Goal: Task Accomplishment & Management: Manage account settings

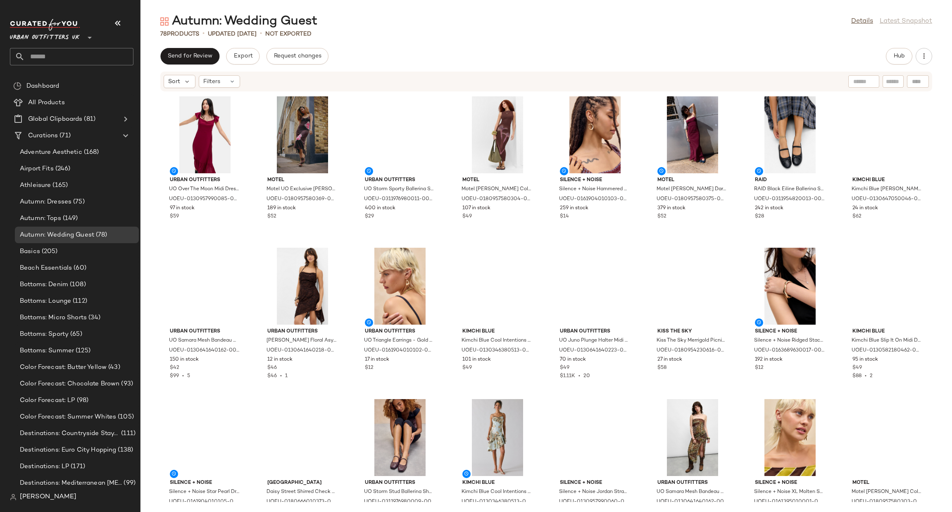
click at [62, 40] on span "Urban Outfitters UK" at bounding box center [45, 35] width 70 height 15
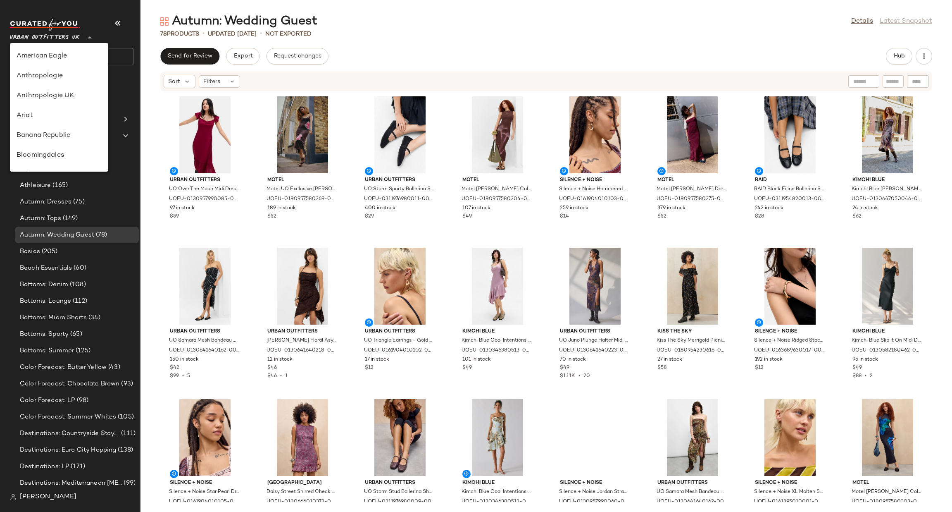
scroll to position [473, 0]
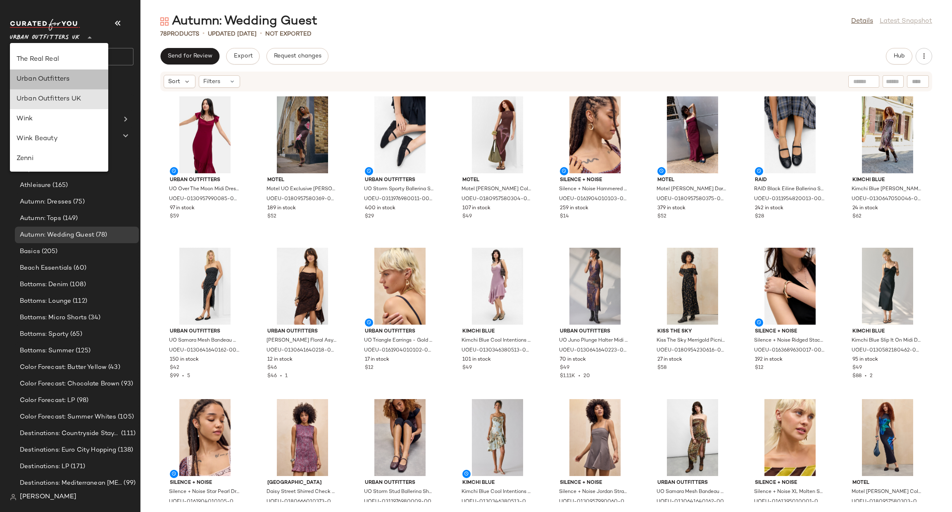
click at [64, 75] on div "Urban Outfitters" at bounding box center [59, 79] width 85 height 10
type input "**"
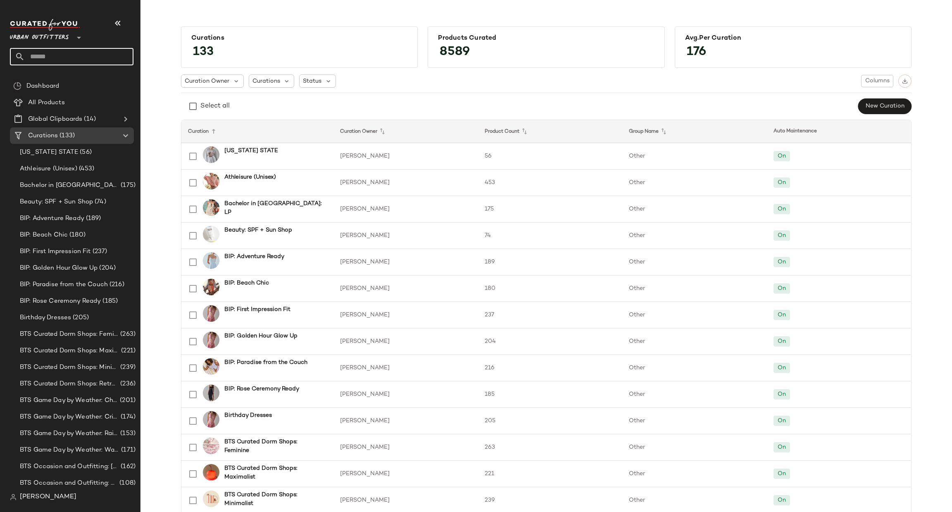
click at [95, 50] on input "text" at bounding box center [79, 56] width 109 height 17
type input "****"
click at [80, 85] on div "Wine Tasting" at bounding box center [72, 80] width 124 height 17
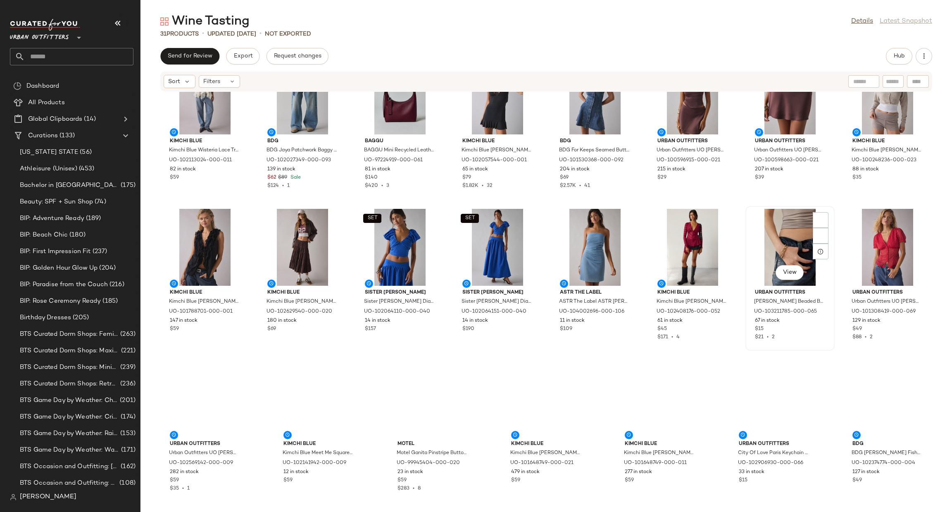
scroll to position [196, 0]
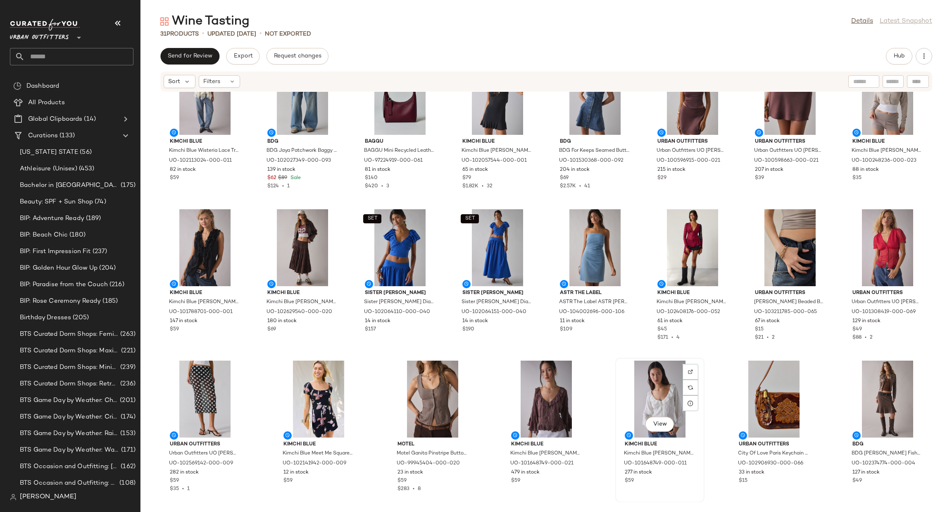
click at [654, 400] on div "View" at bounding box center [659, 398] width 83 height 77
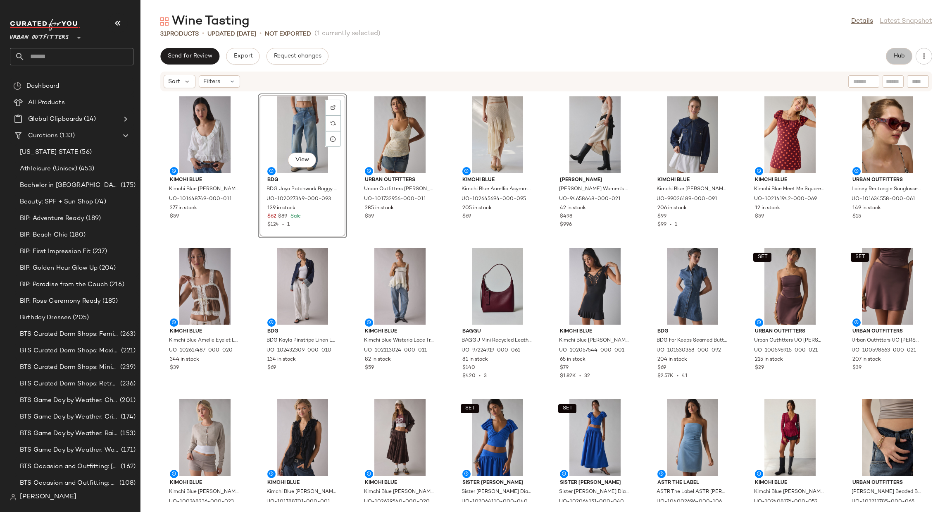
click at [899, 49] on button "Hub" at bounding box center [899, 56] width 26 height 17
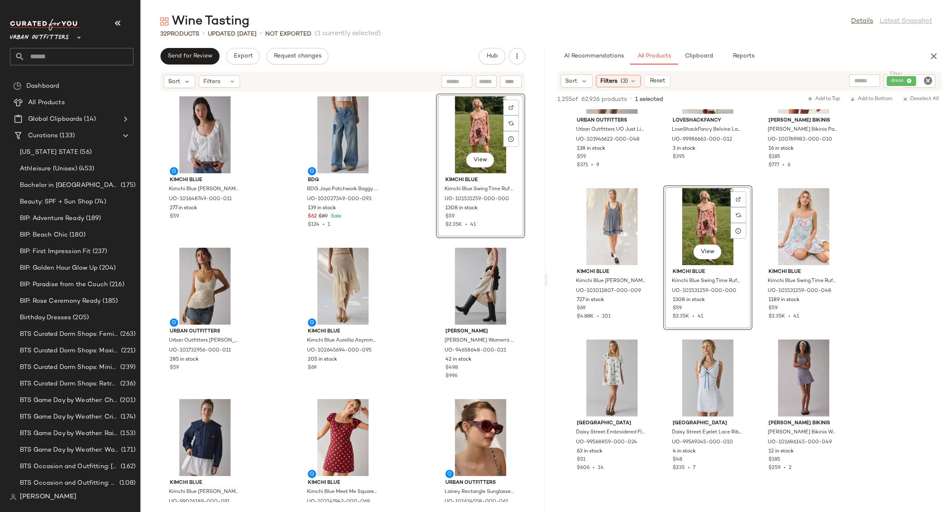
scroll to position [2851, 0]
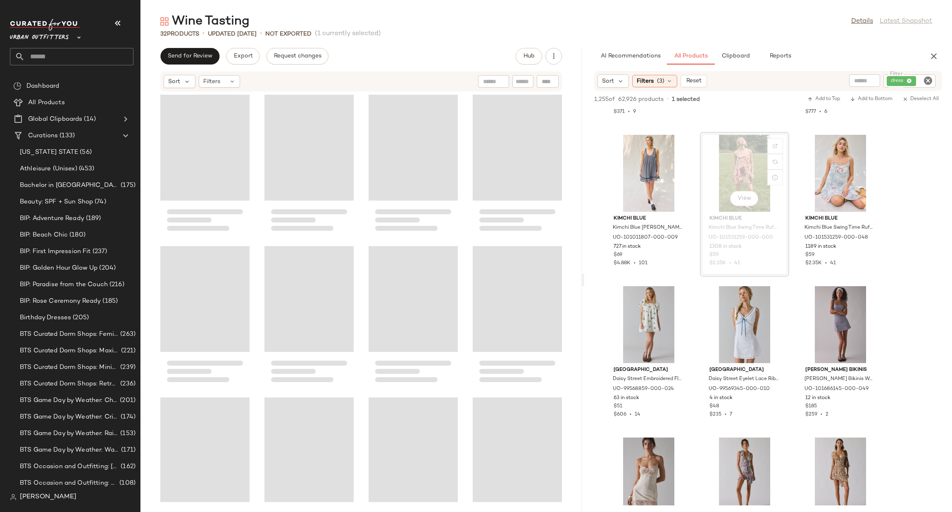
drag, startPoint x: 547, startPoint y: 286, endPoint x: 590, endPoint y: 306, distance: 47.0
click at [590, 306] on div "Wine Tasting Details Latest Snapshot 32 Products • updated Aug 15th • Not Expor…" at bounding box center [546, 262] width 812 height 498
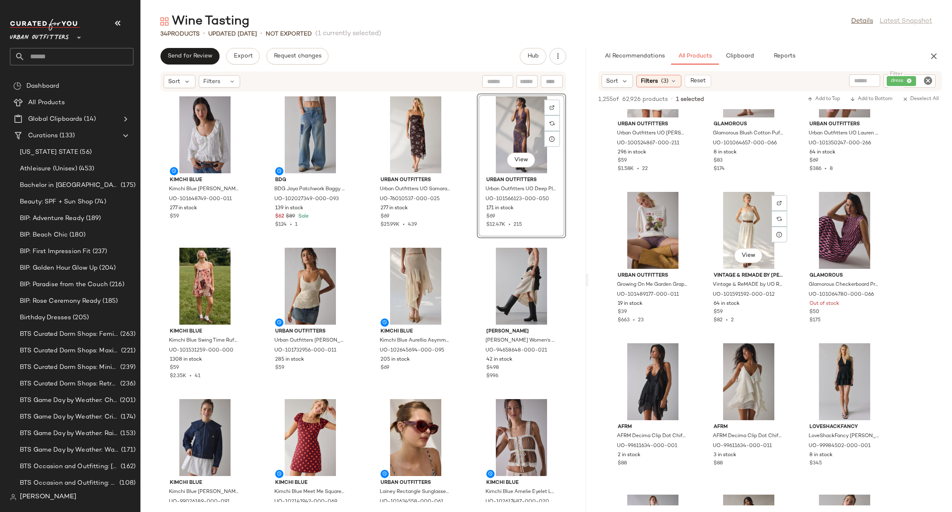
scroll to position [9611, 0]
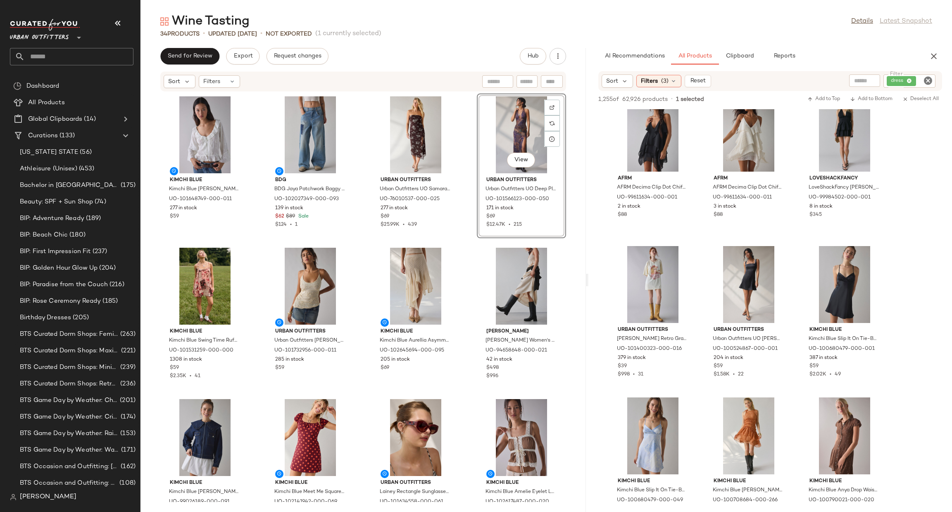
click at [937, 93] on div "1,255 of 62,926 products • 1 selected Add to Top Add to Bottom Deselect All" at bounding box center [770, 100] width 364 height 18
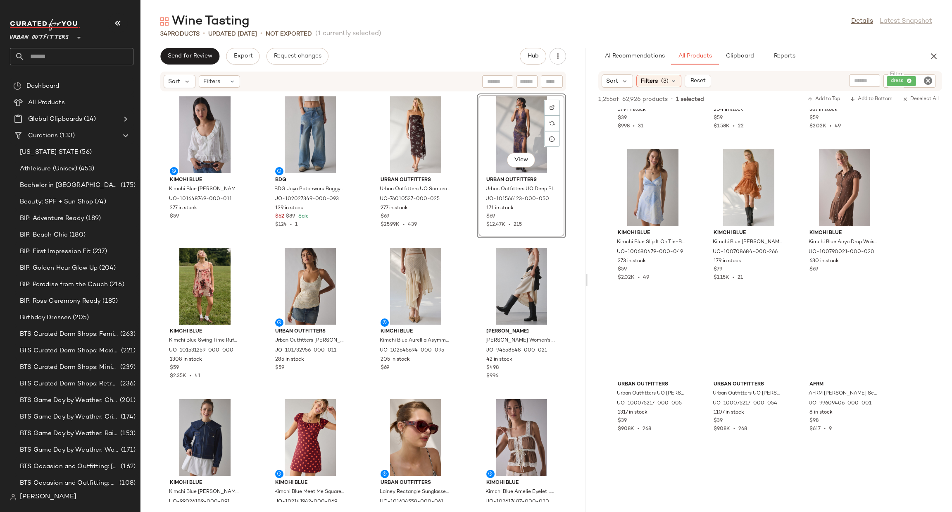
scroll to position [9873, 0]
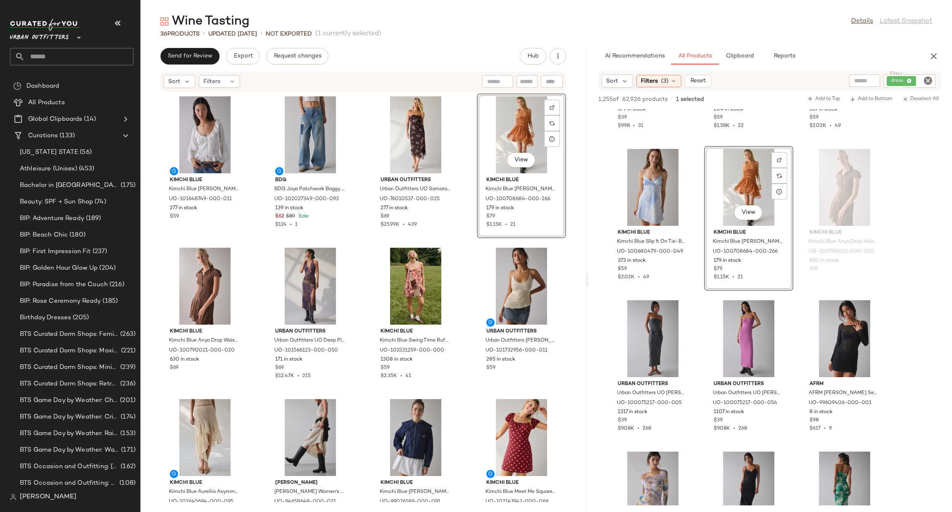
click at [928, 76] on icon "Clear Filter" at bounding box center [928, 81] width 10 height 10
click at [840, 77] on input "text" at bounding box center [860, 81] width 72 height 9
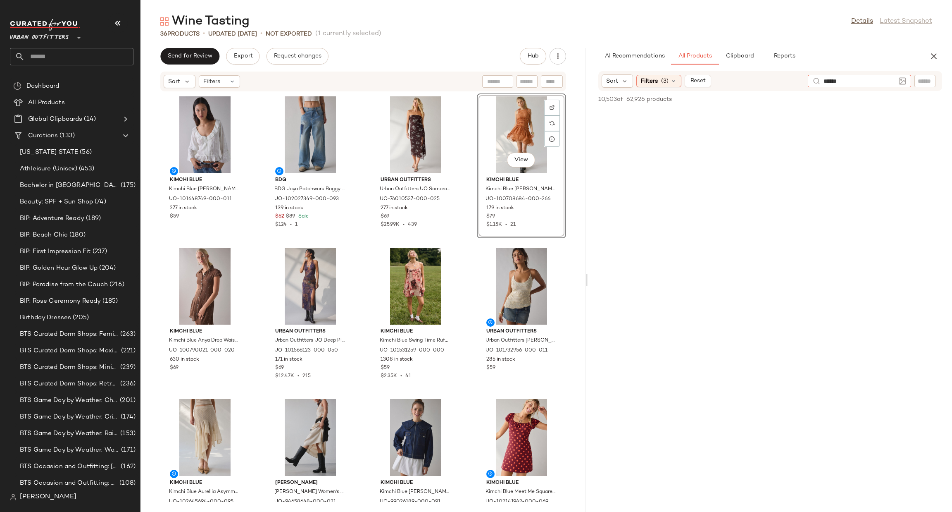
type input "*******"
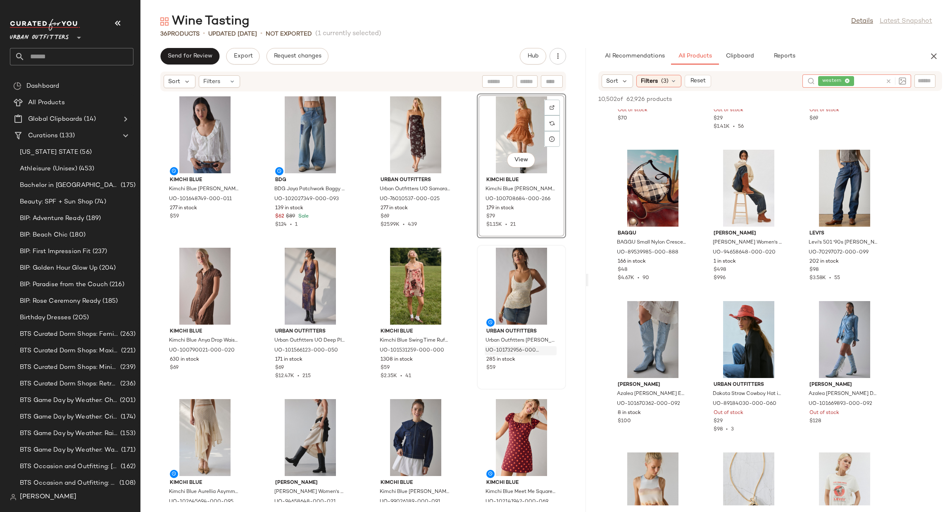
scroll to position [2479, 0]
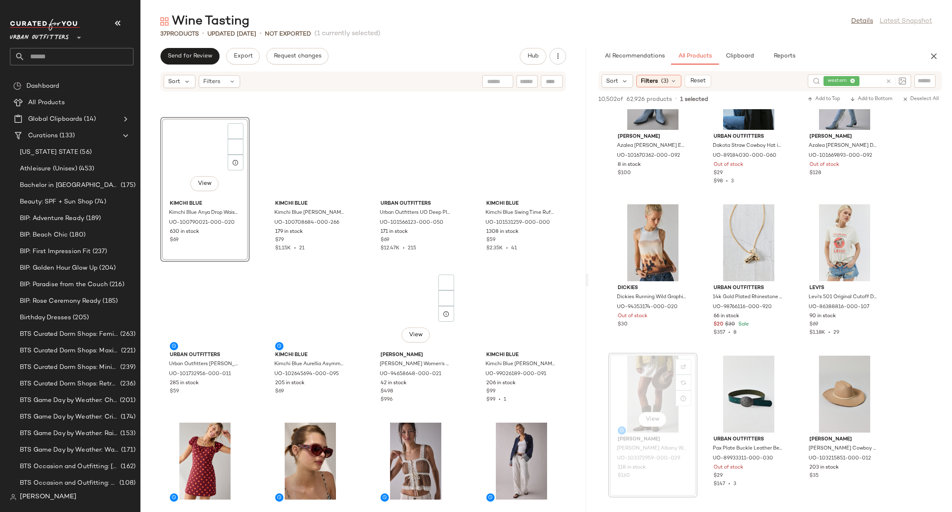
scroll to position [130, 0]
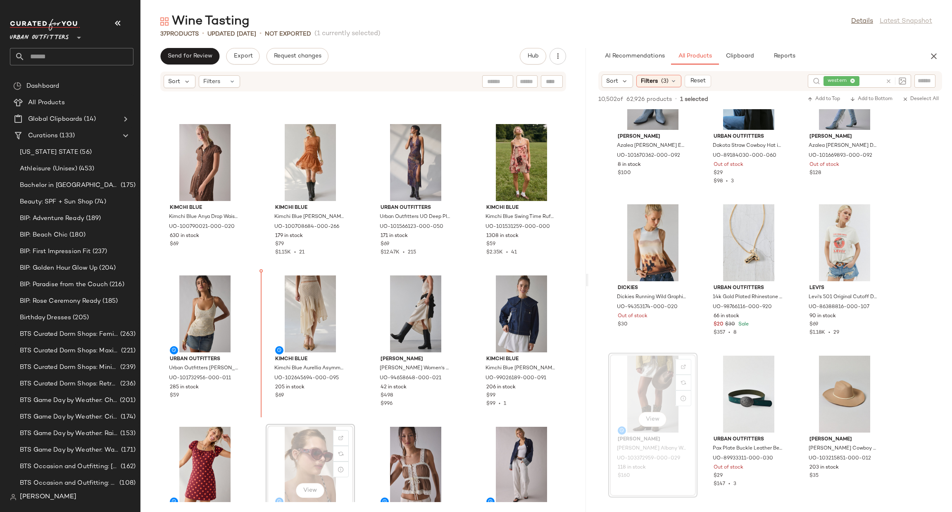
scroll to position [132, 0]
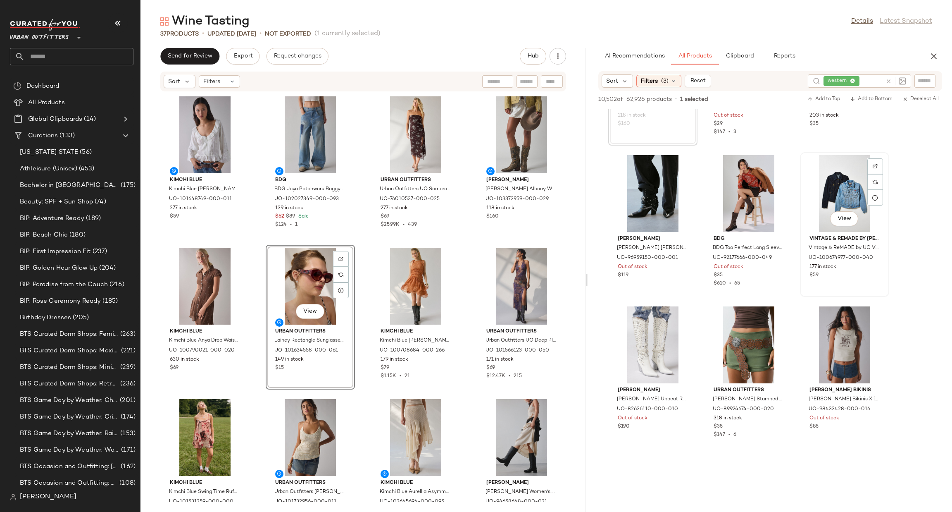
scroll to position [2851, 0]
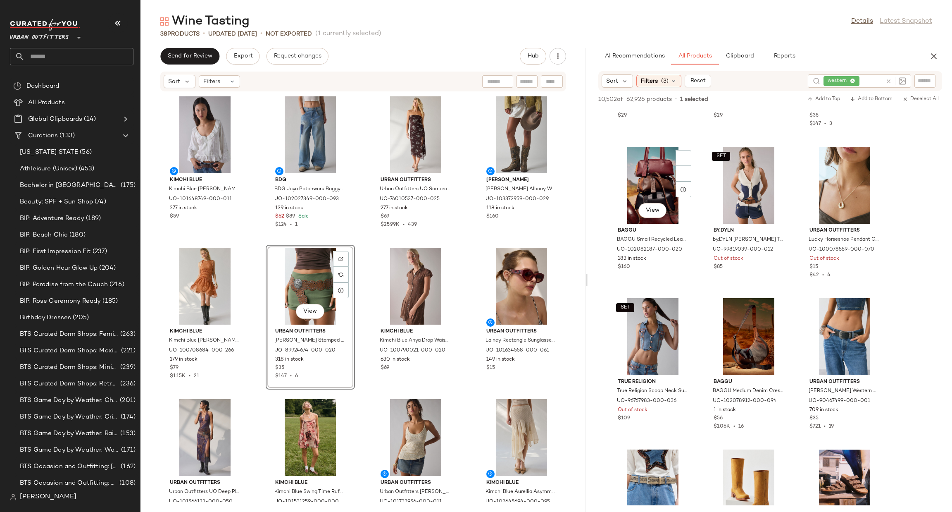
scroll to position [3347, 0]
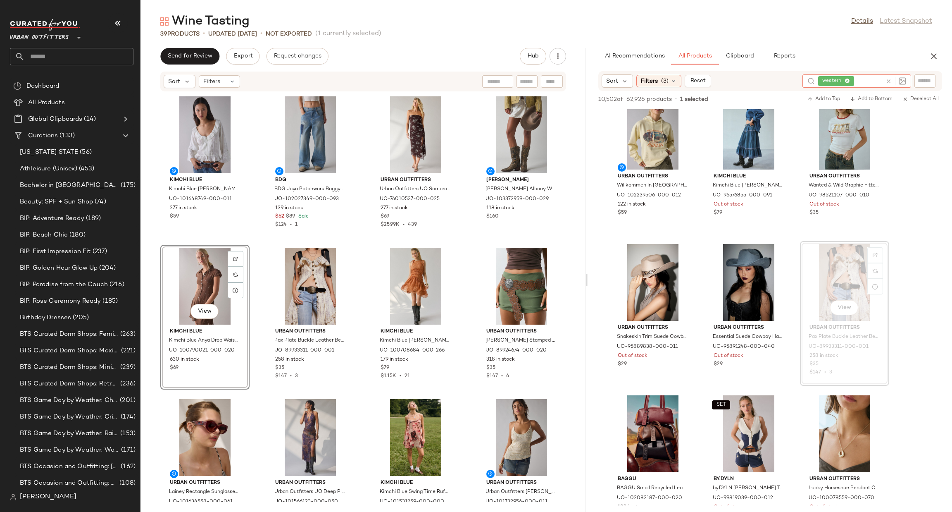
click at [888, 79] on icon at bounding box center [889, 81] width 6 height 6
click at [922, 80] on input "text" at bounding box center [925, 81] width 14 height 9
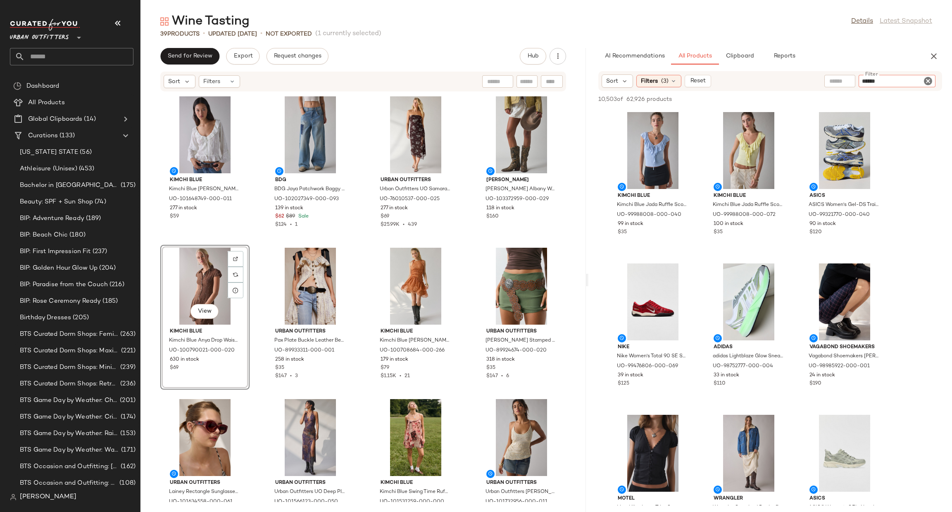
type input "*******"
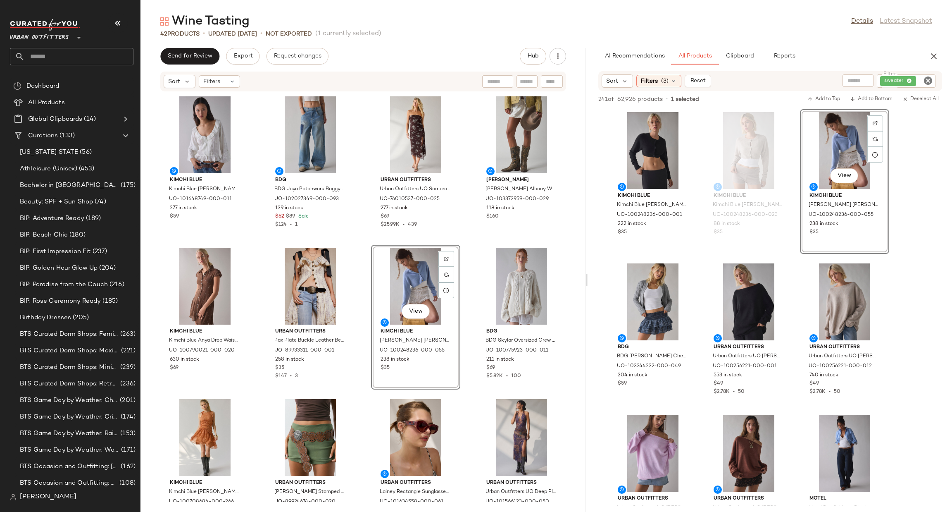
click at [926, 76] on icon "Clear Filter" at bounding box center [928, 81] width 10 height 10
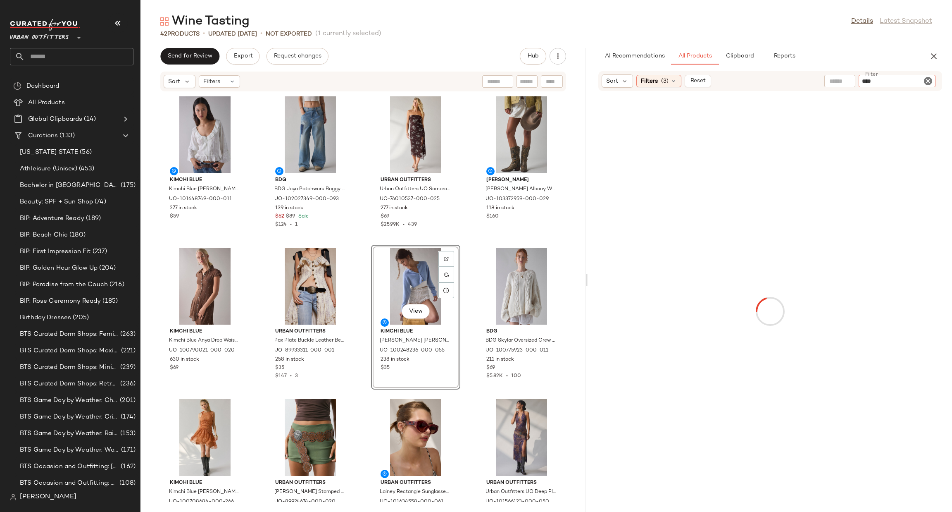
type input "*****"
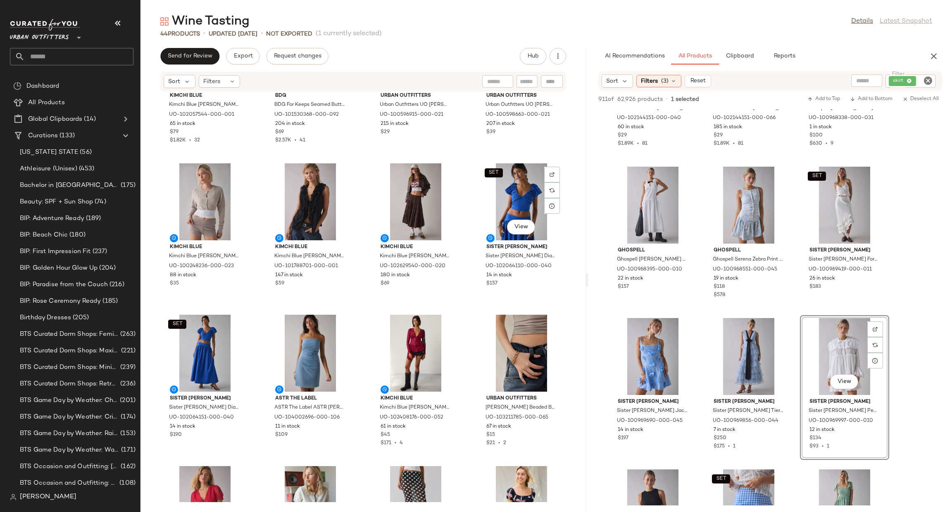
scroll to position [1246, 0]
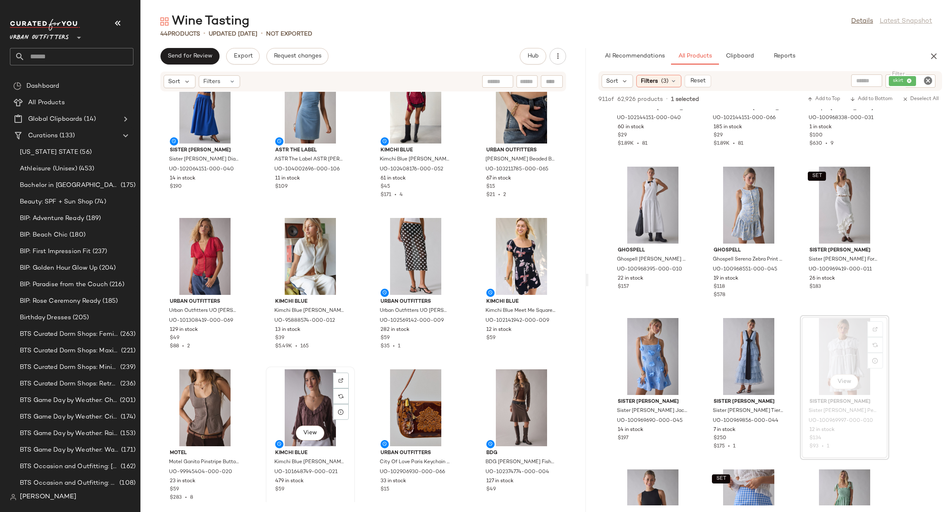
click at [298, 385] on div "View" at bounding box center [310, 407] width 83 height 77
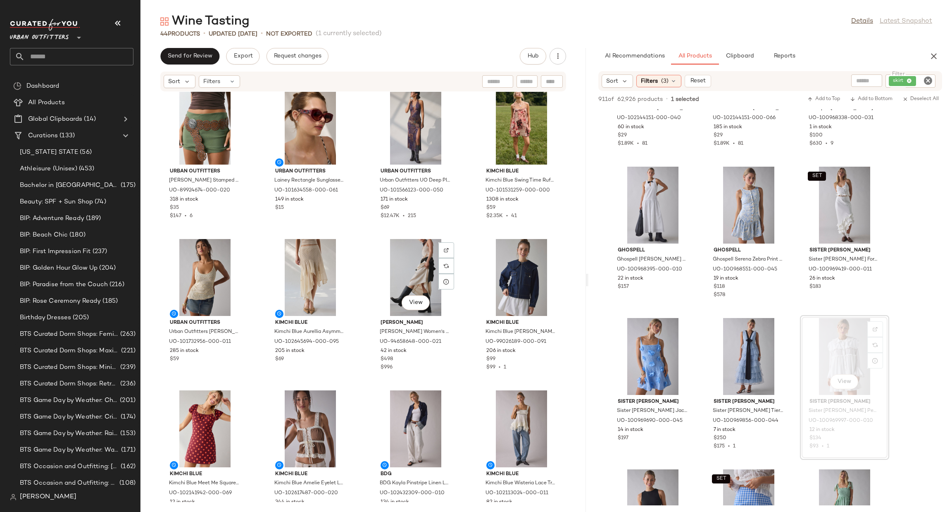
scroll to position [626, 0]
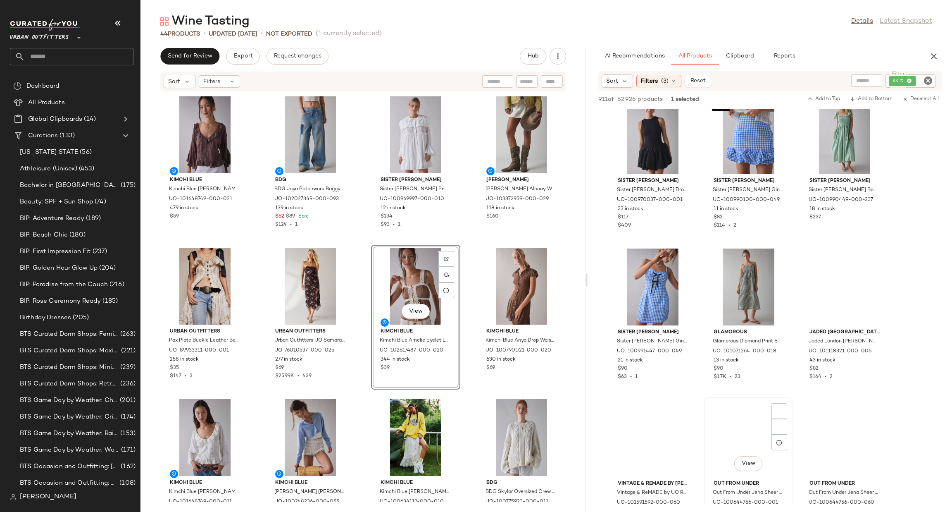
scroll to position [8188, 0]
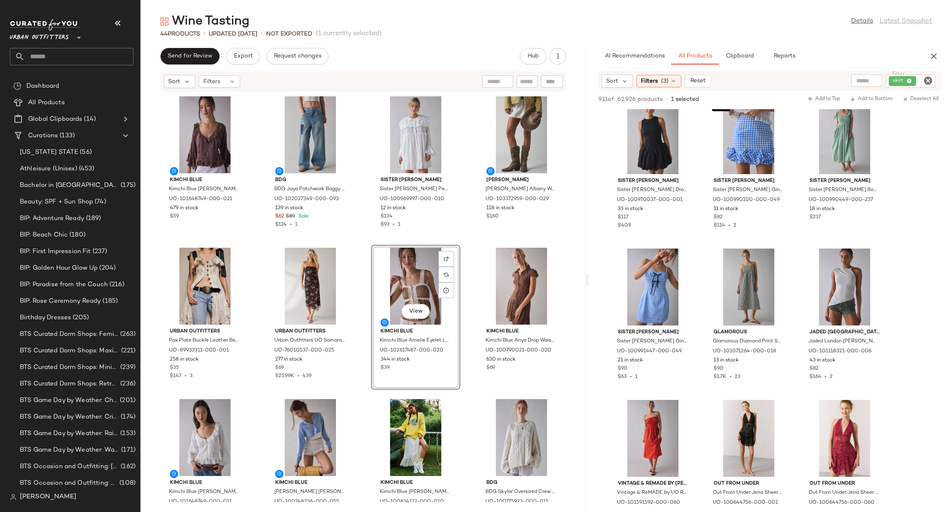
click at [926, 81] on icon "Clear Filter" at bounding box center [928, 81] width 10 height 10
click at [661, 88] on div "Sort Filters (3) Reset Filter Filter" at bounding box center [770, 81] width 344 height 20
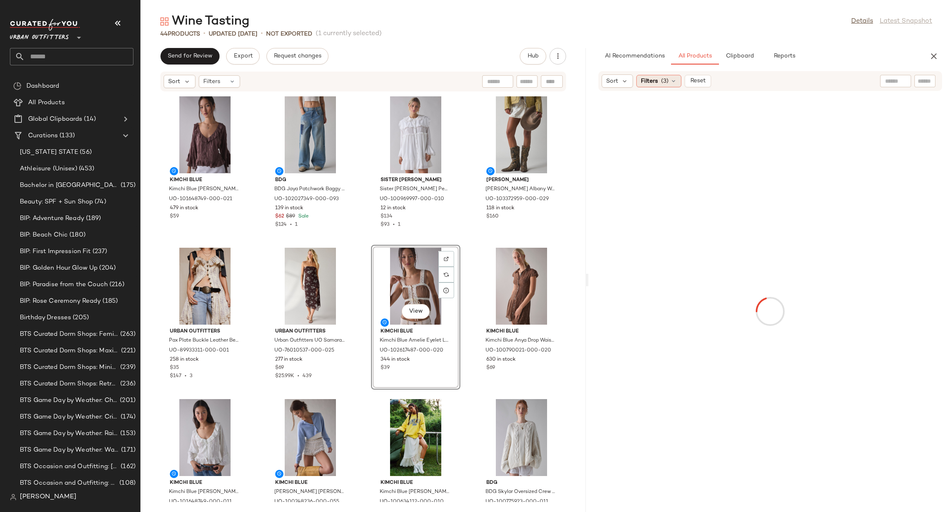
click at [656, 79] on span "Filters" at bounding box center [649, 81] width 17 height 9
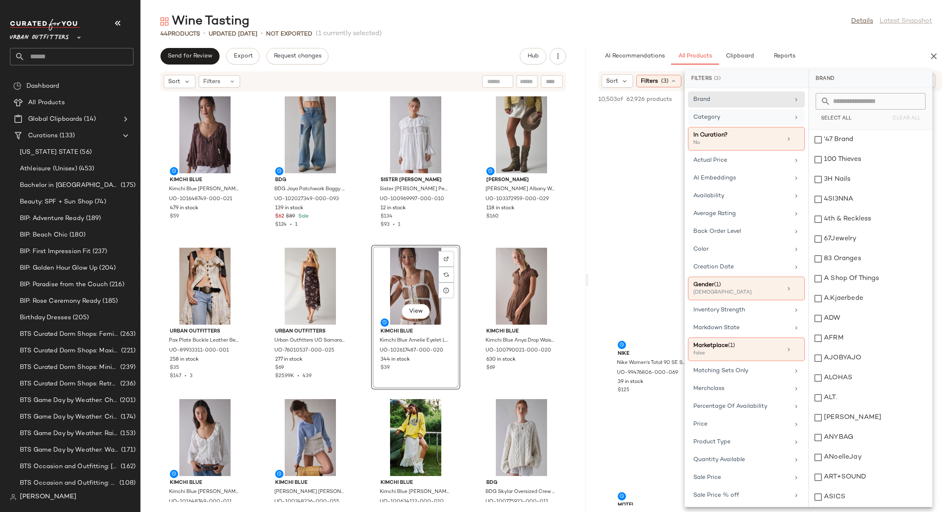
click at [752, 127] on div "Category" at bounding box center [746, 139] width 117 height 24
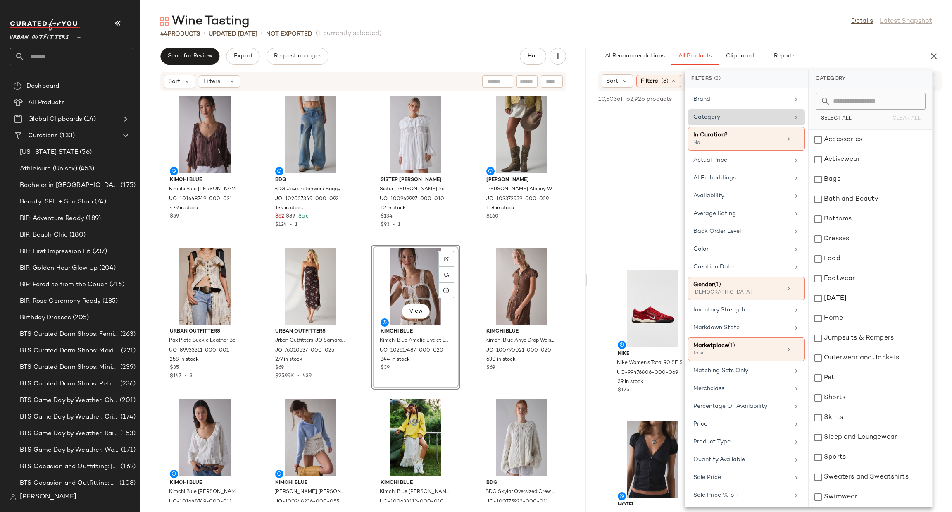
click at [773, 115] on div "Category" at bounding box center [741, 117] width 96 height 9
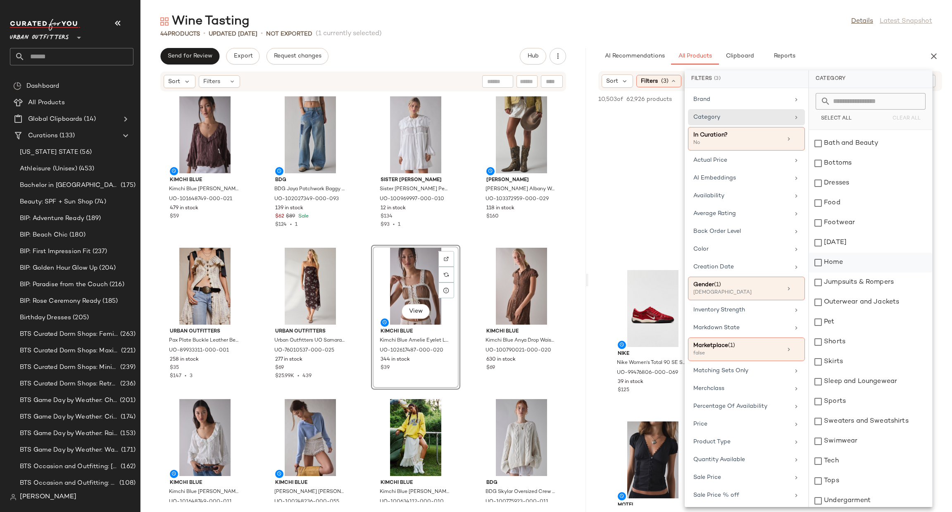
scroll to position [79, 0]
click at [867, 336] on div "Skirts" at bounding box center [870, 339] width 123 height 20
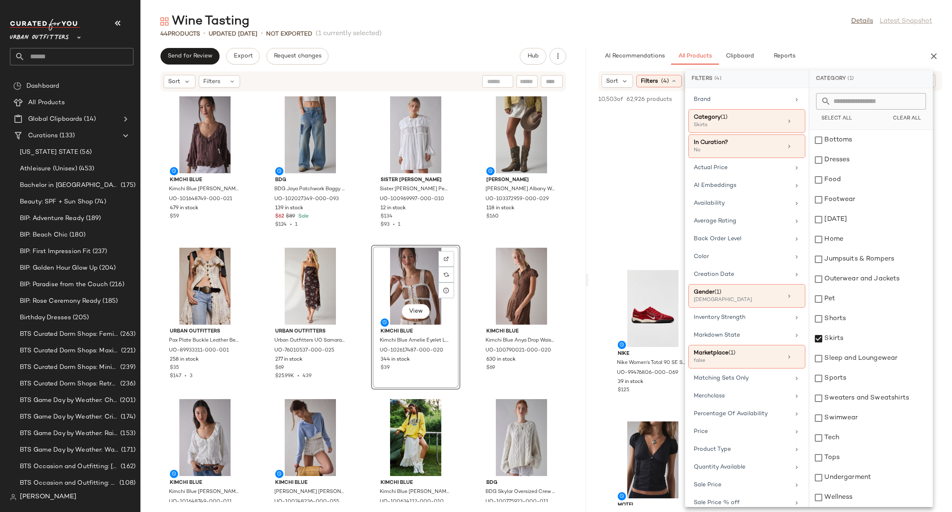
click at [607, 157] on div at bounding box center [770, 188] width 364 height 158
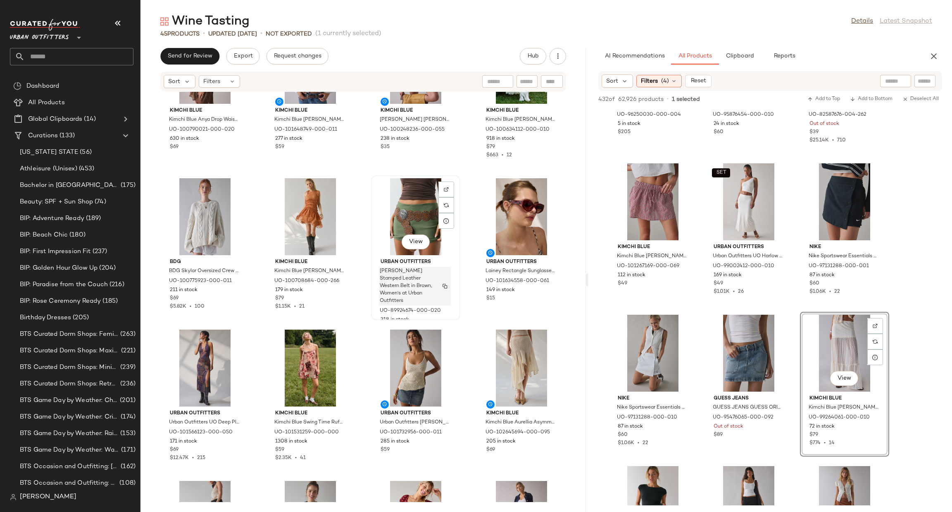
scroll to position [0, 0]
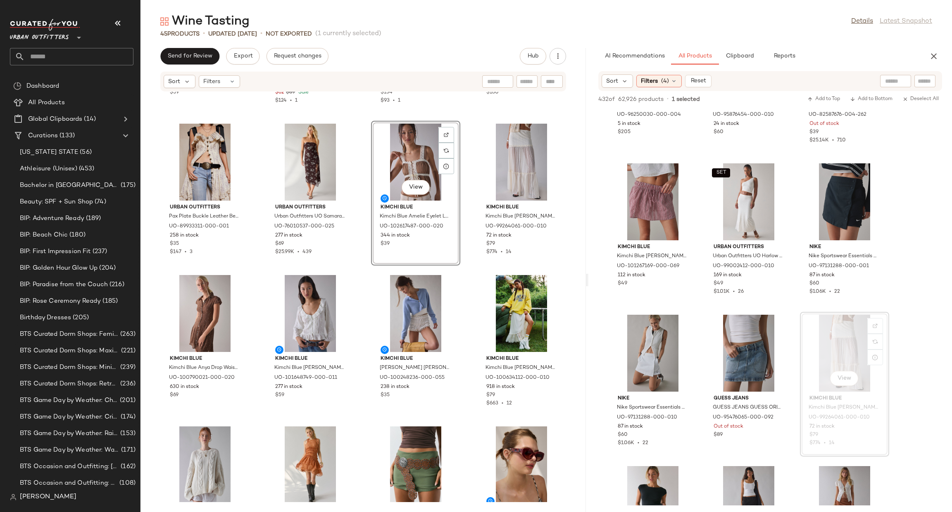
scroll to position [255, 0]
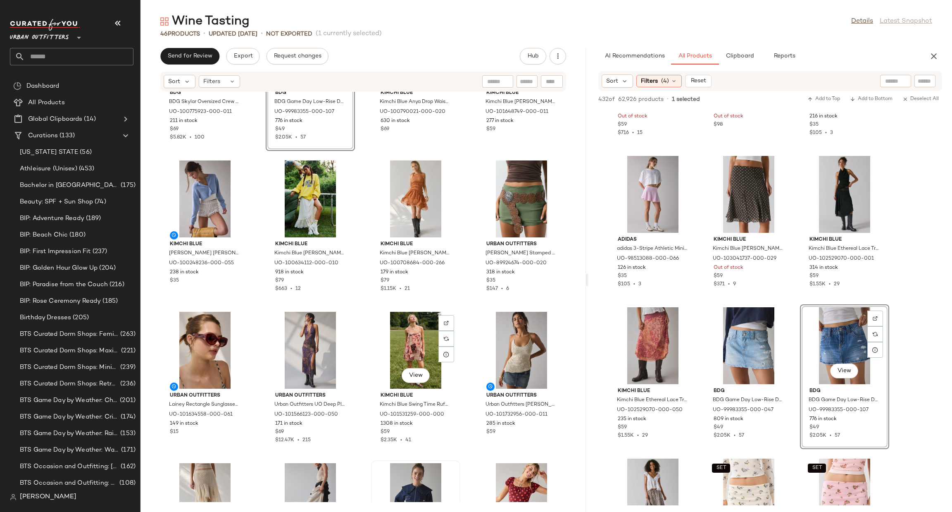
scroll to position [644, 0]
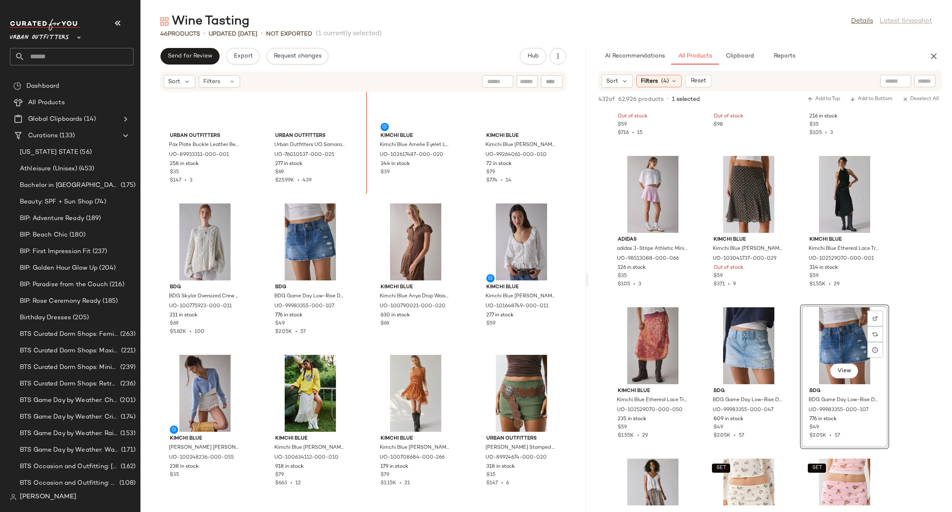
scroll to position [201, 0]
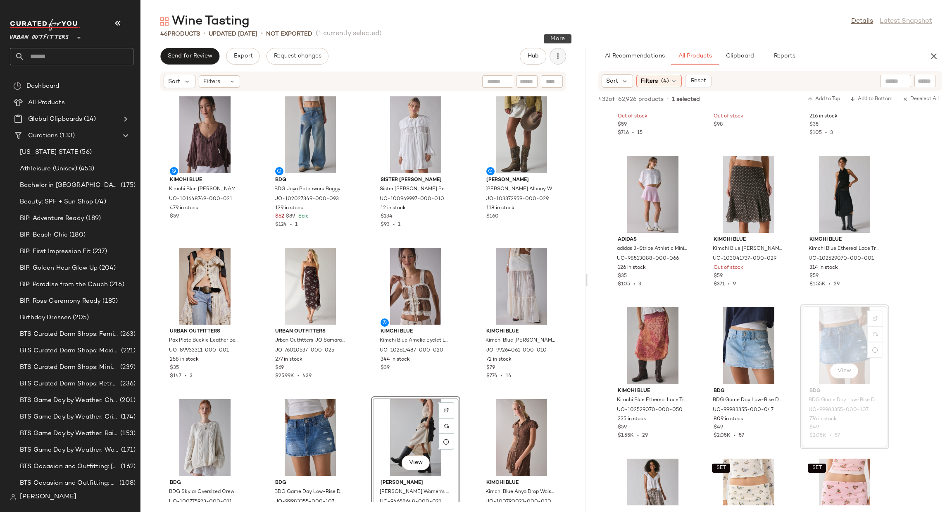
click at [558, 60] on icon "button" at bounding box center [558, 56] width 8 height 8
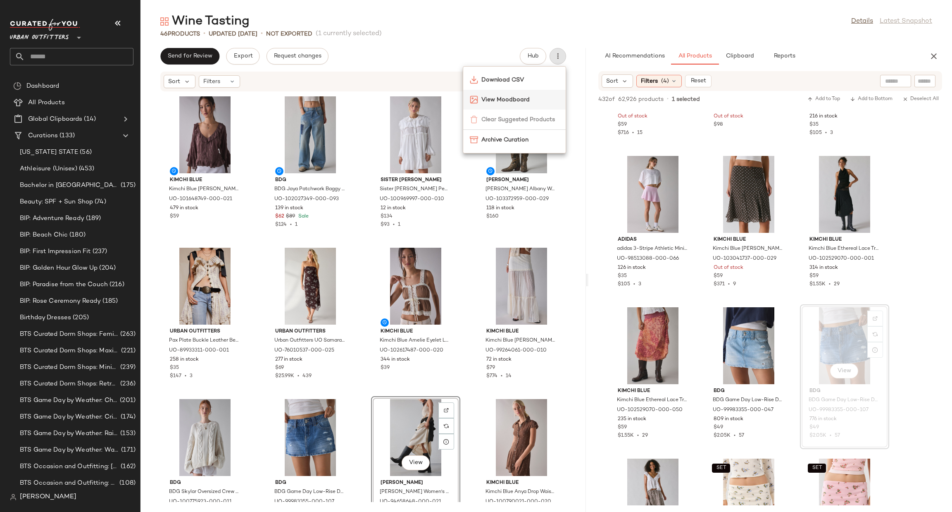
click at [537, 100] on span "View Moodboard" at bounding box center [520, 99] width 78 height 9
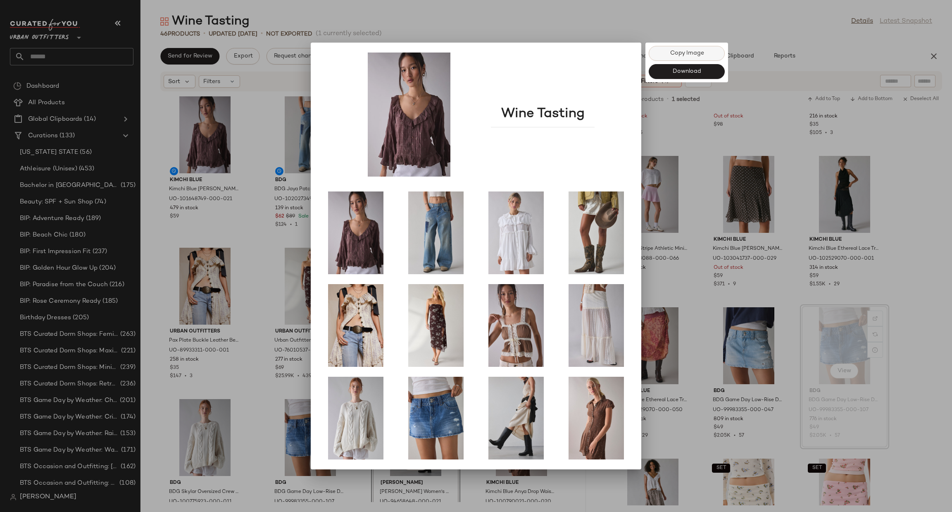
click at [678, 55] on span "Copy Image" at bounding box center [686, 53] width 34 height 7
click at [99, 55] on div at bounding box center [476, 256] width 952 height 512
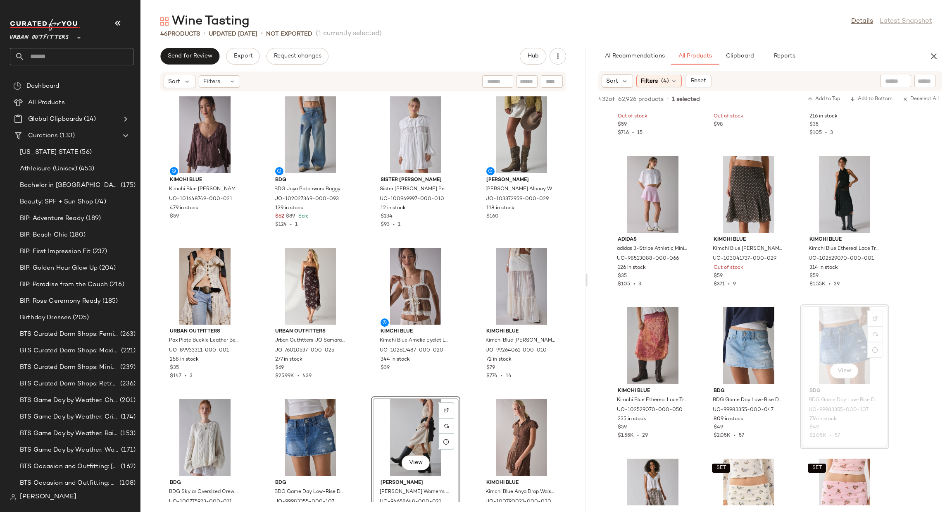
click at [99, 57] on input "text" at bounding box center [79, 56] width 109 height 17
type input "********"
click at [108, 72] on div "Fall Eur opean Vacation" at bounding box center [72, 80] width 124 height 17
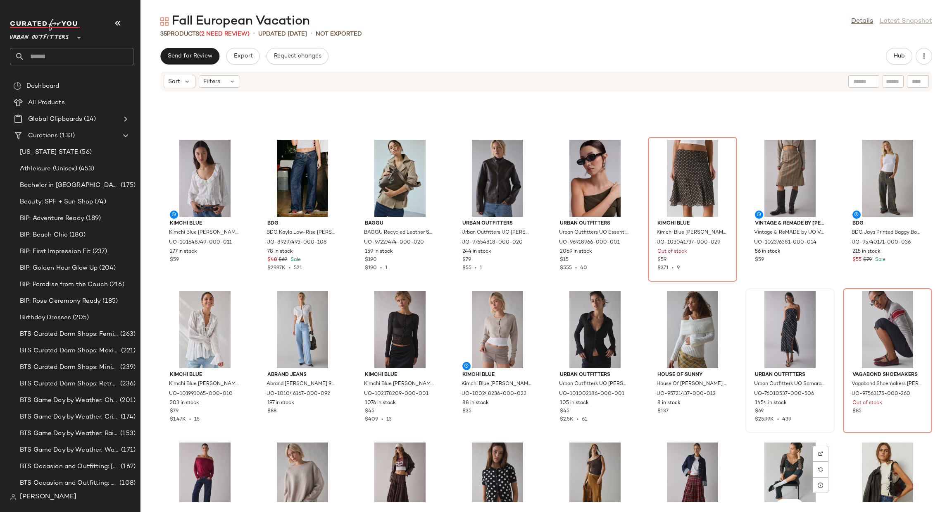
scroll to position [7, 0]
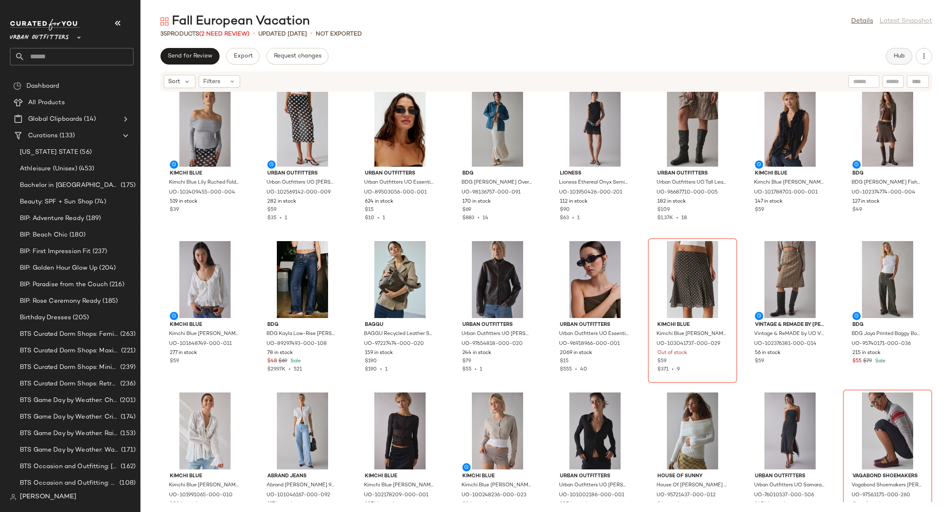
click at [889, 52] on button "Hub" at bounding box center [899, 56] width 26 height 17
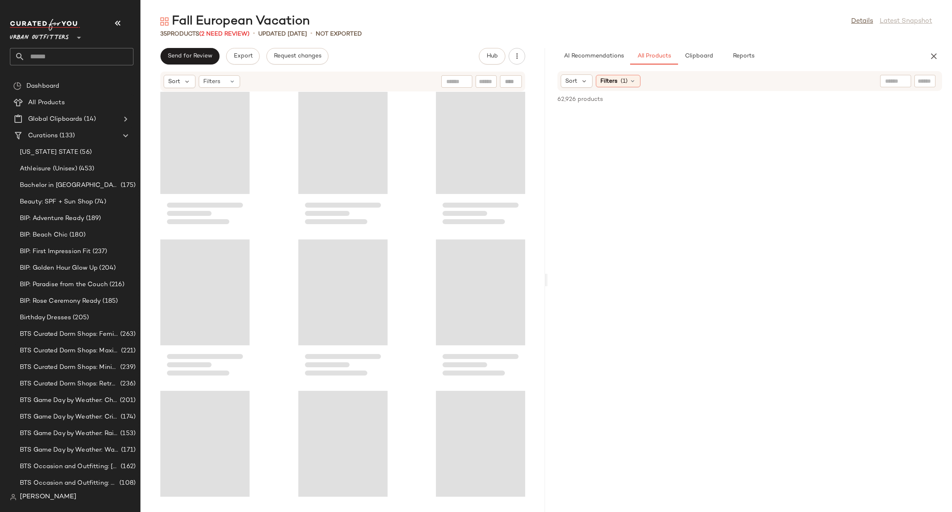
scroll to position [0, 0]
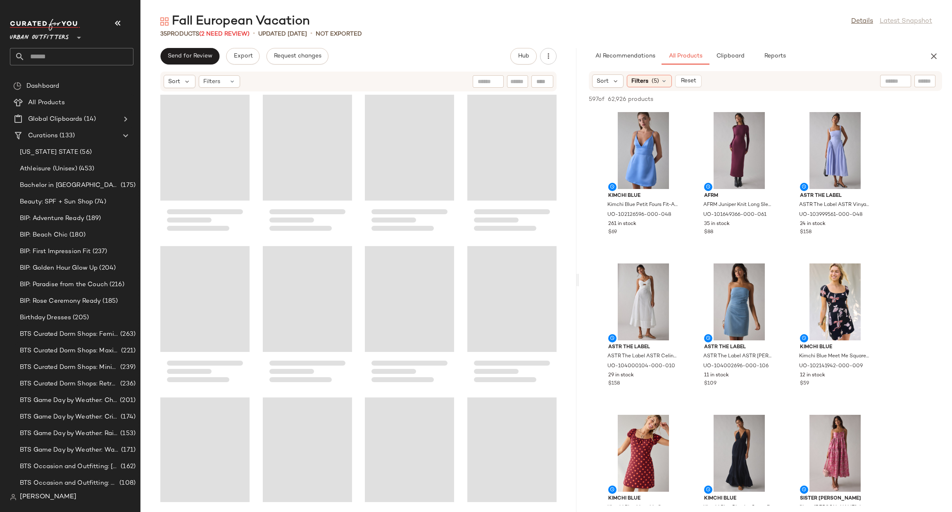
drag, startPoint x: 546, startPoint y: 275, endPoint x: 579, endPoint y: 304, distance: 43.7
click at [579, 304] on div "Fall European Vacation Details Latest Snapshot 35 Products (2 Need Review) • up…" at bounding box center [546, 262] width 812 height 498
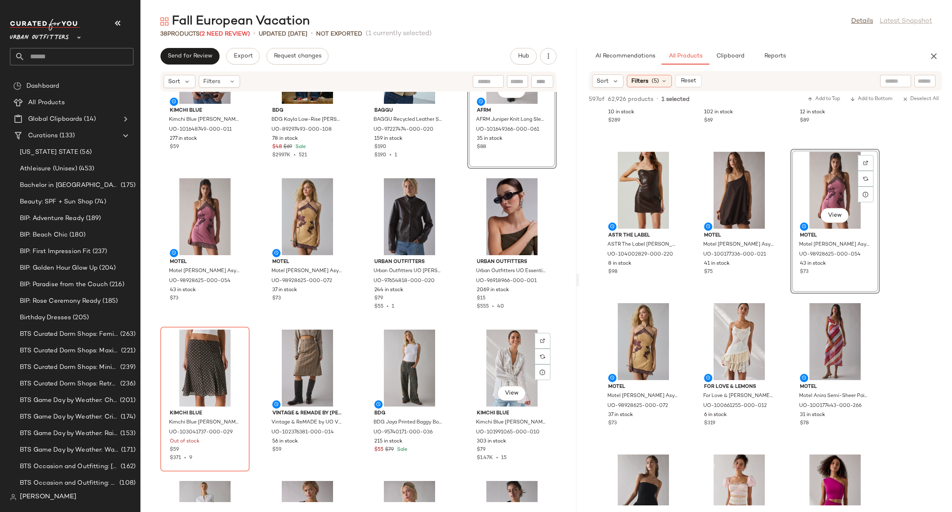
scroll to position [380, 0]
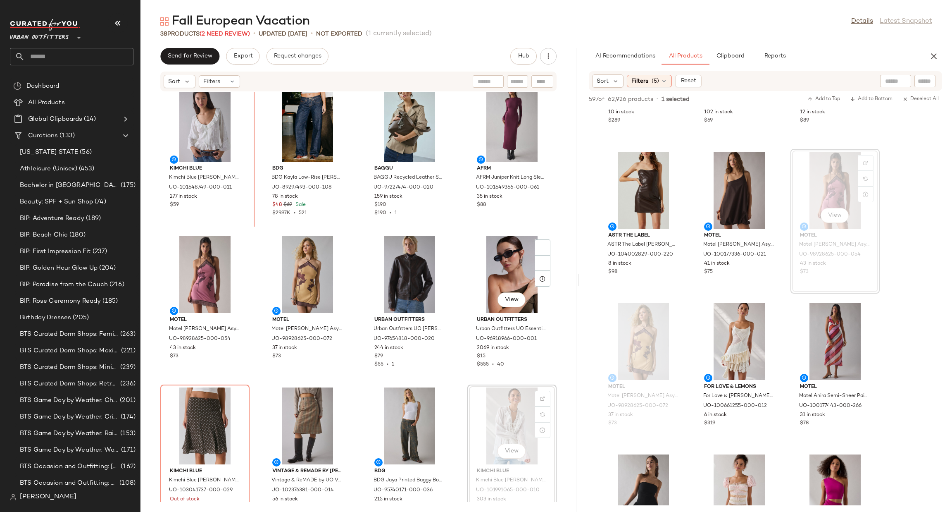
scroll to position [290, 0]
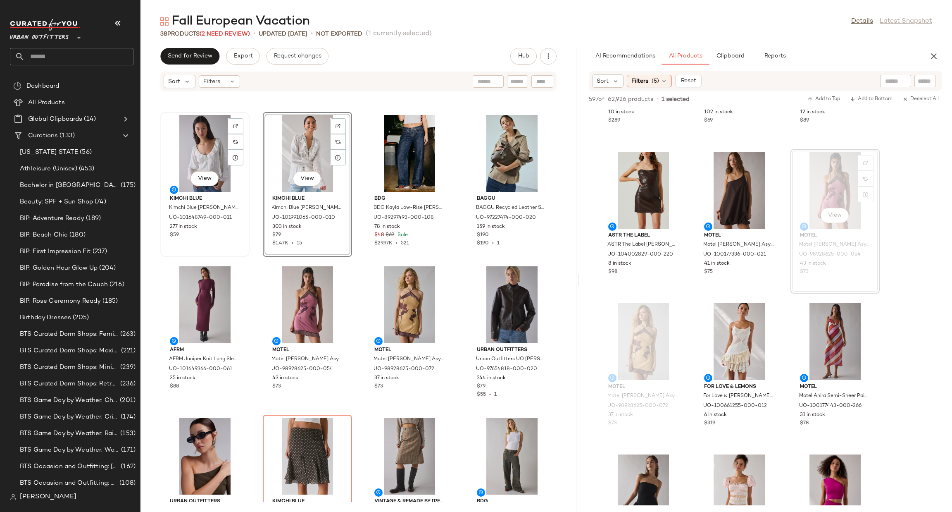
click at [194, 149] on div "View" at bounding box center [204, 153] width 83 height 77
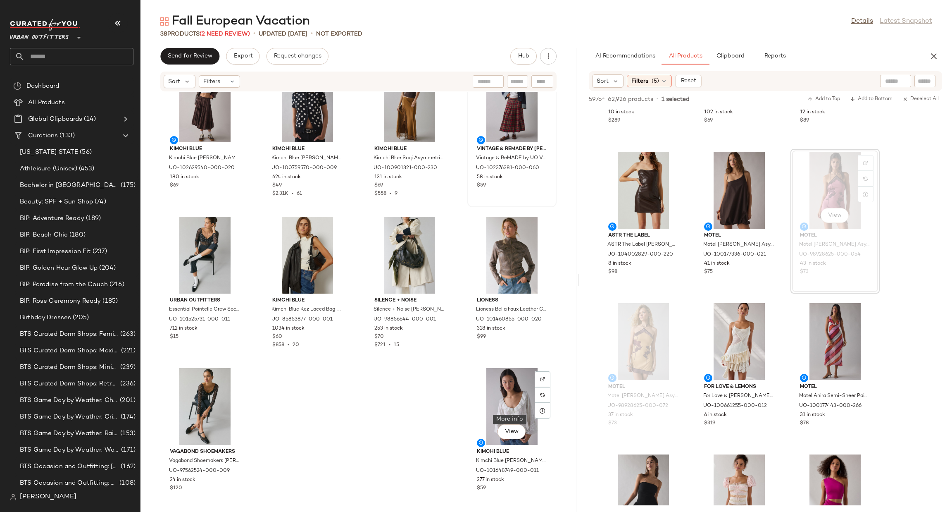
scroll to position [1104, 0]
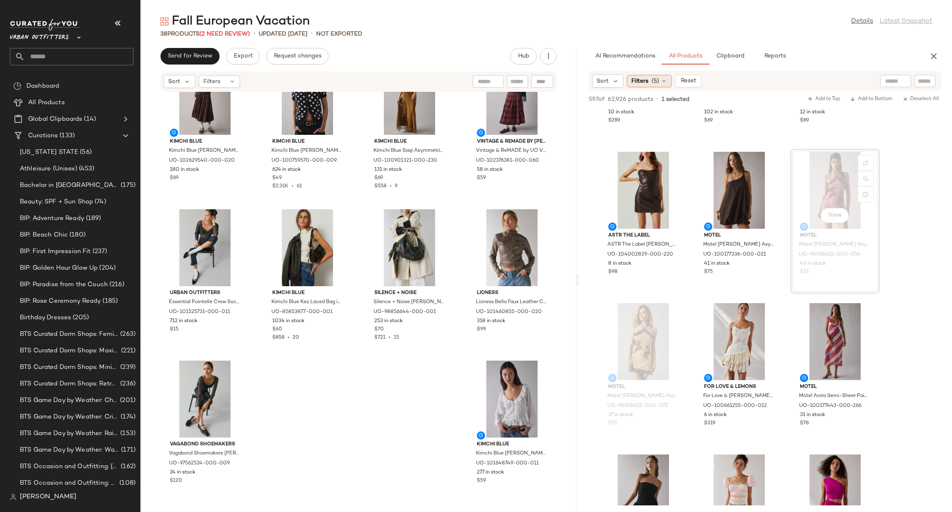
click at [639, 81] on span "Filters" at bounding box center [639, 81] width 17 height 9
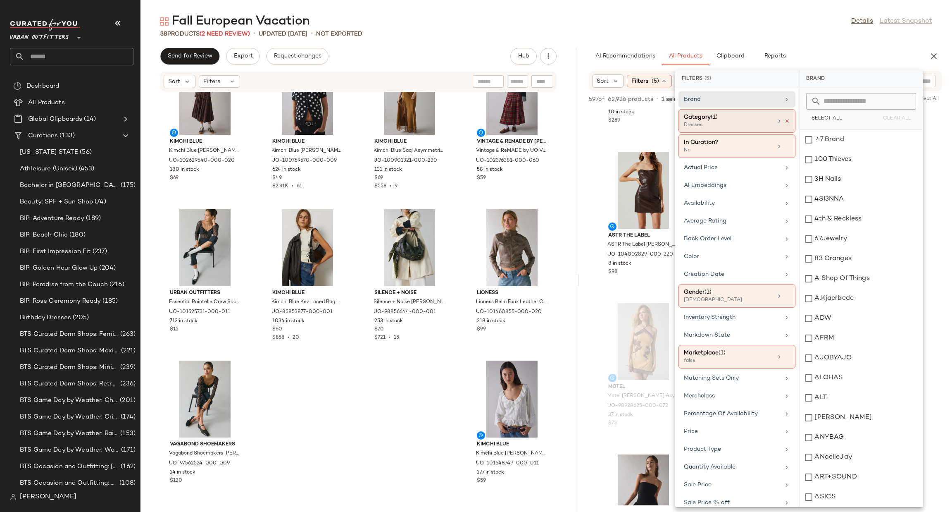
click at [785, 121] on icon at bounding box center [787, 121] width 6 height 6
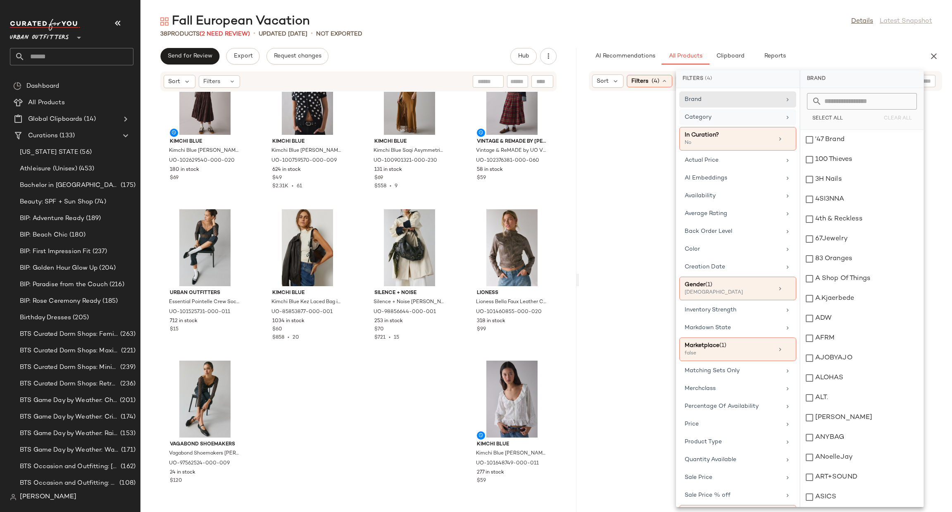
click at [824, 45] on div "Fall European Vacation Details Latest Snapshot 38 Products (2 Need Review) • up…" at bounding box center [546, 262] width 812 height 498
click at [901, 53] on div "AI Recommendations All Products Clipboard Reports" at bounding box center [752, 56] width 327 height 17
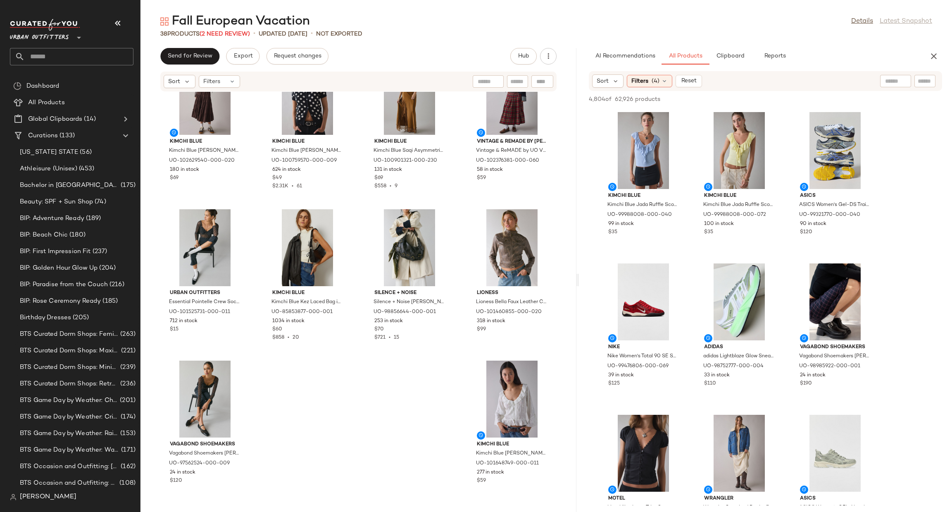
click at [901, 78] on div at bounding box center [895, 81] width 31 height 12
type input "*******"
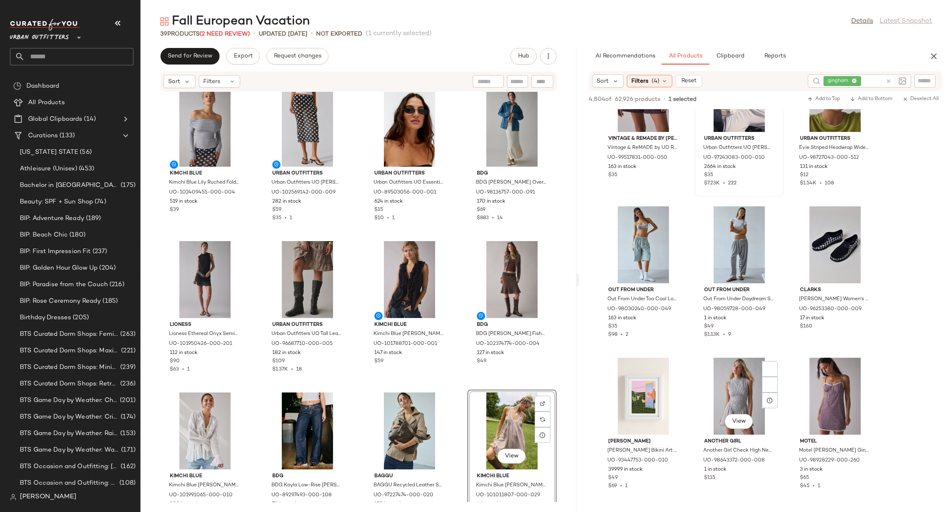
scroll to position [1983, 0]
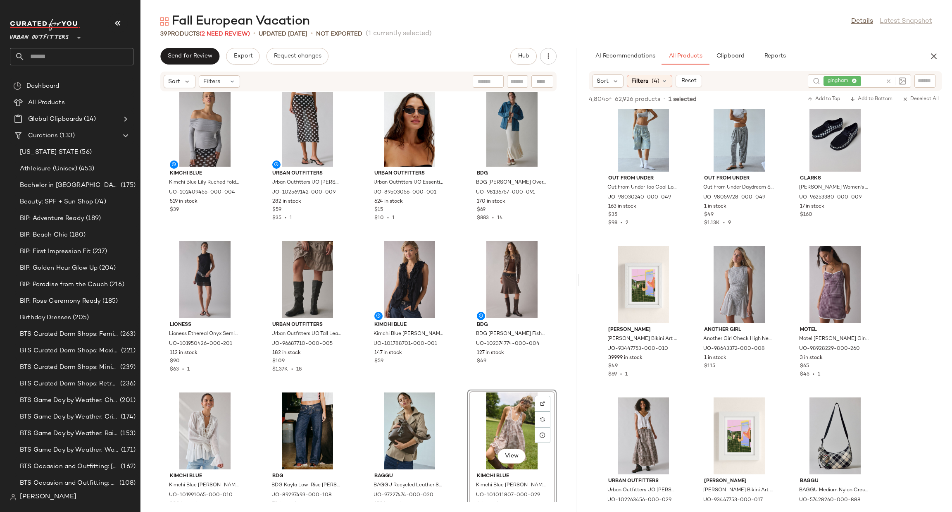
click at [895, 83] on div at bounding box center [895, 80] width 0 height 7
click at [891, 81] on icon at bounding box center [889, 81] width 6 height 6
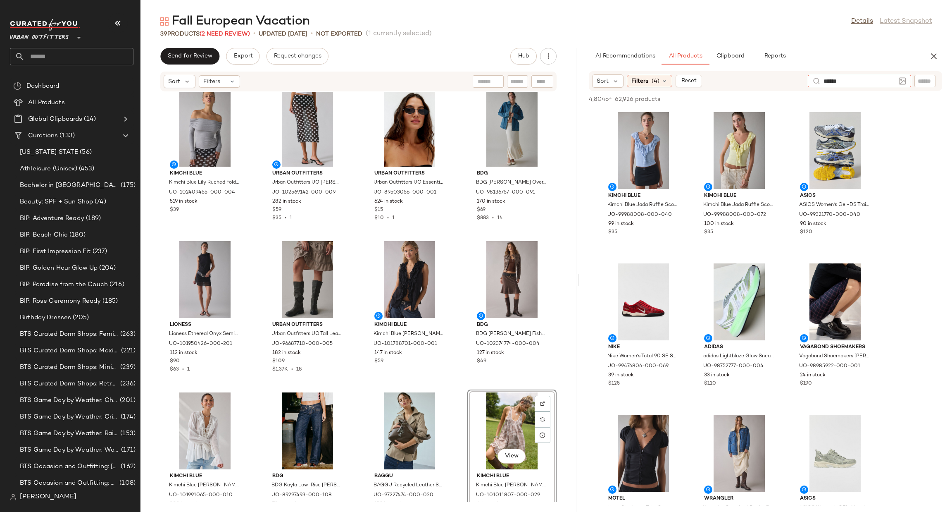
type input "*******"
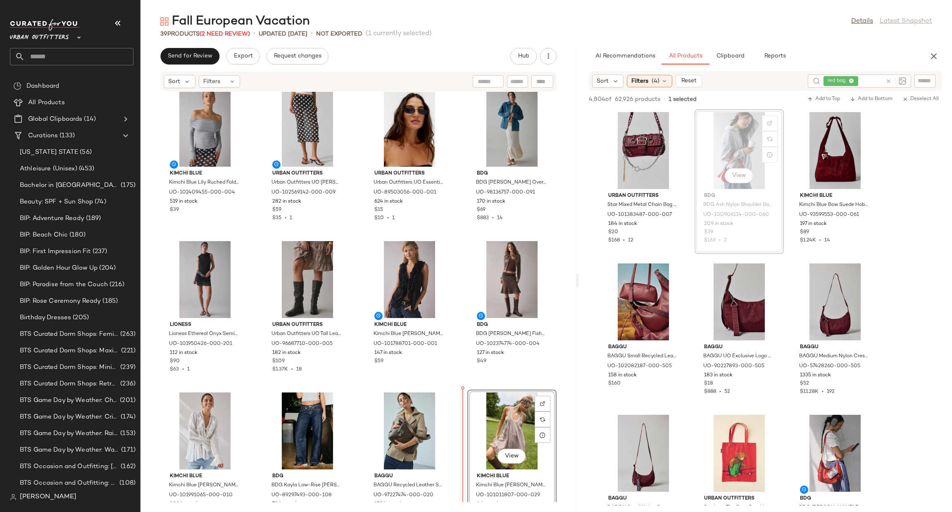
scroll to position [24, 0]
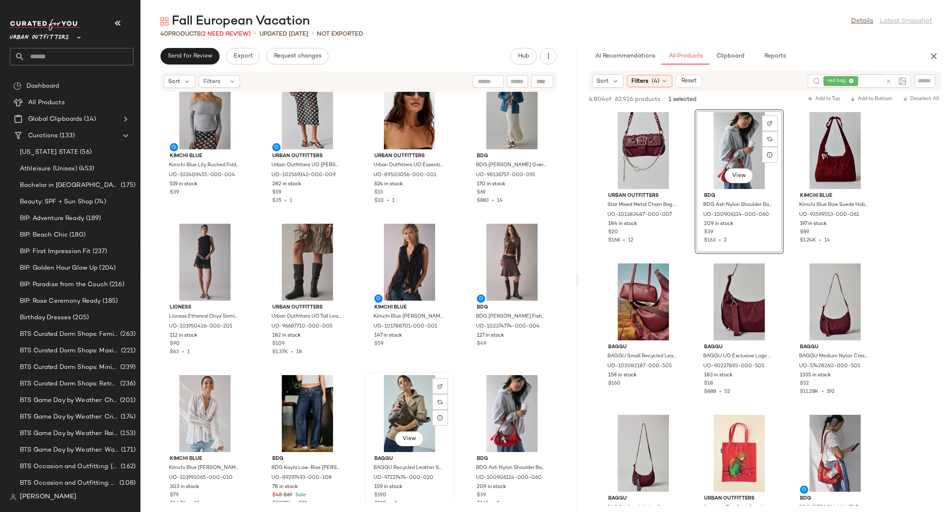
click at [400, 404] on div "View" at bounding box center [409, 413] width 83 height 77
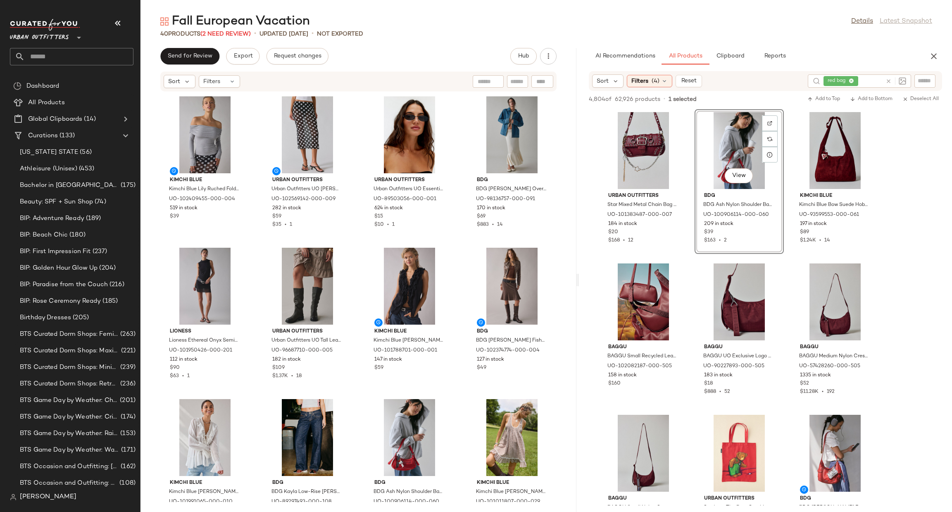
click at [889, 80] on icon at bounding box center [889, 81] width 6 height 6
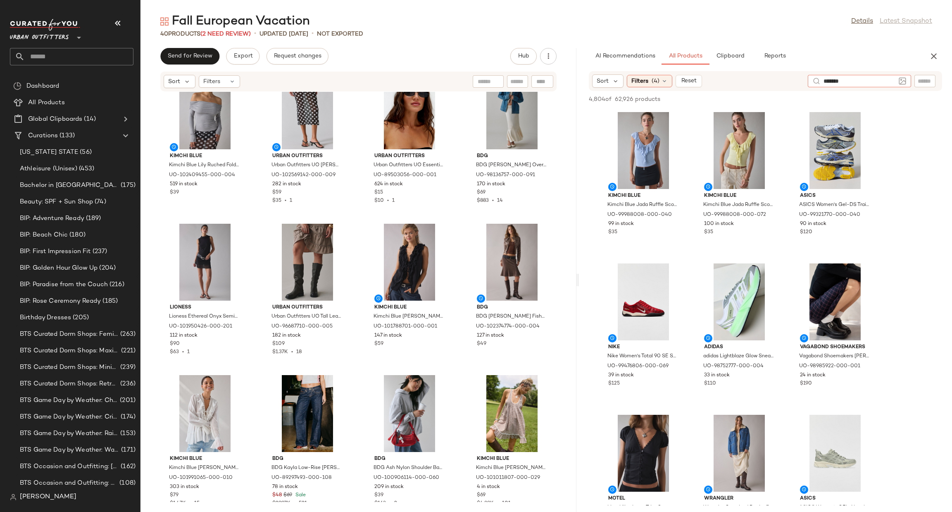
type input "********"
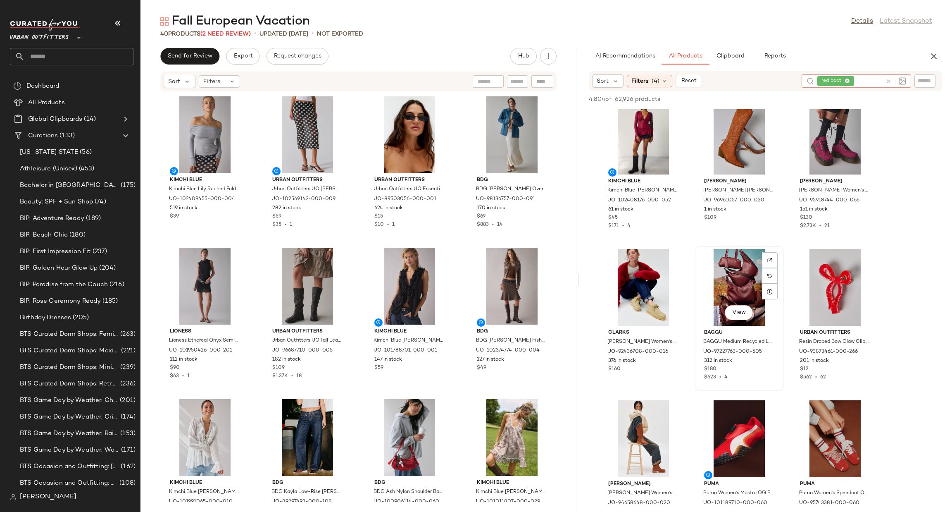
scroll to position [743, 0]
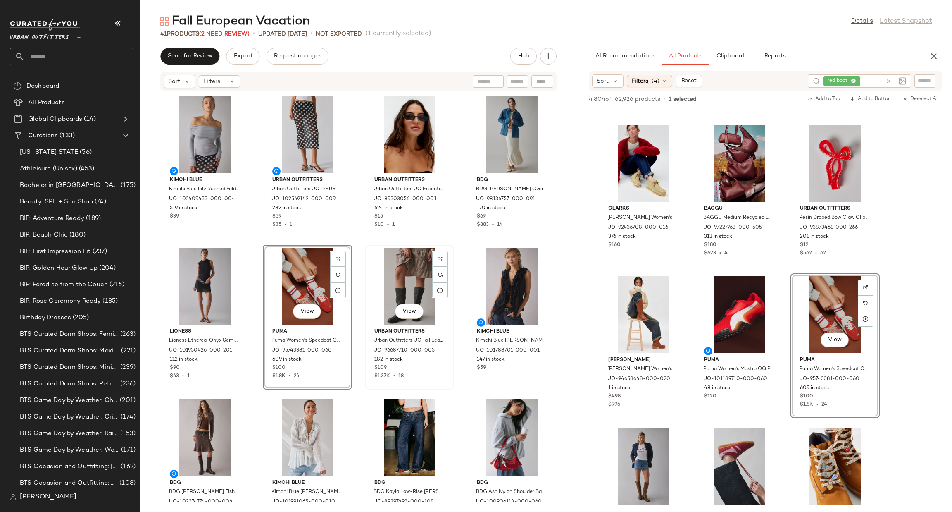
click at [378, 289] on div "View" at bounding box center [409, 286] width 83 height 77
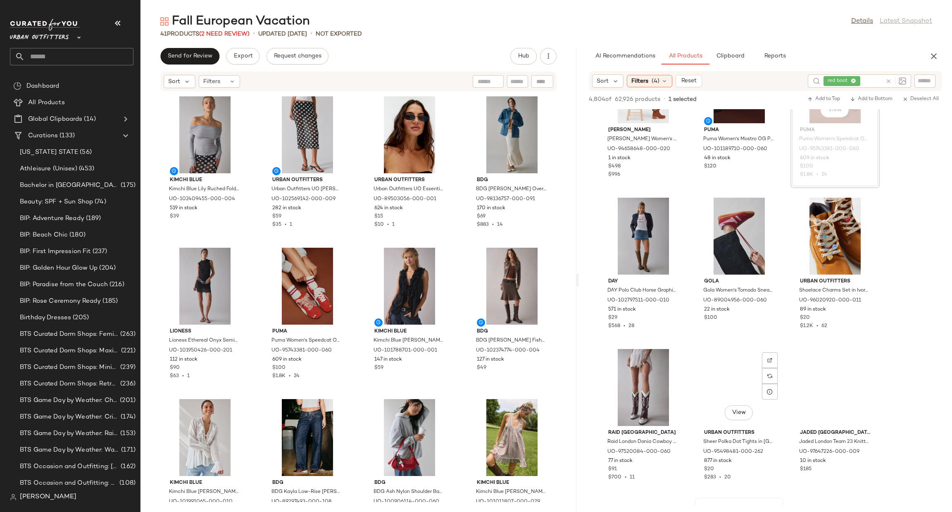
scroll to position [1115, 0]
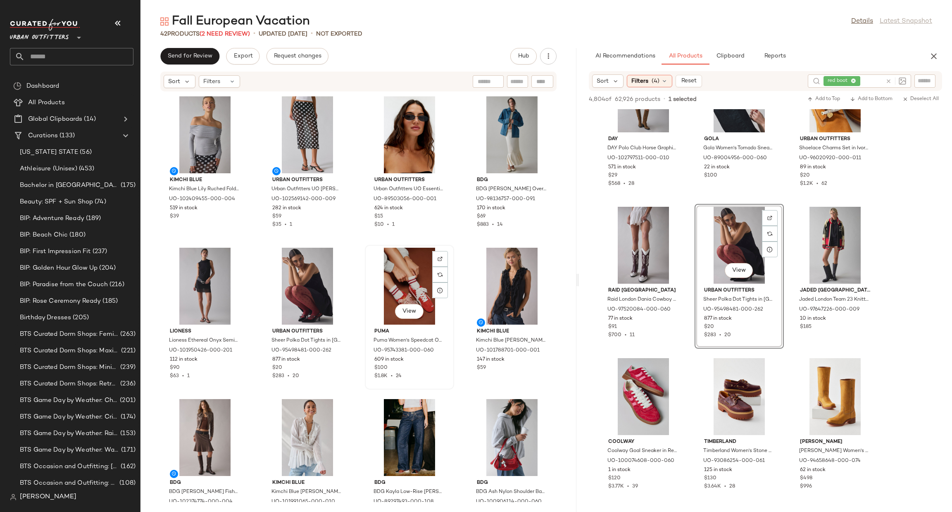
click at [396, 272] on div "View" at bounding box center [409, 286] width 83 height 77
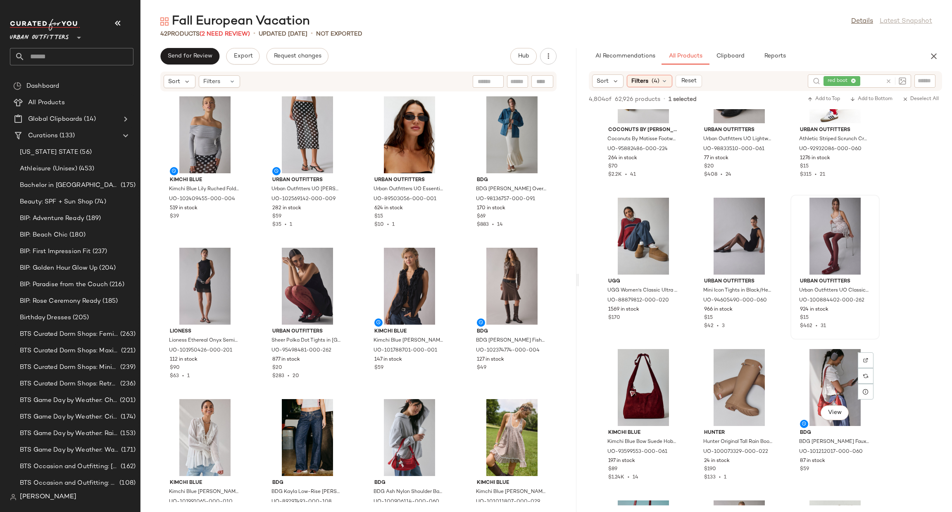
scroll to position [1859, 0]
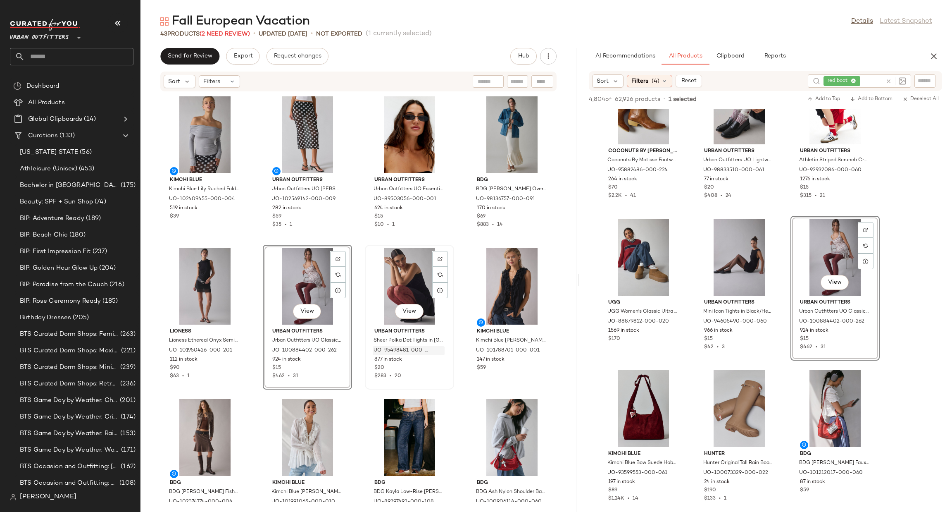
click at [415, 290] on div "View" at bounding box center [409, 286] width 83 height 77
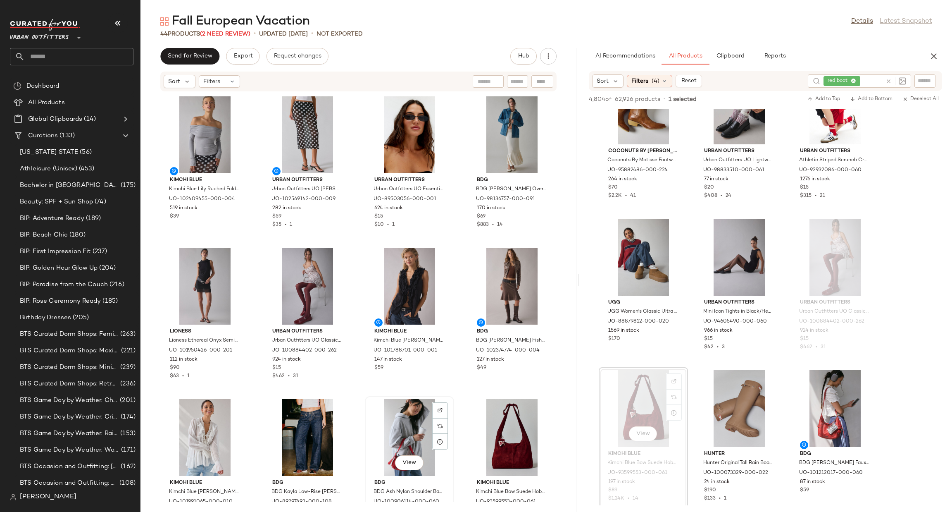
click at [405, 415] on div "View" at bounding box center [409, 437] width 83 height 77
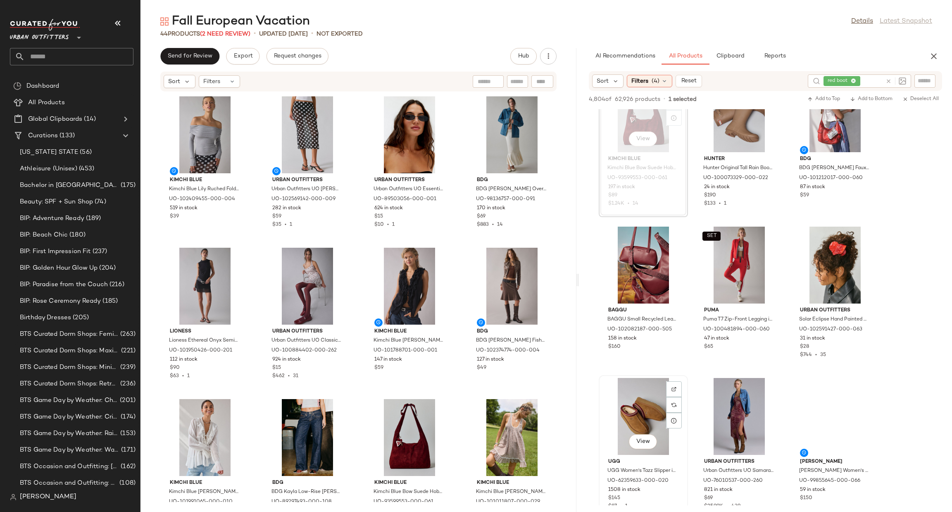
scroll to position [2231, 0]
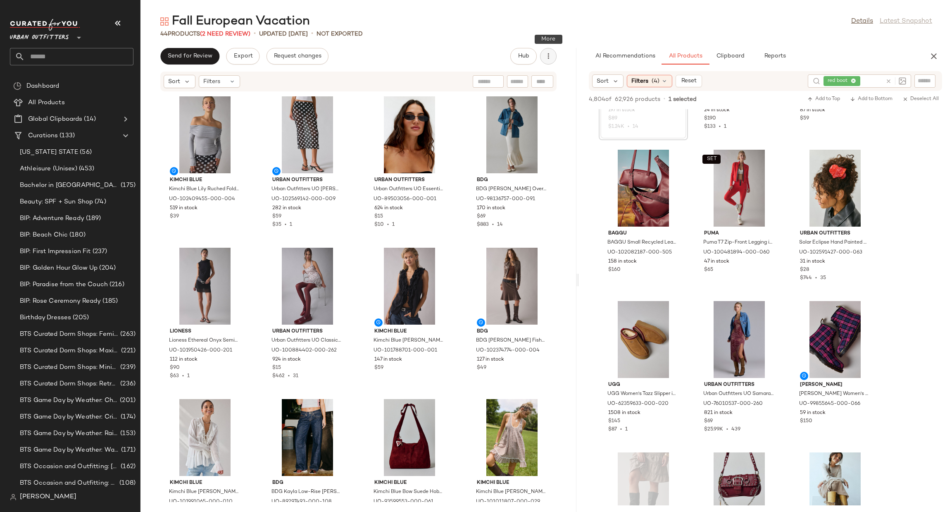
click at [544, 57] on icon "button" at bounding box center [548, 56] width 8 height 8
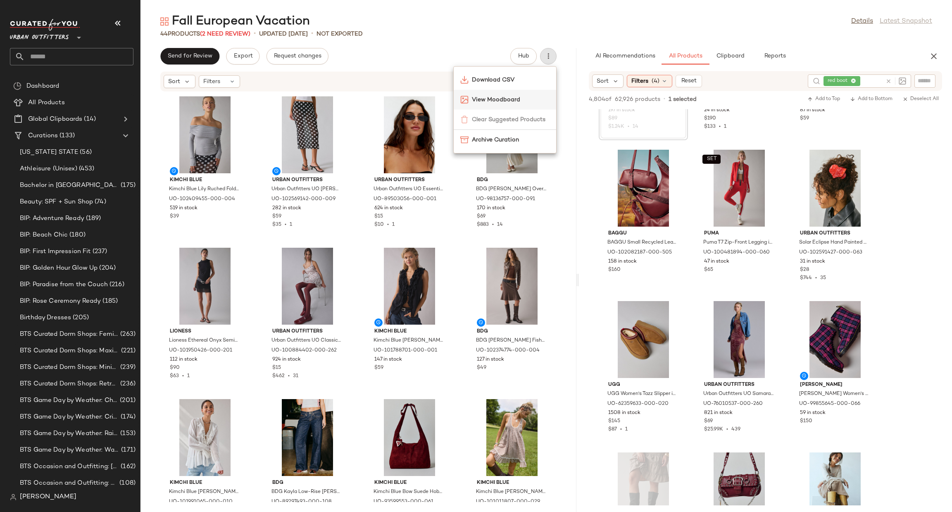
click at [530, 100] on span "View Moodboard" at bounding box center [511, 99] width 78 height 9
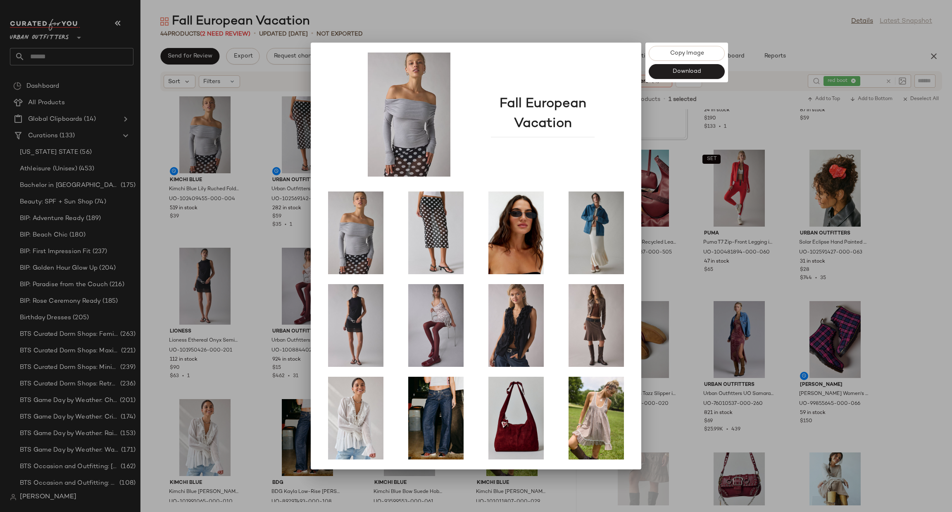
click at [725, 219] on div at bounding box center [476, 256] width 952 height 512
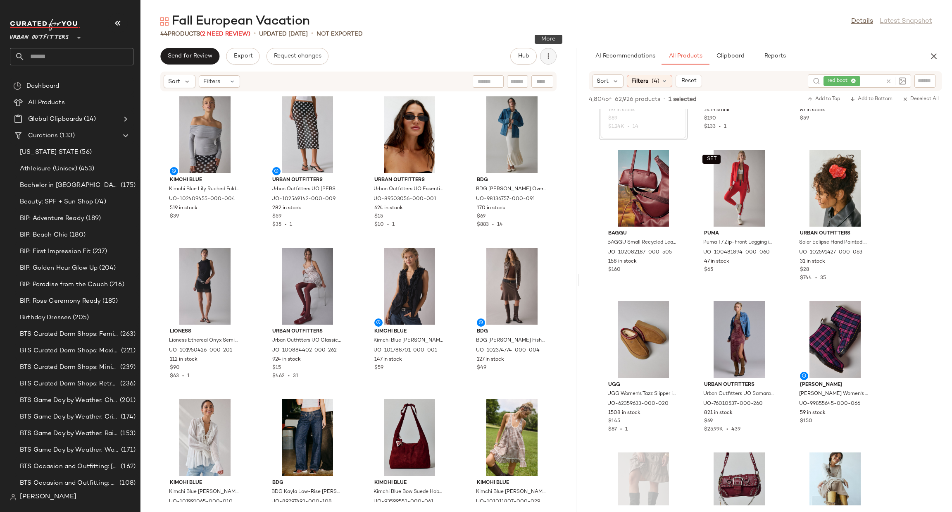
click at [553, 54] on button "button" at bounding box center [548, 56] width 17 height 17
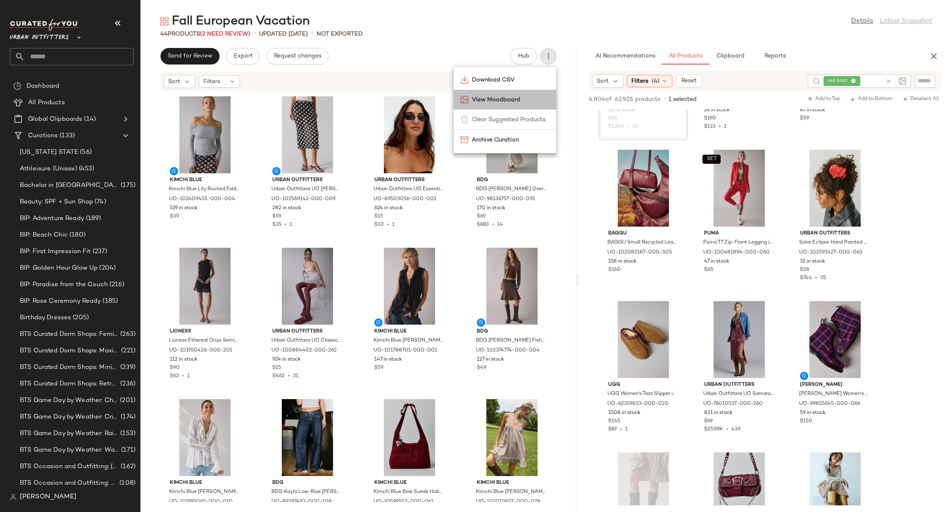
click at [530, 95] on span "View Moodboard" at bounding box center [511, 99] width 78 height 9
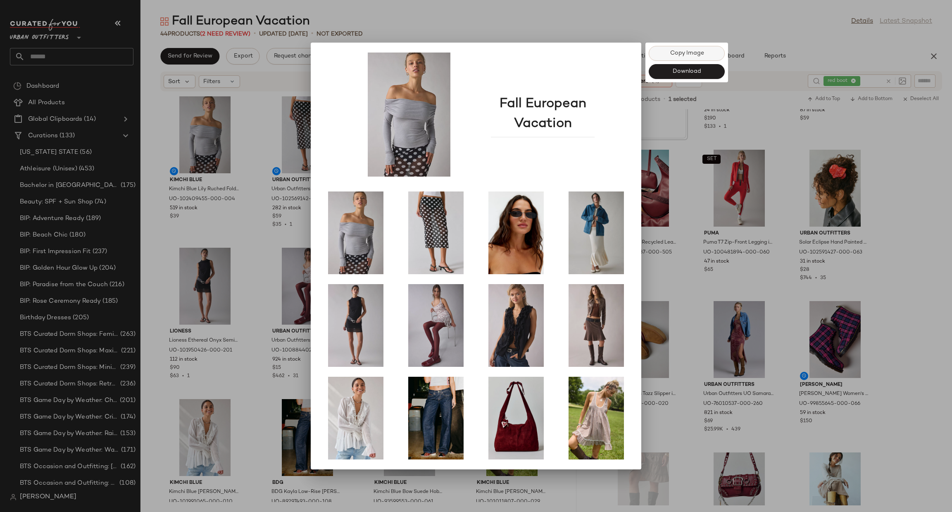
click at [683, 52] on span "Copy Image" at bounding box center [686, 53] width 34 height 7
click at [887, 299] on div at bounding box center [476, 256] width 952 height 512
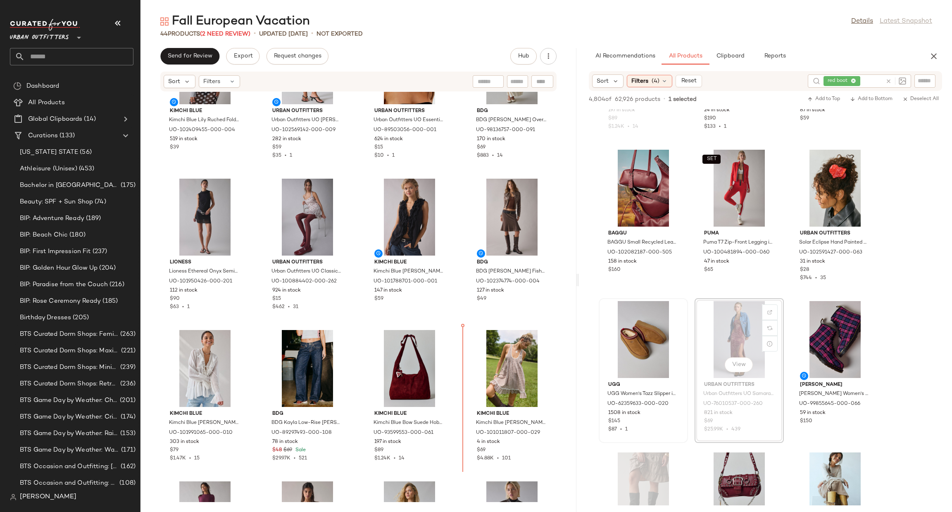
scroll to position [72, 0]
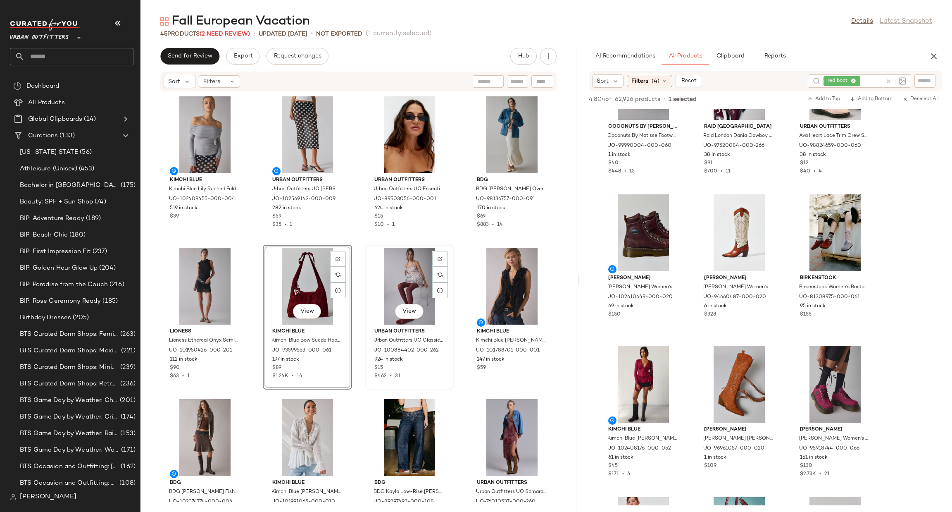
click at [375, 281] on div "View" at bounding box center [409, 286] width 83 height 77
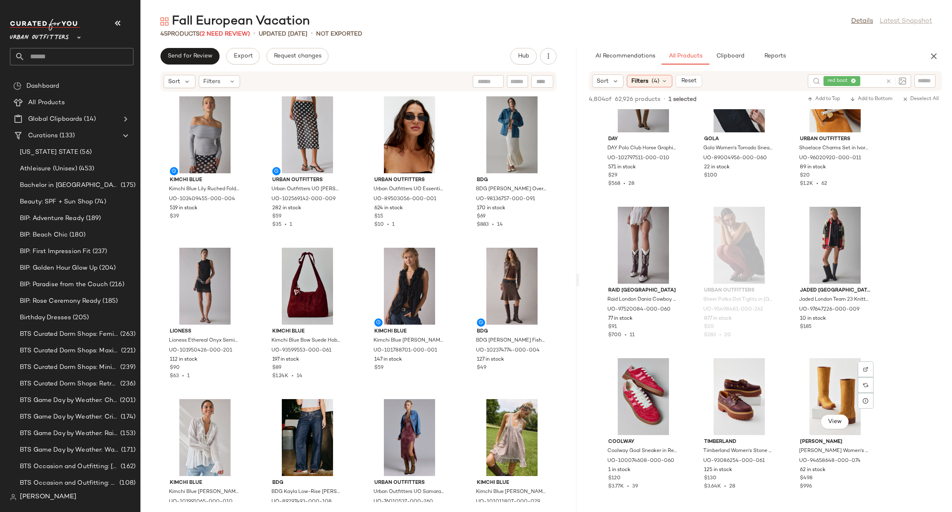
scroll to position [1363, 0]
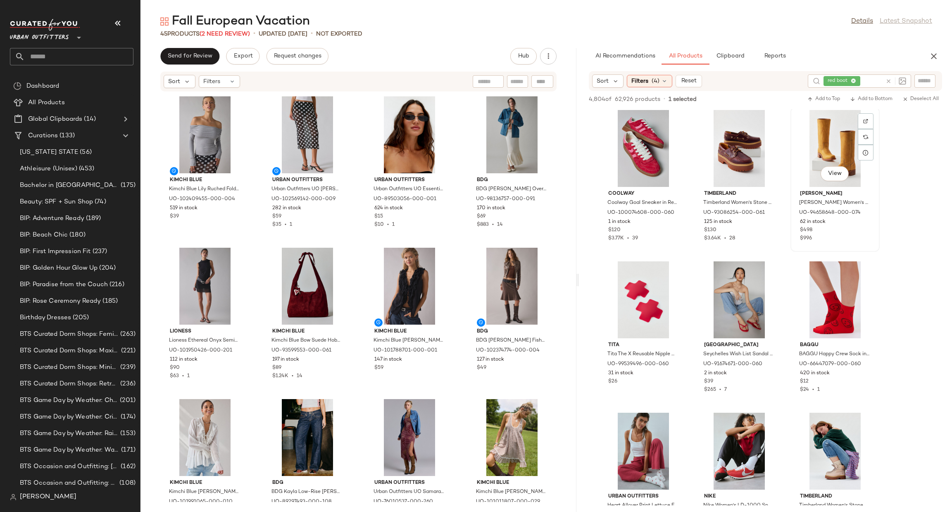
click at [831, 146] on div "View" at bounding box center [834, 148] width 83 height 77
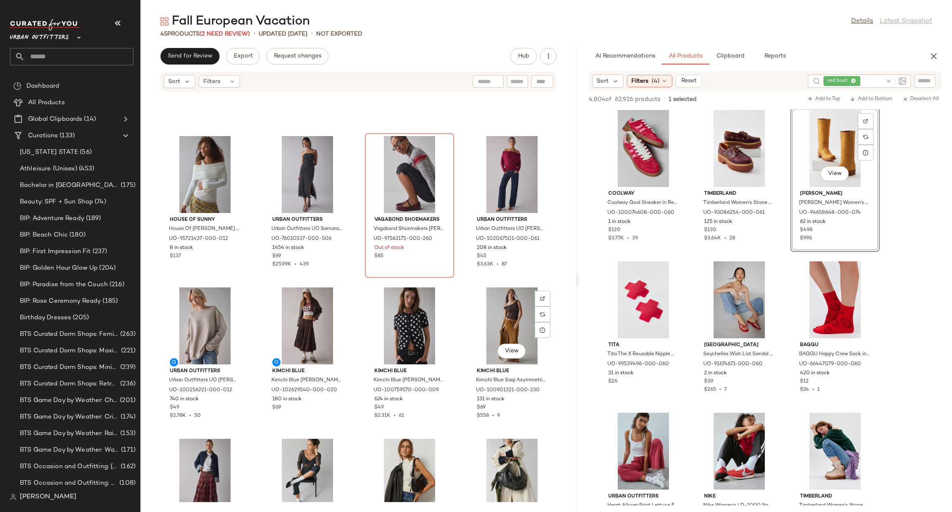
scroll to position [1406, 0]
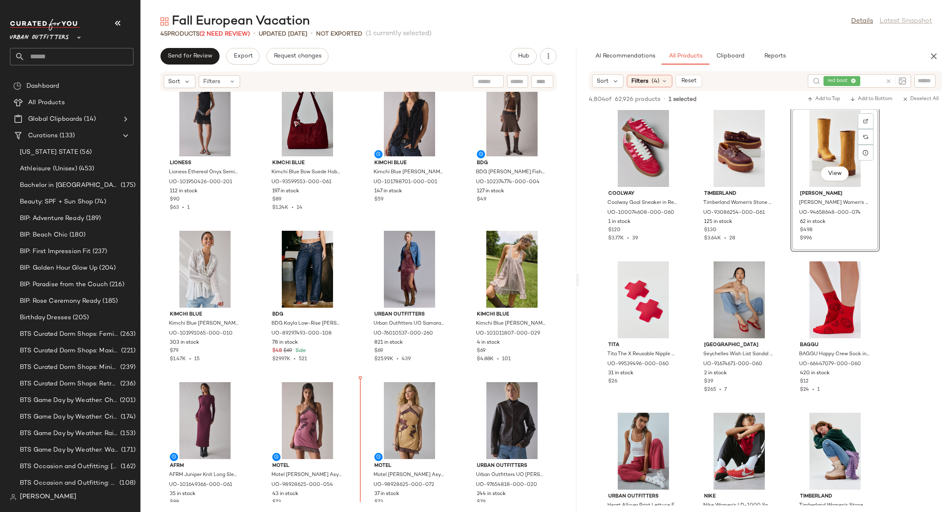
scroll to position [170, 0]
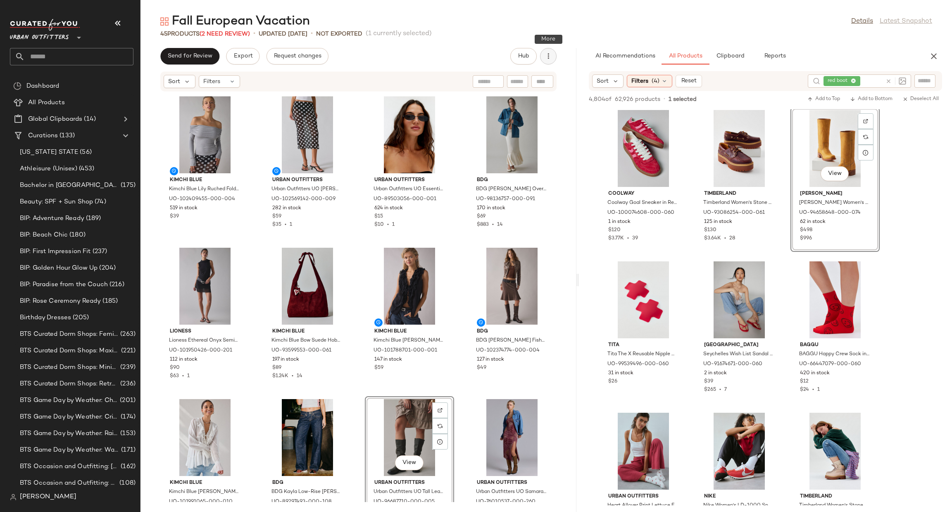
click at [546, 54] on icon "button" at bounding box center [548, 56] width 8 height 8
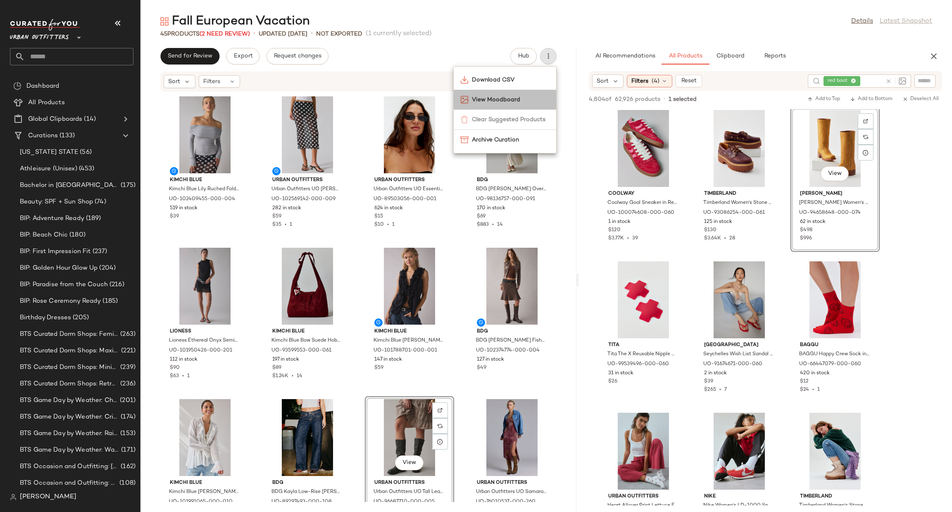
click at [520, 95] on span "View Moodboard" at bounding box center [511, 99] width 78 height 9
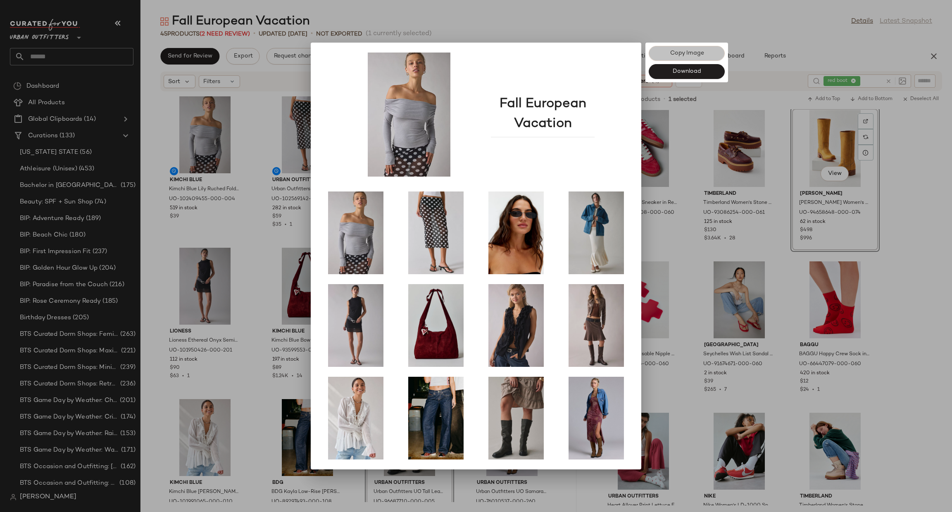
click at [681, 59] on button "Copy Image" at bounding box center [687, 53] width 76 height 15
click at [224, 241] on div at bounding box center [476, 256] width 952 height 512
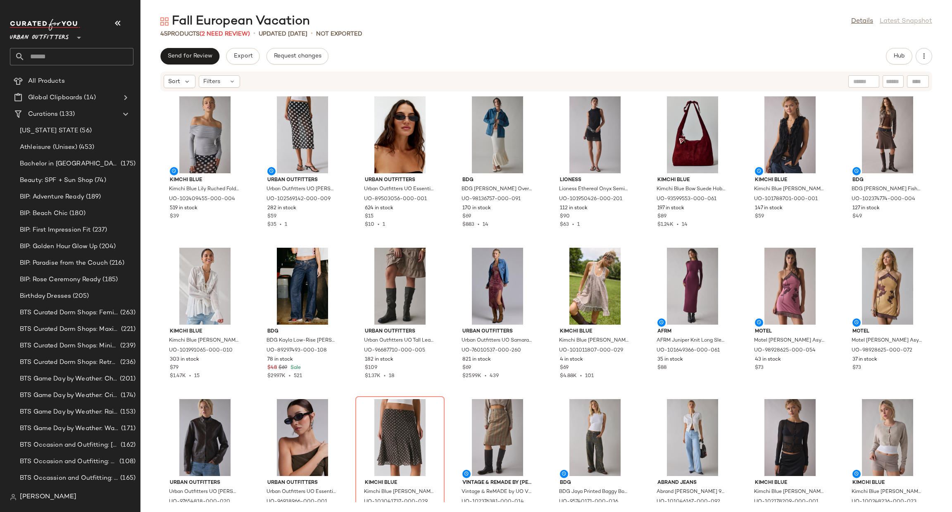
scroll to position [21, 0]
click at [105, 120] on div "Create New Curation" at bounding box center [137, 125] width 67 height 10
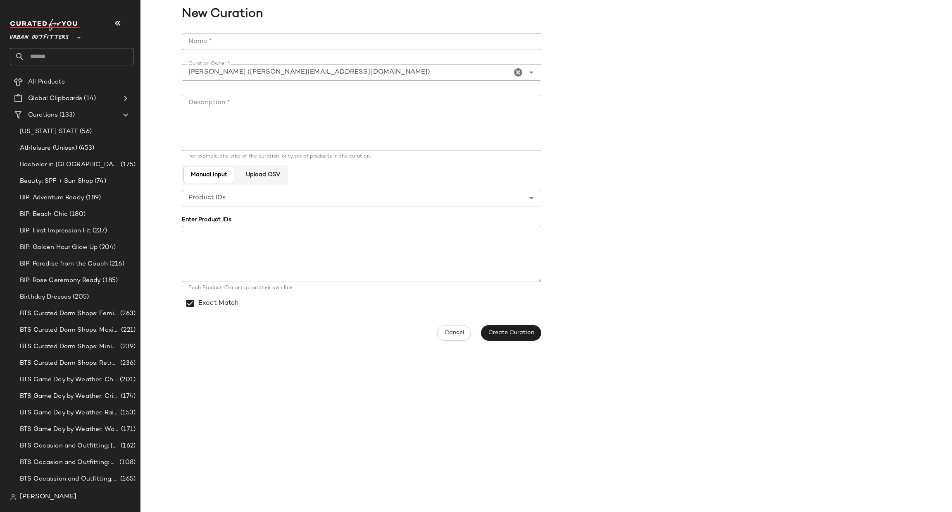
drag, startPoint x: 247, startPoint y: 25, endPoint x: 251, endPoint y: 30, distance: 6.2
click at [249, 28] on div "New Curation" at bounding box center [546, 14] width 812 height 29
click at [254, 40] on input "Name *" at bounding box center [361, 41] width 359 height 17
type input "**********"
click at [265, 109] on textarea "Description *" at bounding box center [361, 123] width 359 height 56
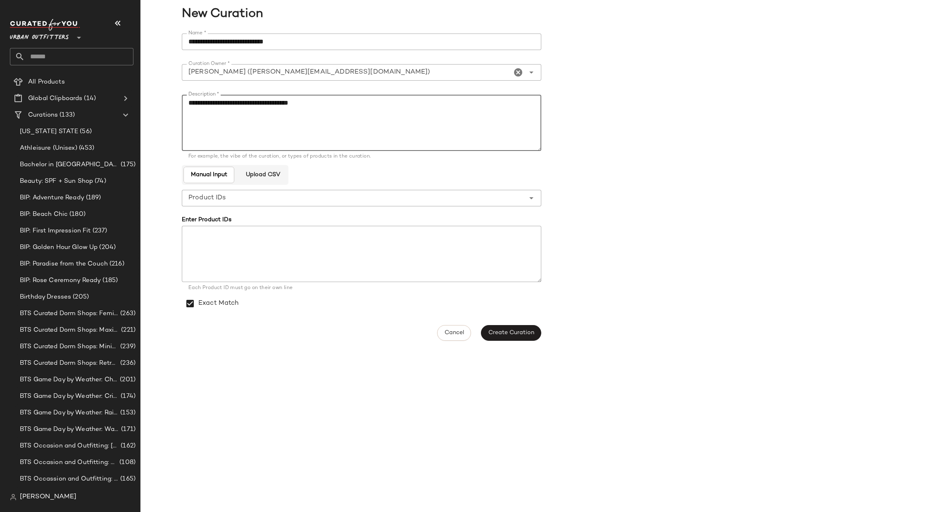
drag, startPoint x: 273, startPoint y: 104, endPoint x: 250, endPoint y: 102, distance: 23.2
click at [250, 102] on textarea "**********" at bounding box center [361, 123] width 359 height 56
type textarea "**********"
click at [495, 325] on button "Create Curation" at bounding box center [511, 333] width 60 height 16
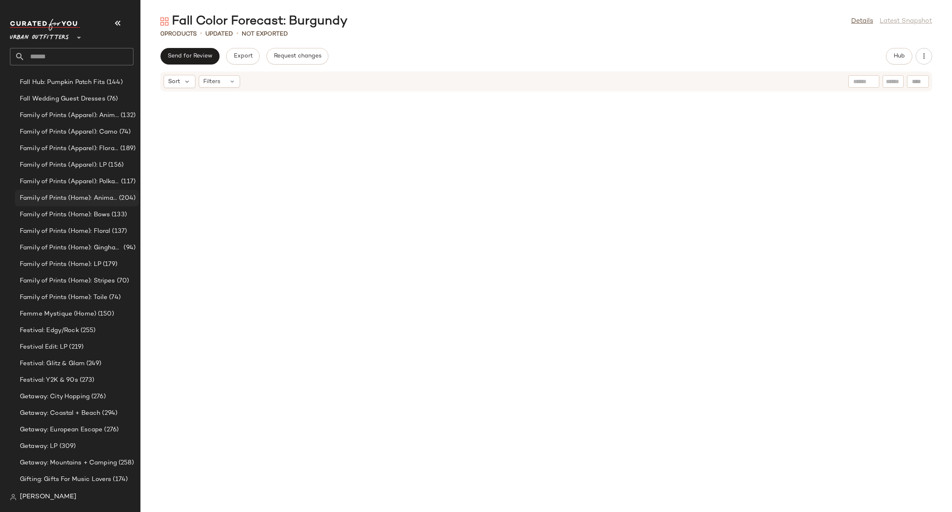
scroll to position [500, 0]
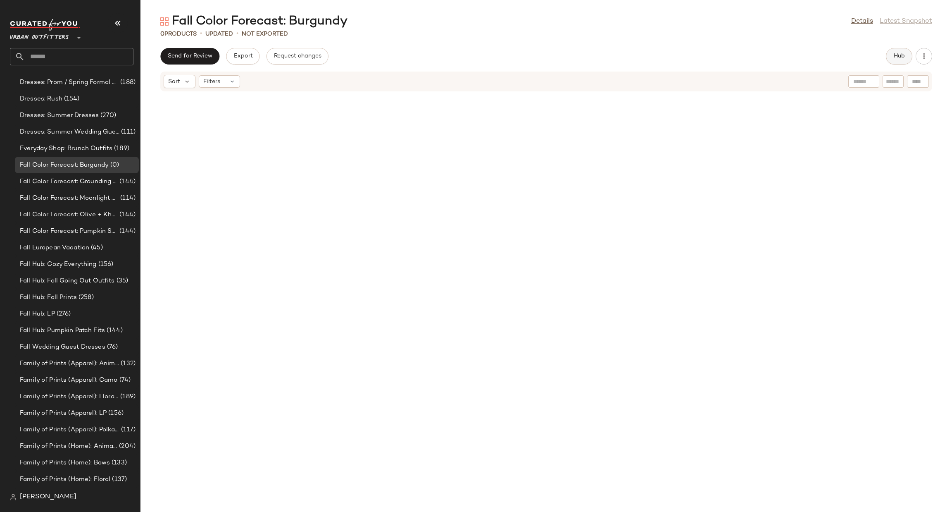
click at [890, 50] on button "Hub" at bounding box center [899, 56] width 26 height 17
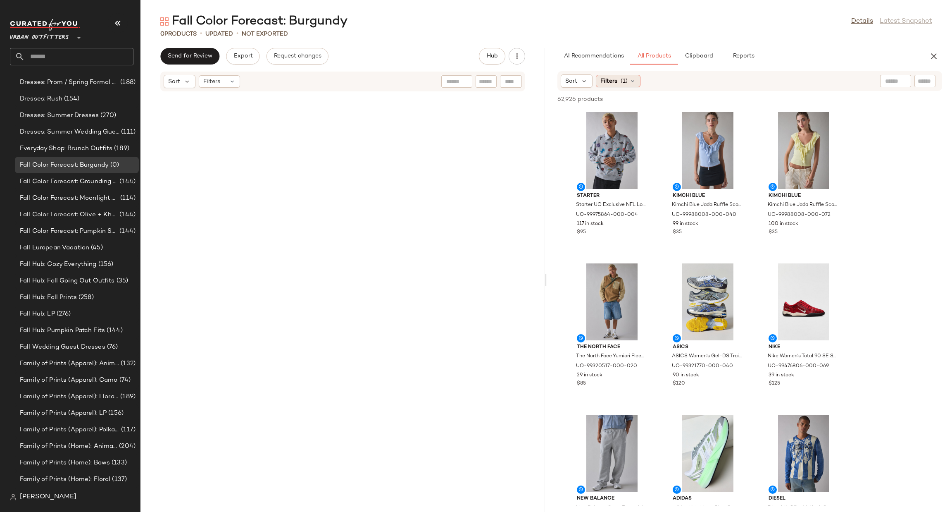
click at [606, 82] on span "Filters" at bounding box center [608, 81] width 17 height 9
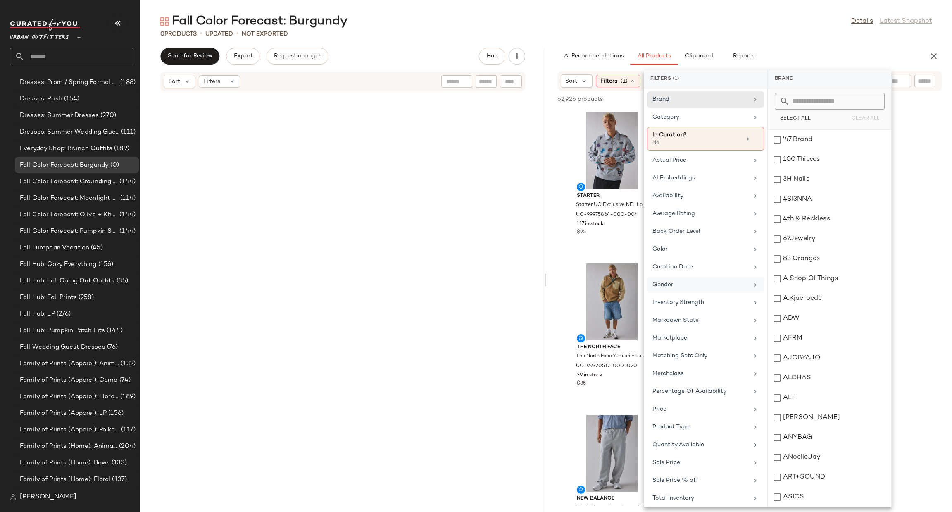
click at [692, 286] on div "Gender" at bounding box center [700, 284] width 96 height 9
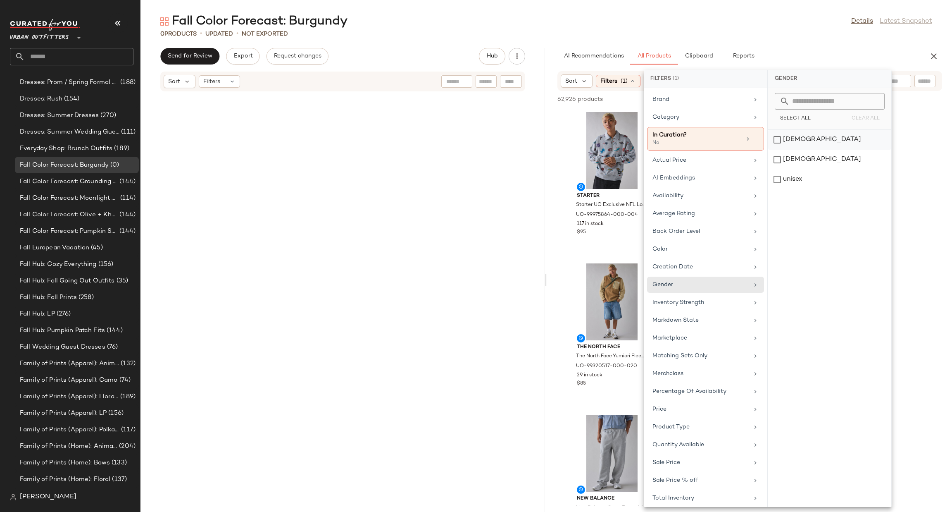
click at [789, 150] on div "female" at bounding box center [829, 160] width 123 height 20
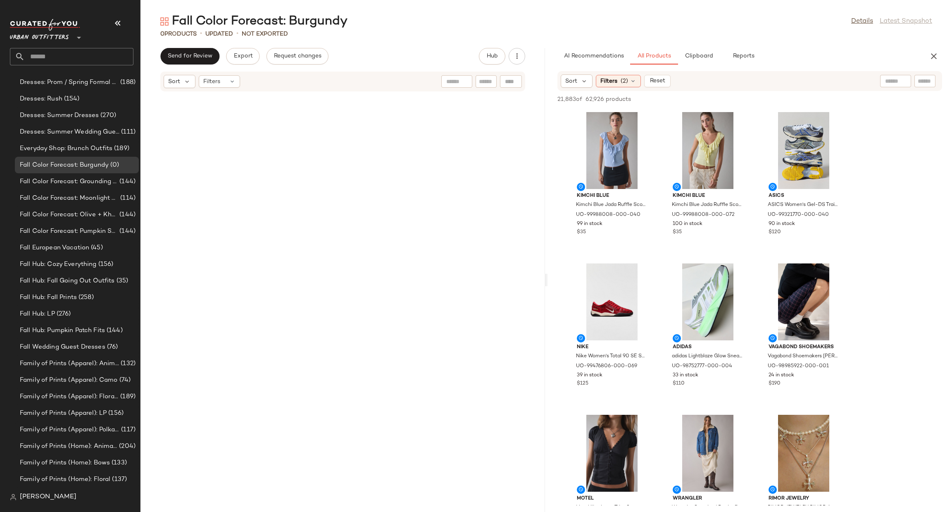
click at [888, 79] on input "text" at bounding box center [895, 81] width 21 height 9
click at [930, 85] on input "text" at bounding box center [925, 81] width 14 height 9
click at [851, 85] on div at bounding box center [839, 81] width 31 height 12
type input "********"
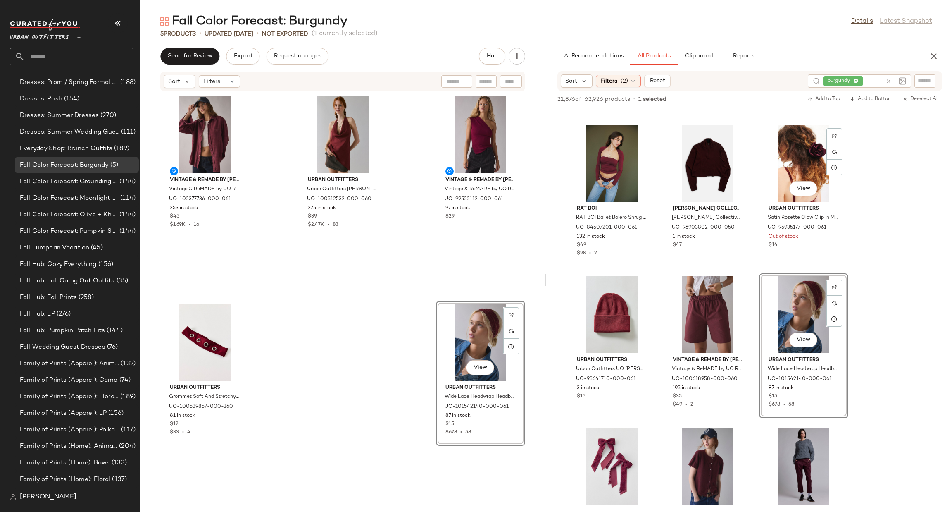
scroll to position [868, 0]
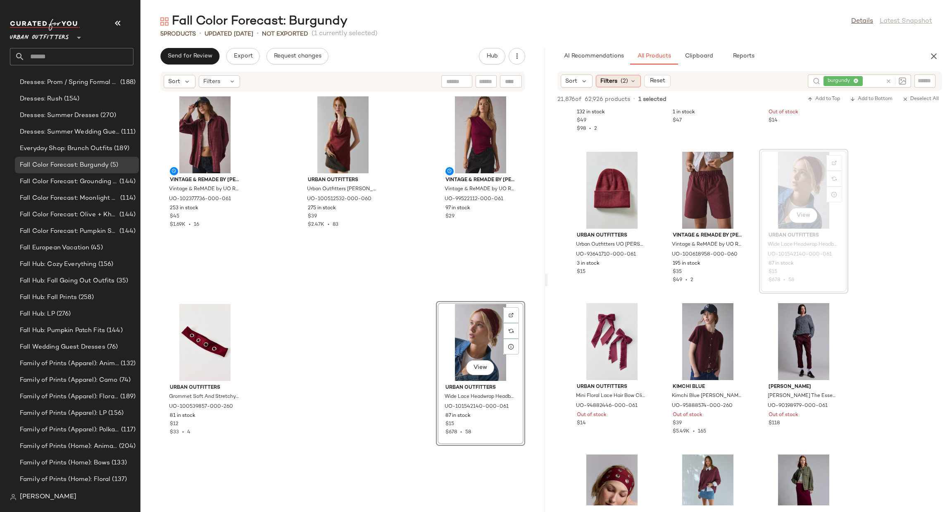
click at [609, 79] on span "Filters" at bounding box center [608, 81] width 17 height 9
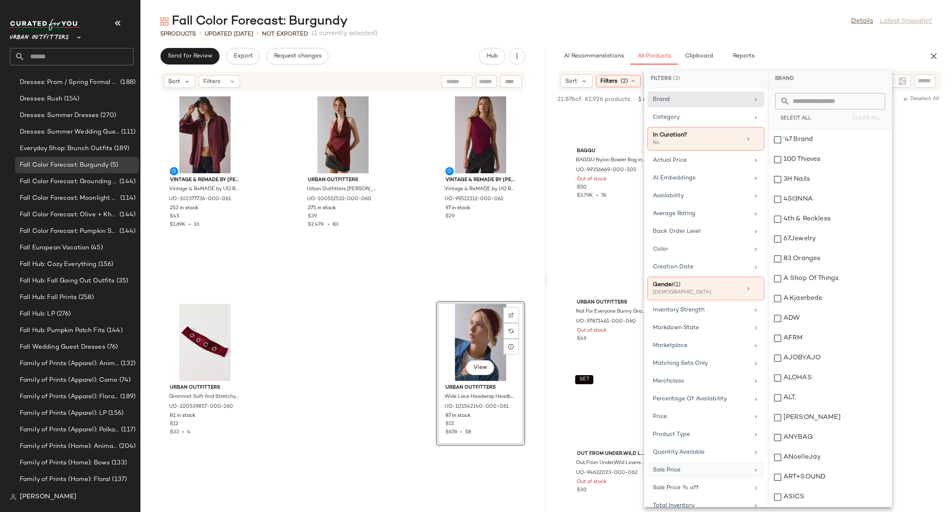
scroll to position [69, 0]
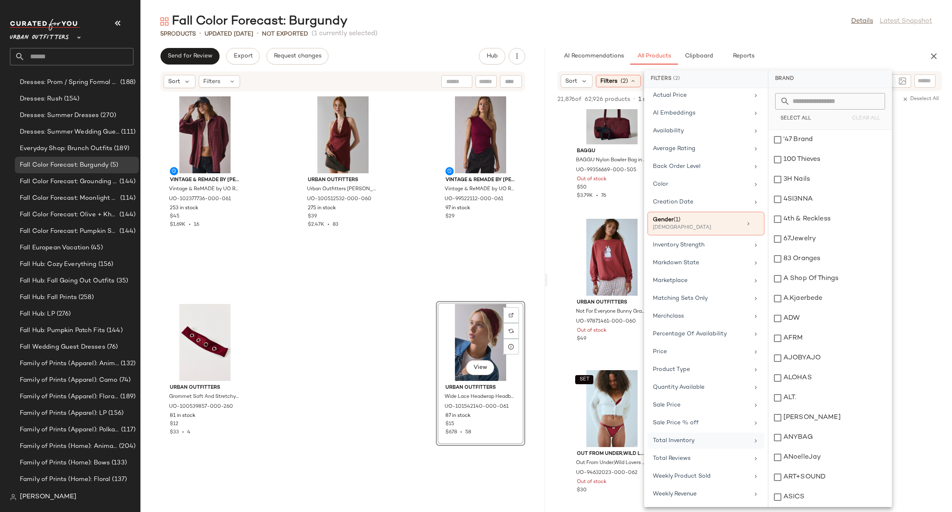
click at [706, 444] on div "Total Inventory" at bounding box center [701, 440] width 96 height 9
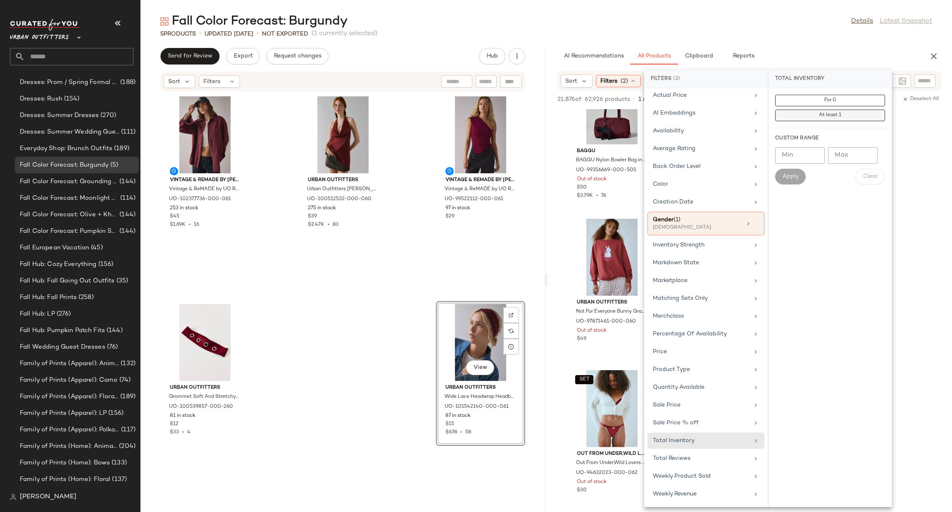
click at [812, 114] on button "At least 1" at bounding box center [830, 116] width 110 height 12
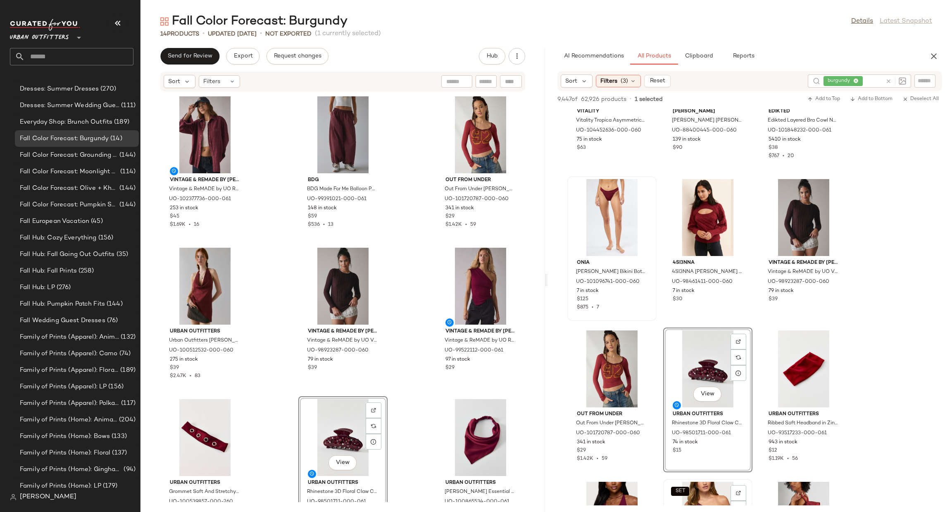
scroll to position [0, 0]
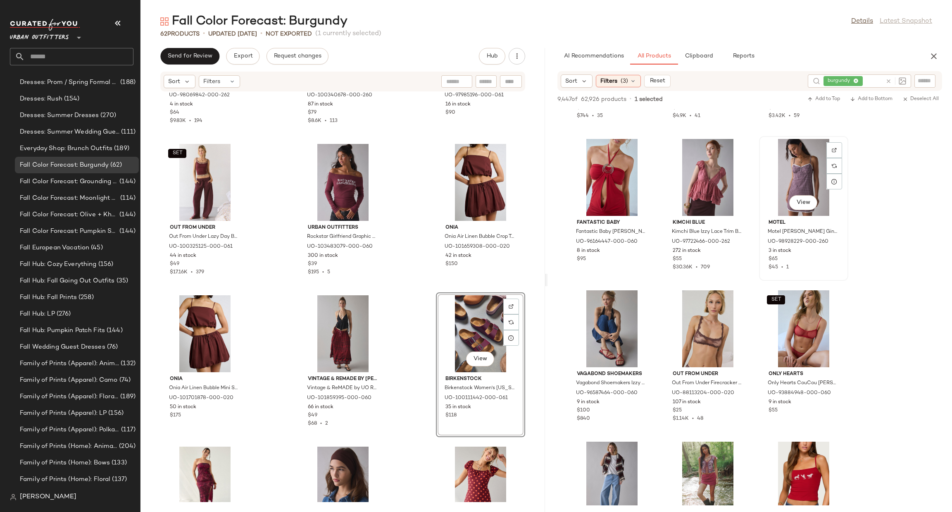
scroll to position [19189, 0]
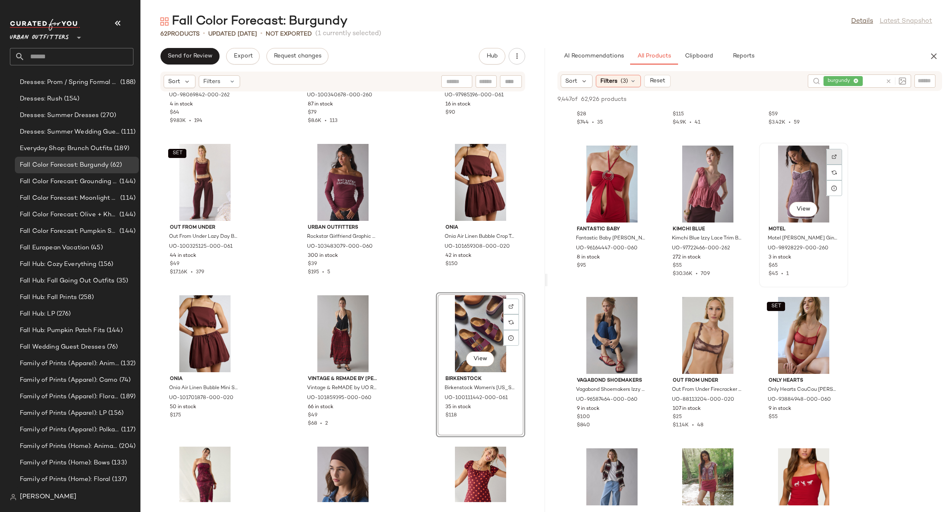
click at [827, 164] on div at bounding box center [834, 172] width 16 height 16
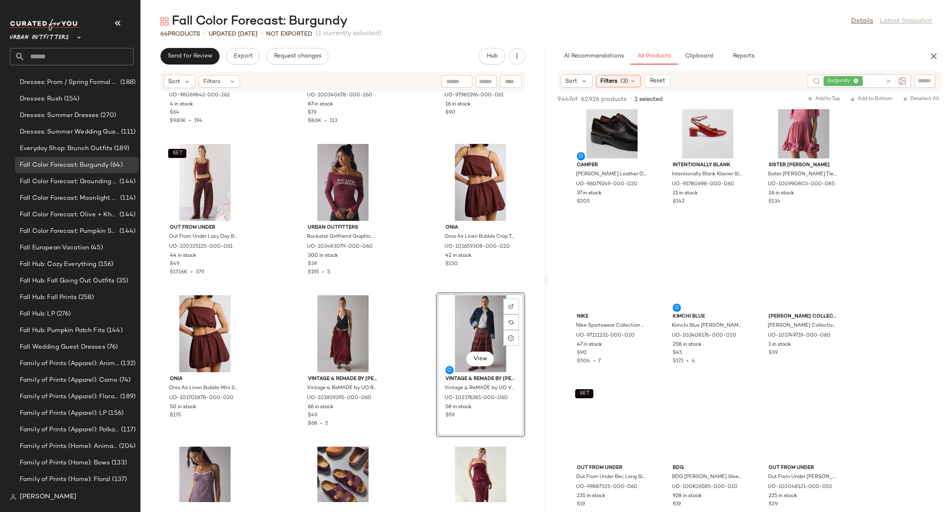
scroll to position [22813, 0]
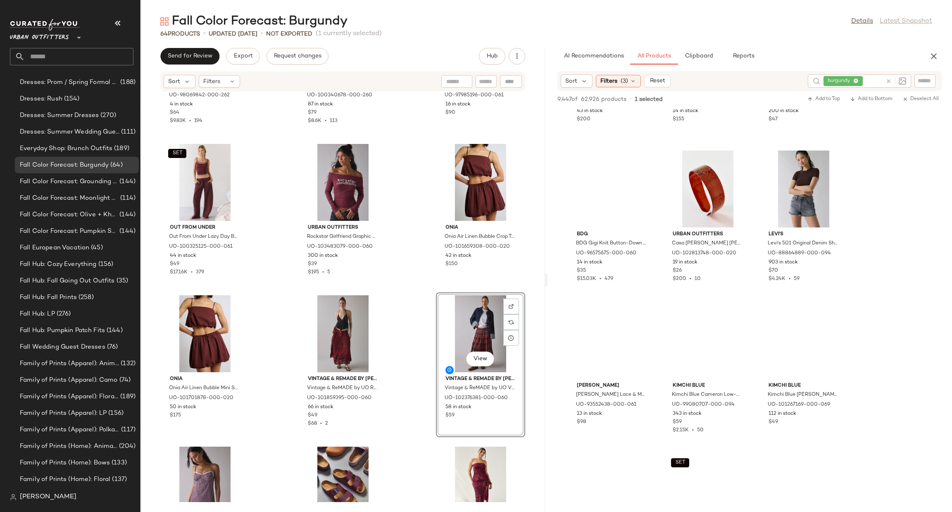
scroll to position [23459, 0]
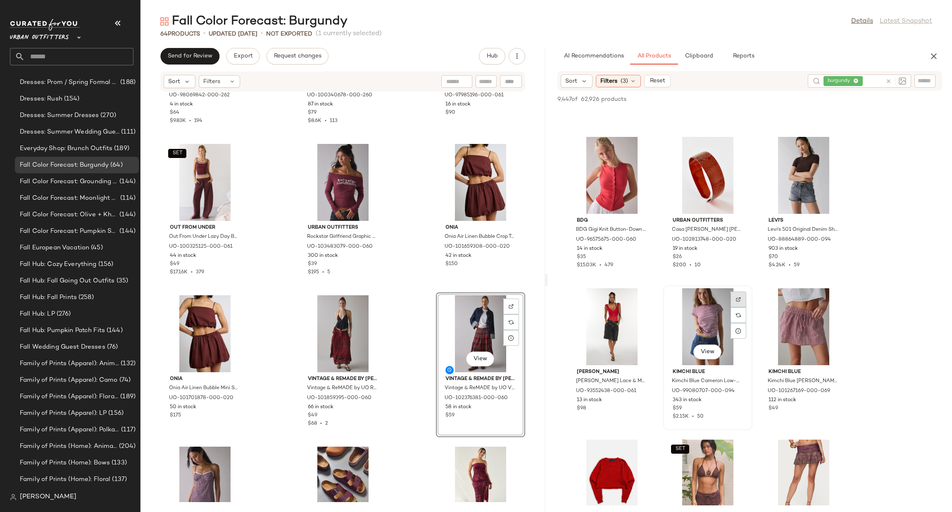
click at [740, 307] on div at bounding box center [739, 315] width 16 height 16
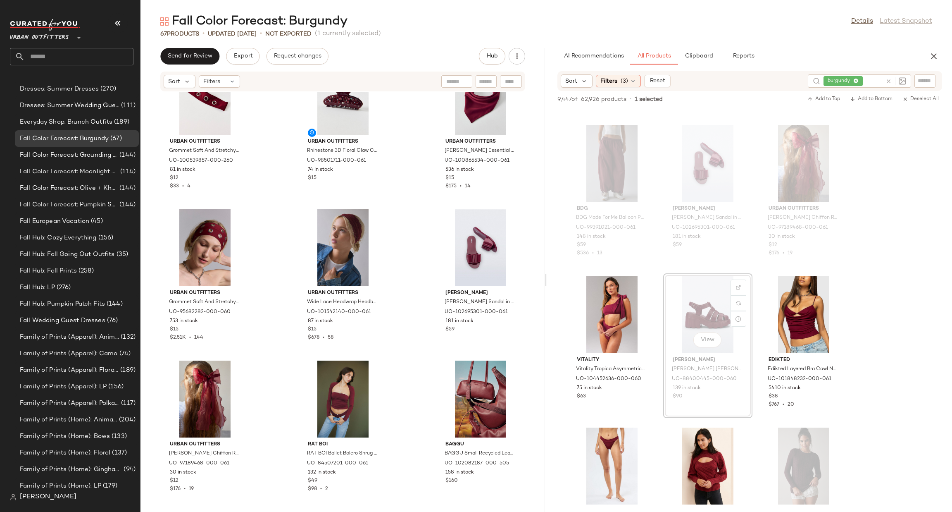
scroll to position [500, 0]
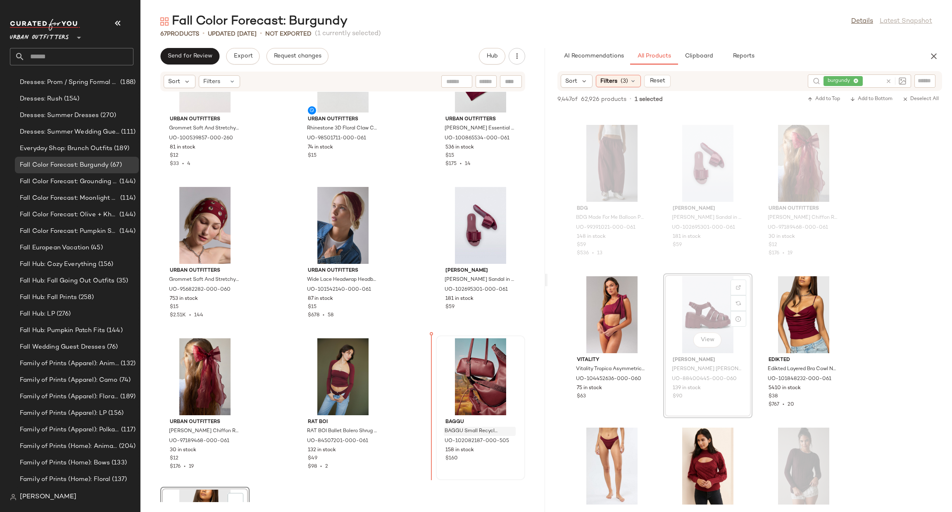
click at [475, 436] on div "UO-102082187-000-505" at bounding box center [480, 440] width 72 height 9
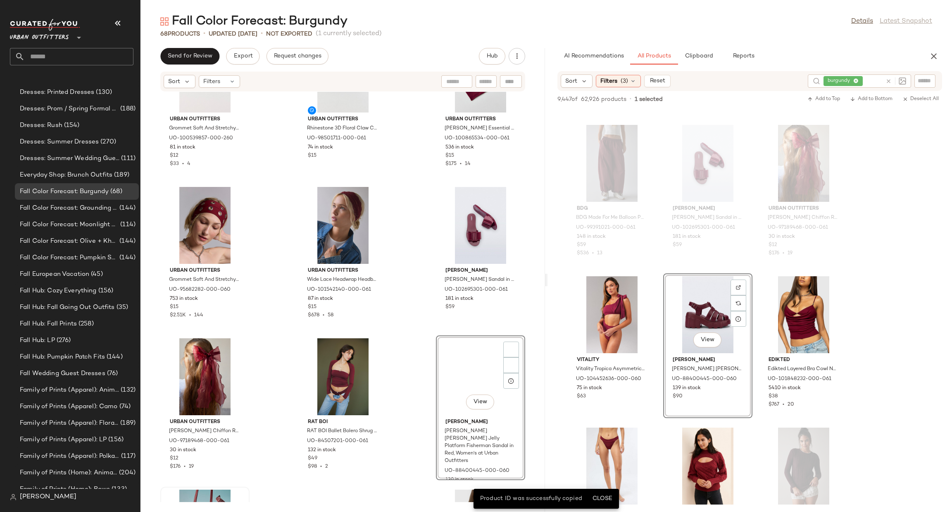
scroll to position [2941, 0]
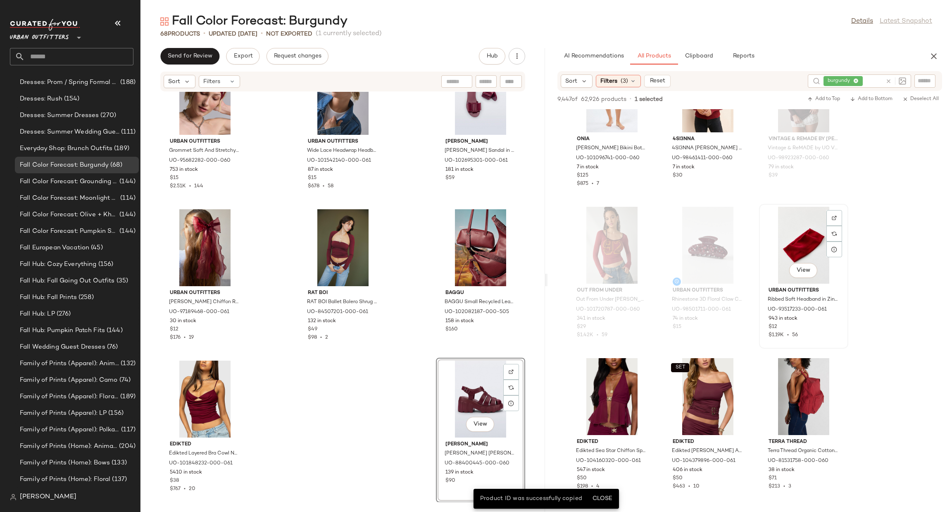
scroll to position [1239, 0]
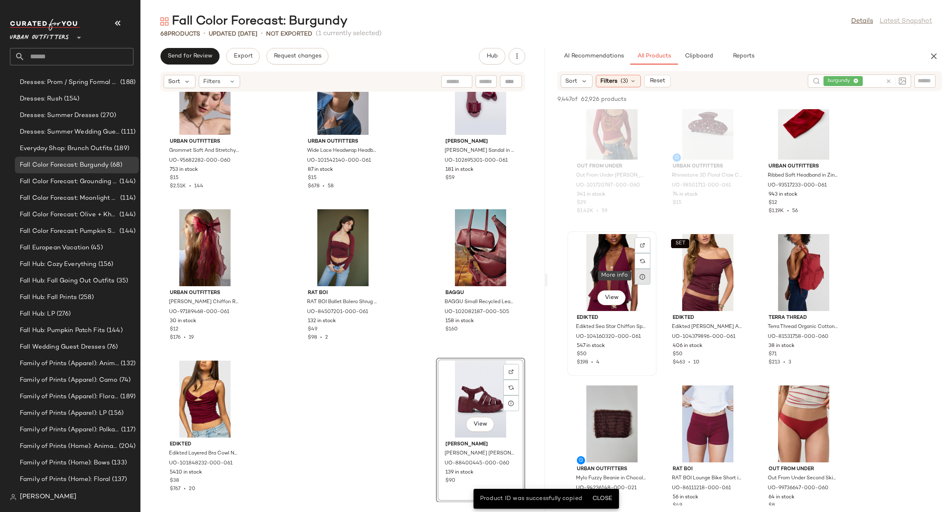
click at [638, 274] on div at bounding box center [643, 277] width 16 height 16
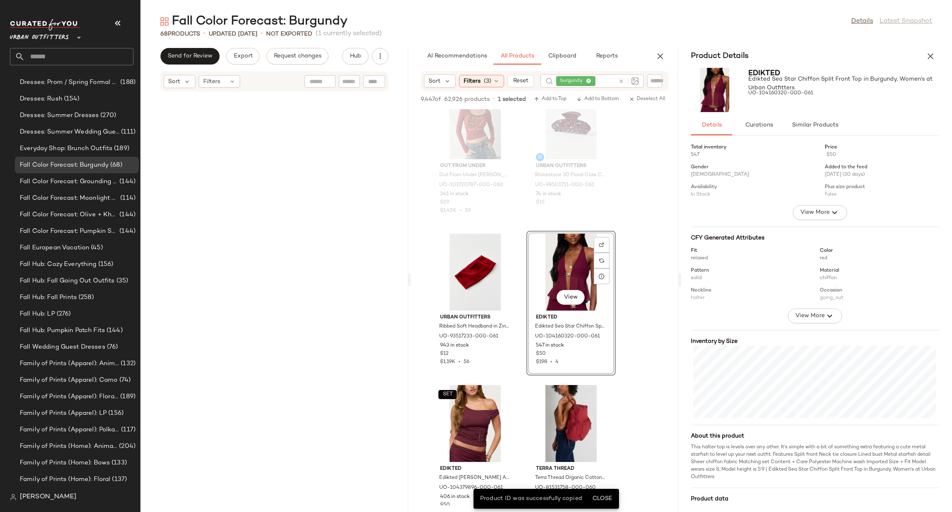
scroll to position [4385, 0]
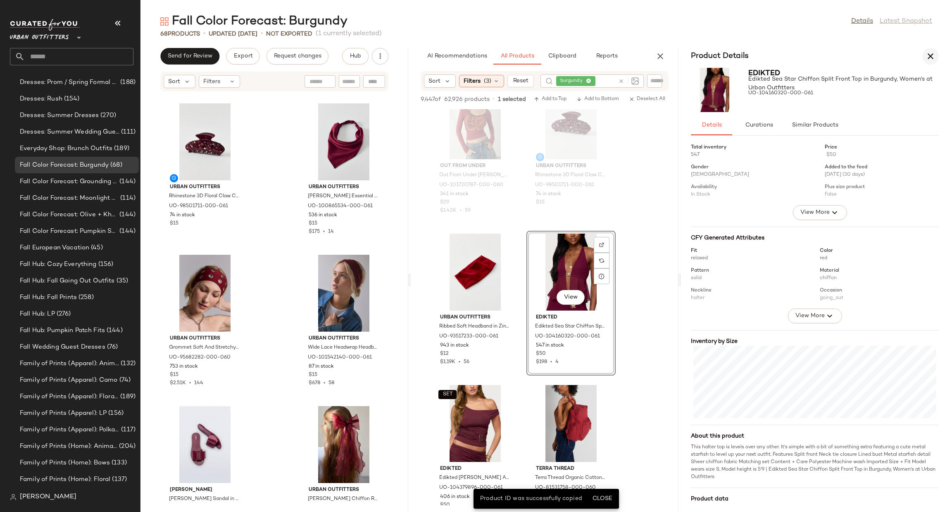
click at [928, 57] on icon "button" at bounding box center [931, 56] width 10 height 10
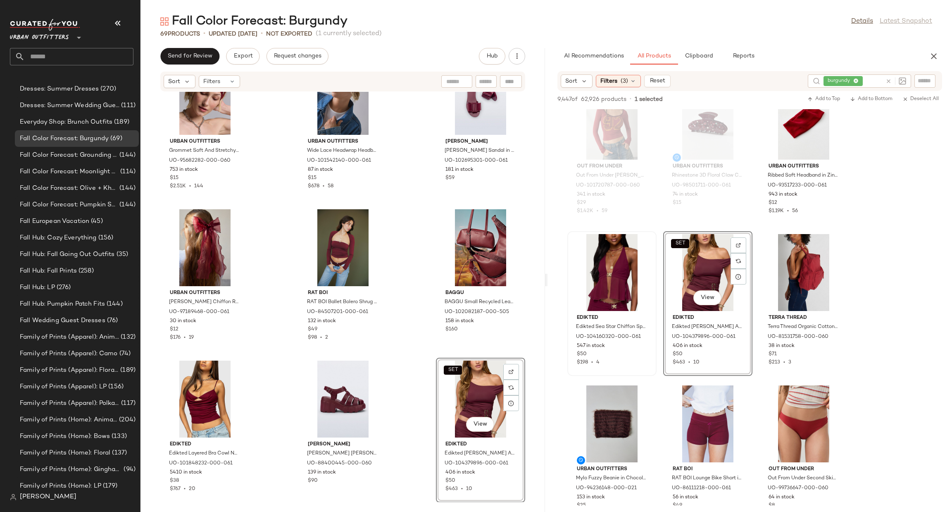
scroll to position [0, 0]
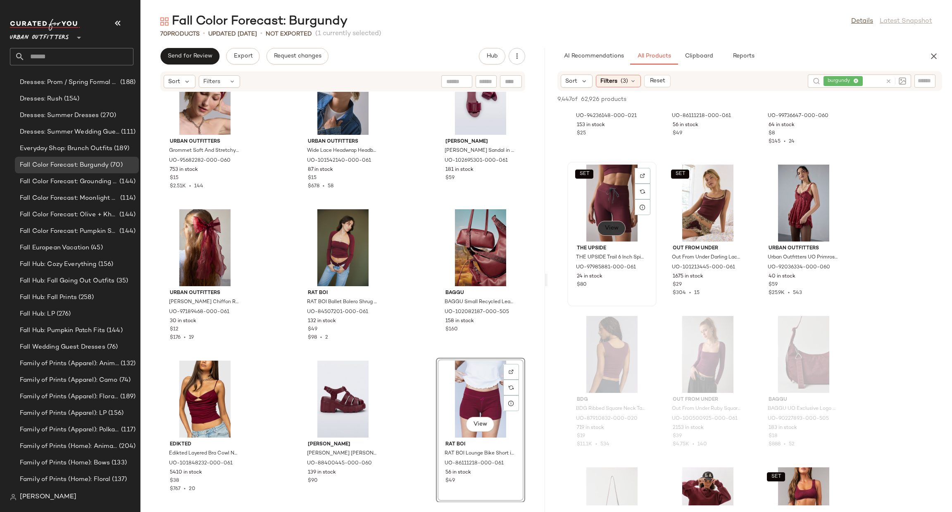
click at [613, 225] on span "View" at bounding box center [612, 228] width 14 height 7
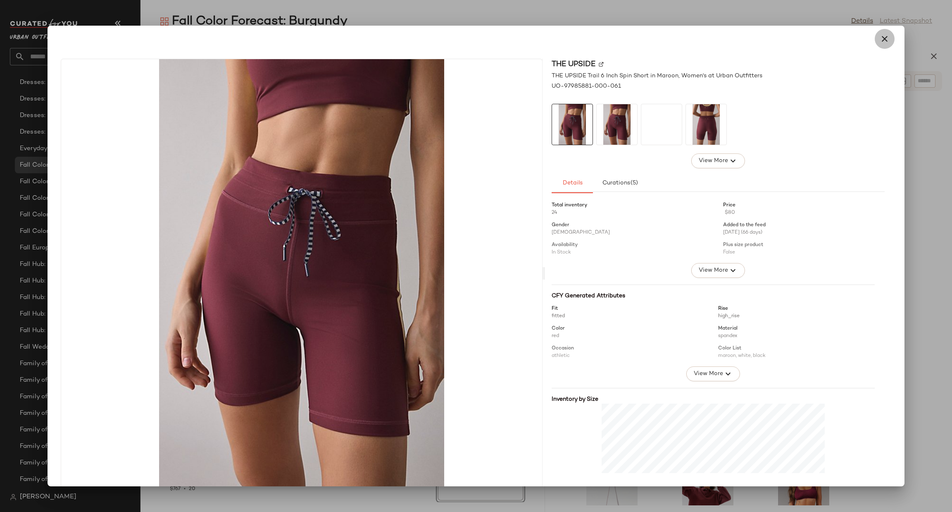
click at [889, 41] on button "button" at bounding box center [885, 39] width 20 height 20
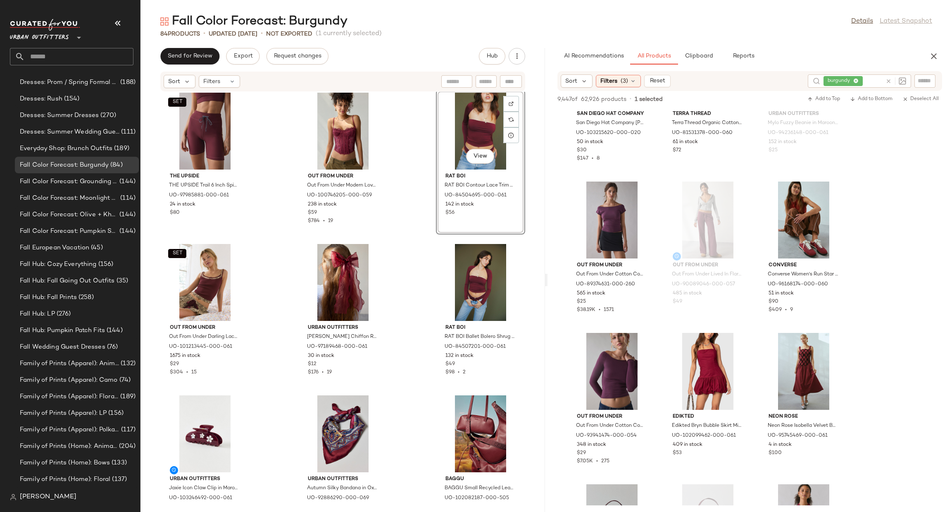
click at [891, 81] on div at bounding box center [896, 80] width 21 height 7
click at [891, 81] on icon at bounding box center [889, 81] width 6 height 6
click at [939, 85] on div "Sort Filters (3) Reset" at bounding box center [749, 81] width 385 height 20
click at [931, 81] on input "Filter" at bounding box center [897, 81] width 70 height 9
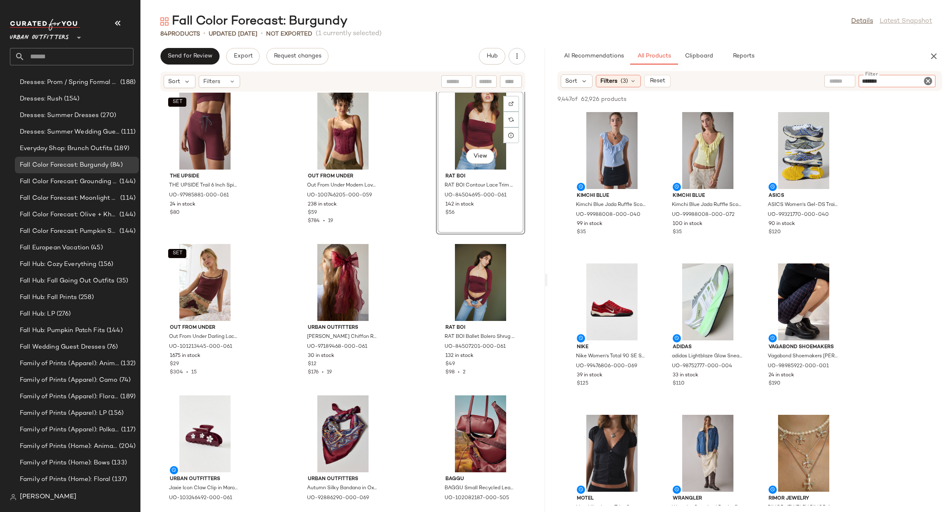
type input "********"
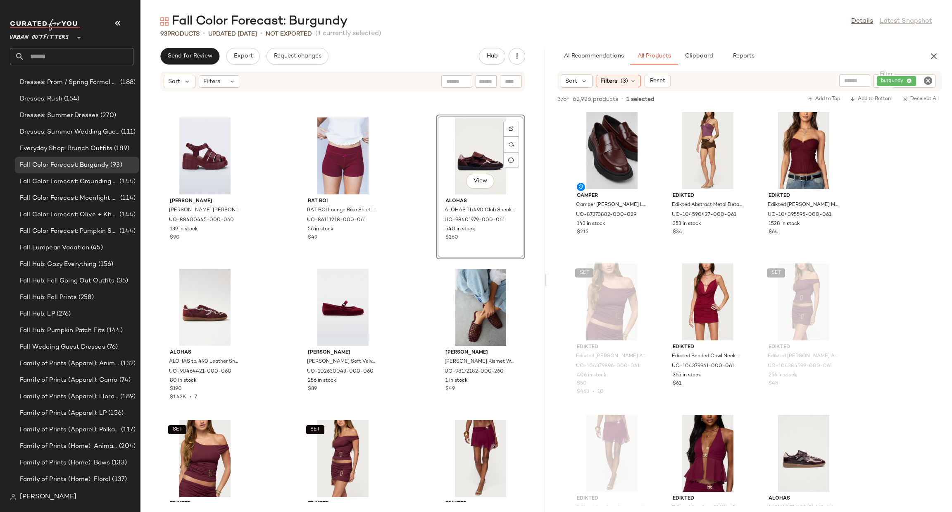
click at [930, 79] on icon "Clear Filter" at bounding box center [928, 81] width 10 height 10
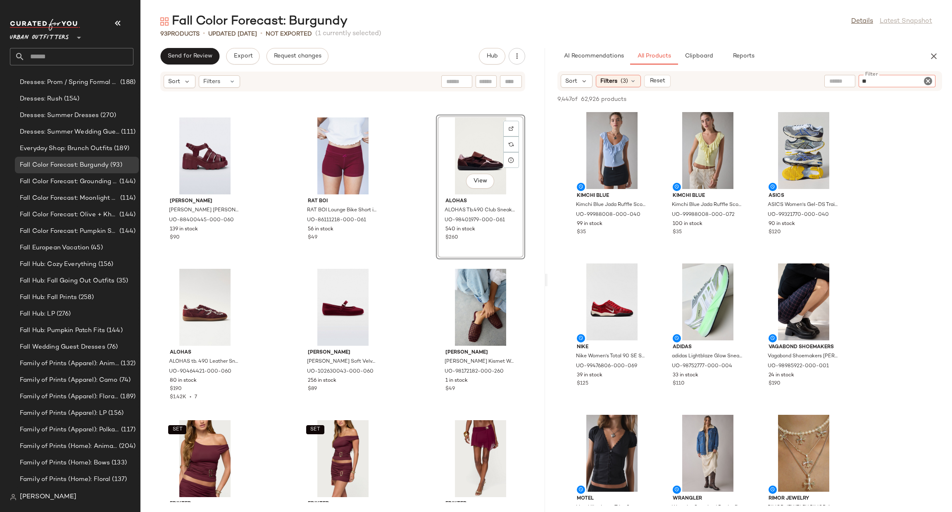
type input "***"
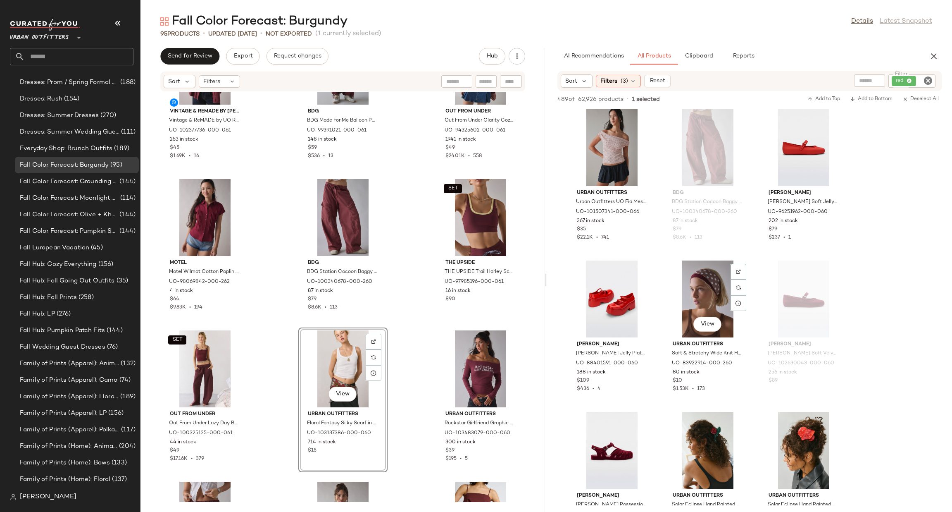
scroll to position [9096, 0]
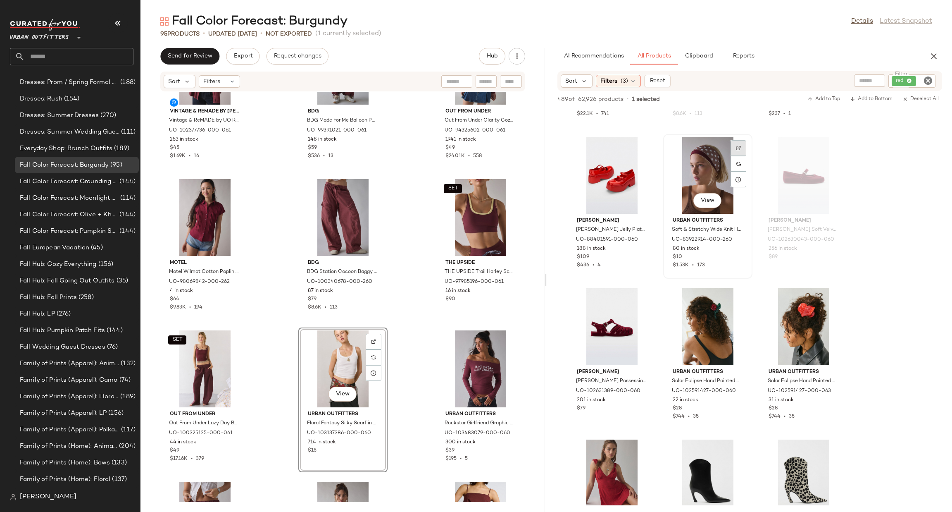
click at [741, 156] on div at bounding box center [739, 164] width 16 height 16
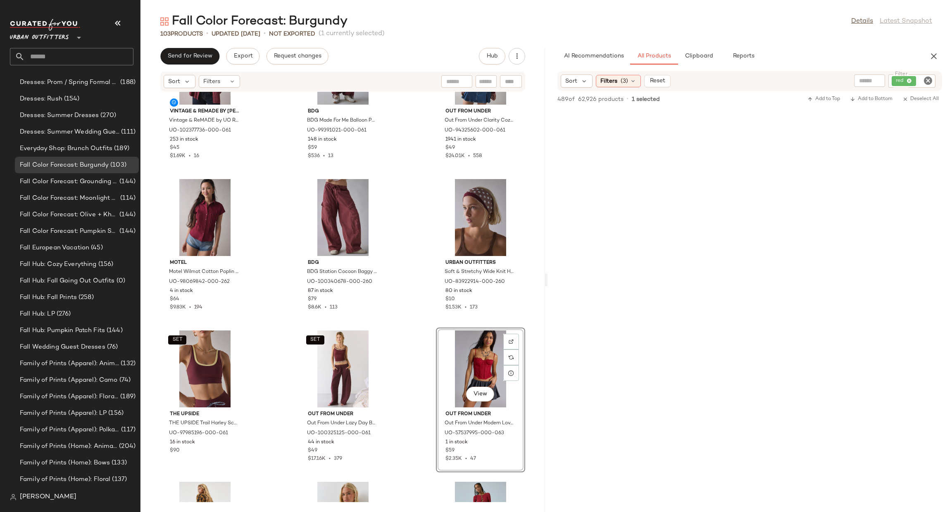
scroll to position [25513, 0]
click at [475, 360] on div "View" at bounding box center [480, 368] width 83 height 77
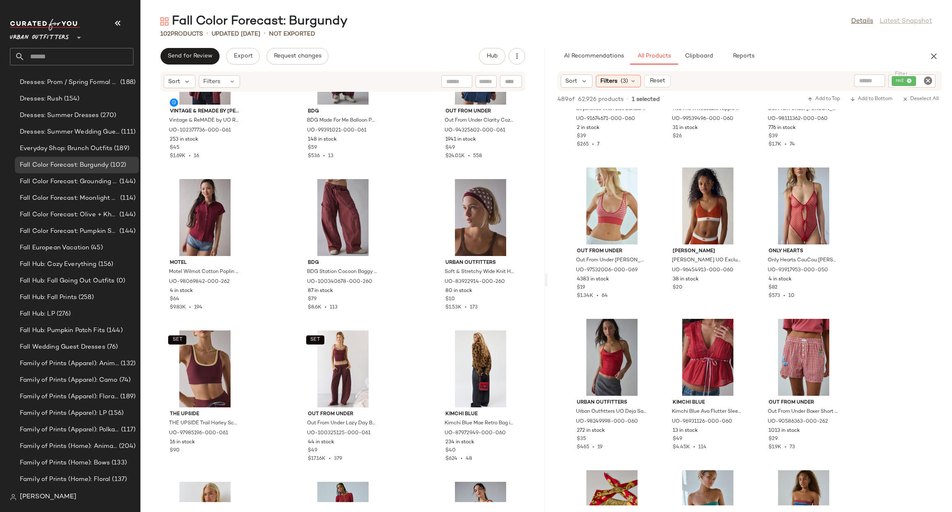
scroll to position [22798, 0]
click at [933, 52] on icon "button" at bounding box center [934, 56] width 10 height 10
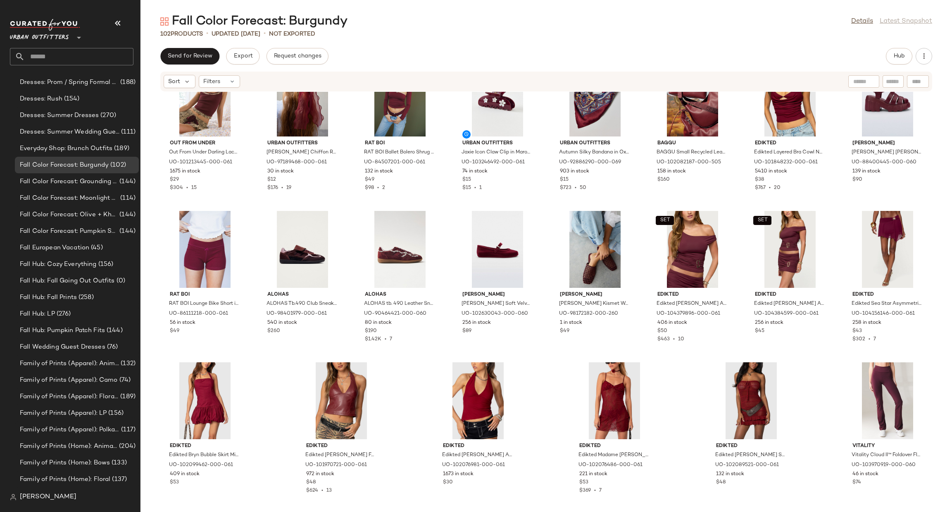
scroll to position [1557, 0]
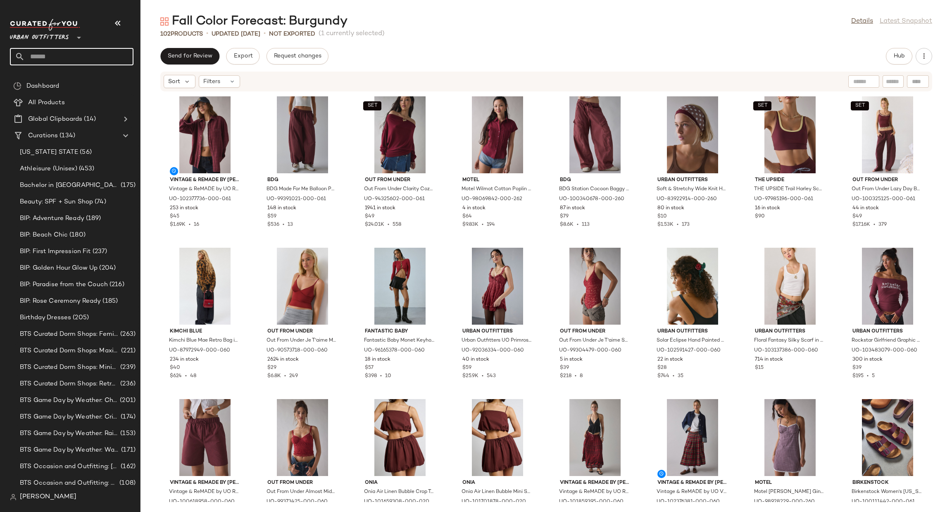
click at [73, 62] on input "text" at bounding box center [79, 56] width 109 height 17
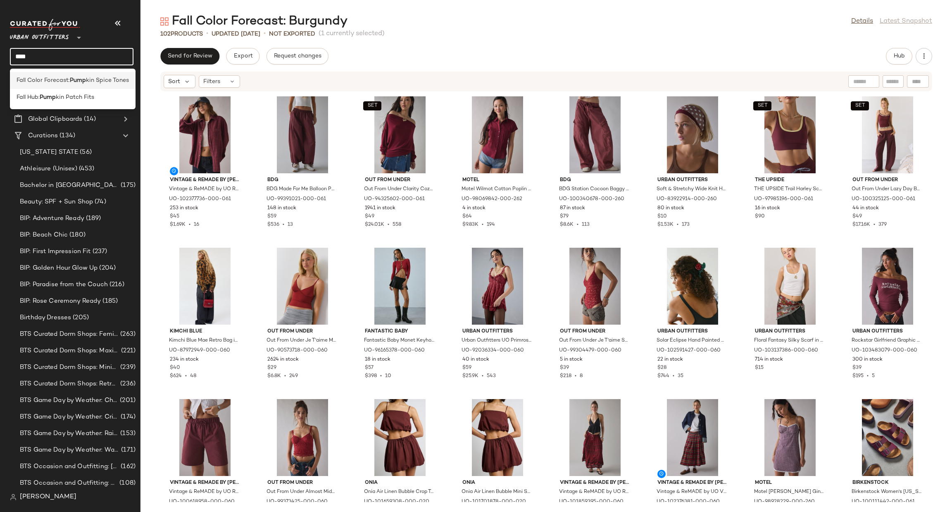
type input "****"
click at [105, 87] on div "Fall Color Forecast: Pump kin Spice Tones" at bounding box center [73, 80] width 126 height 17
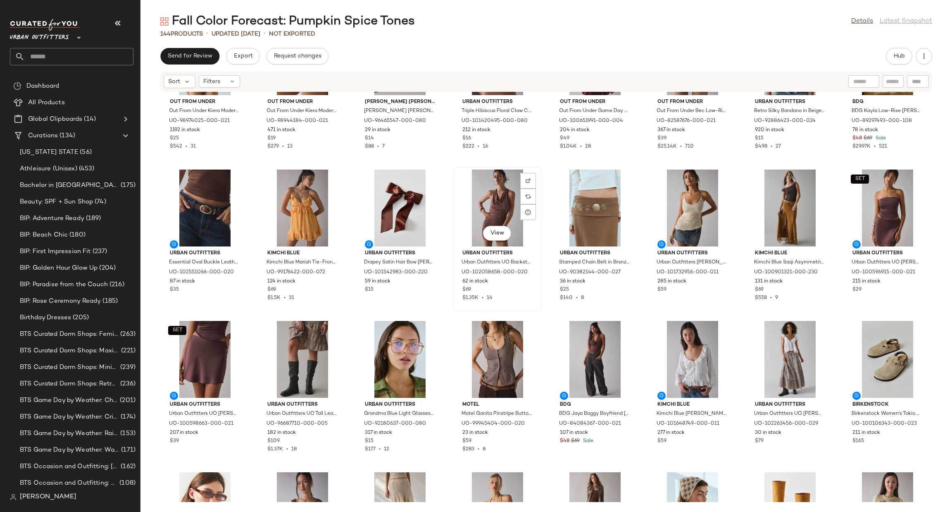
scroll to position [1074, 0]
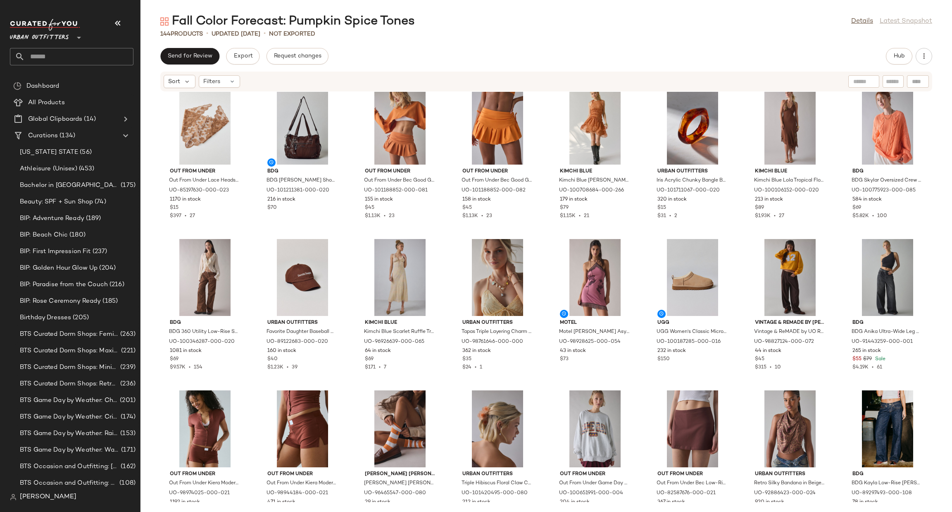
click at [74, 53] on input "text" at bounding box center [79, 56] width 109 height 17
type input "****"
click at [83, 80] on b "Moon" at bounding box center [78, 80] width 16 height 9
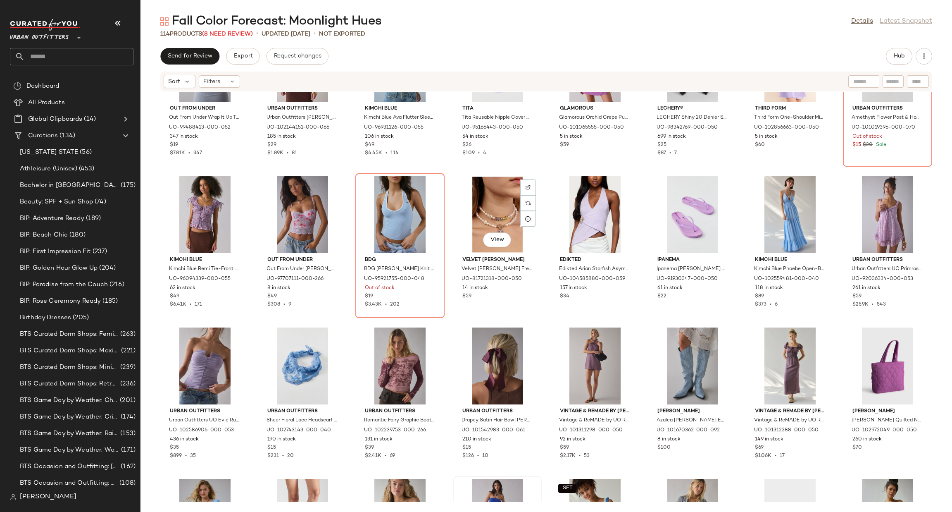
scroll to position [1612, 0]
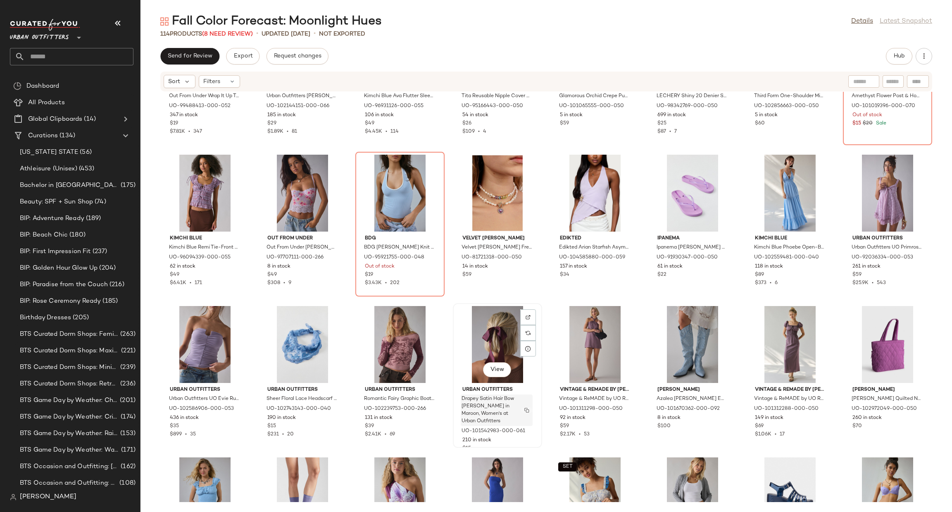
click at [525, 412] on button "button" at bounding box center [527, 409] width 12 height 7
click at [530, 414] on div "UO-101542983-000-061" at bounding box center [497, 412] width 72 height 17
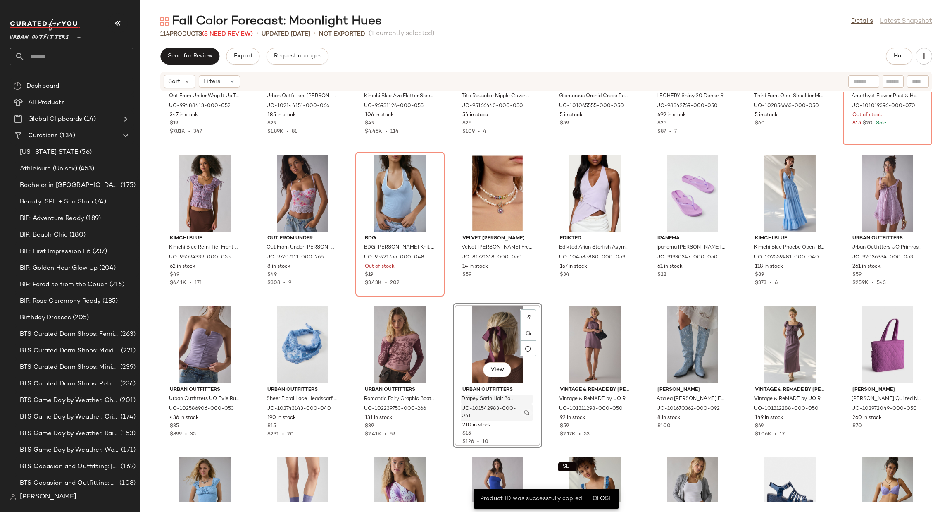
click at [524, 409] on button "button" at bounding box center [527, 412] width 12 height 7
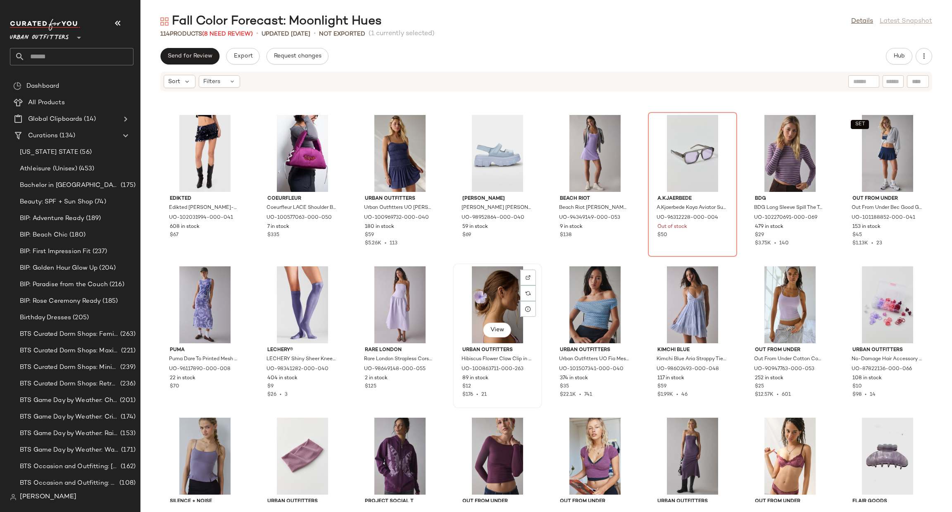
scroll to position [868, 0]
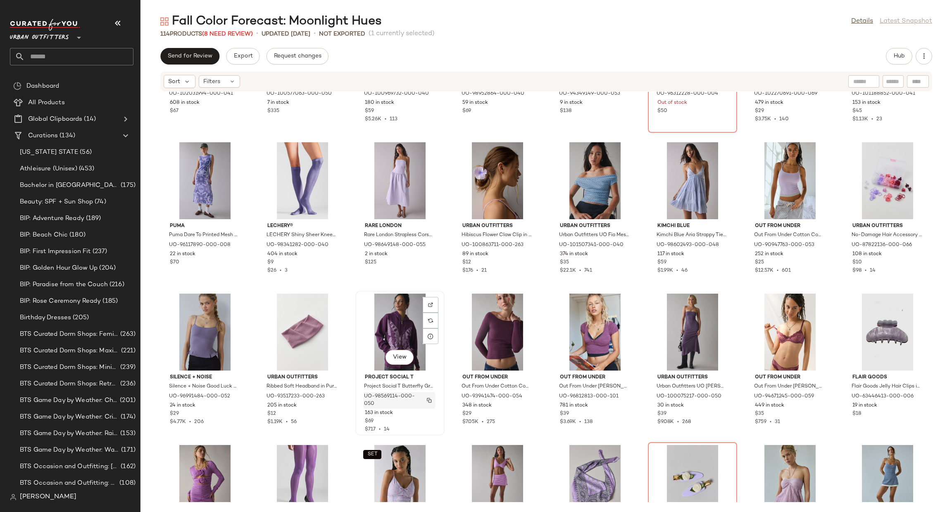
click at [428, 399] on img "button" at bounding box center [429, 400] width 5 height 5
click at [525, 399] on img "button" at bounding box center [526, 400] width 5 height 5
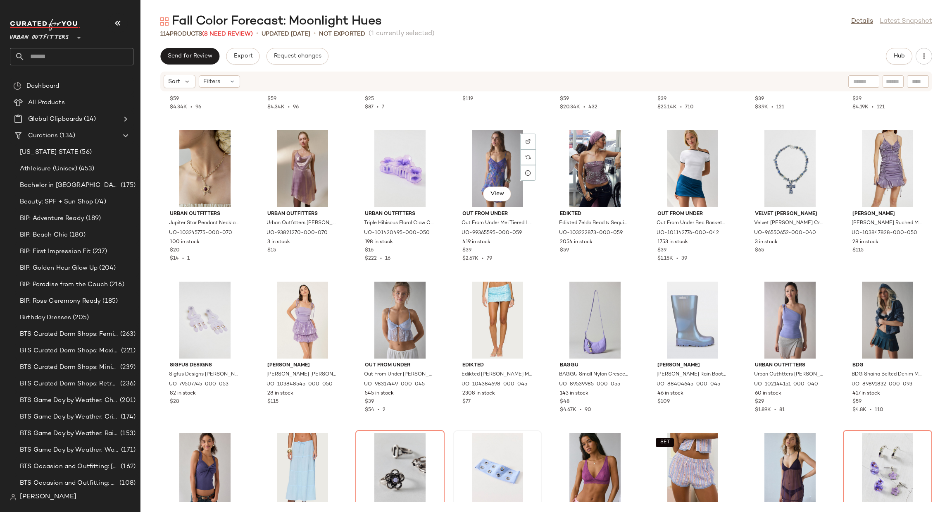
scroll to position [0, 0]
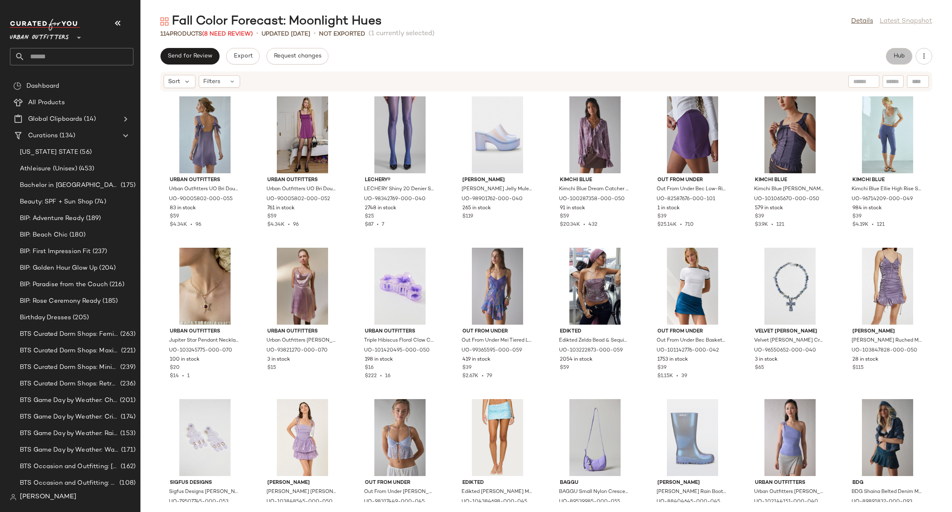
click at [899, 55] on span "Hub" at bounding box center [899, 56] width 12 height 7
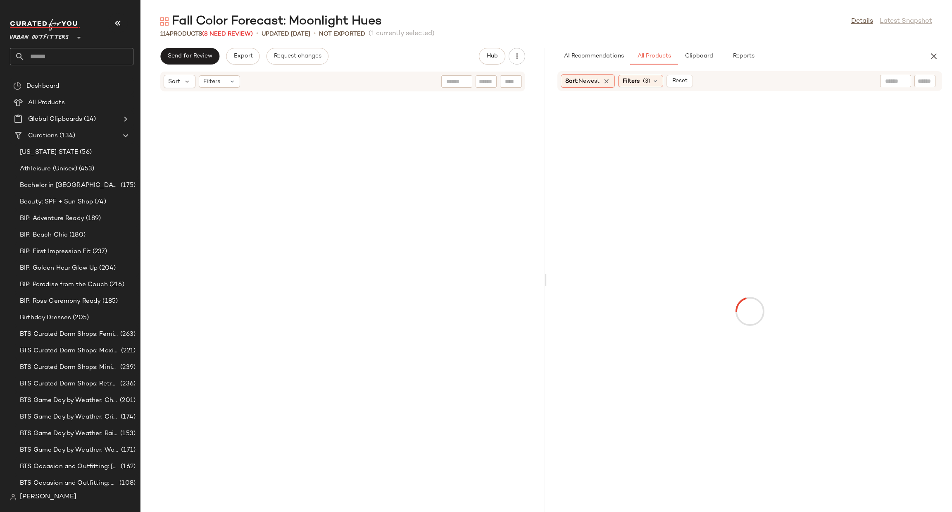
scroll to position [4839, 0]
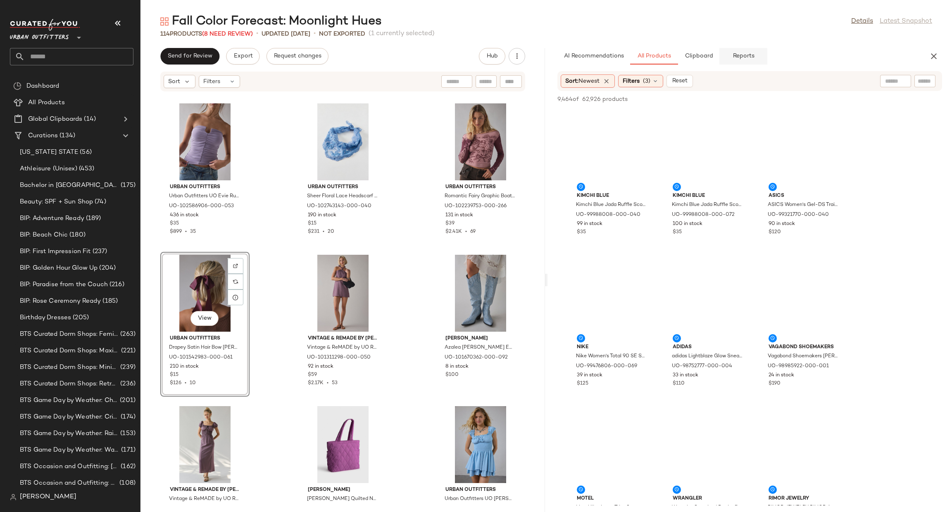
click at [750, 58] on span "Reports" at bounding box center [743, 56] width 22 height 7
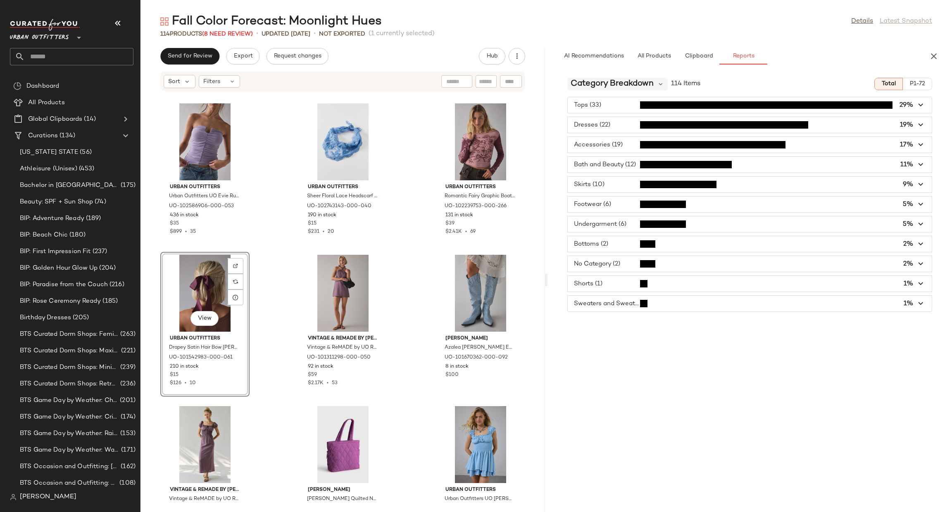
click at [653, 81] on span "Category Breakdown" at bounding box center [612, 84] width 83 height 12
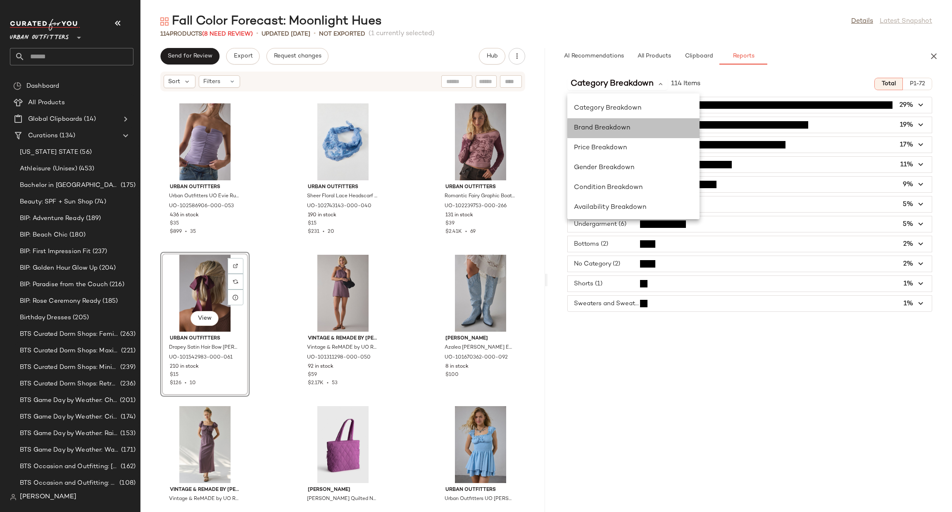
click at [641, 158] on div "Brand Breakdown" at bounding box center [633, 168] width 132 height 20
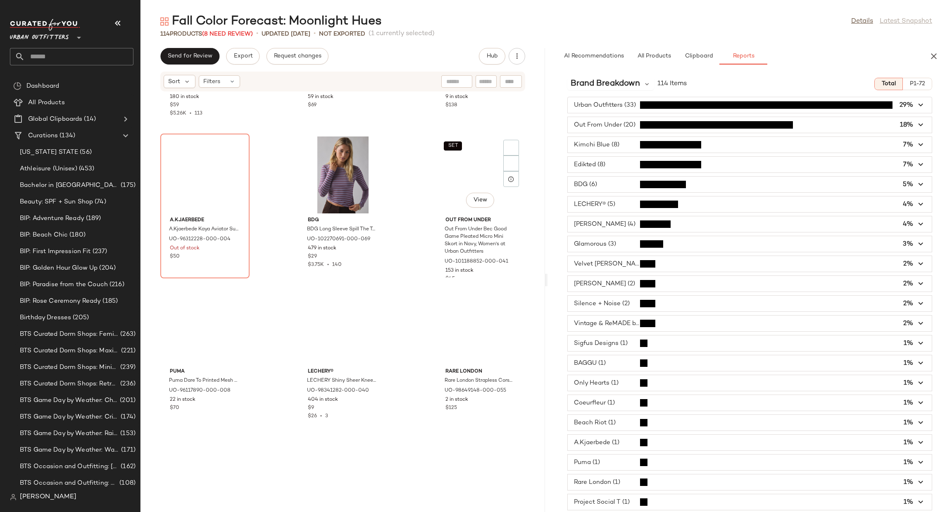
scroll to position [2236, 0]
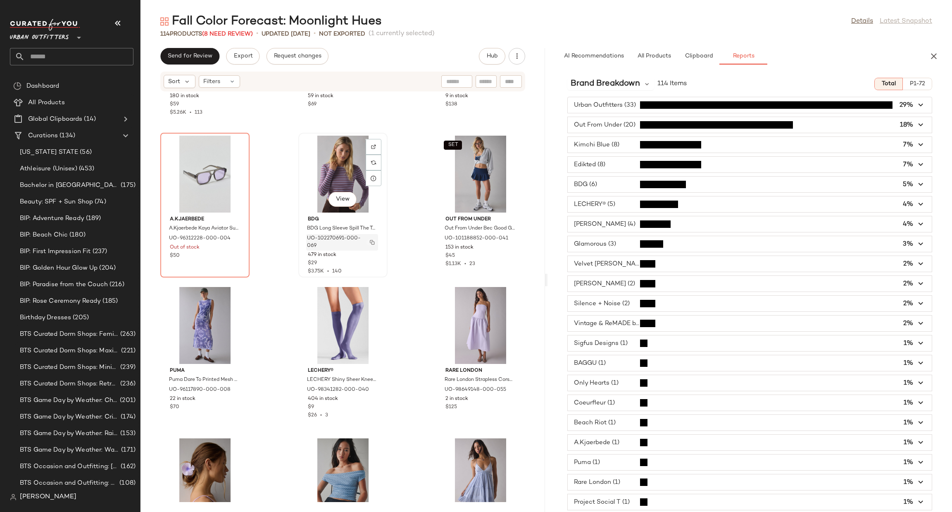
click at [371, 238] on button "button" at bounding box center [373, 241] width 12 height 7
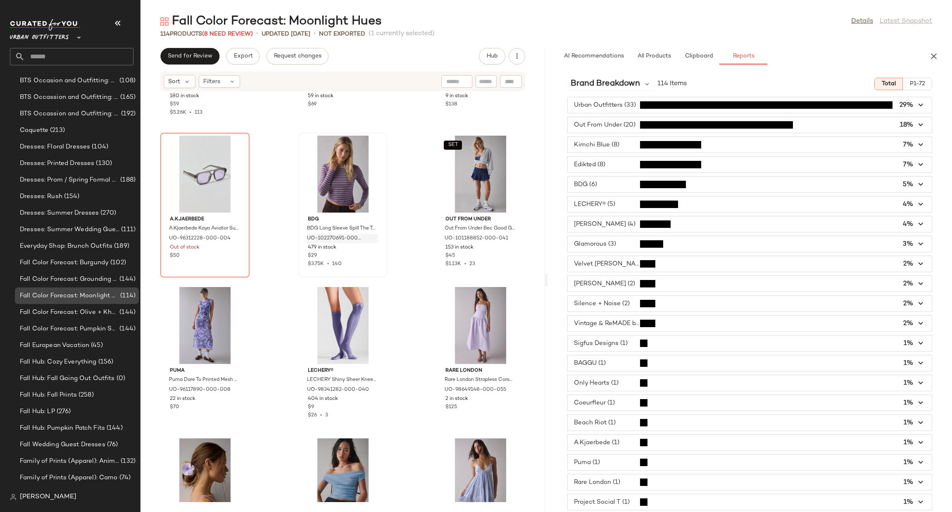
scroll to position [375, 0]
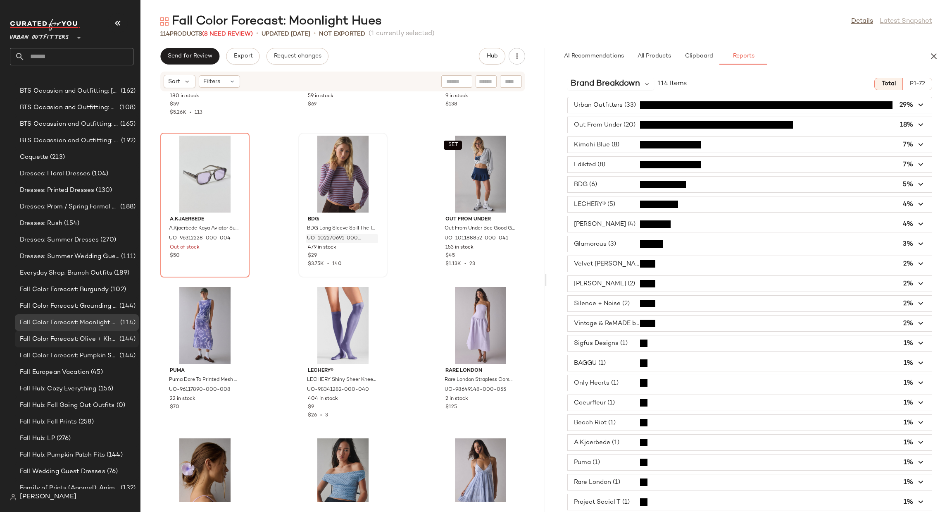
click at [118, 335] on span "(144)" at bounding box center [127, 339] width 18 height 10
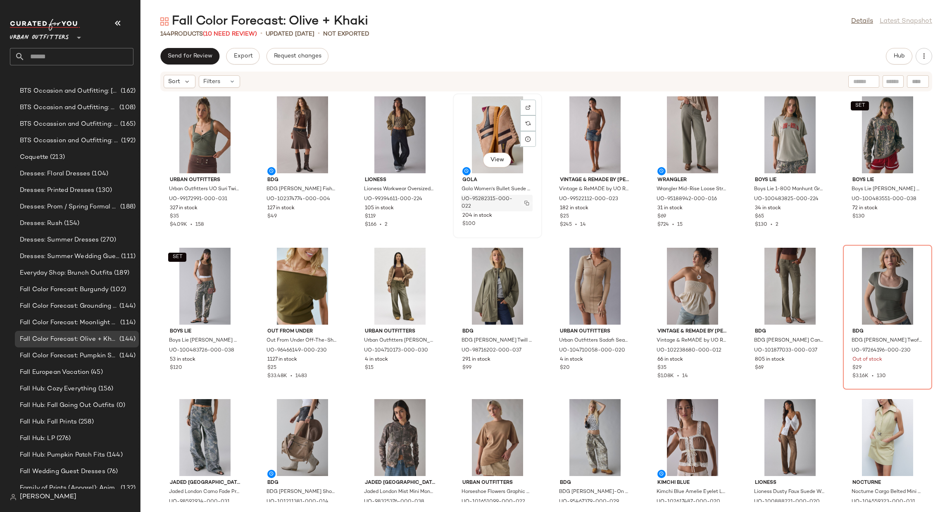
click at [526, 199] on button "button" at bounding box center [527, 202] width 12 height 7
click at [894, 59] on span "Hub" at bounding box center [899, 56] width 12 height 7
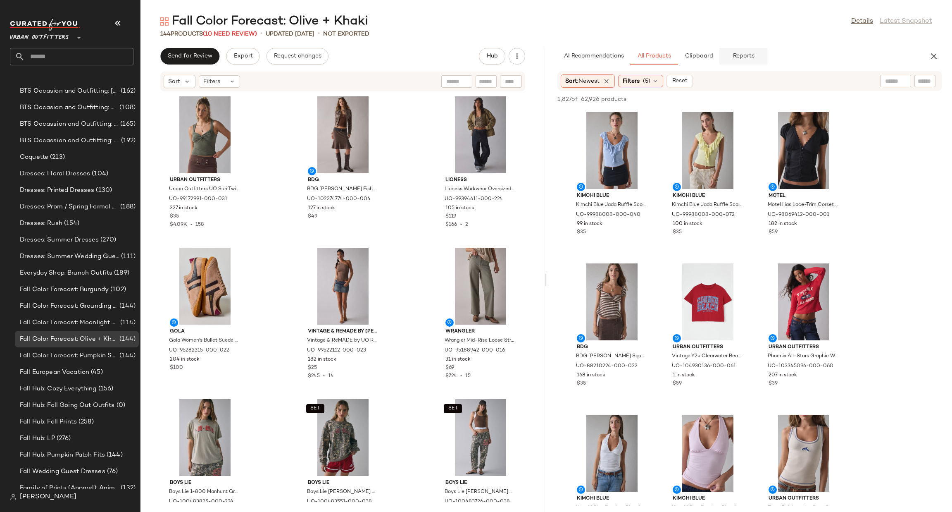
click at [734, 57] on span "Reports" at bounding box center [743, 56] width 22 height 7
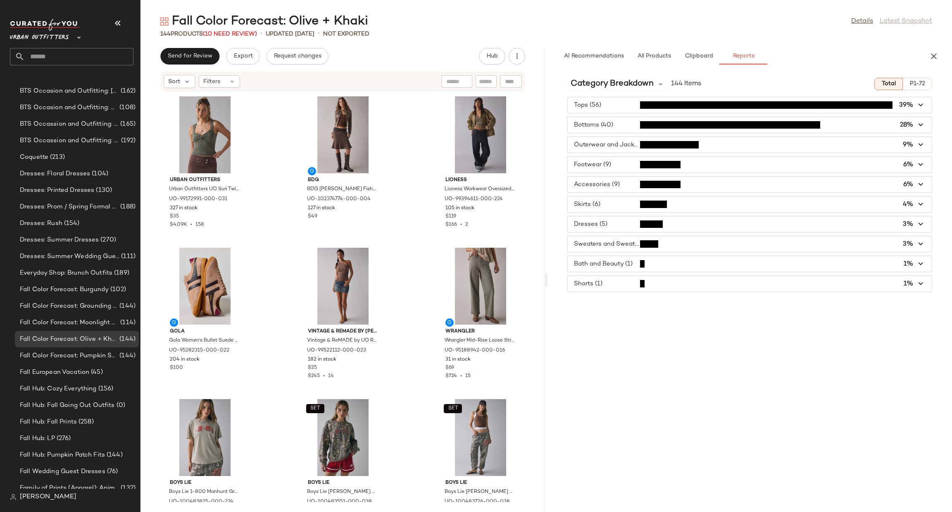
click at [607, 90] on div "Category Breakdown 144 Items Total P1-72 Tops (56) 39% Bottoms (40) 28% Outerwe…" at bounding box center [750, 291] width 405 height 440
click at [609, 86] on span "Category Breakdown" at bounding box center [612, 84] width 83 height 12
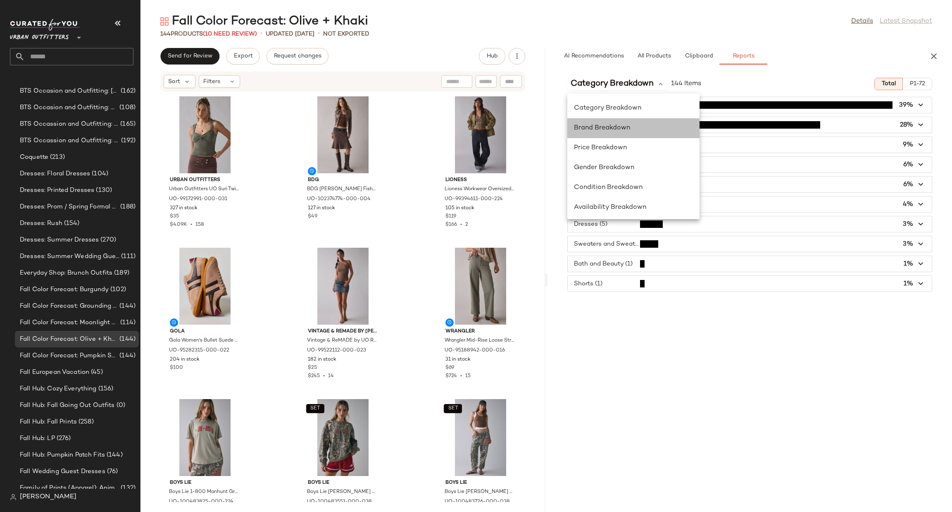
click at [617, 125] on span "Brand Breakdown" at bounding box center [602, 127] width 56 height 7
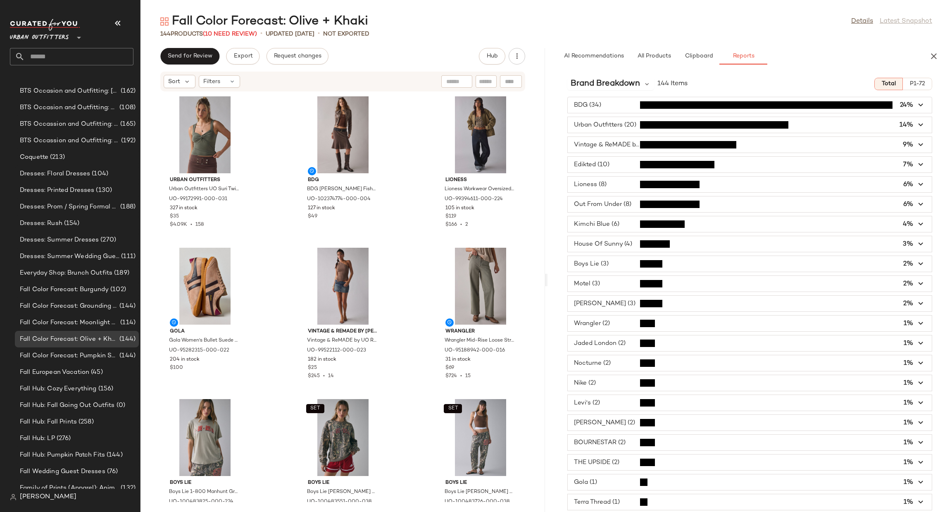
click at [617, 167] on span "button" at bounding box center [750, 165] width 364 height 16
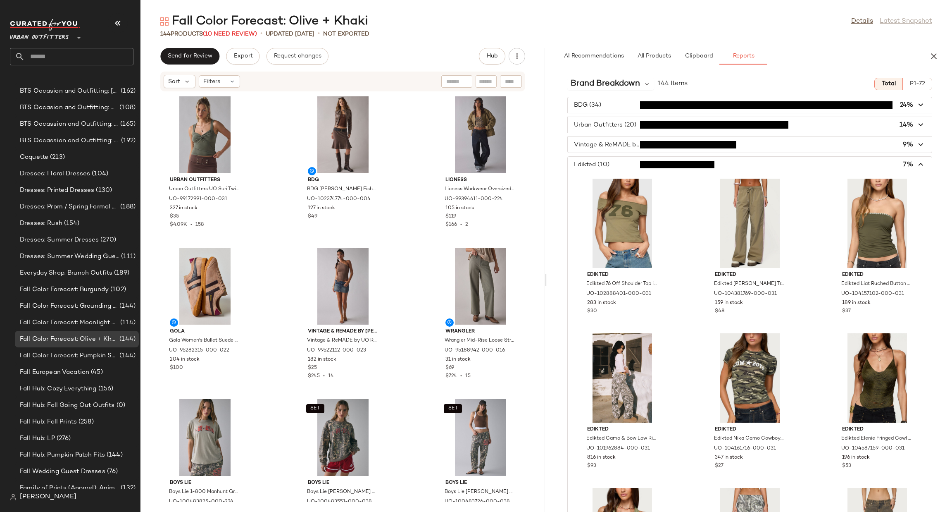
click at [617, 167] on span "button" at bounding box center [750, 165] width 364 height 16
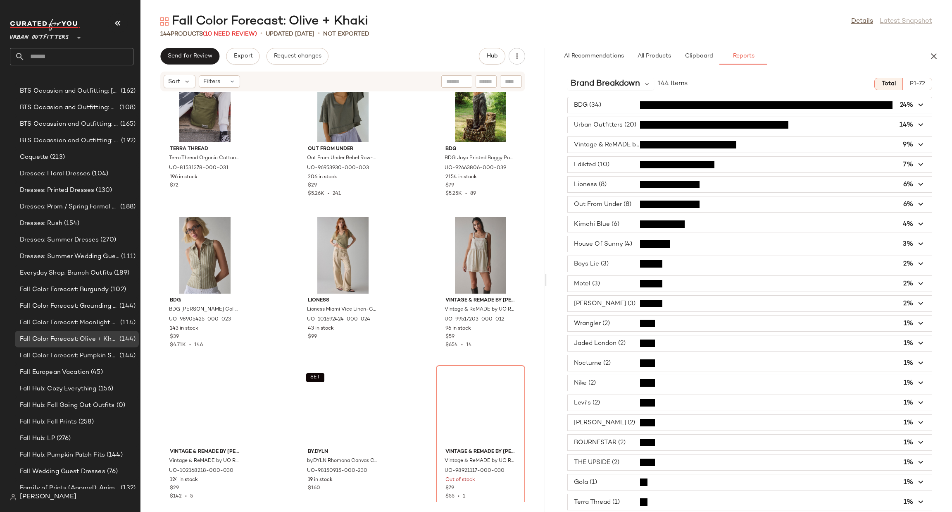
scroll to position [1866, 0]
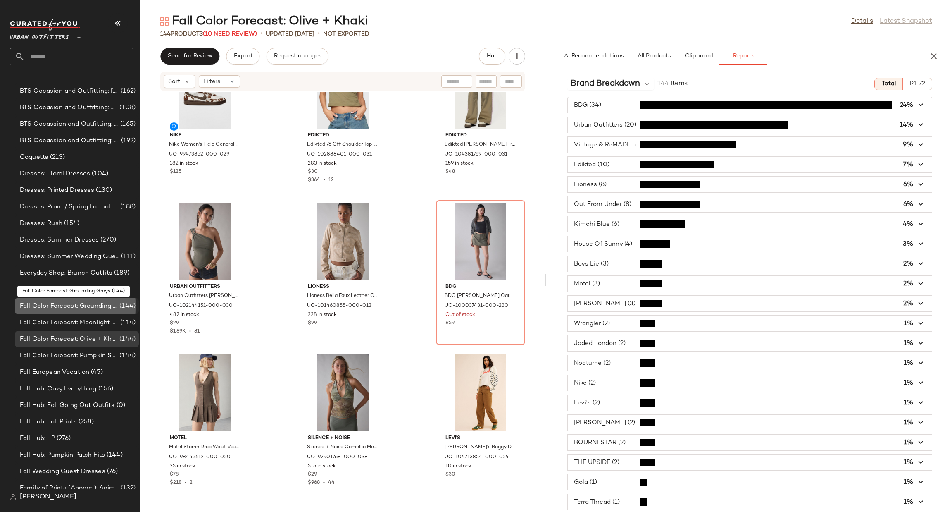
click at [121, 307] on span "(144)" at bounding box center [127, 306] width 18 height 10
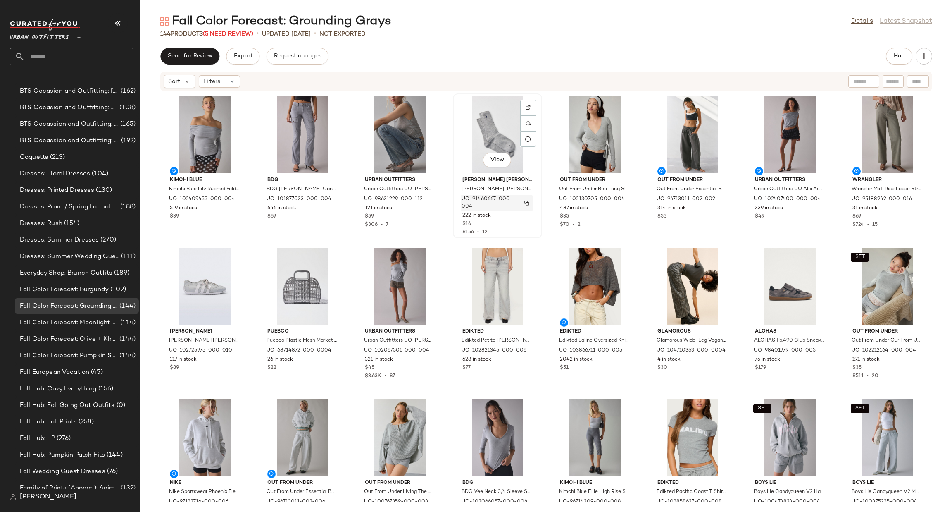
click at [524, 203] on img "button" at bounding box center [526, 202] width 5 height 5
click at [910, 115] on div at bounding box center [918, 123] width 16 height 16
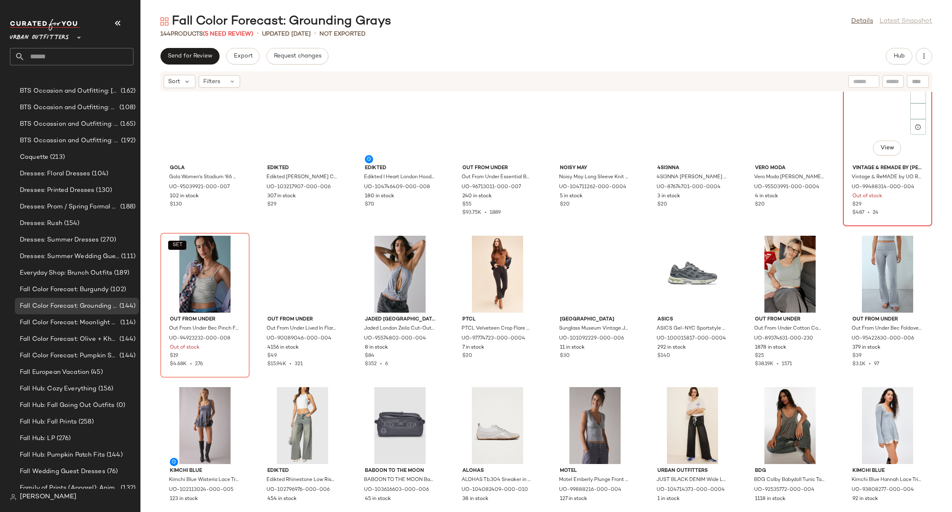
scroll to position [1942, 0]
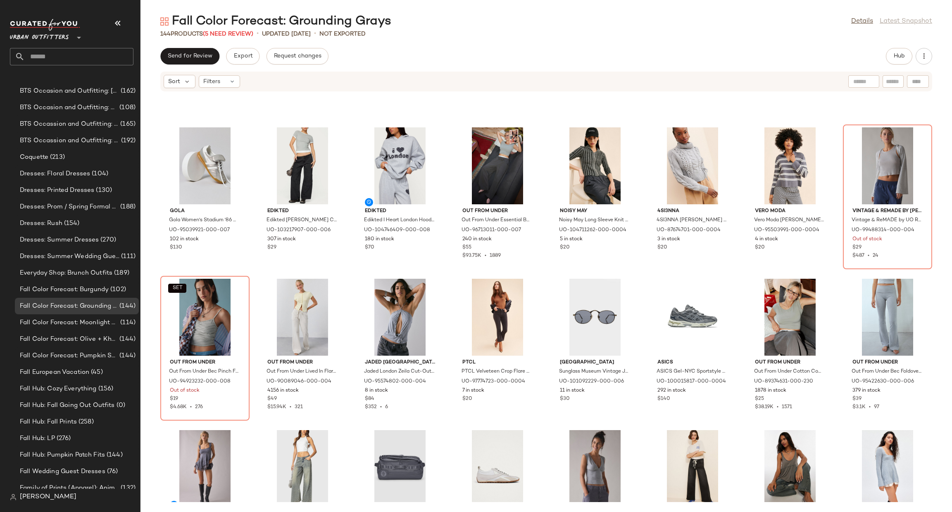
click at [888, 47] on div "Fall Color Forecast: Grounding Grays Details Latest Snapshot 144 Products (5 Ne…" at bounding box center [546, 262] width 812 height 498
click at [900, 57] on span "Hub" at bounding box center [899, 56] width 12 height 7
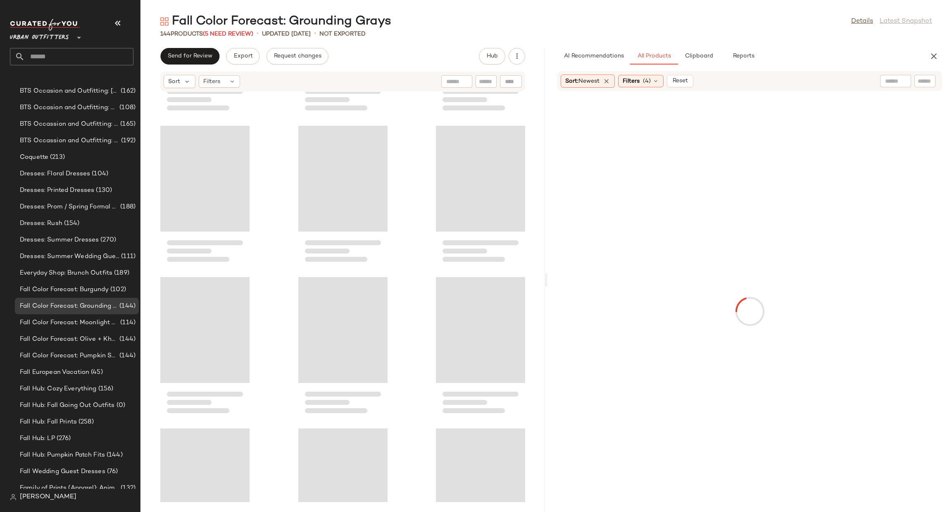
scroll to position [4990, 0]
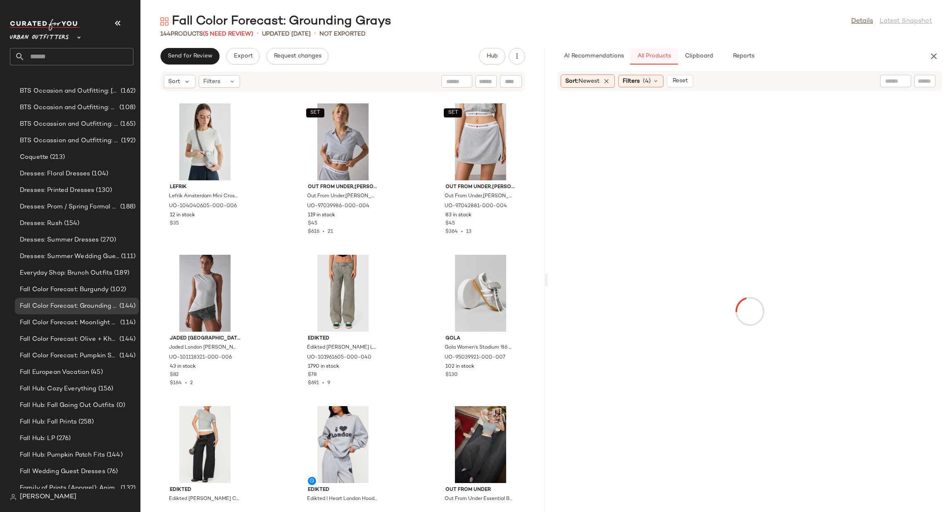
drag, startPoint x: 752, startPoint y: 52, endPoint x: 665, endPoint y: 52, distance: 87.2
click at [752, 54] on span "Reports" at bounding box center [743, 56] width 22 height 7
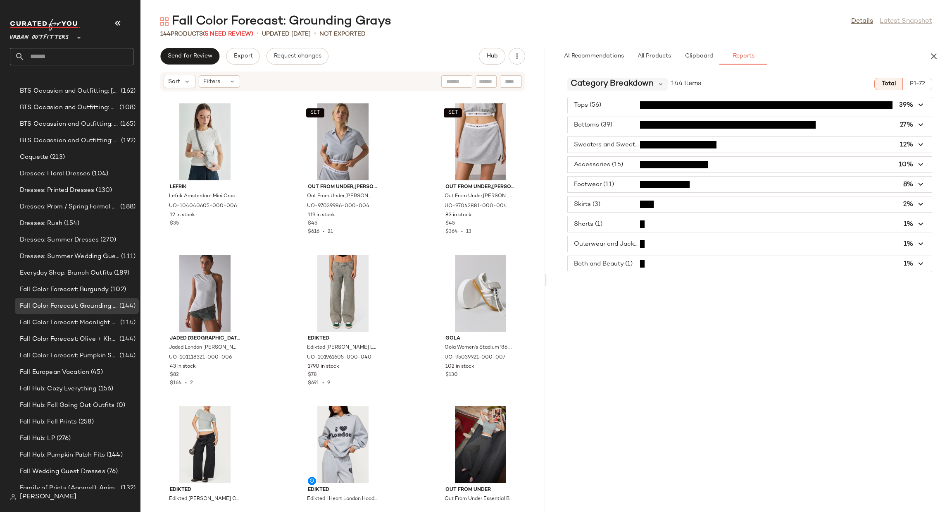
click at [630, 84] on span "Category Breakdown" at bounding box center [612, 84] width 83 height 12
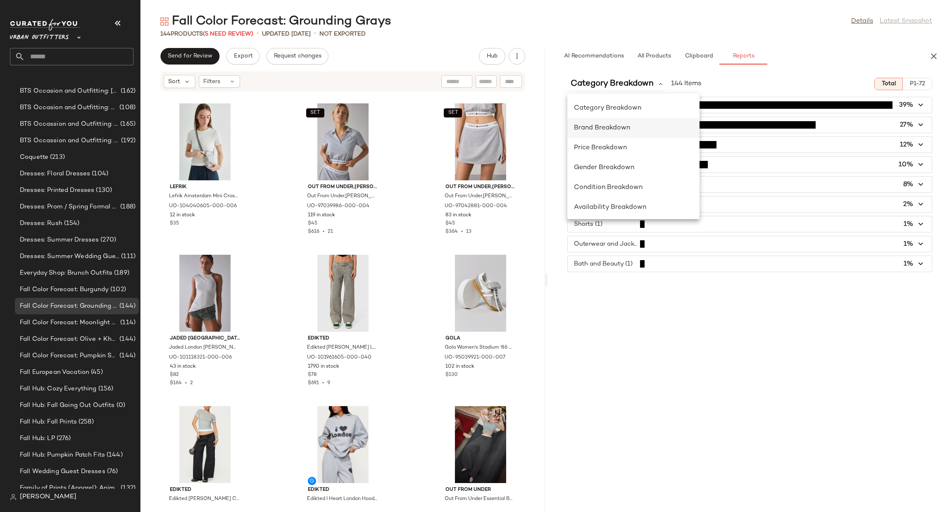
click at [647, 124] on div "Brand Breakdown" at bounding box center [633, 128] width 119 height 10
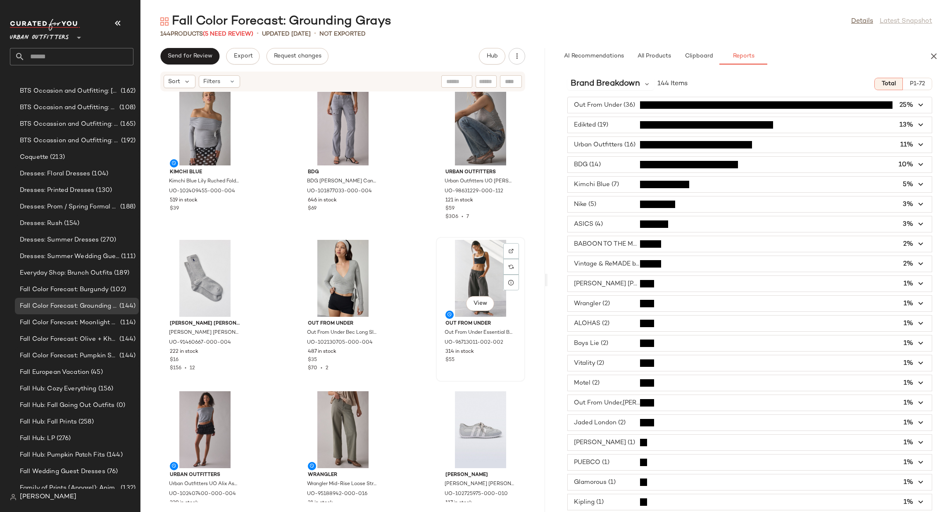
scroll to position [0, 0]
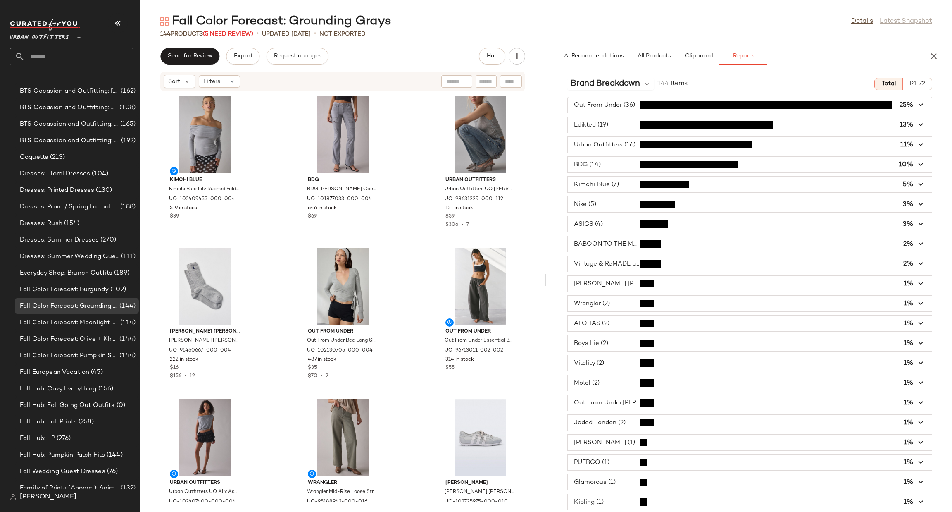
click at [83, 55] on input "text" at bounding box center [79, 56] width 109 height 17
type input "*********"
click at [80, 85] on div "Fall Hub: Fall Prin ts" at bounding box center [72, 80] width 124 height 17
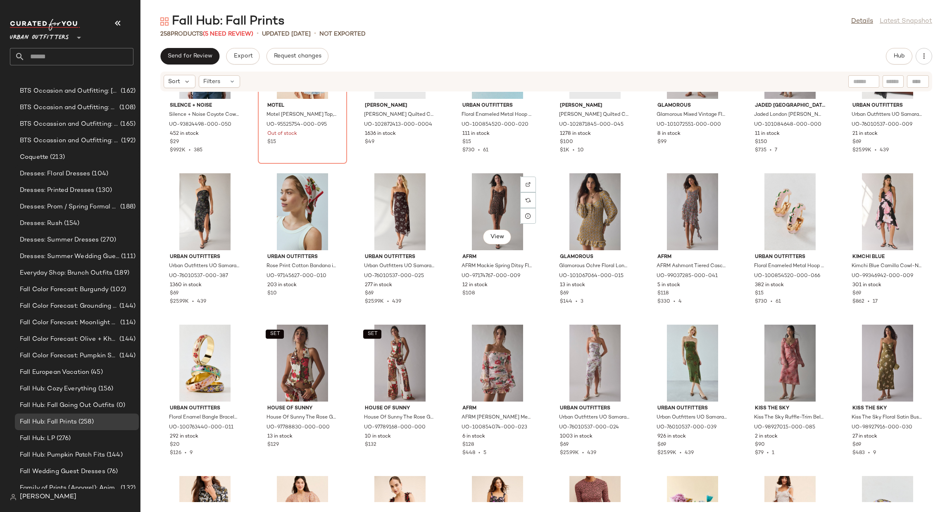
scroll to position [3602, 0]
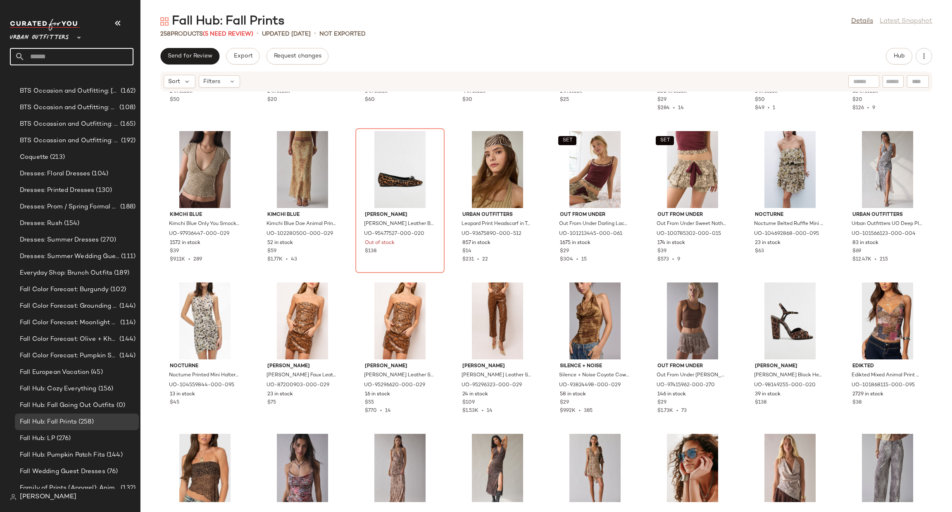
click at [28, 52] on input "text" at bounding box center [79, 56] width 109 height 17
type input "**********"
click at [53, 76] on b "Cozy Everythi" at bounding box center [59, 80] width 38 height 9
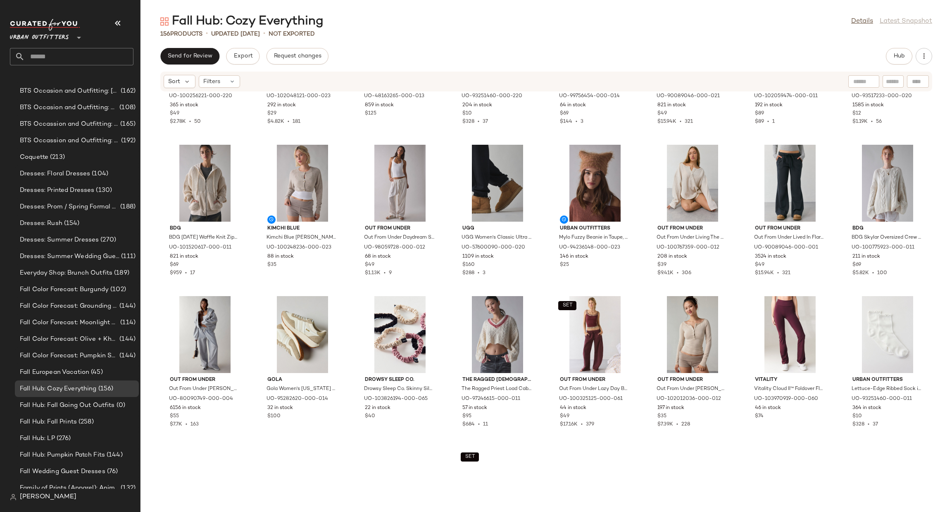
scroll to position [124, 0]
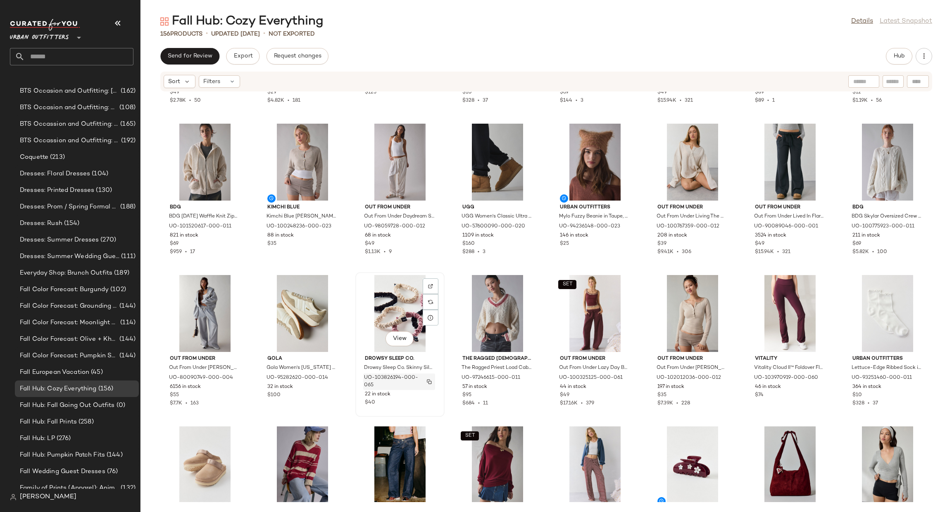
click at [428, 383] on img "button" at bounding box center [429, 381] width 5 height 5
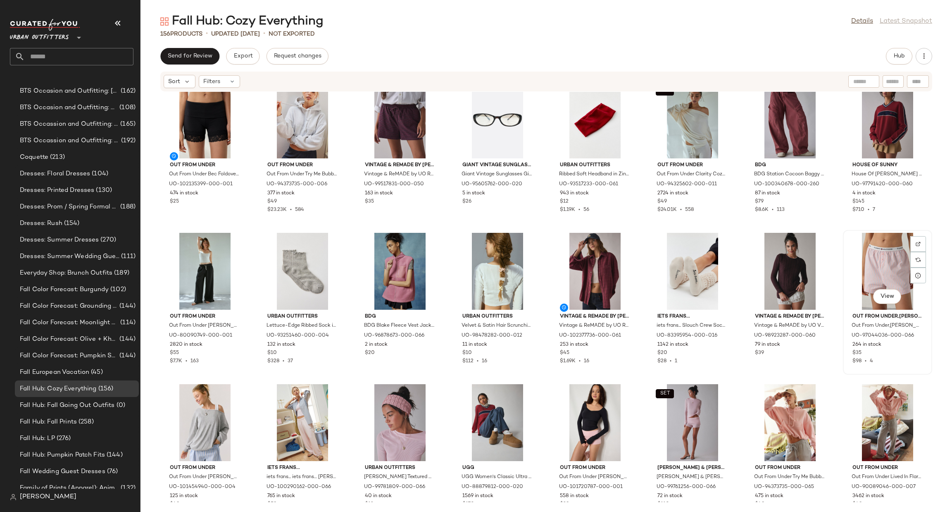
scroll to position [378, 0]
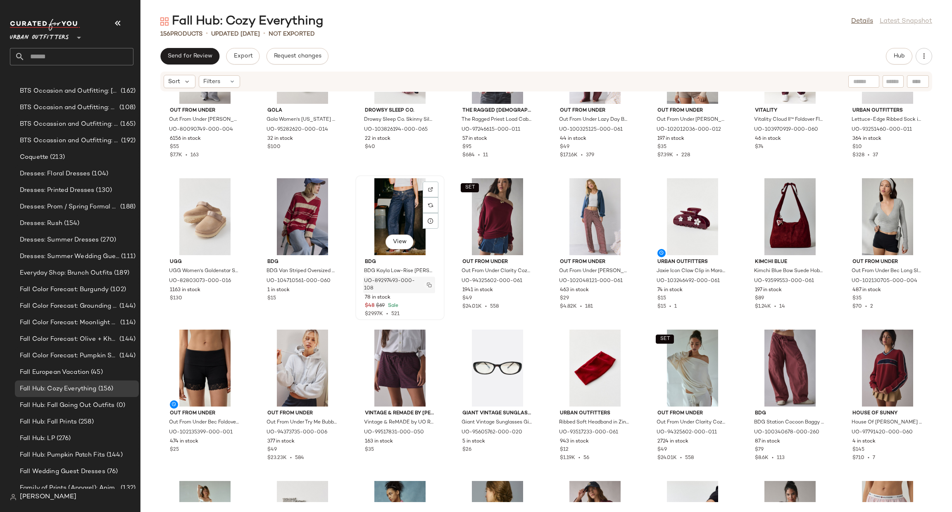
click at [427, 284] on img "button" at bounding box center [429, 284] width 5 height 5
click at [524, 436] on img "button" at bounding box center [526, 435] width 5 height 5
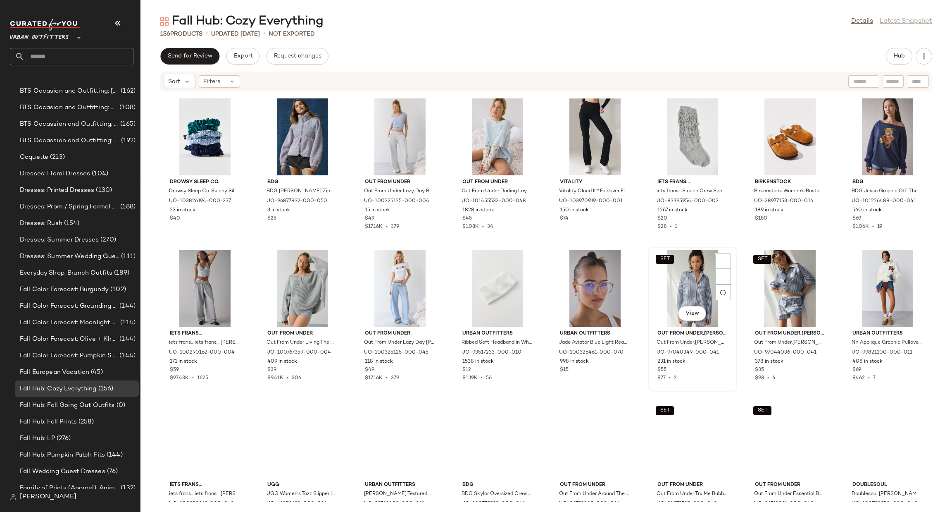
scroll to position [1370, 0]
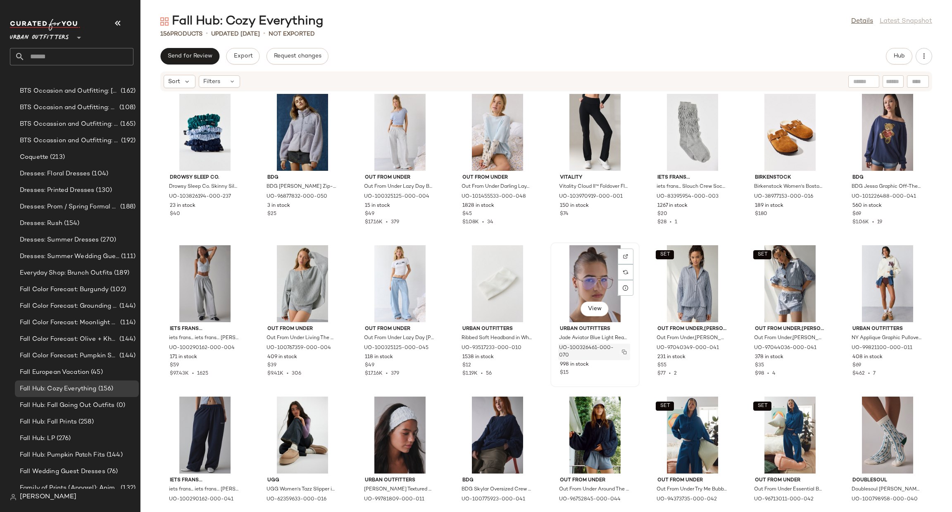
click at [619, 351] on button "button" at bounding box center [625, 351] width 12 height 7
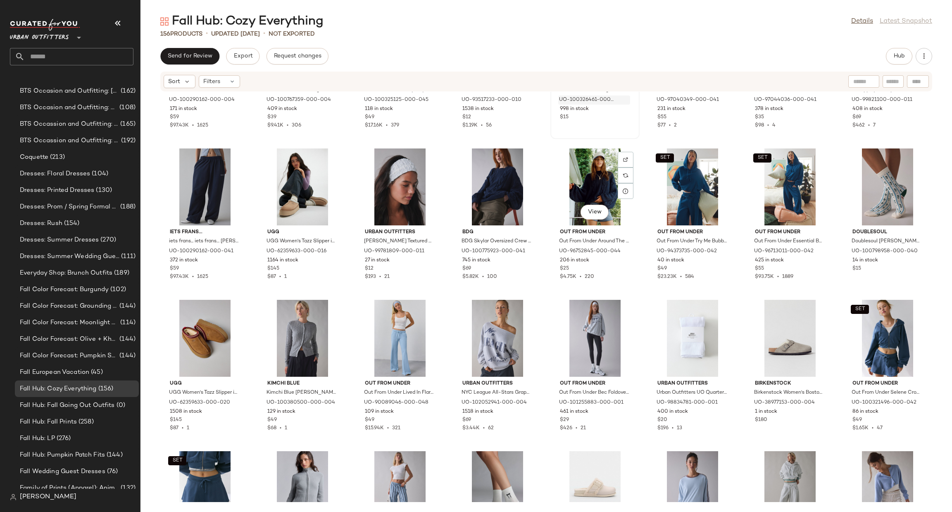
scroll to position [1742, 0]
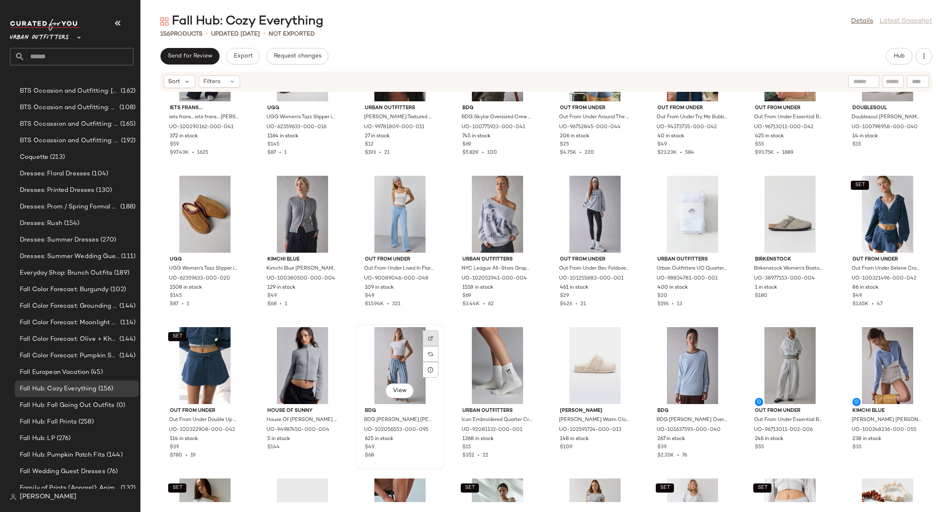
click at [426, 346] on div at bounding box center [431, 354] width 16 height 16
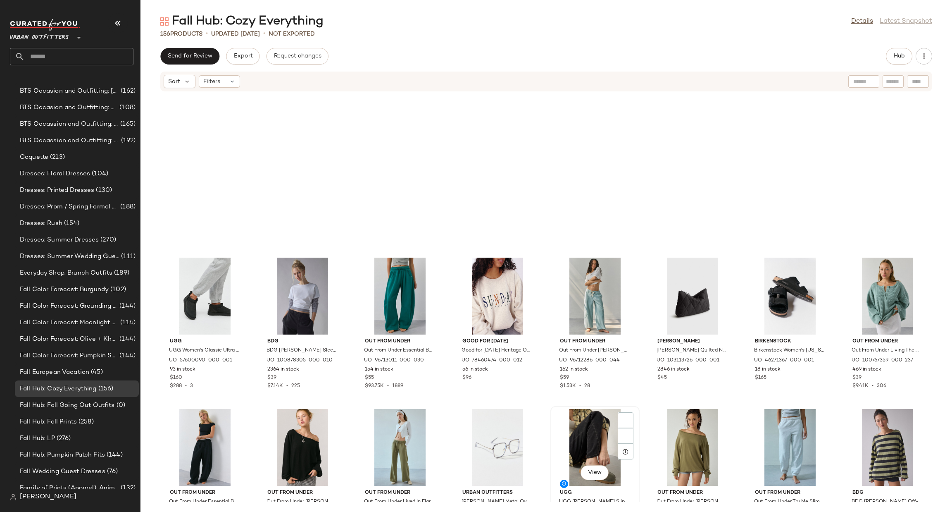
scroll to position [2362, 0]
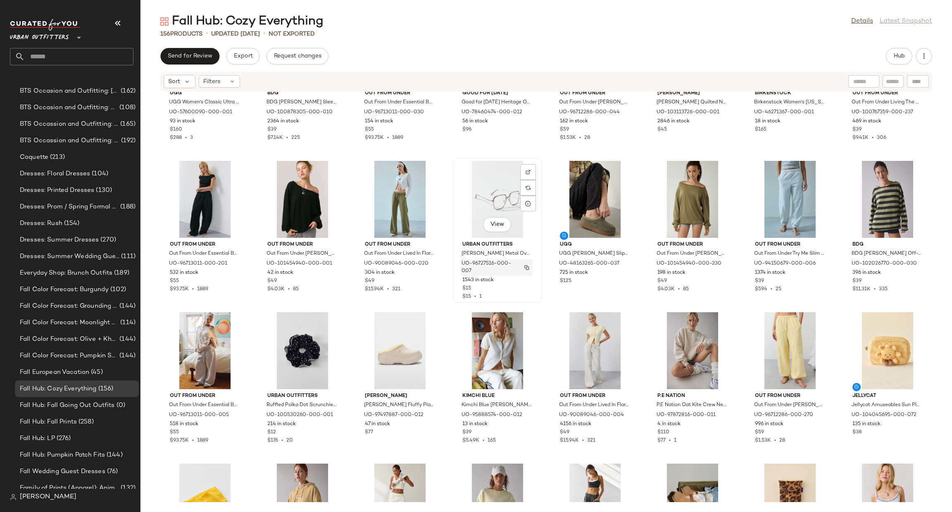
click at [525, 268] on img "button" at bounding box center [526, 267] width 5 height 5
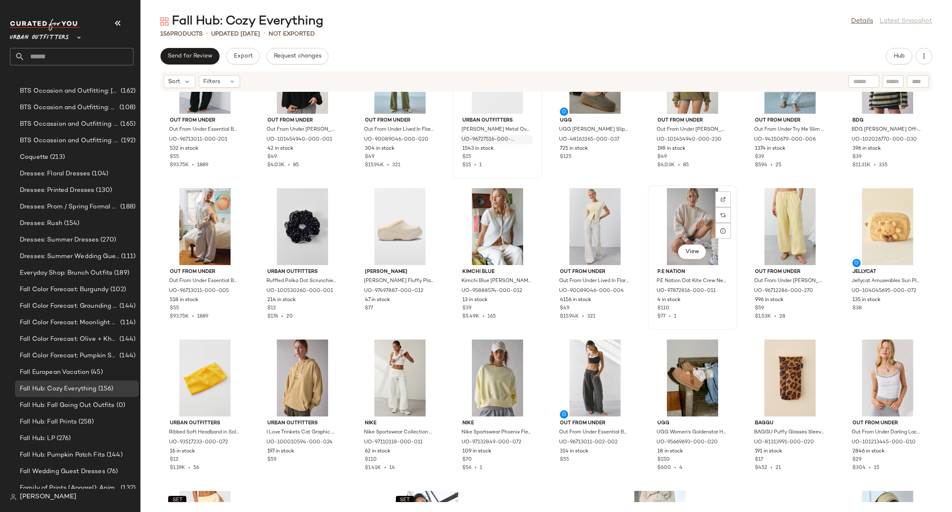
scroll to position [2610, 0]
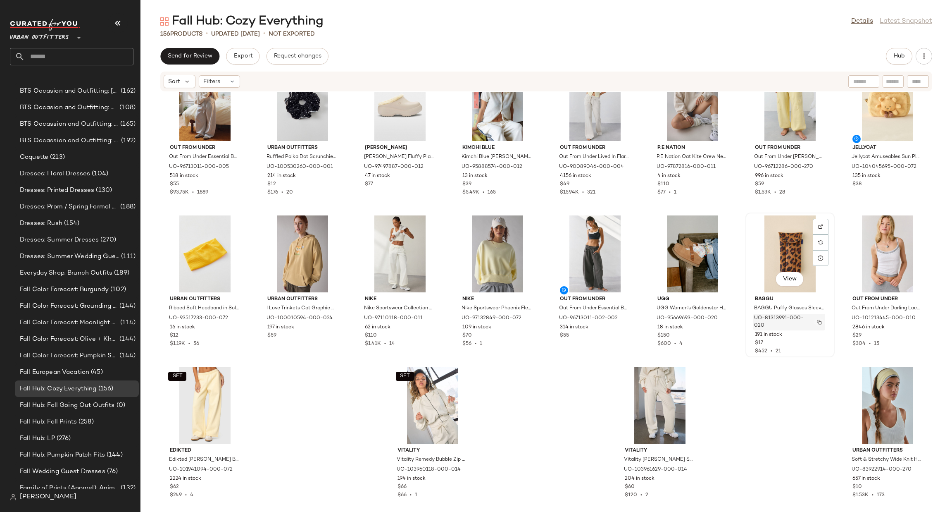
click at [817, 320] on img "button" at bounding box center [819, 321] width 5 height 5
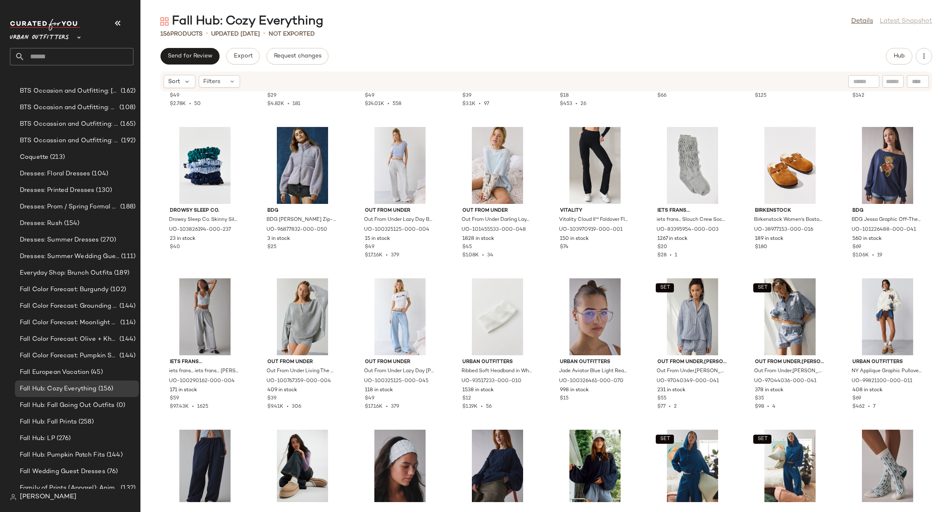
scroll to position [1246, 0]
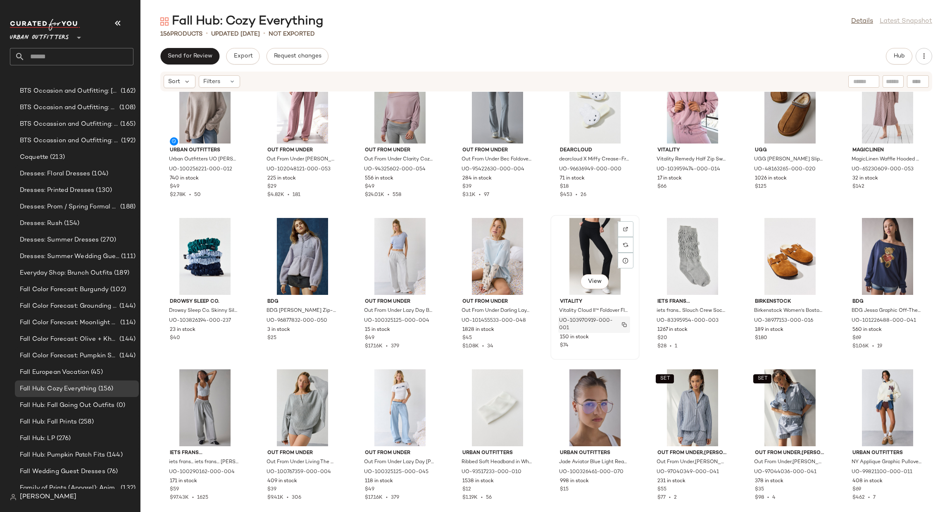
click at [623, 324] on img "button" at bounding box center [624, 324] width 5 height 5
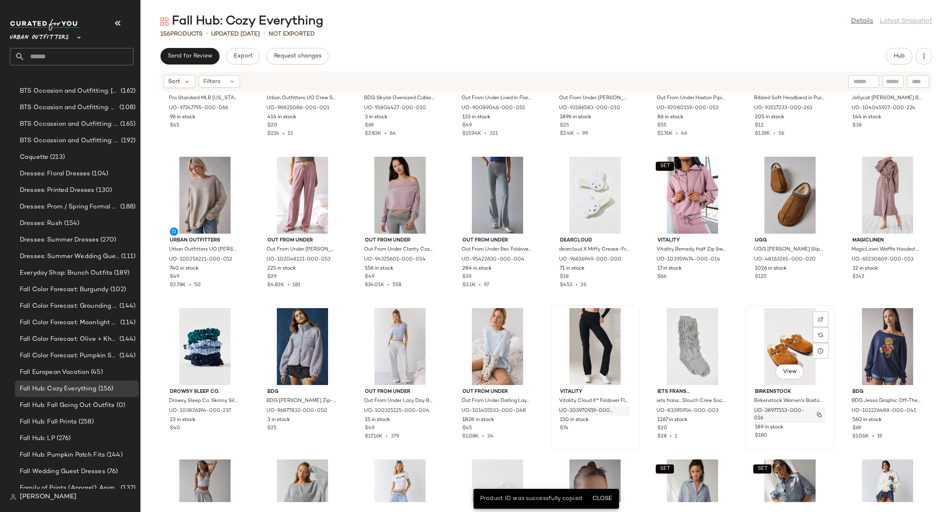
scroll to position [998, 0]
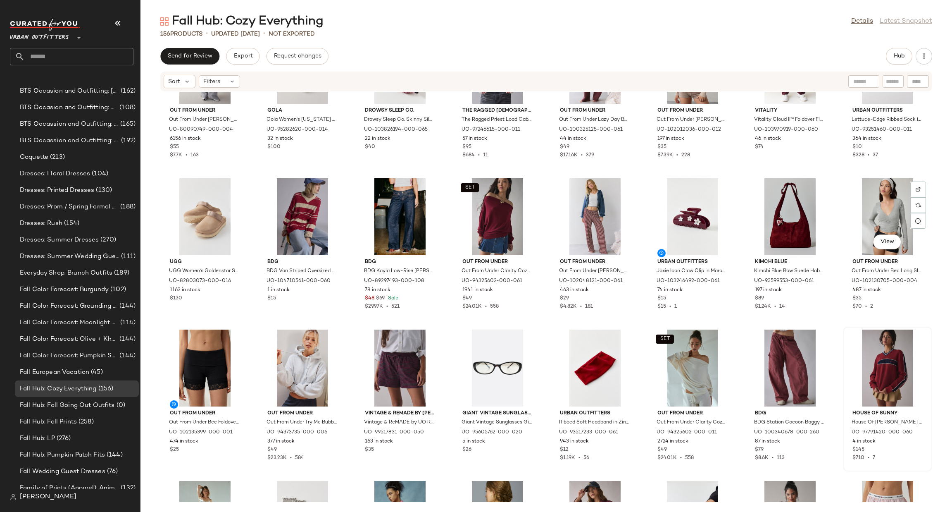
scroll to position [124, 0]
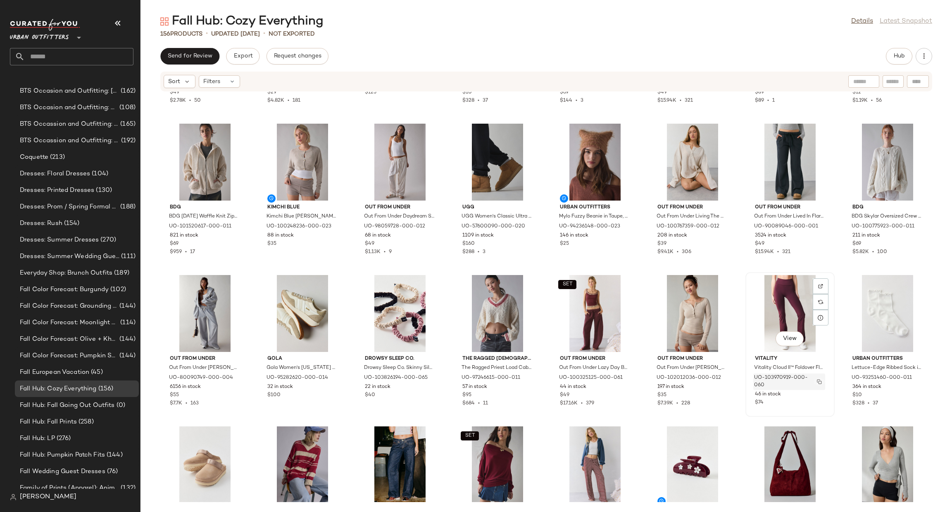
click at [817, 379] on img "button" at bounding box center [819, 381] width 5 height 5
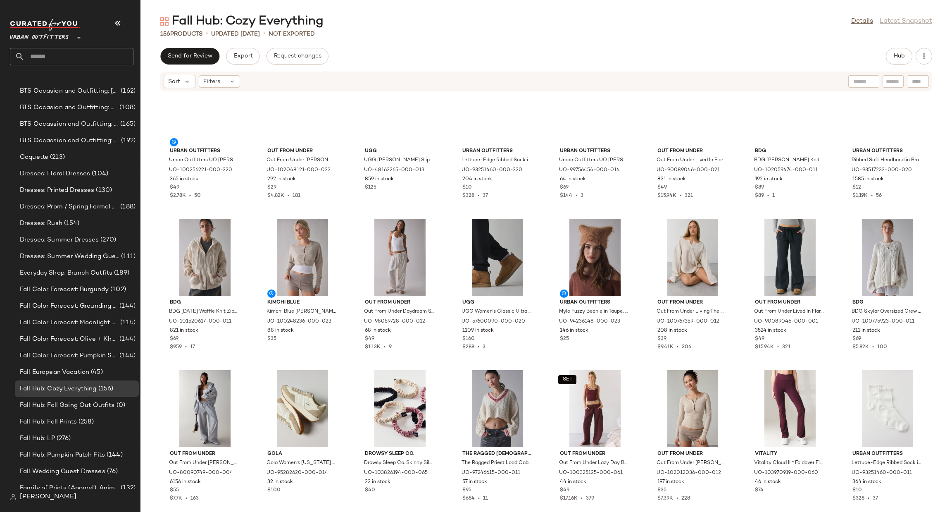
scroll to position [0, 0]
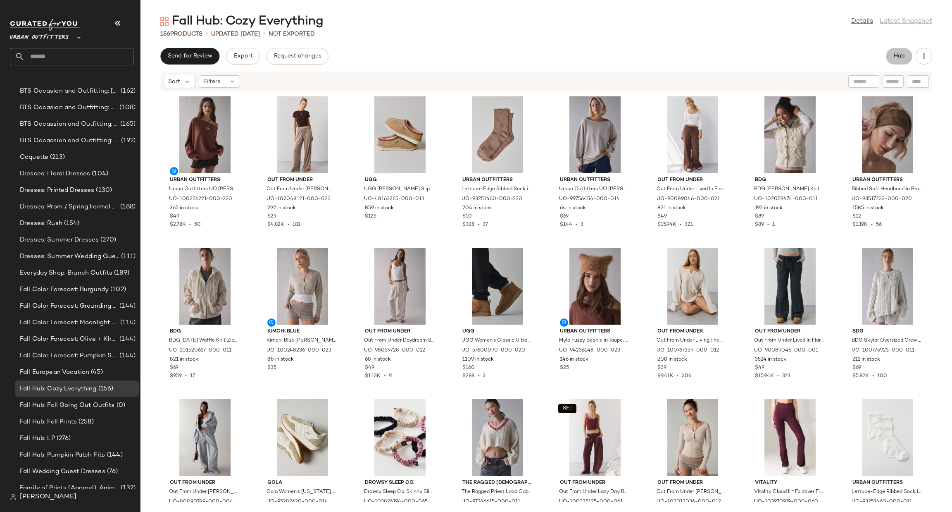
click at [902, 59] on span "Hub" at bounding box center [899, 56] width 12 height 7
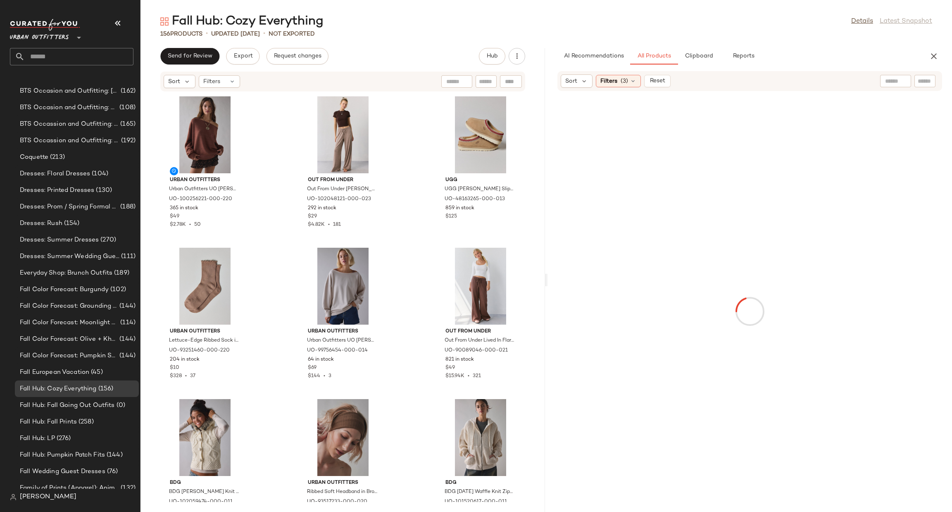
click at [888, 85] on input "text" at bounding box center [895, 81] width 21 height 9
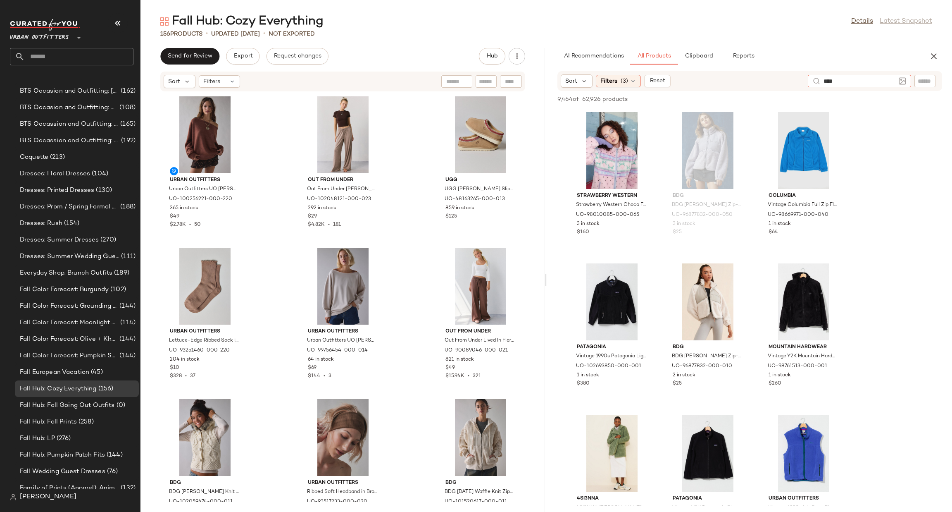
type input "*****"
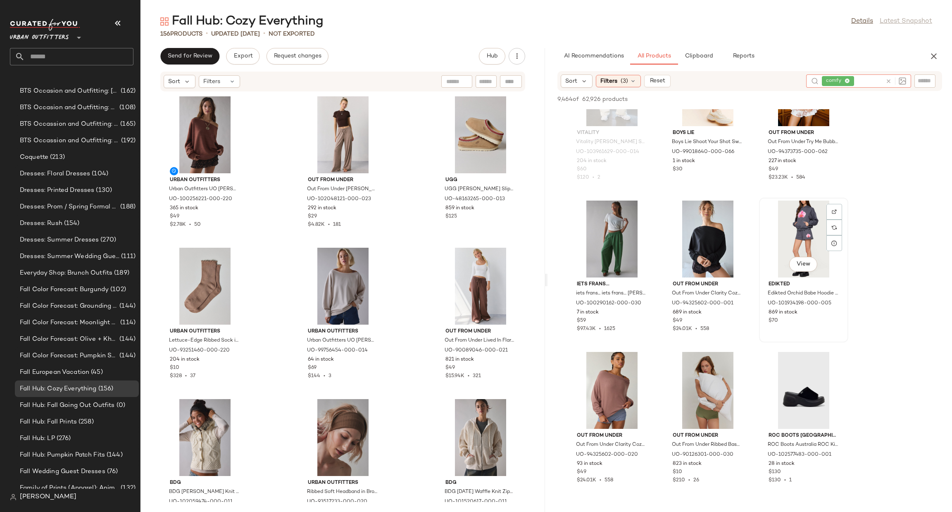
scroll to position [992, 0]
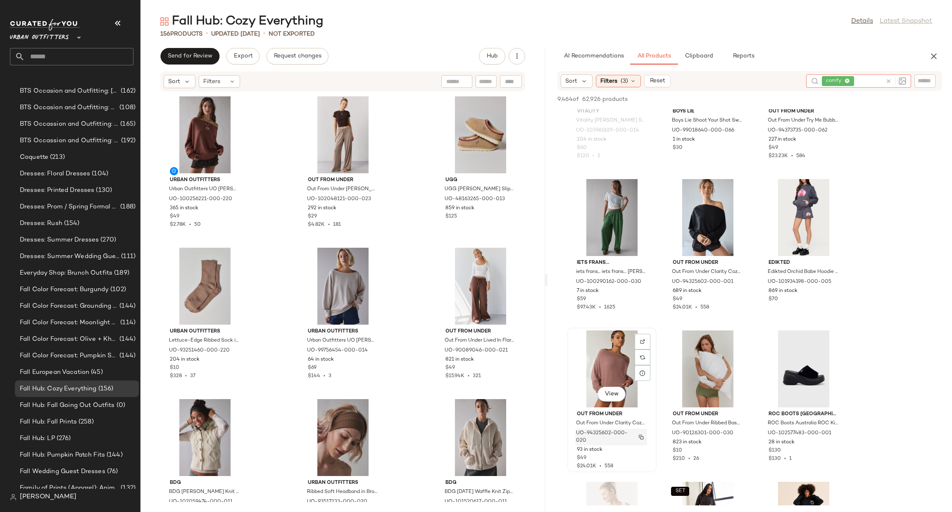
click at [641, 437] on img "button" at bounding box center [641, 436] width 5 height 5
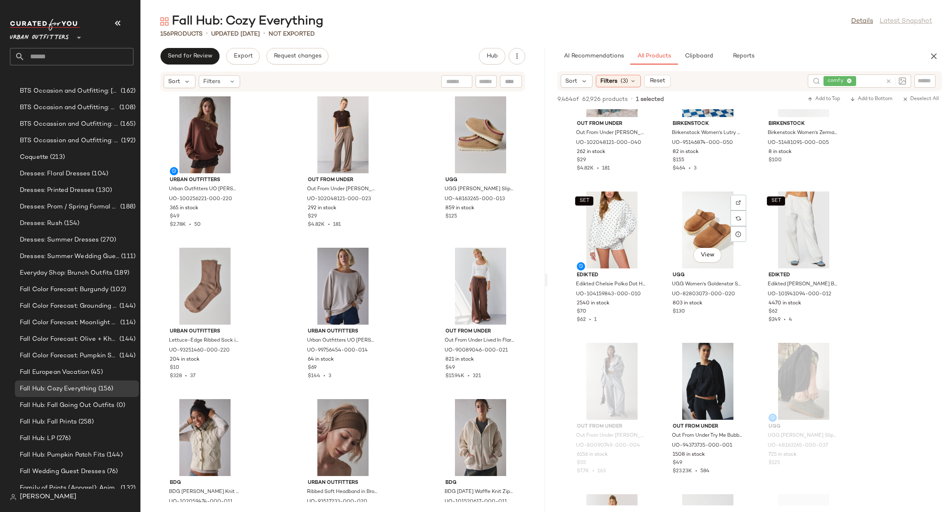
scroll to position [1859, 0]
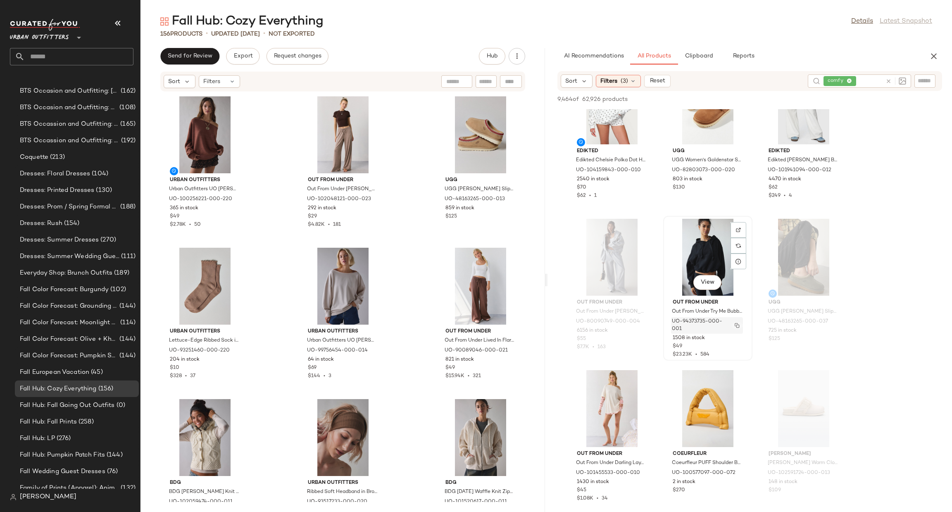
click at [740, 325] on img "button" at bounding box center [737, 325] width 5 height 5
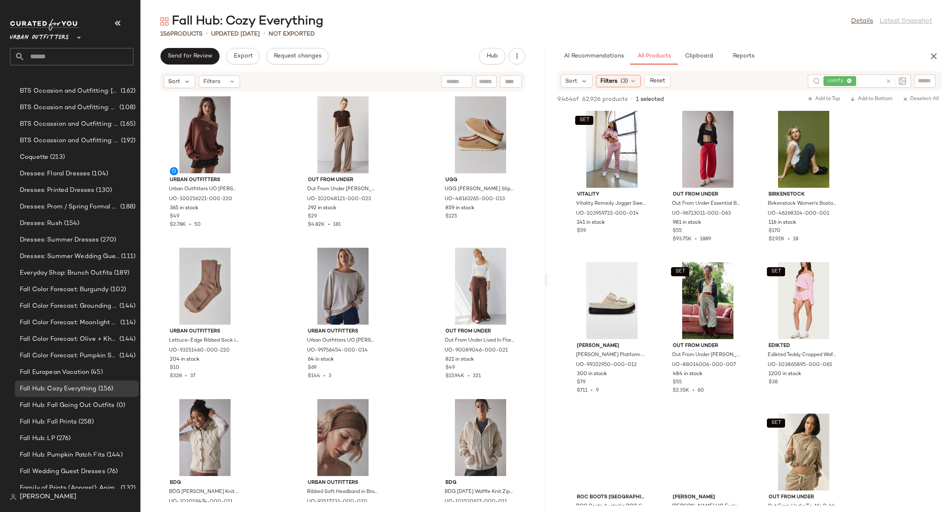
scroll to position [3347, 0]
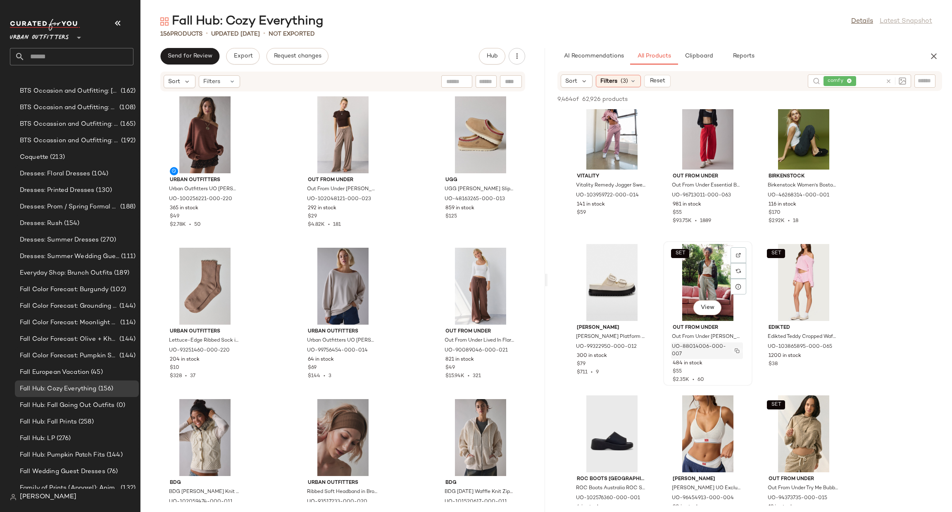
click at [740, 350] on button "button" at bounding box center [737, 350] width 12 height 7
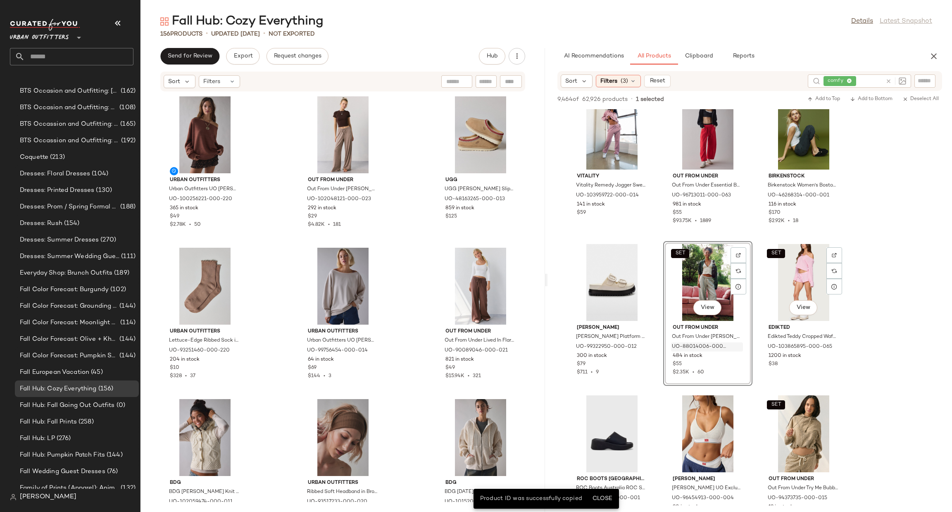
scroll to position [3595, 0]
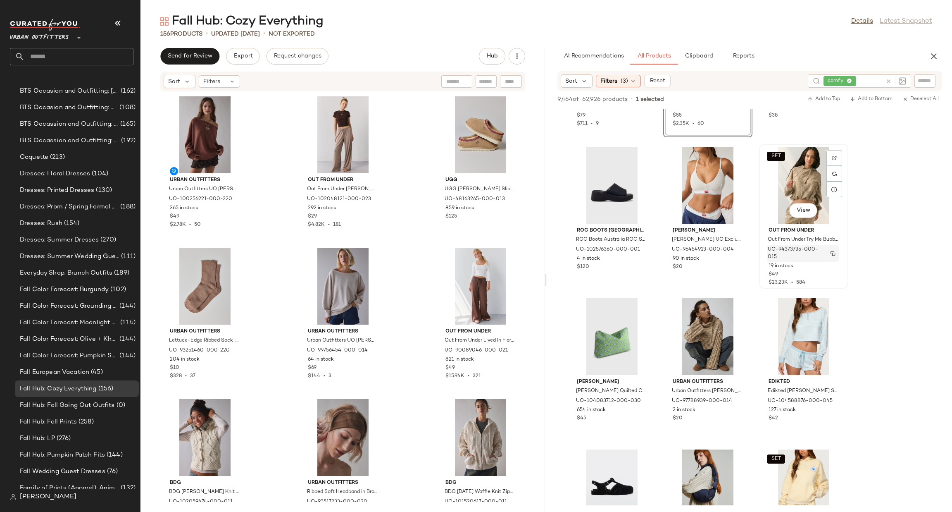
click at [833, 251] on img "button" at bounding box center [833, 253] width 5 height 5
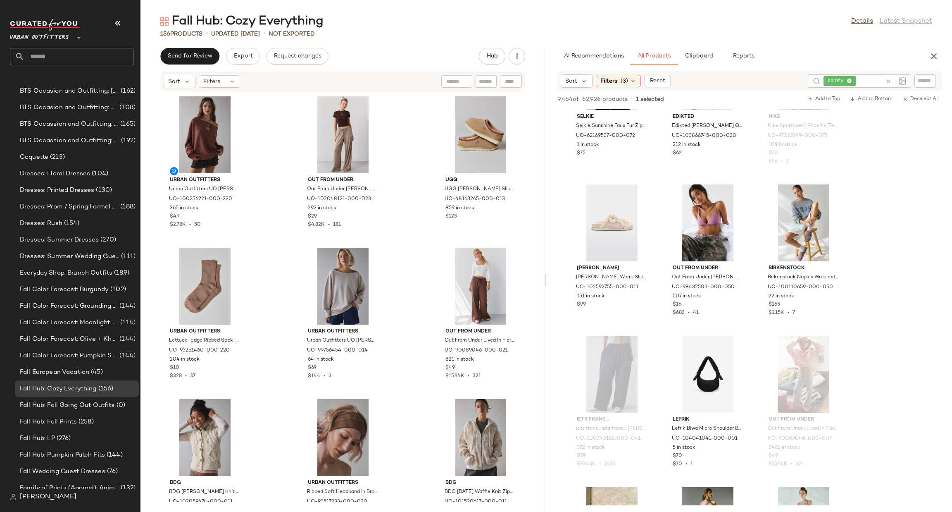
scroll to position [6198, 0]
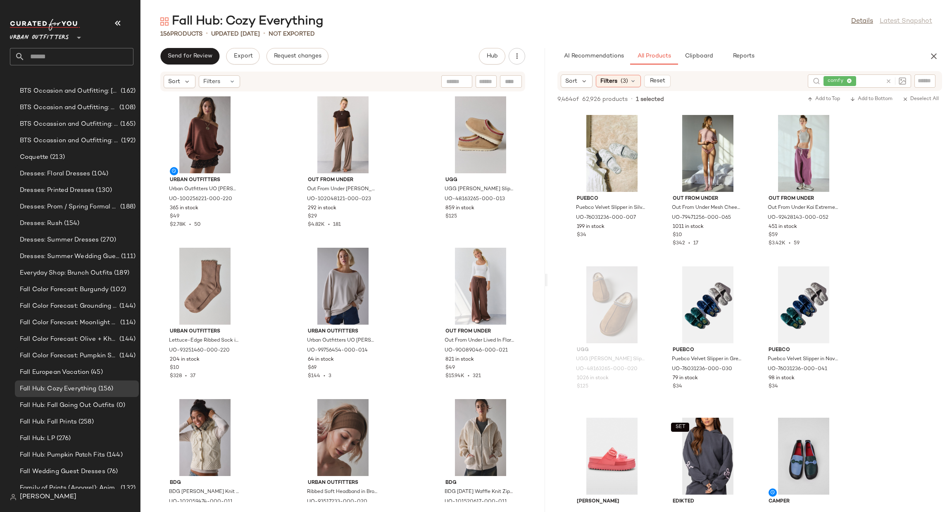
click at [886, 79] on icon at bounding box center [889, 81] width 6 height 6
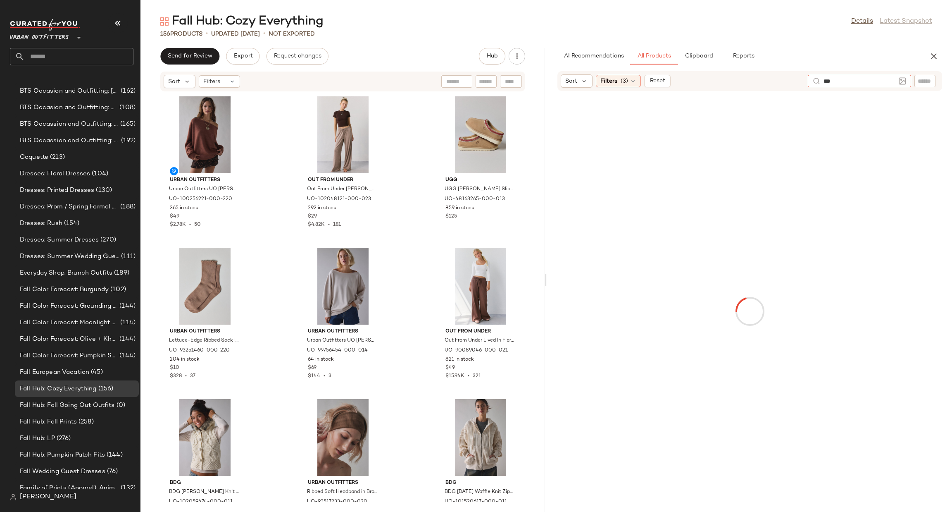
type input "****"
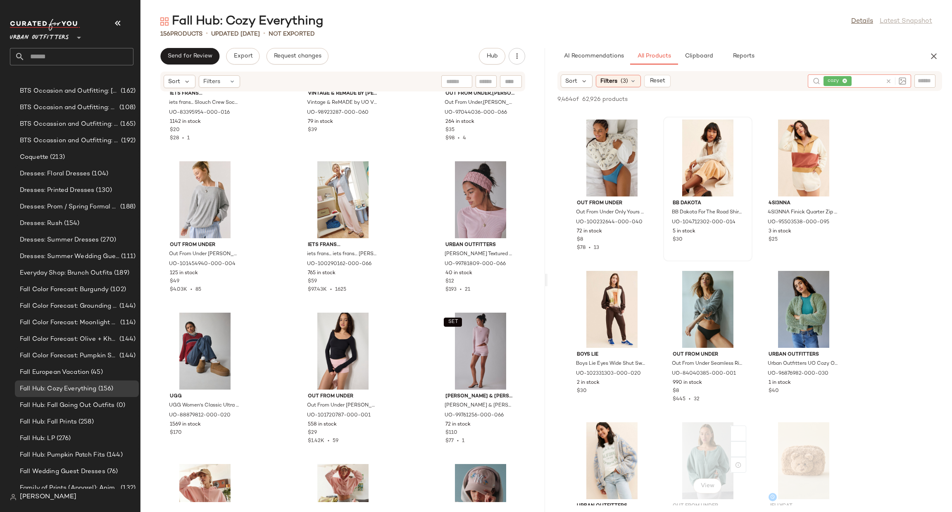
scroll to position [3843, 0]
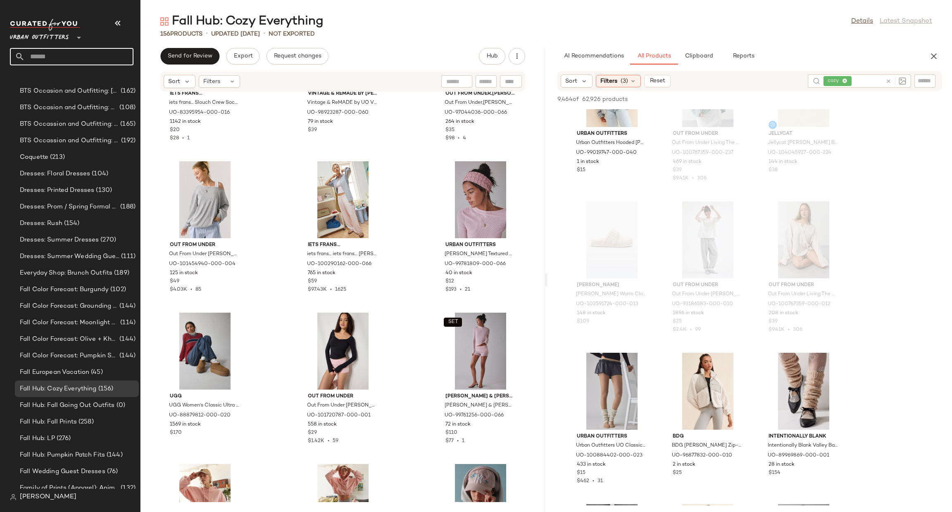
click at [69, 55] on input "text" at bounding box center [79, 56] width 109 height 17
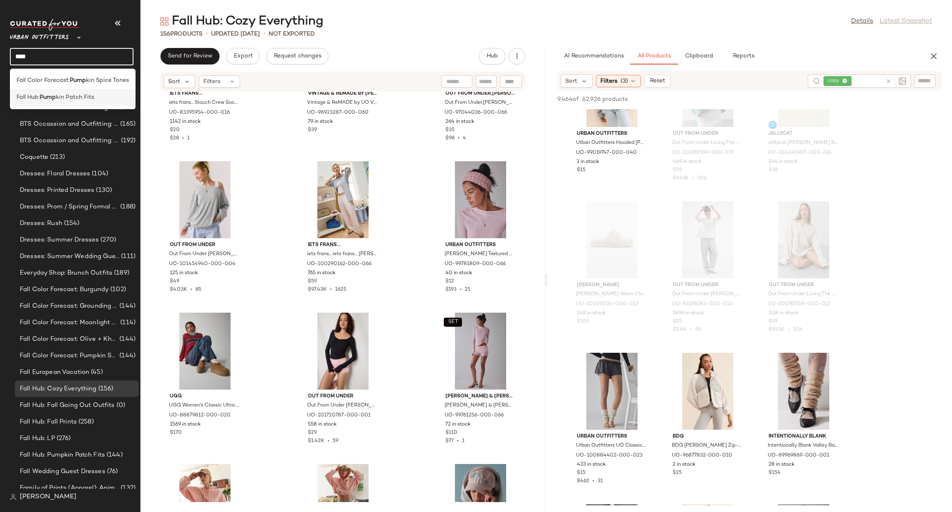
type input "****"
click at [100, 100] on div "Fall Hub: Pump kin Patch Fits" at bounding box center [73, 97] width 112 height 9
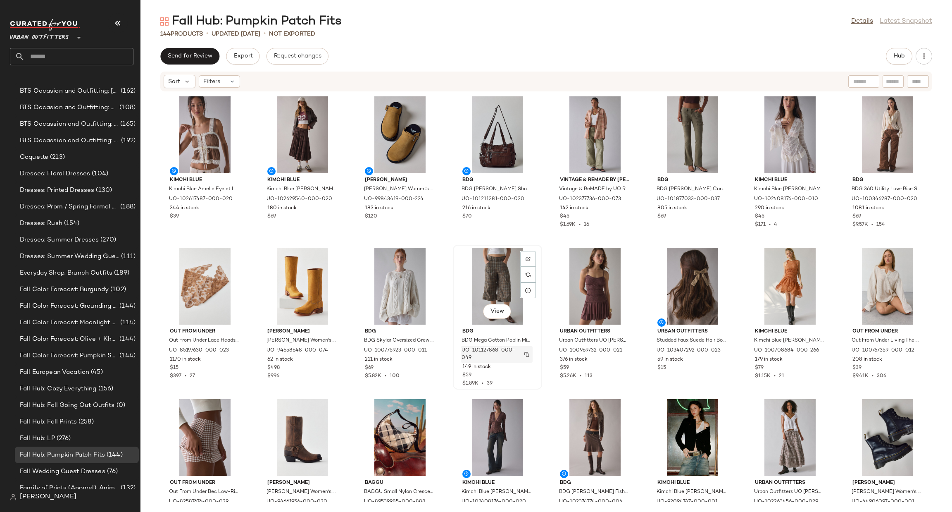
click at [525, 355] on img "button" at bounding box center [526, 354] width 5 height 5
click at [886, 58] on button "Hub" at bounding box center [899, 56] width 26 height 17
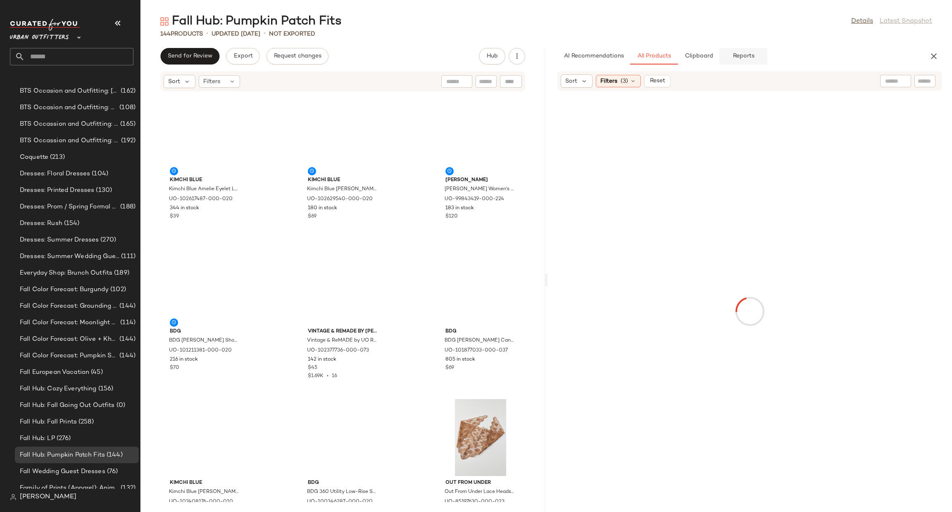
click at [758, 51] on button "Reports" at bounding box center [743, 56] width 48 height 17
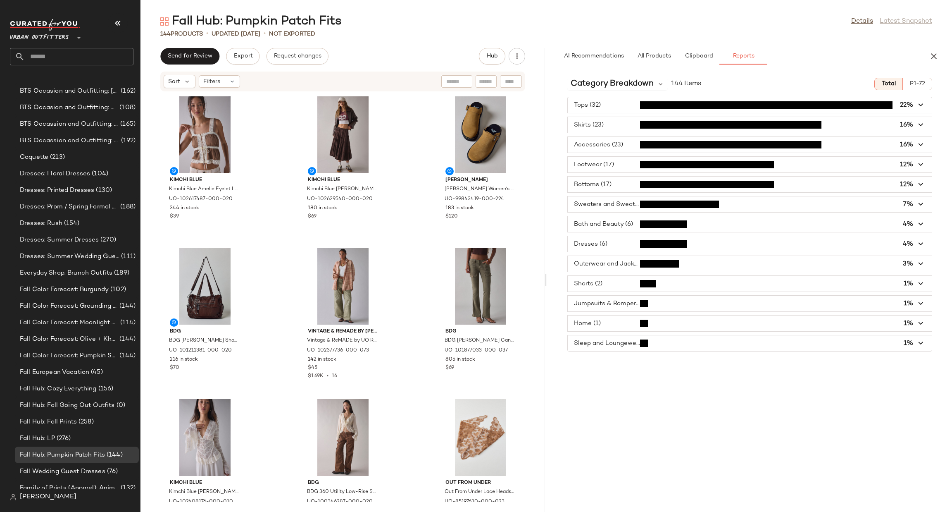
click at [634, 265] on span "button" at bounding box center [750, 264] width 364 height 16
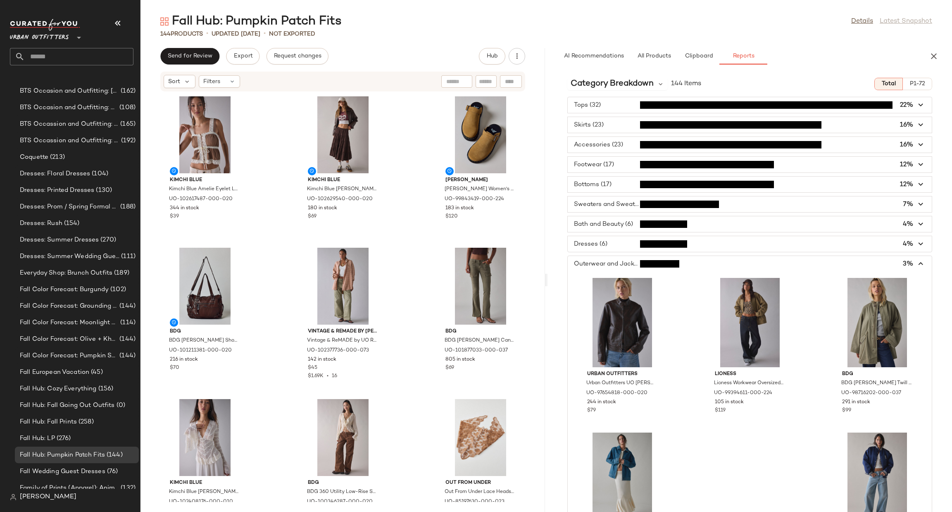
click at [628, 264] on span "button" at bounding box center [750, 264] width 364 height 16
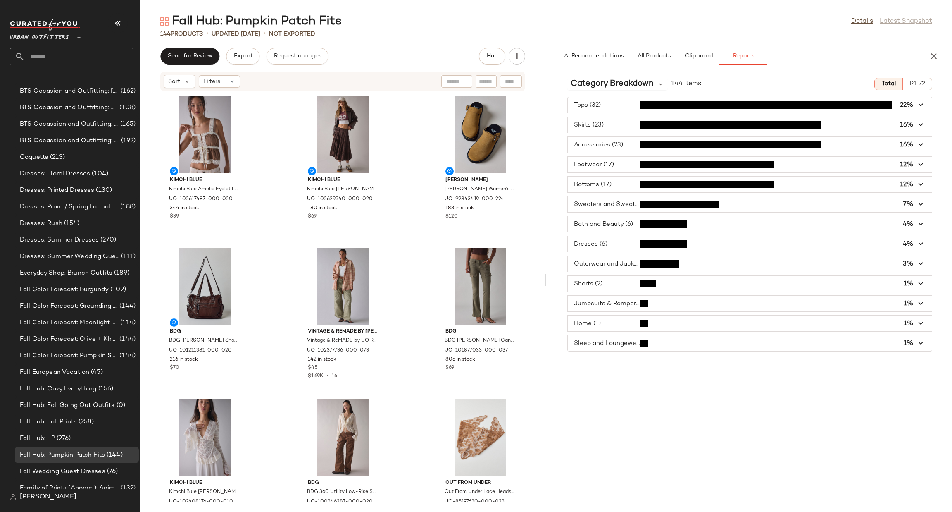
click at [614, 243] on span "button" at bounding box center [750, 244] width 364 height 16
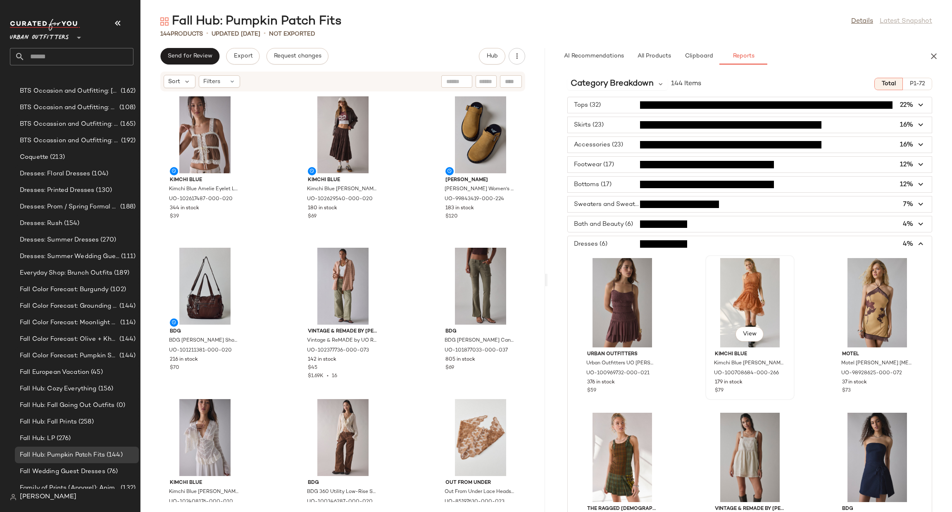
scroll to position [124, 0]
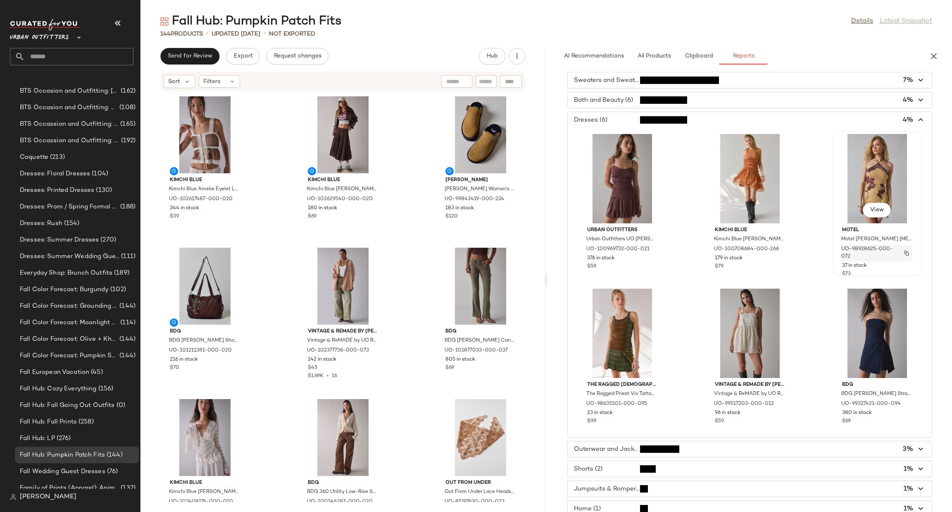
click at [904, 252] on img "button" at bounding box center [906, 252] width 5 height 5
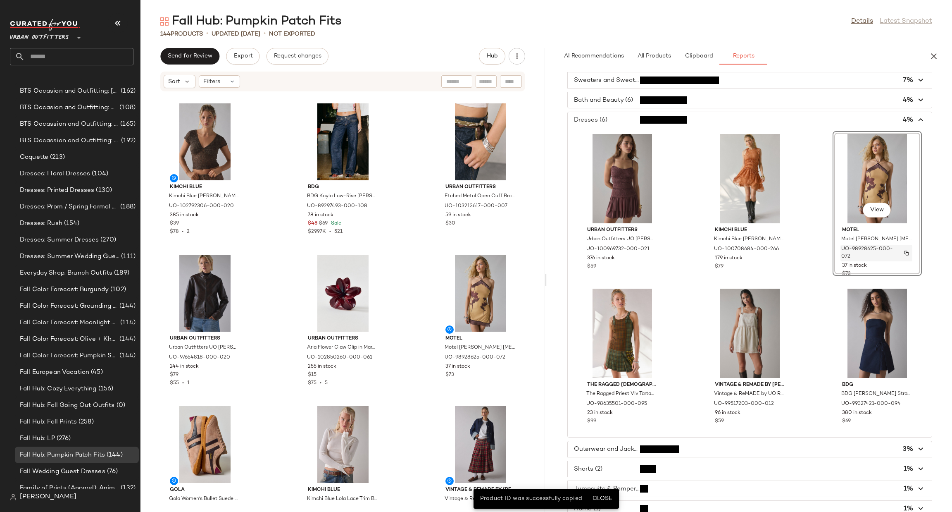
click at [904, 254] on img "button" at bounding box center [906, 252] width 5 height 5
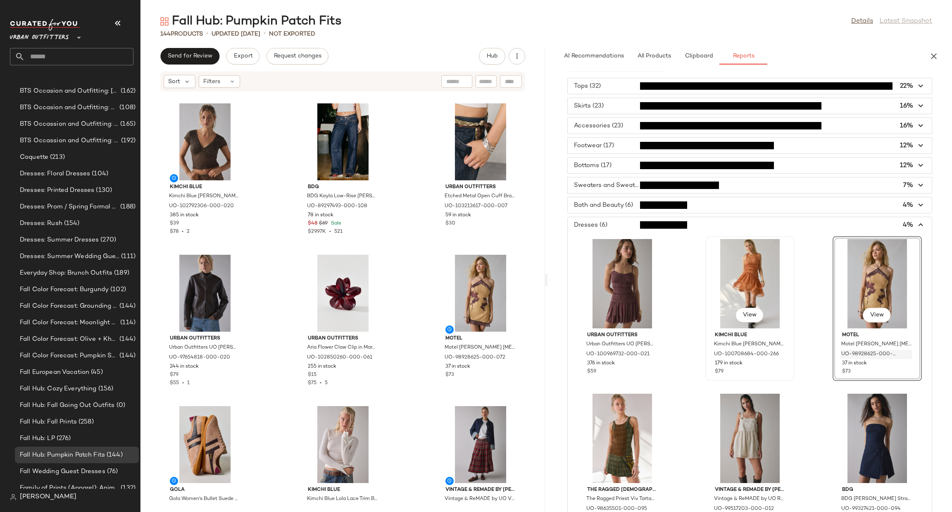
scroll to position [0, 0]
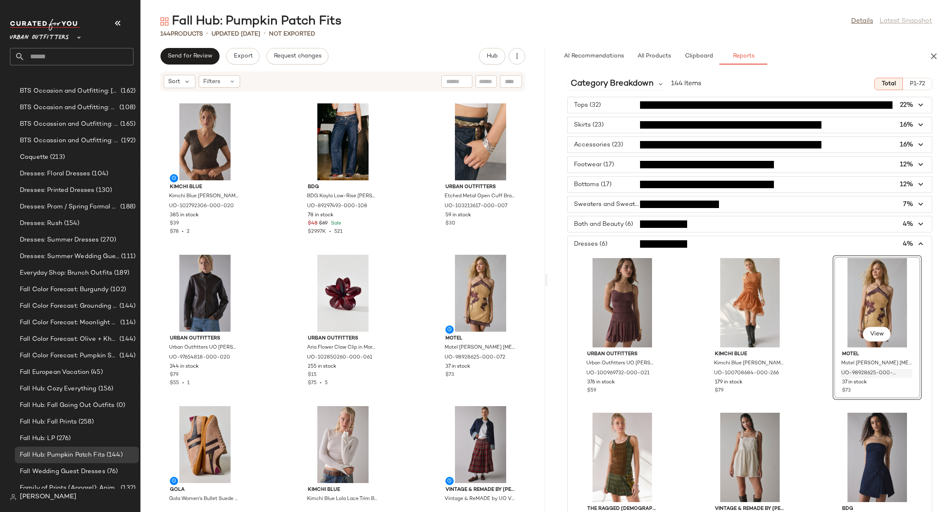
click at [666, 106] on span "button" at bounding box center [750, 105] width 364 height 16
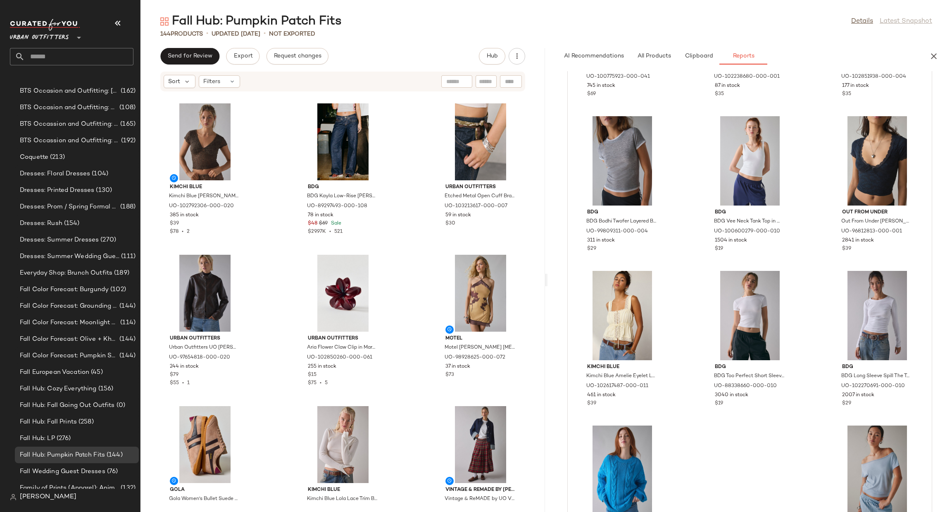
scroll to position [1541, 0]
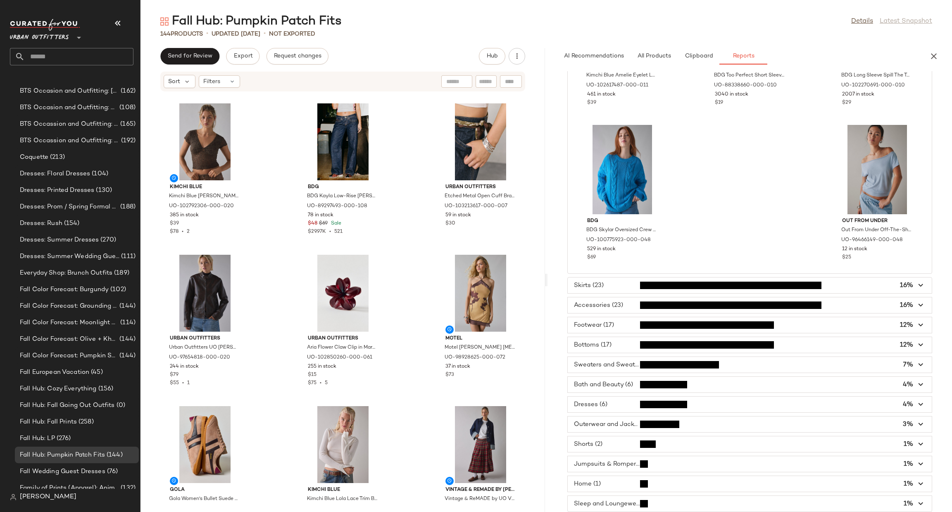
click at [686, 285] on span "button" at bounding box center [750, 285] width 364 height 16
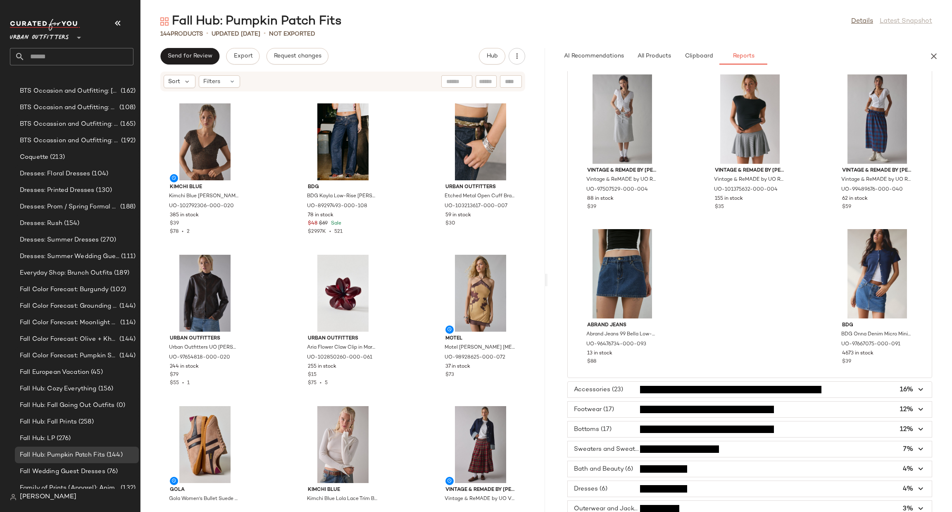
scroll to position [1077, 0]
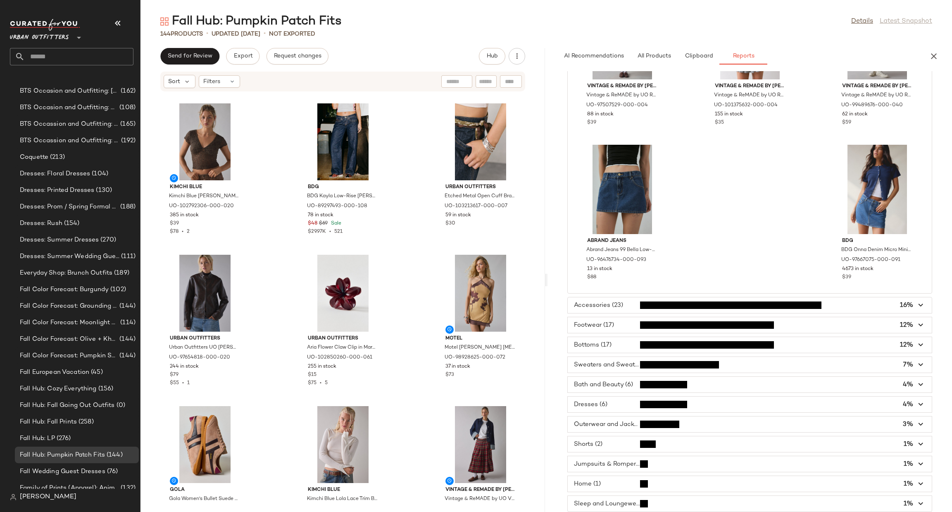
click at [636, 297] on span "button" at bounding box center [750, 305] width 364 height 16
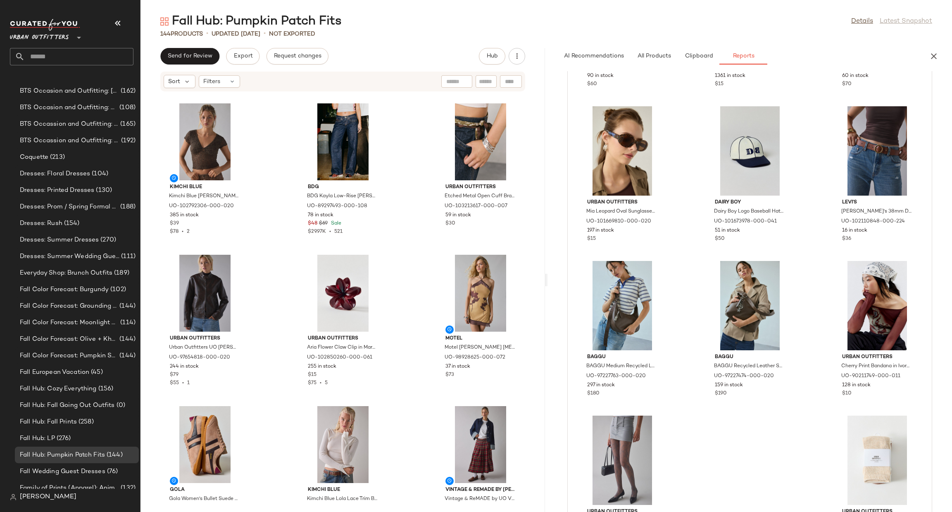
scroll to position [953, 0]
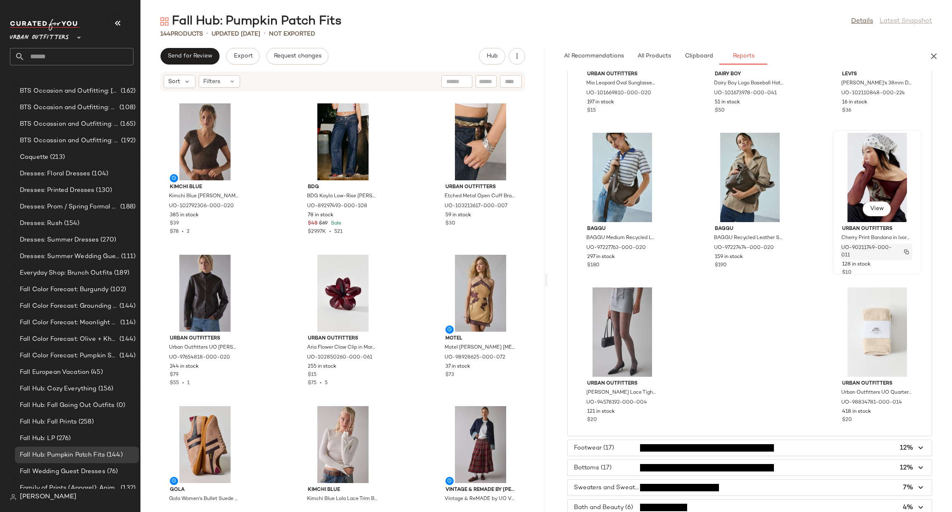
click at [904, 251] on img "button" at bounding box center [906, 251] width 5 height 5
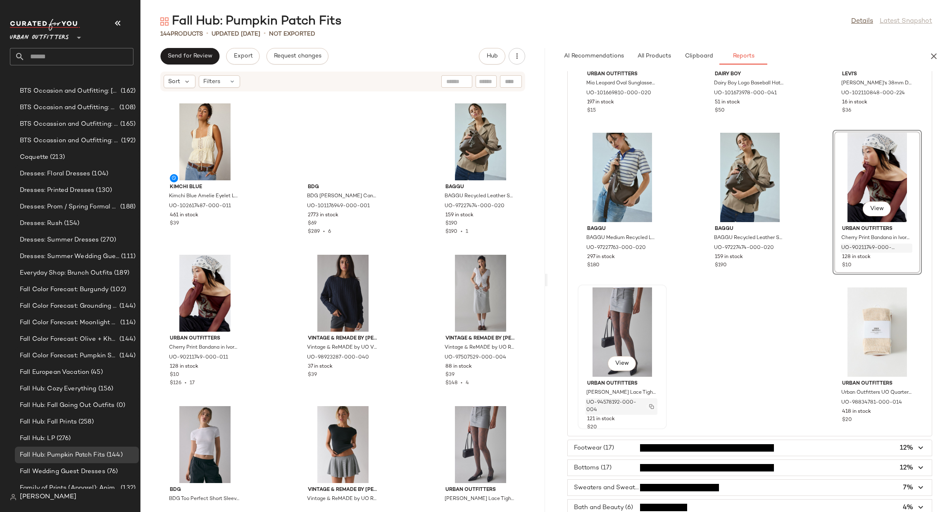
click at [650, 406] on img "button" at bounding box center [651, 406] width 5 height 5
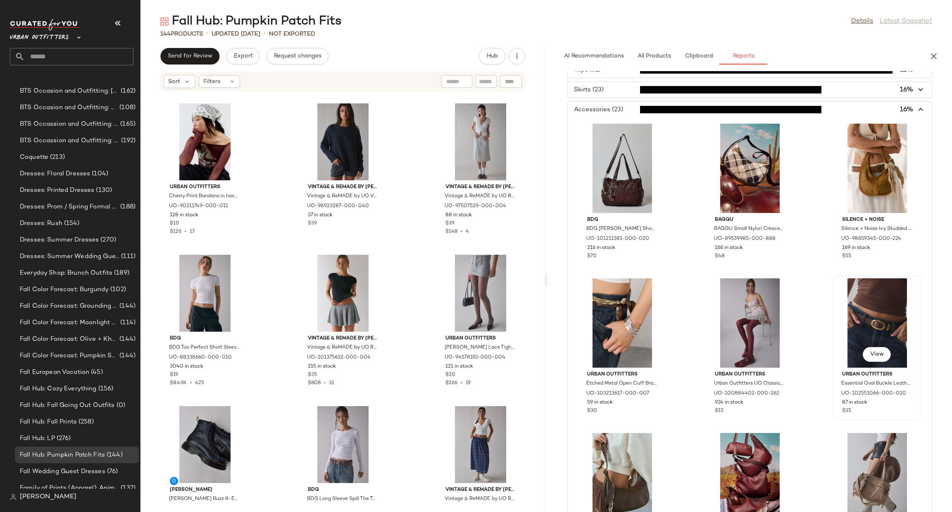
scroll to position [0, 0]
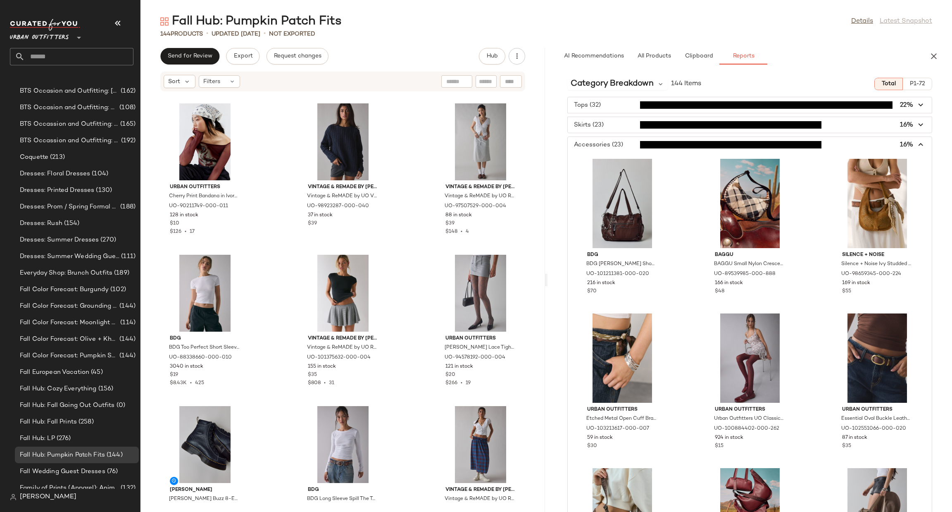
click at [683, 141] on span "button" at bounding box center [750, 145] width 364 height 16
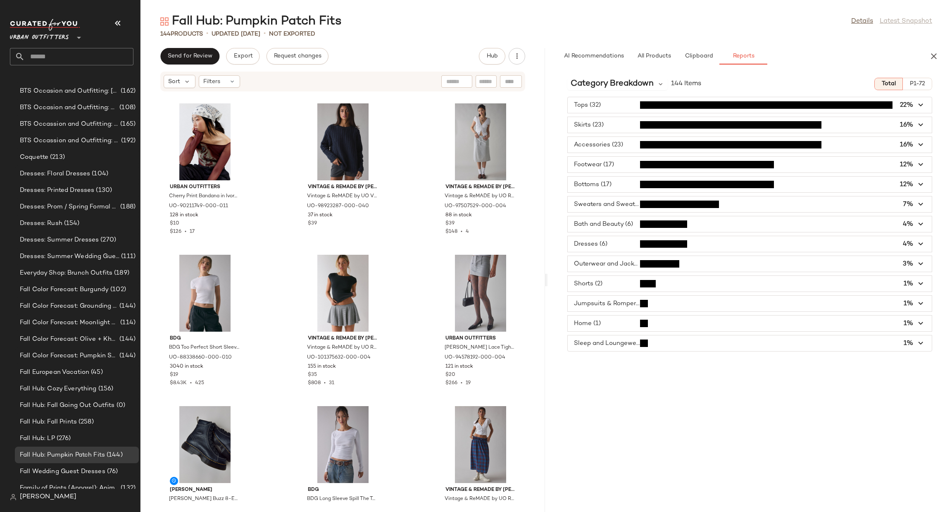
click at [636, 159] on span "button" at bounding box center [750, 165] width 364 height 16
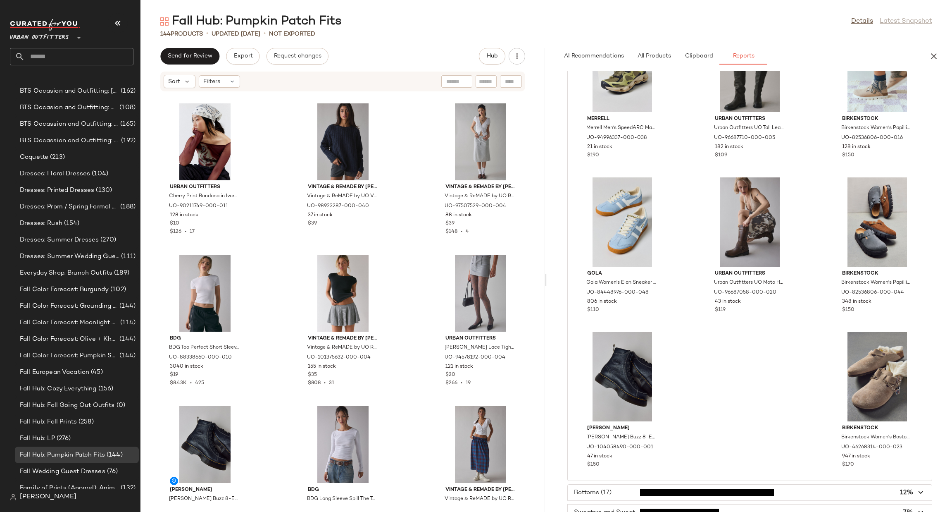
scroll to position [768, 0]
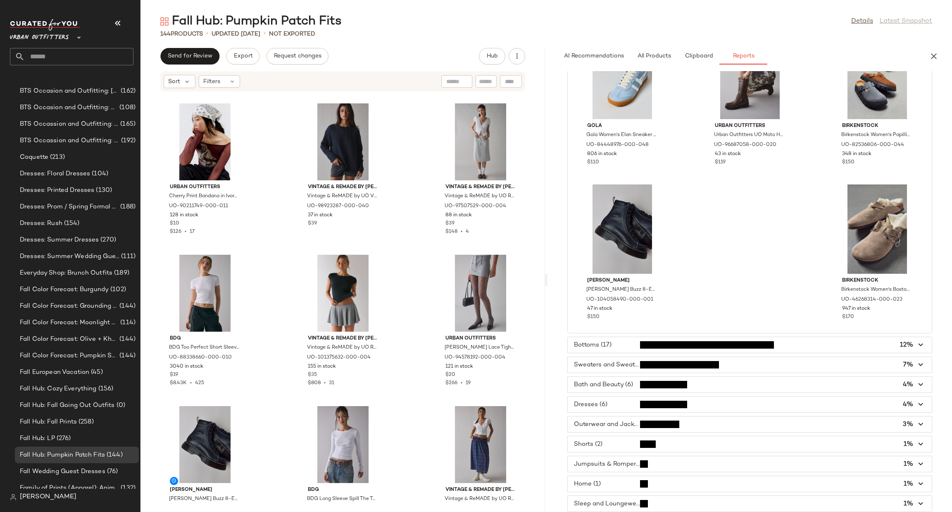
click at [664, 340] on span "button" at bounding box center [750, 345] width 364 height 16
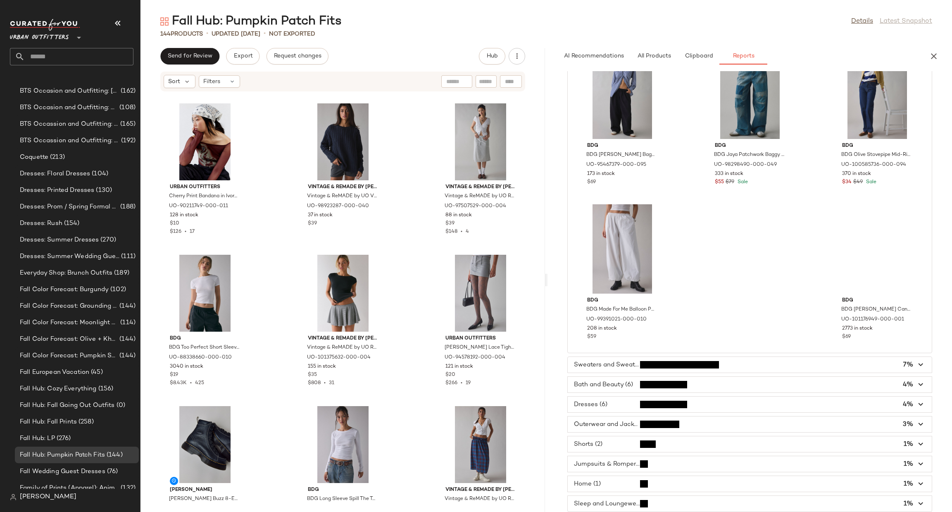
click at [668, 360] on span "button" at bounding box center [750, 365] width 364 height 16
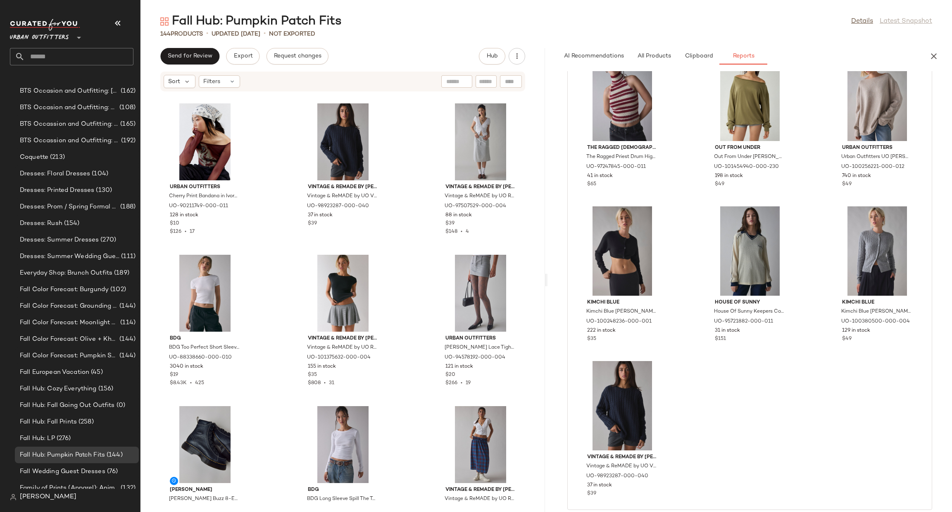
scroll to position [459, 0]
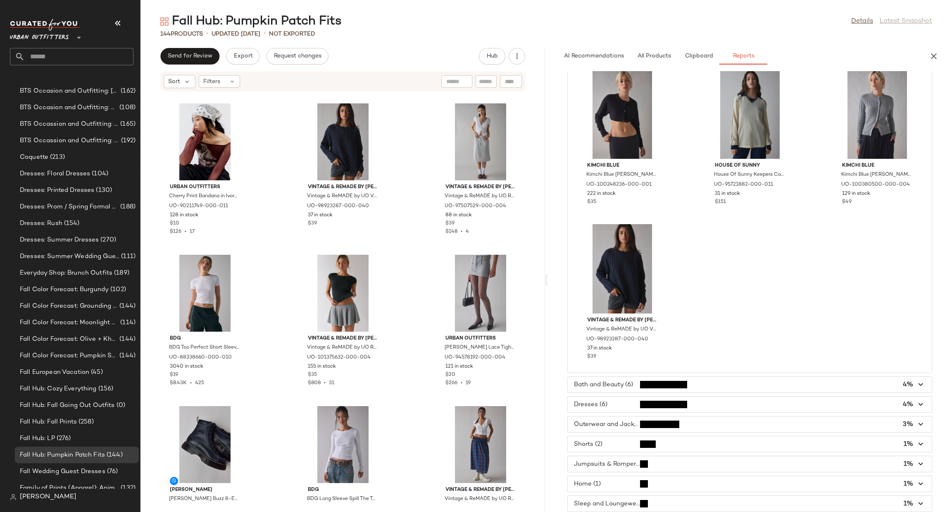
click at [721, 380] on span "button" at bounding box center [750, 384] width 364 height 16
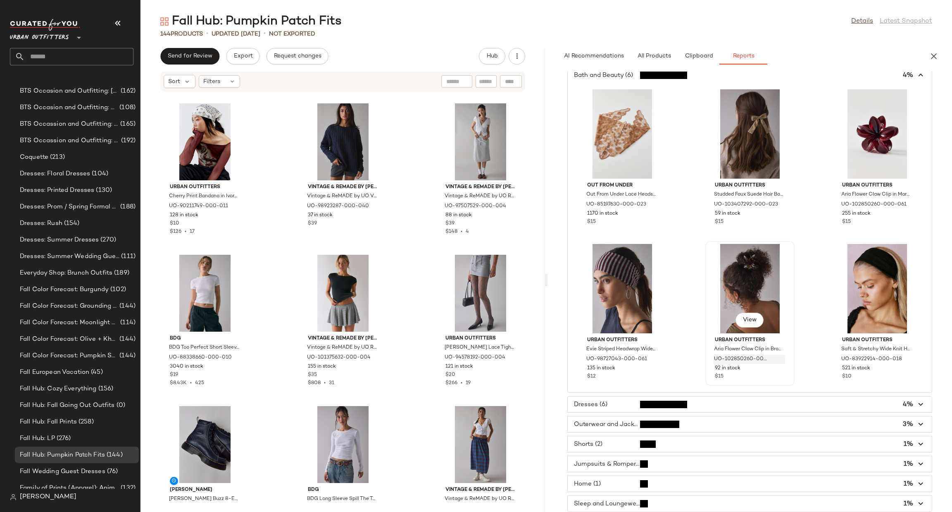
scroll to position [145, 0]
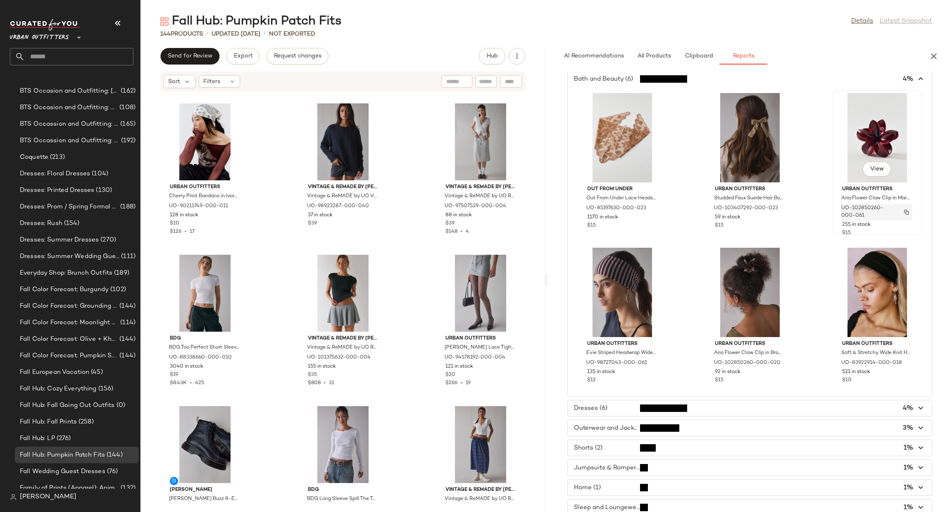
click at [904, 212] on img "button" at bounding box center [906, 211] width 5 height 5
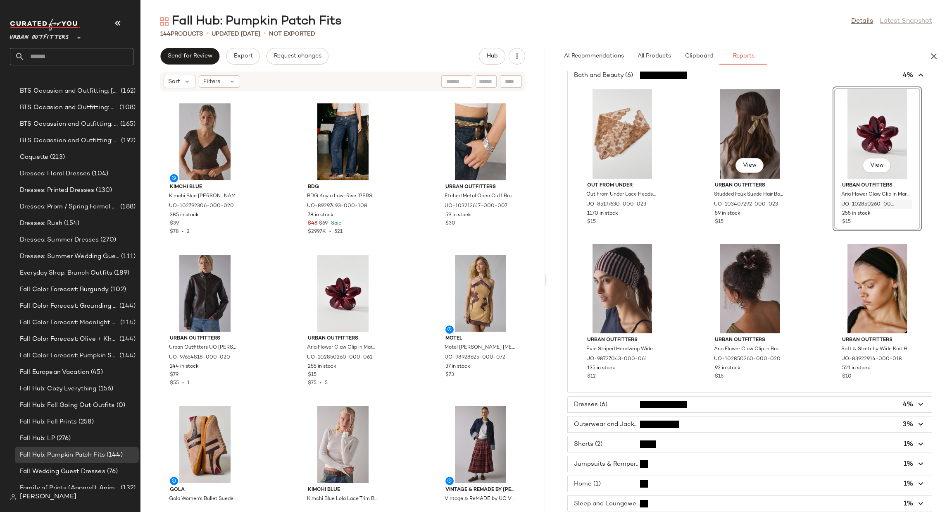
scroll to position [150, 0]
click at [693, 407] on span "button" at bounding box center [750, 404] width 364 height 16
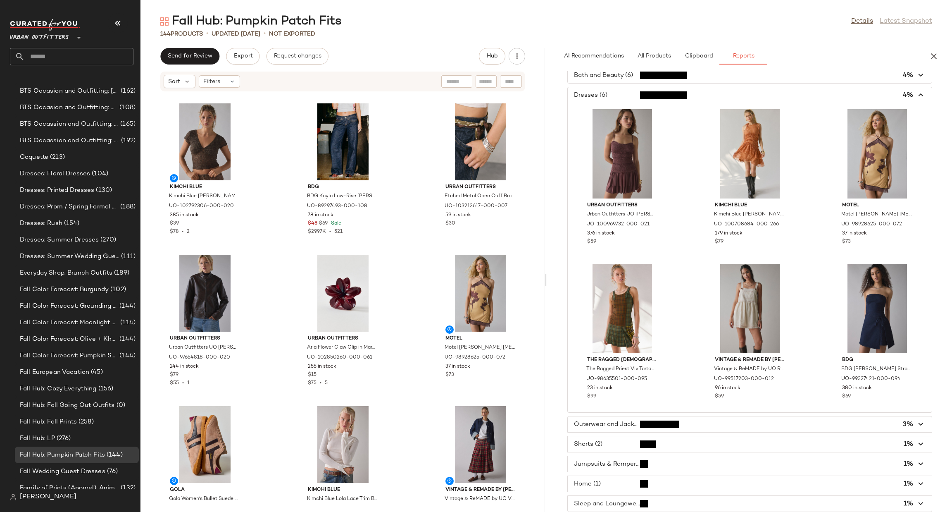
click at [668, 420] on span "button" at bounding box center [750, 424] width 364 height 16
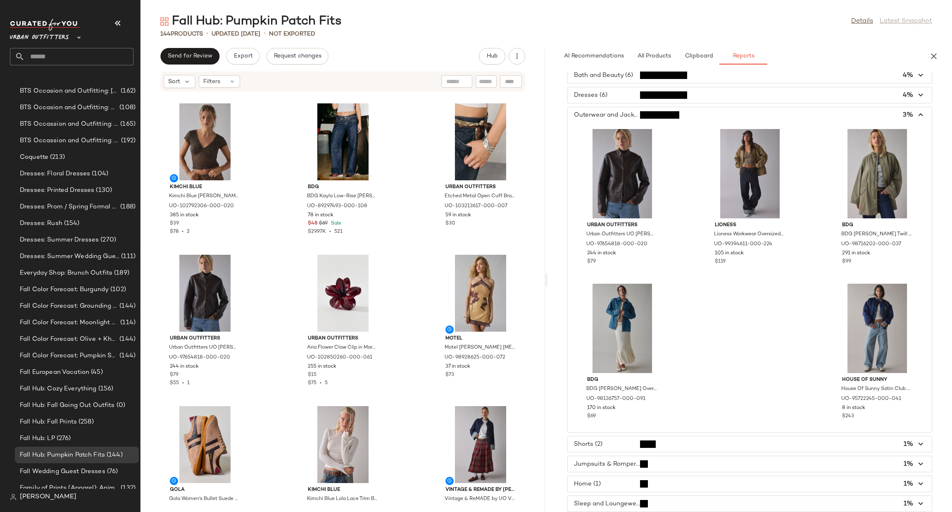
click at [632, 443] on span "button" at bounding box center [750, 444] width 364 height 16
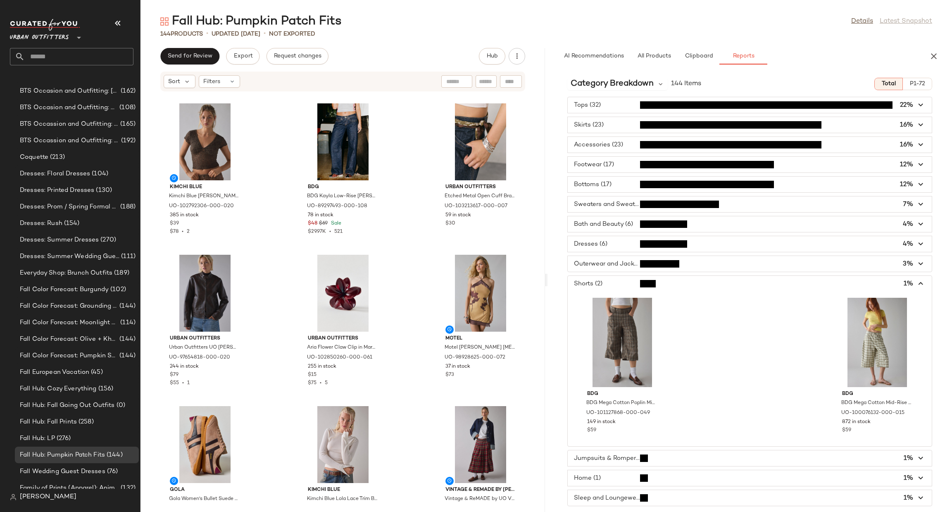
scroll to position [0, 0]
click at [649, 455] on span "button" at bounding box center [750, 458] width 364 height 16
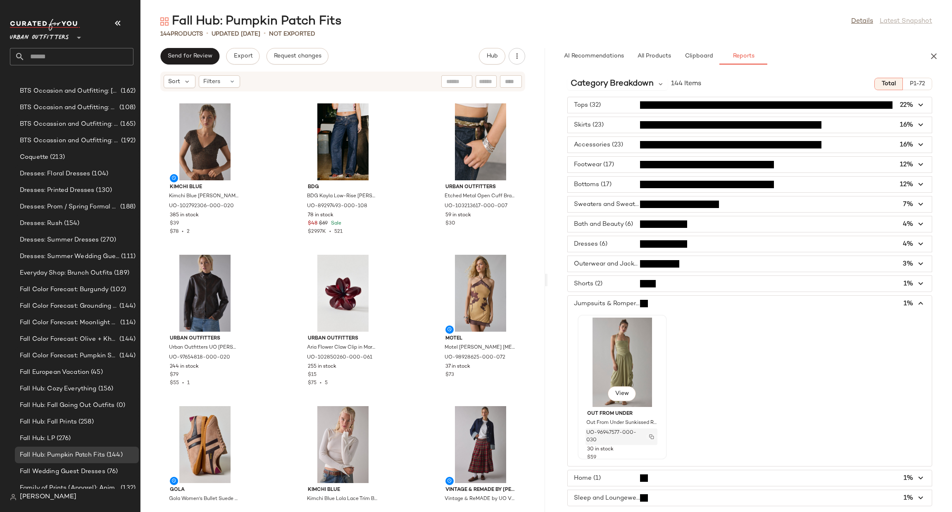
click at [650, 435] on img "button" at bounding box center [651, 436] width 5 height 5
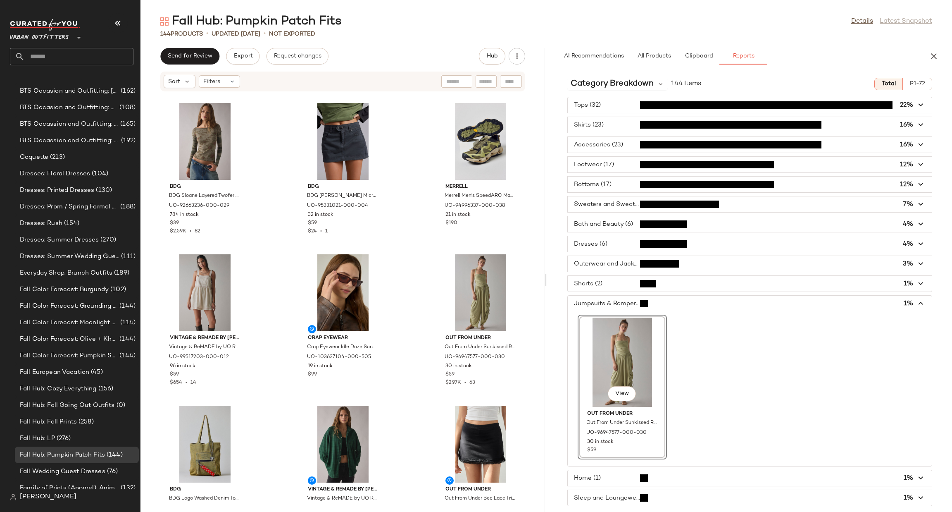
click at [708, 476] on span "button" at bounding box center [750, 478] width 364 height 16
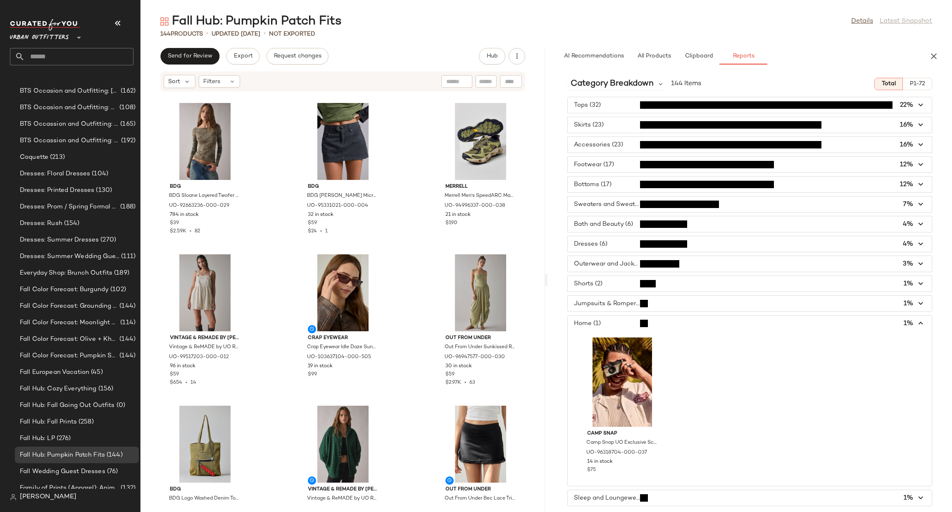
click at [686, 499] on span "button" at bounding box center [750, 498] width 364 height 16
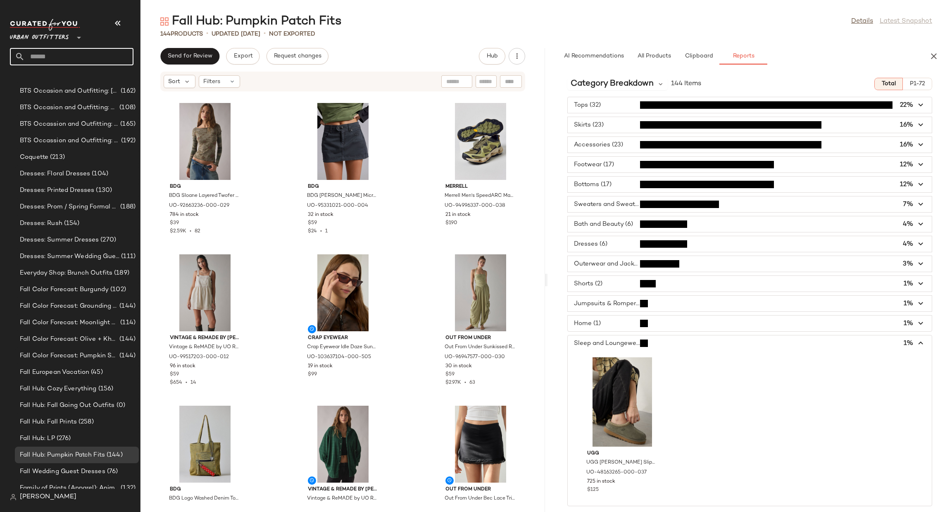
click at [55, 55] on input "text" at bounding box center [79, 56] width 109 height 17
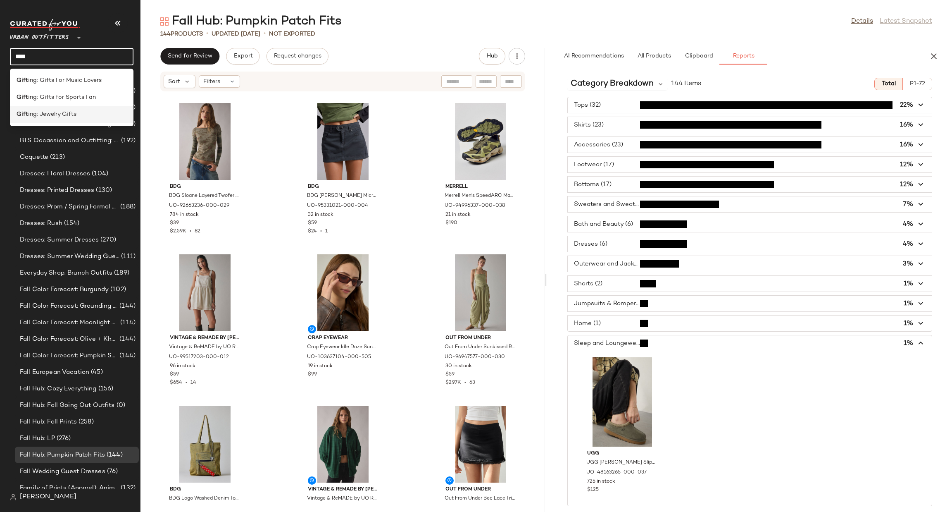
type input "****"
click at [112, 116] on div "Gift ing: Jewelry Gifts" at bounding box center [72, 114] width 110 height 9
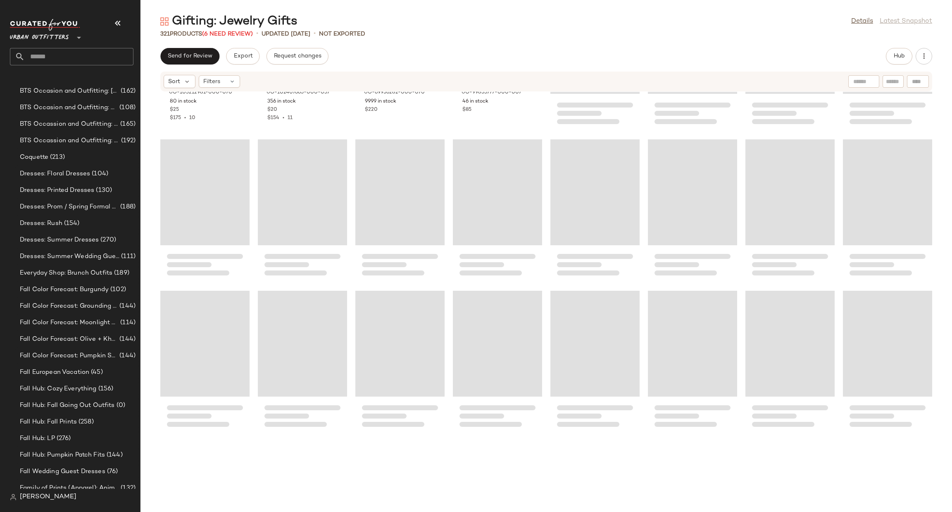
scroll to position [5792, 0]
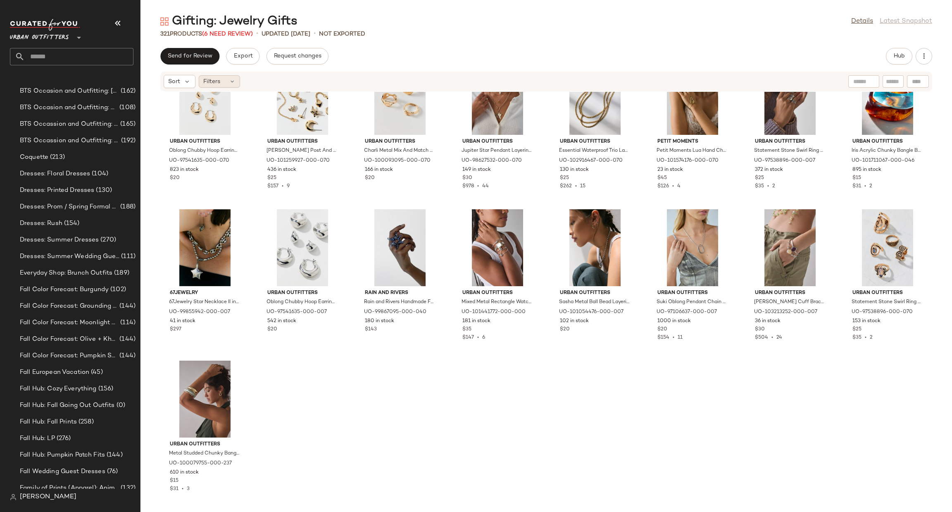
click at [229, 81] on icon at bounding box center [232, 81] width 7 height 7
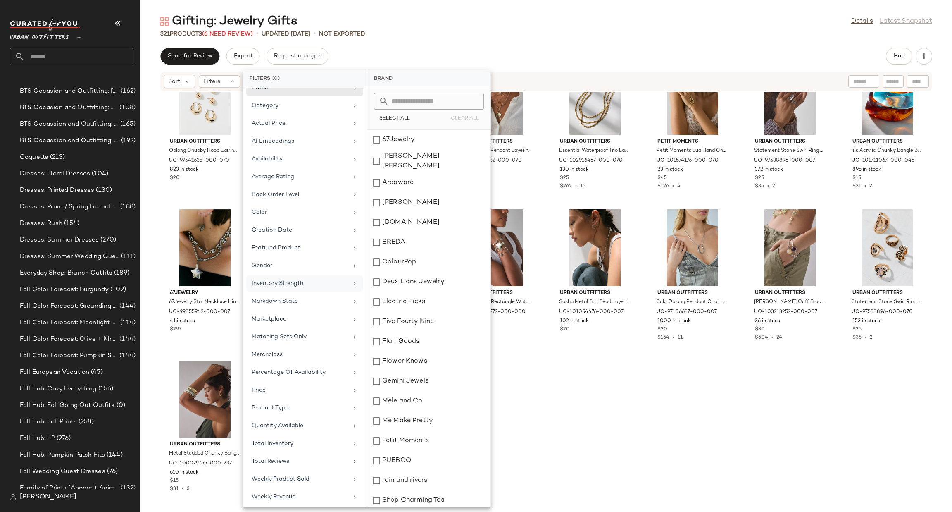
scroll to position [18, 0]
click at [311, 315] on div "Marketplace" at bounding box center [300, 316] width 96 height 9
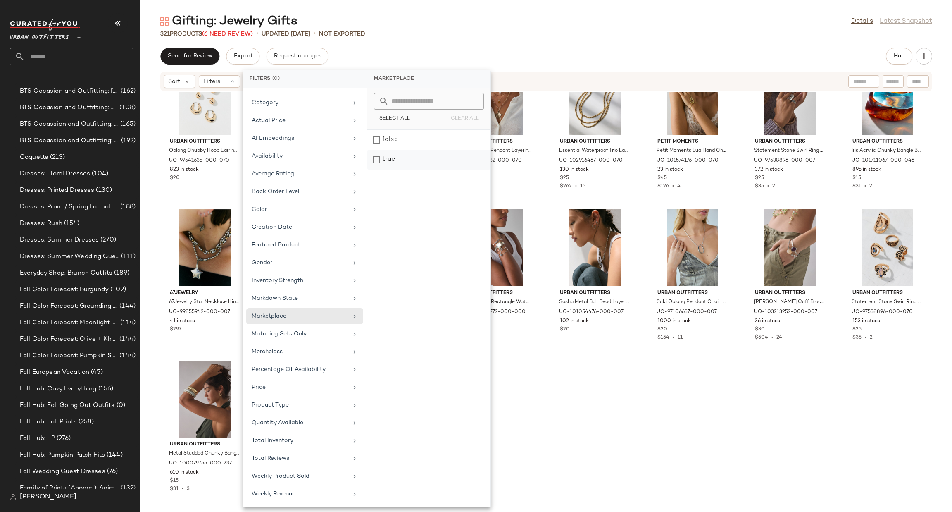
click at [391, 156] on div "true" at bounding box center [428, 160] width 123 height 20
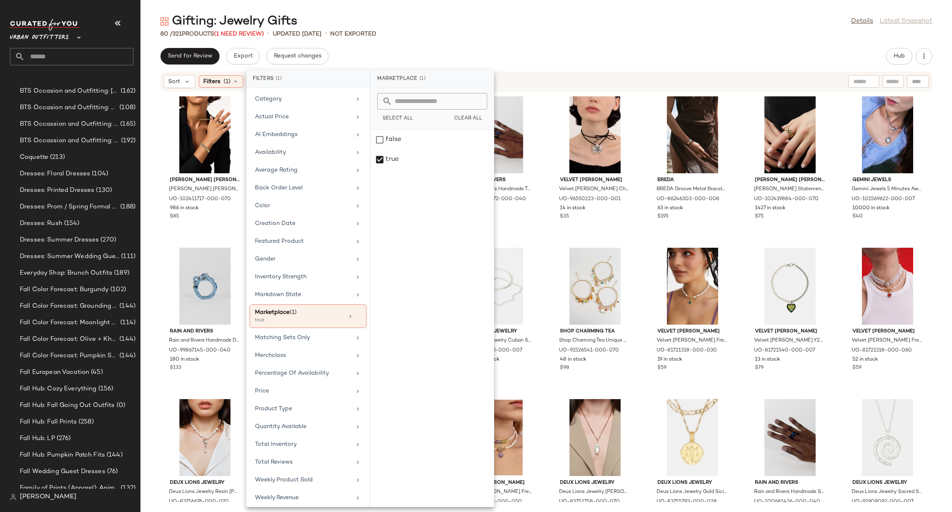
click at [584, 60] on div "Send for Review Export Request changes Hub" at bounding box center [546, 56] width 772 height 17
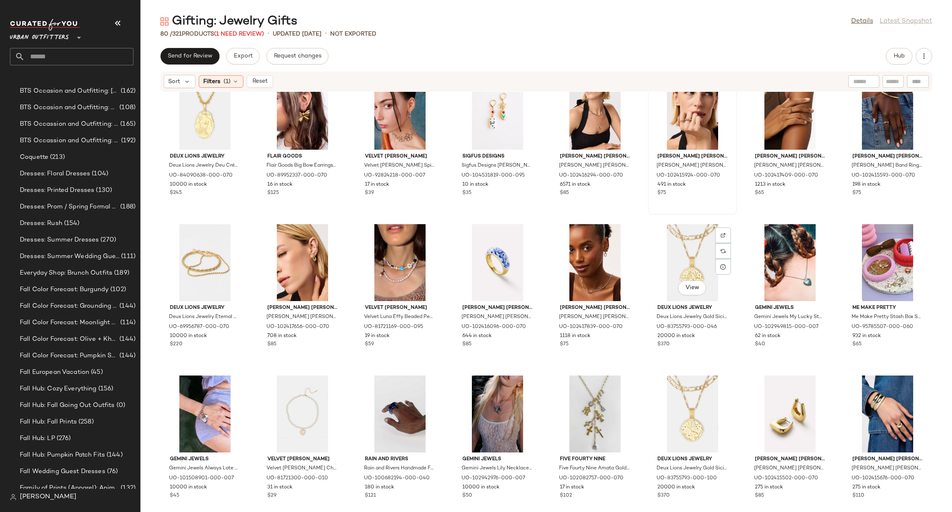
scroll to position [0, 0]
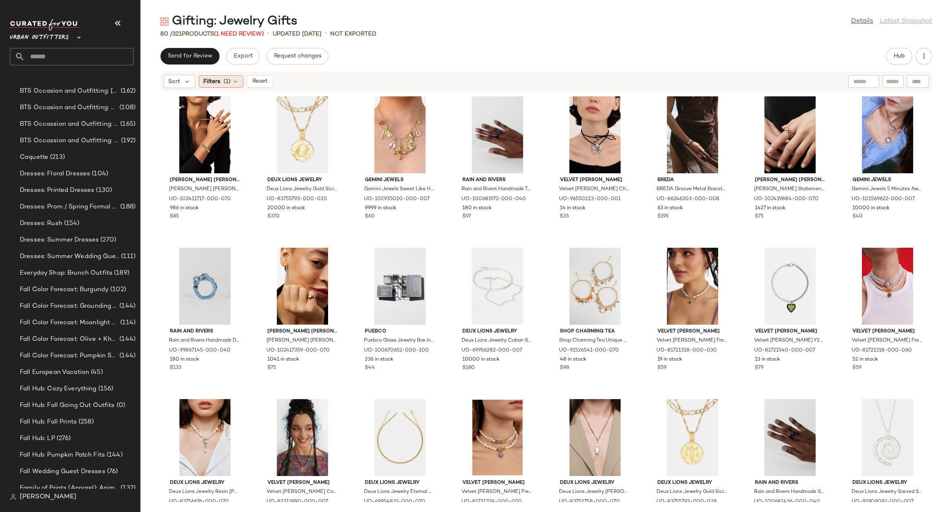
click at [229, 81] on span "(1)" at bounding box center [227, 81] width 7 height 9
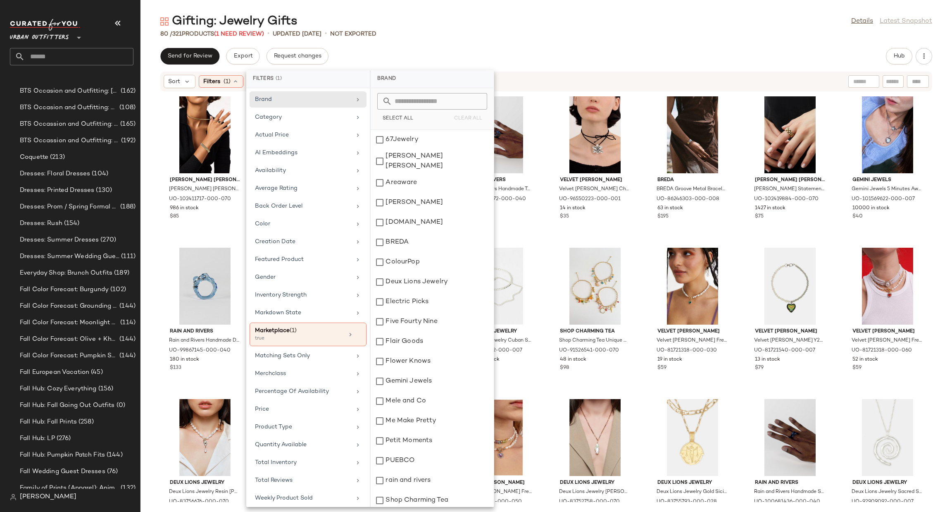
click at [157, 119] on div "Ana Luisa Ana Luisa Ora Watch Strap Bracelet in Gold, Women's at Urban Outfitte…" at bounding box center [546, 297] width 812 height 410
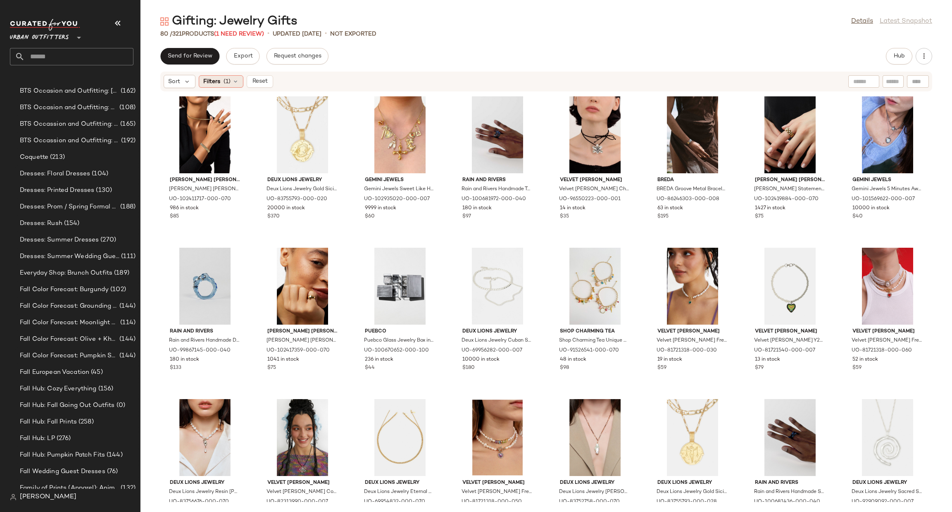
click at [232, 78] on icon at bounding box center [235, 81] width 7 height 7
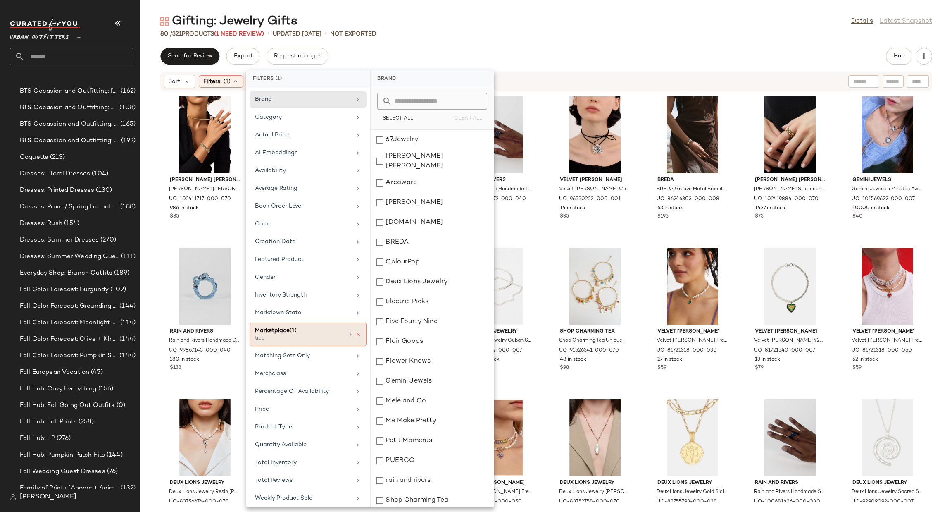
click at [355, 337] on icon at bounding box center [358, 334] width 6 height 6
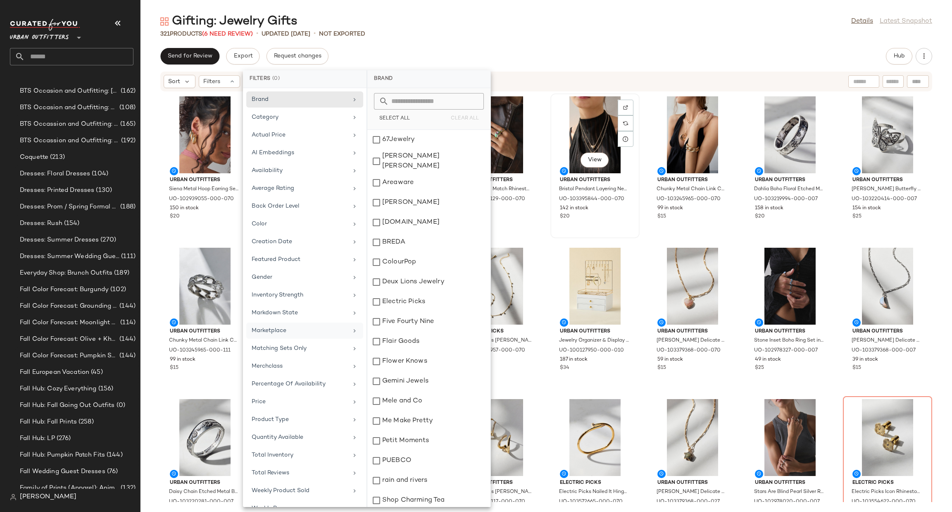
click at [599, 174] on div "Urban Outfitters Bristol Pendant Layering Necklace Set in Gold, Women's at Urba…" at bounding box center [594, 197] width 83 height 48
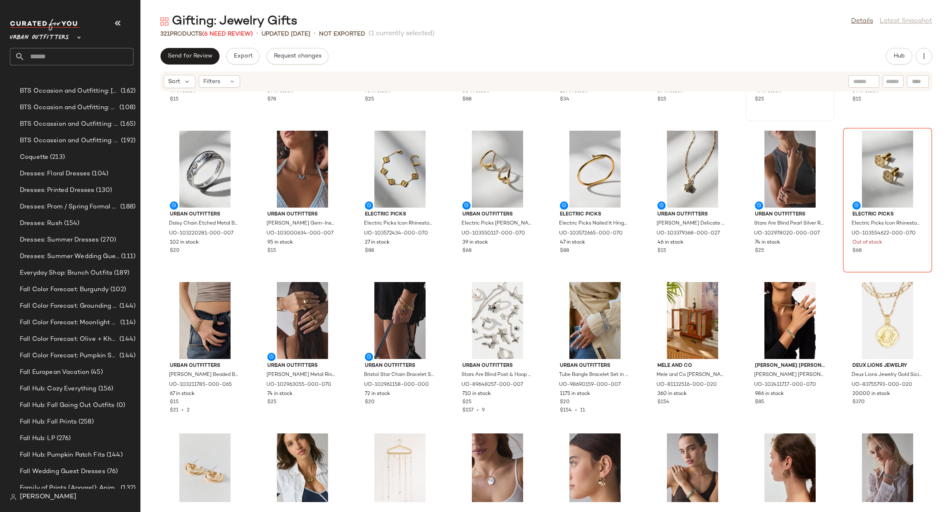
scroll to position [378, 0]
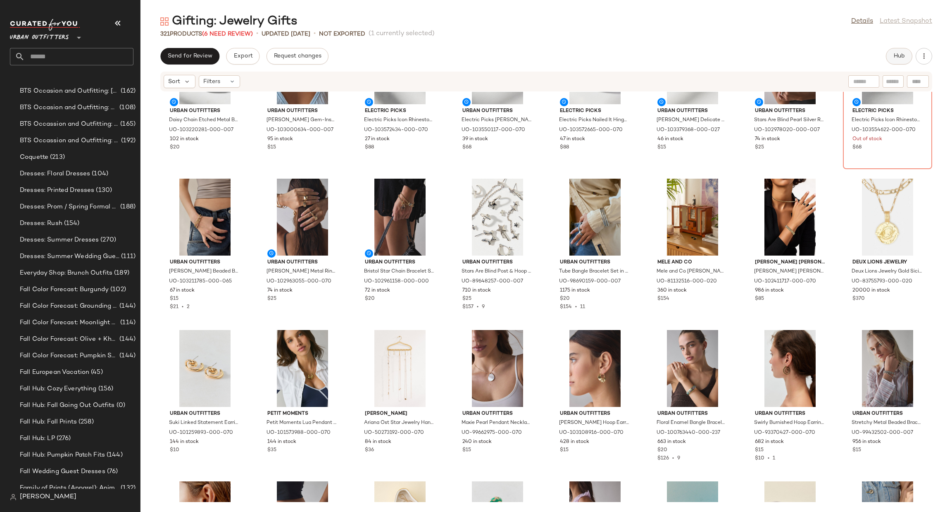
click at [902, 48] on button "Hub" at bounding box center [899, 56] width 26 height 17
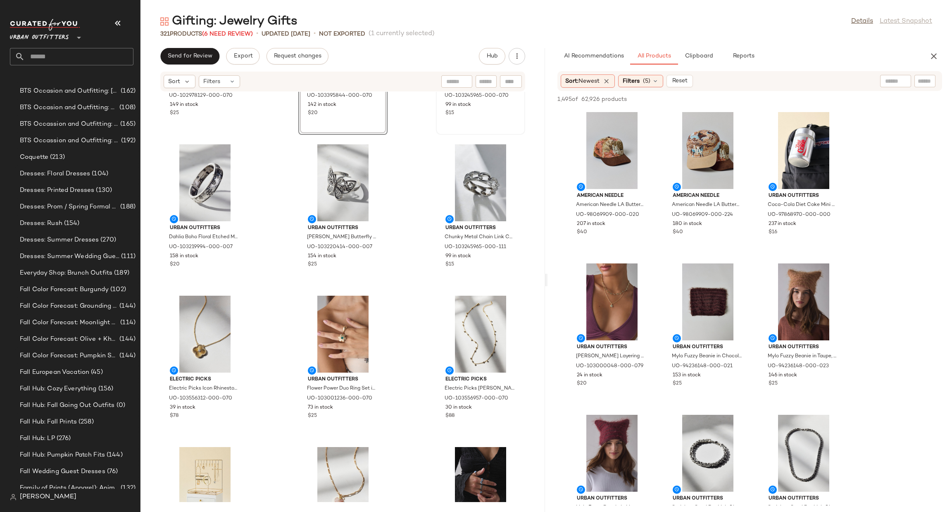
scroll to position [0, 0]
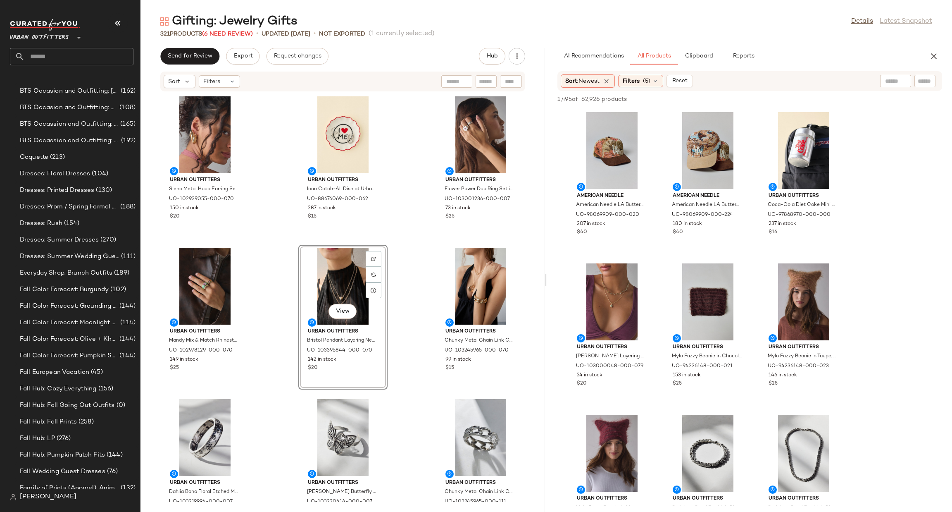
click at [114, 46] on div "Urban Outfitters **" at bounding box center [72, 42] width 124 height 46
click at [117, 52] on input "text" at bounding box center [79, 56] width 109 height 17
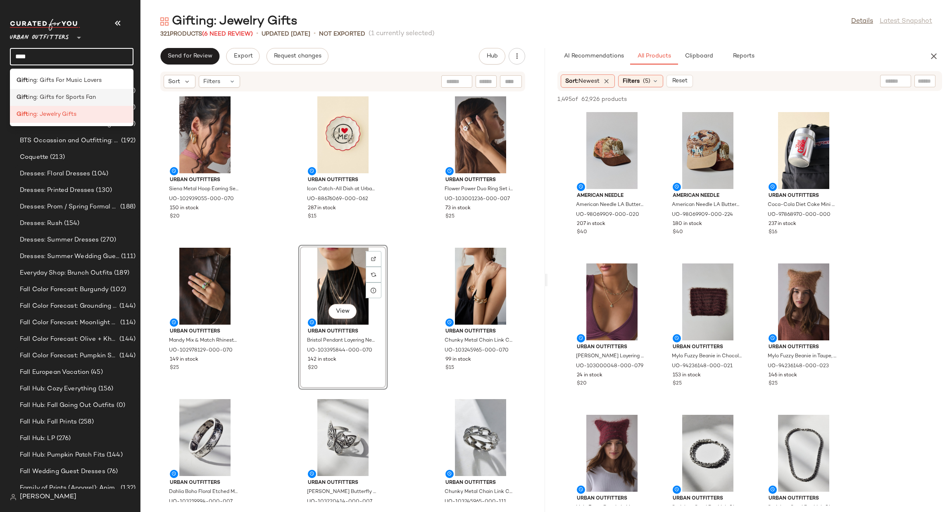
type input "****"
click at [103, 99] on div "Gift ing: Gifts for Sports Fan" at bounding box center [72, 97] width 110 height 9
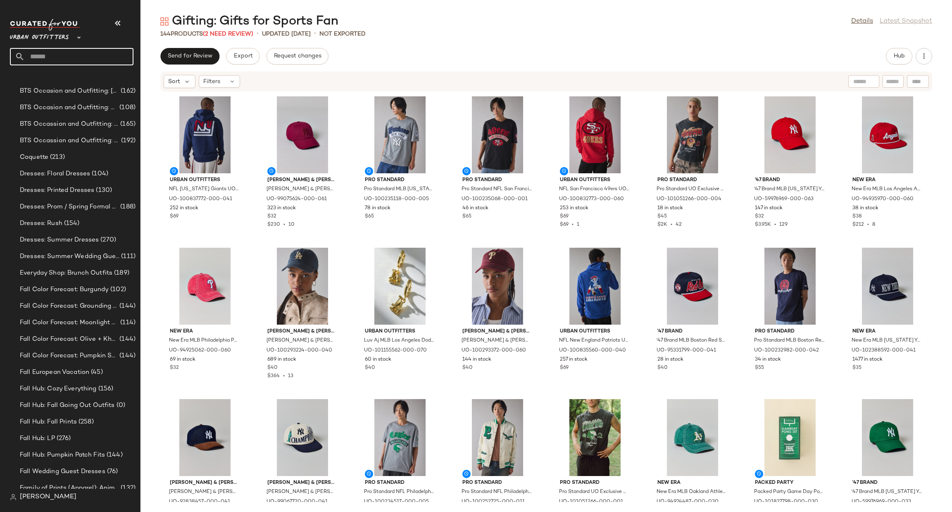
click at [100, 57] on input "text" at bounding box center [79, 56] width 109 height 17
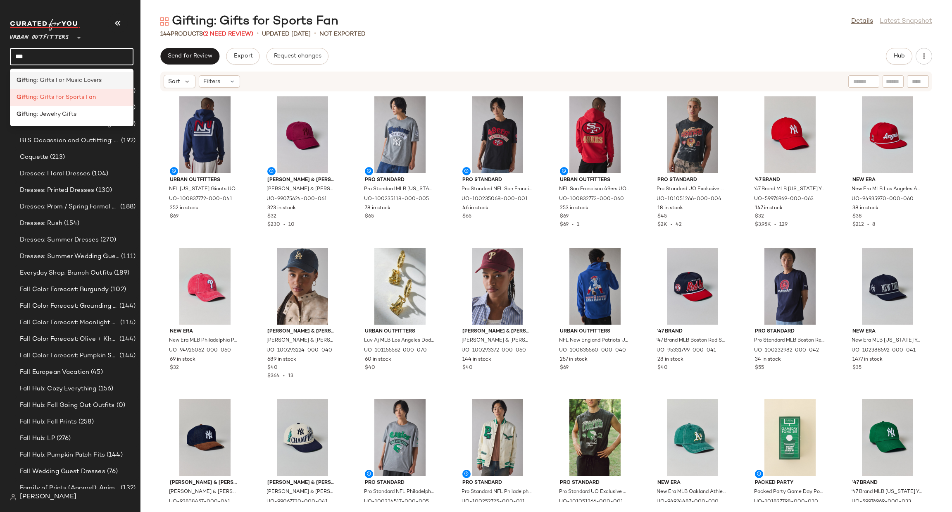
type input "***"
click at [112, 78] on div "Gif ting: Gifts For Music Lovers" at bounding box center [72, 80] width 110 height 9
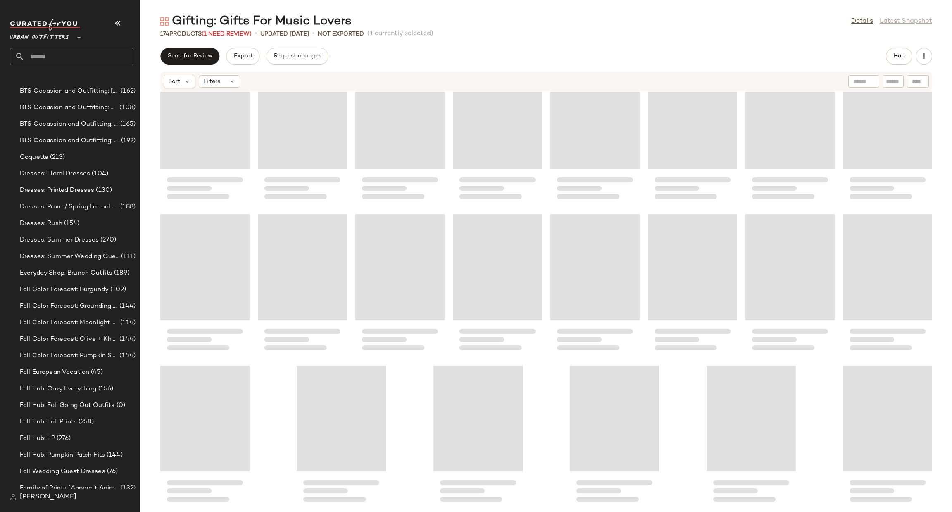
scroll to position [2918, 0]
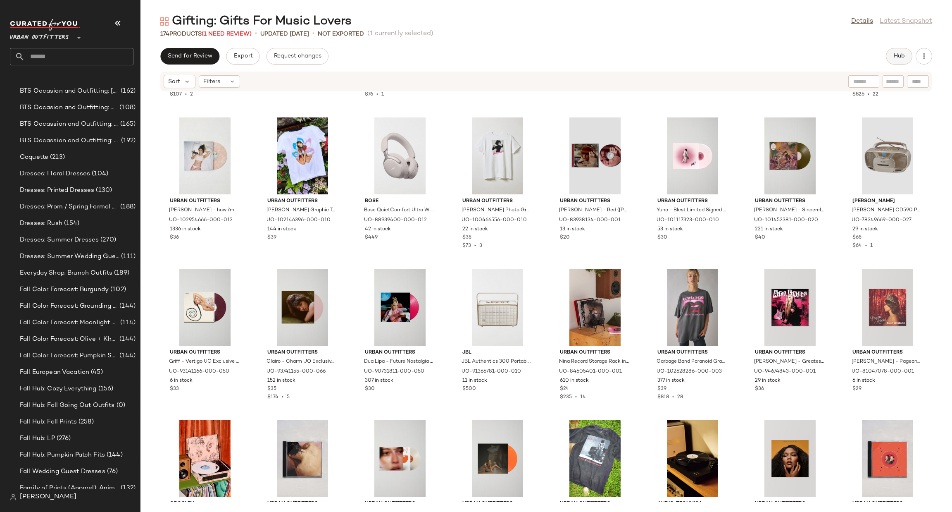
click at [903, 48] on button "Hub" at bounding box center [899, 56] width 26 height 17
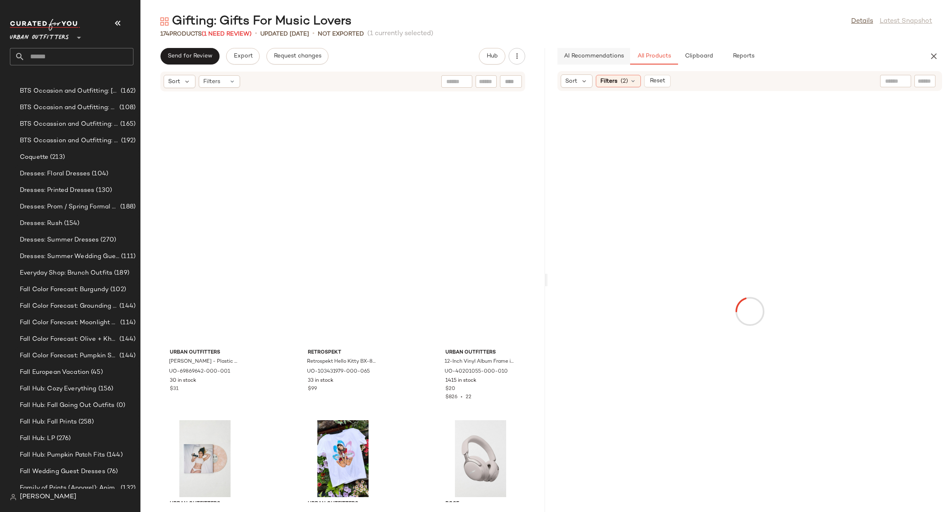
scroll to position [1058, 0]
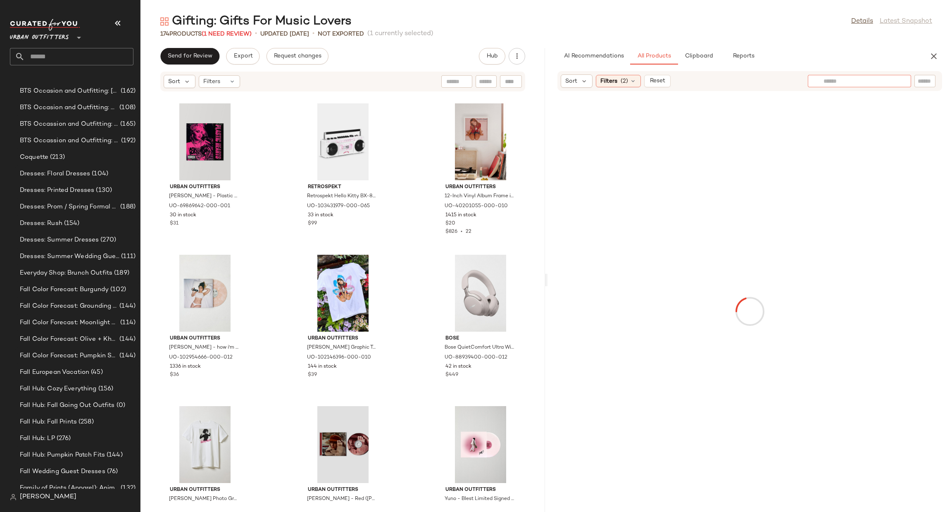
click at [909, 77] on div at bounding box center [859, 81] width 103 height 12
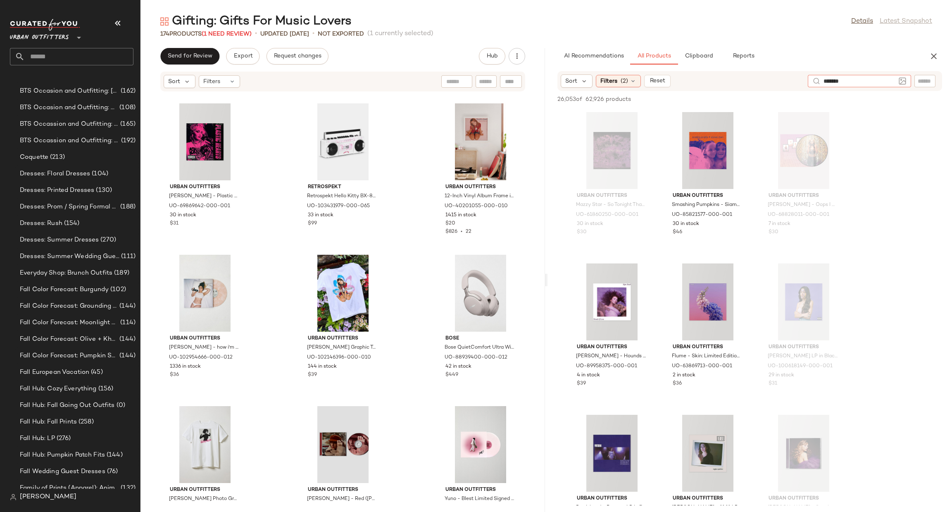
type input "********"
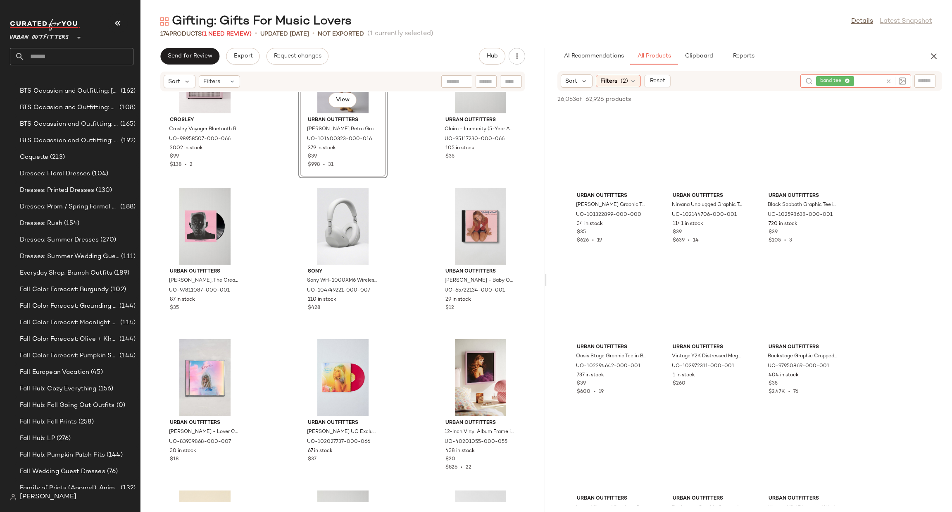
scroll to position [0, 0]
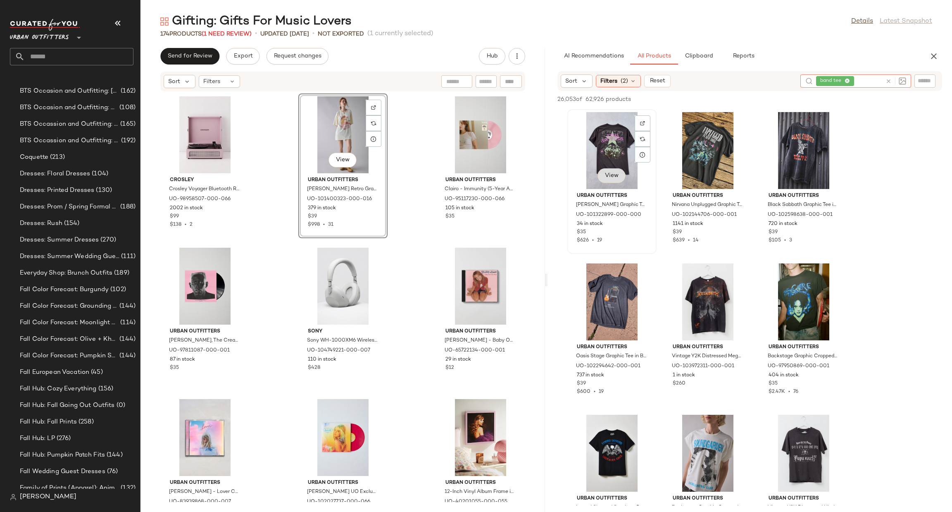
click at [606, 172] on span "View" at bounding box center [612, 175] width 14 height 7
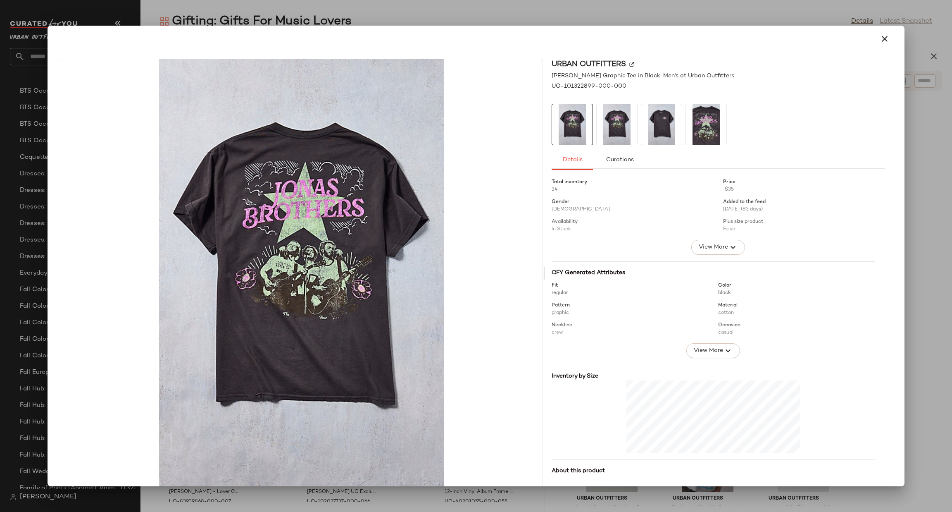
click at [921, 142] on div at bounding box center [476, 256] width 952 height 512
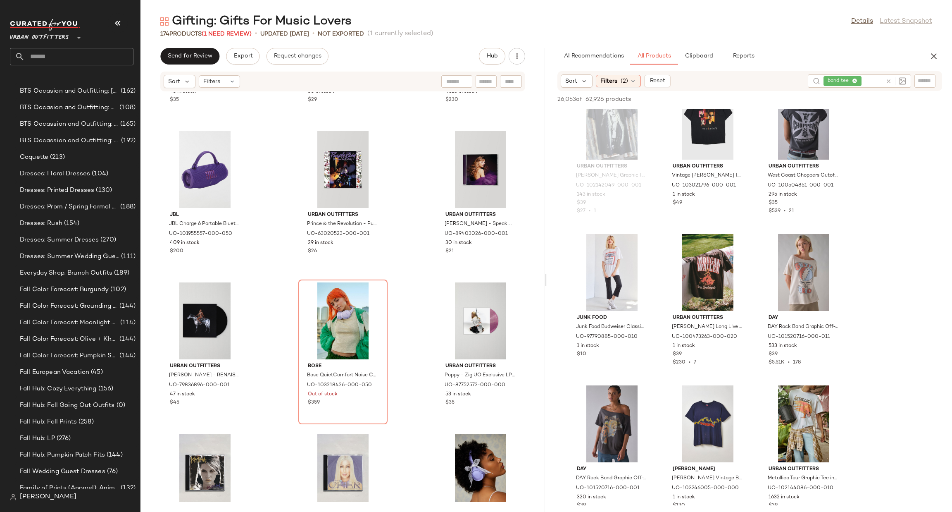
scroll to position [4097, 0]
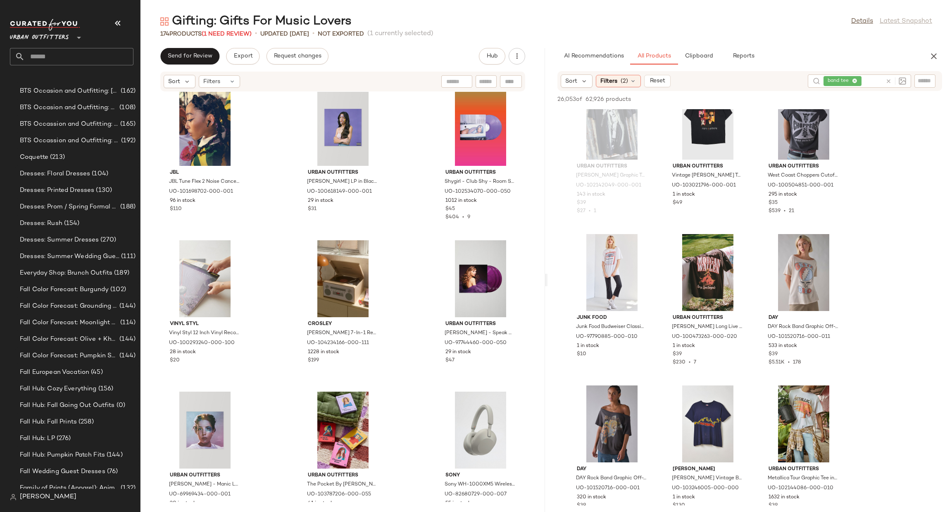
click at [72, 57] on input "text" at bounding box center [79, 56] width 109 height 17
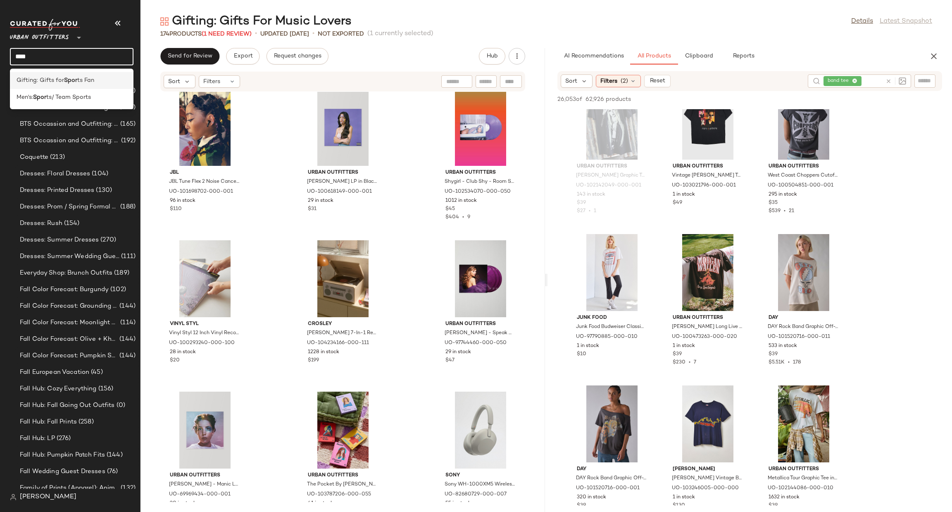
type input "****"
click at [100, 80] on div "Gifting: Gifts for Spor ts Fan" at bounding box center [72, 80] width 110 height 9
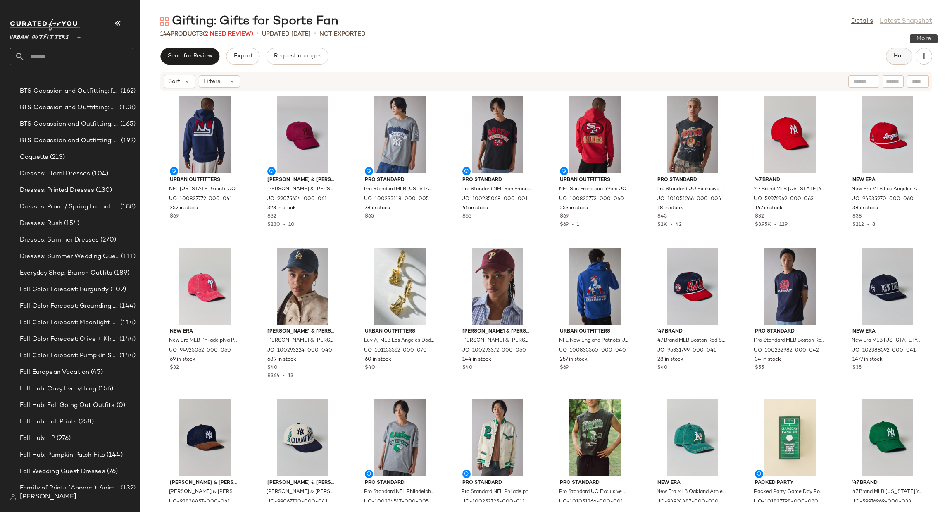
click at [903, 56] on span "Hub" at bounding box center [899, 56] width 12 height 7
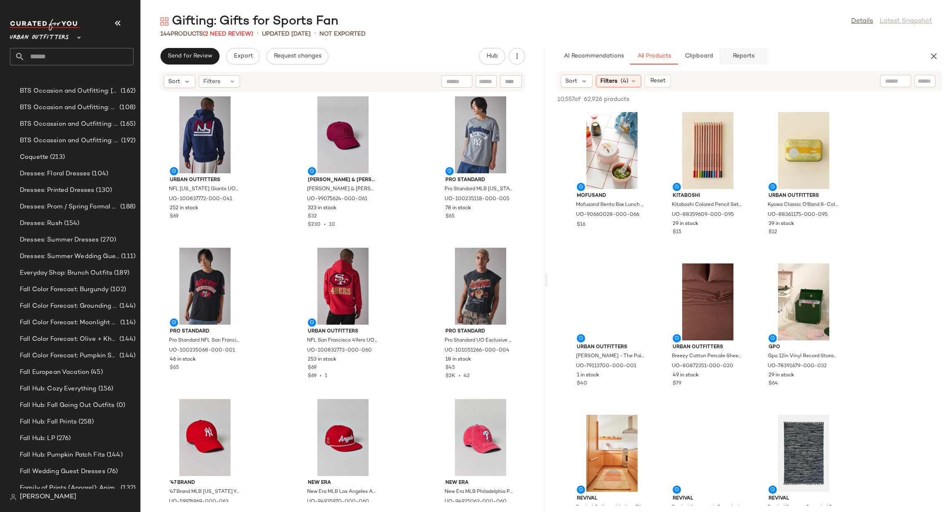
click at [747, 57] on span "Reports" at bounding box center [743, 56] width 22 height 7
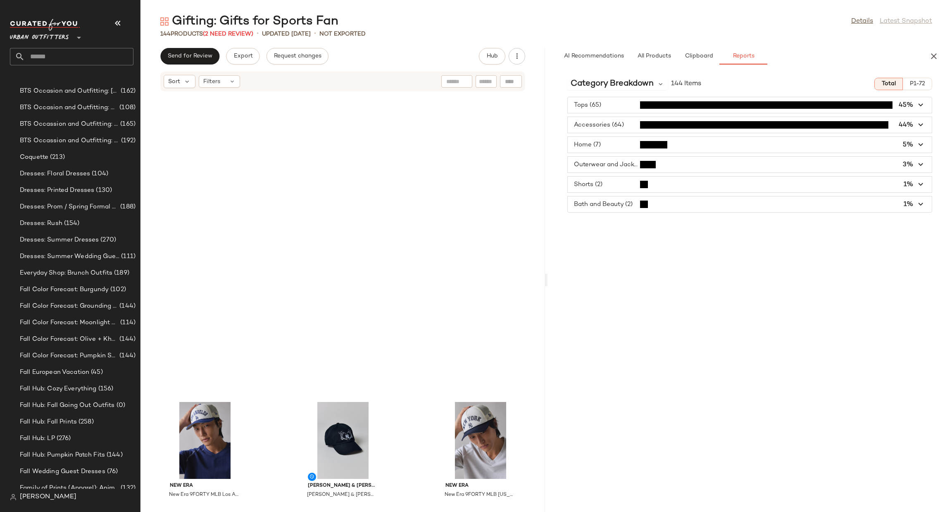
scroll to position [6700, 0]
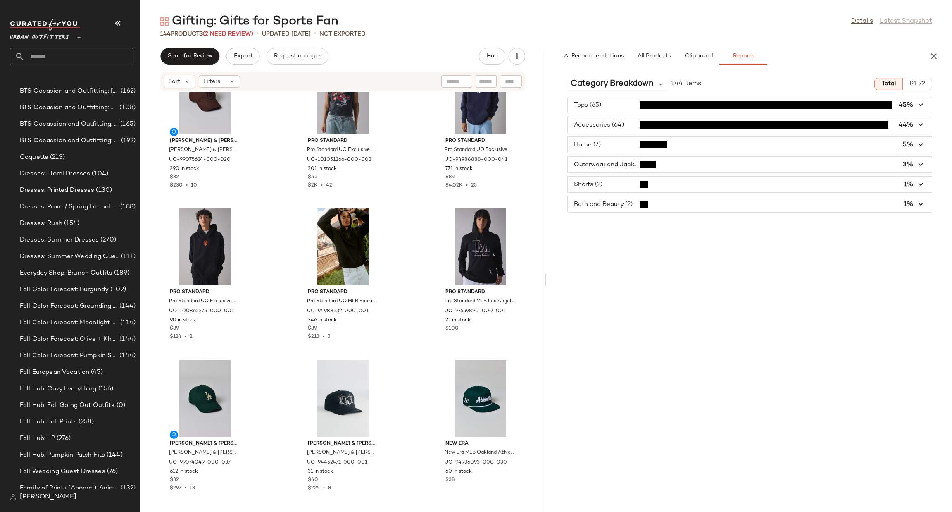
click at [619, 144] on span "button" at bounding box center [750, 145] width 364 height 16
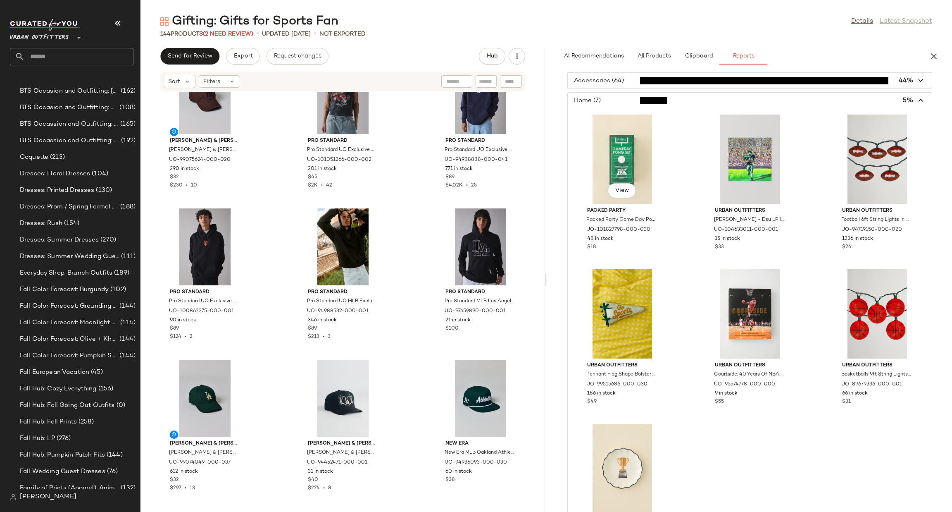
scroll to position [0, 0]
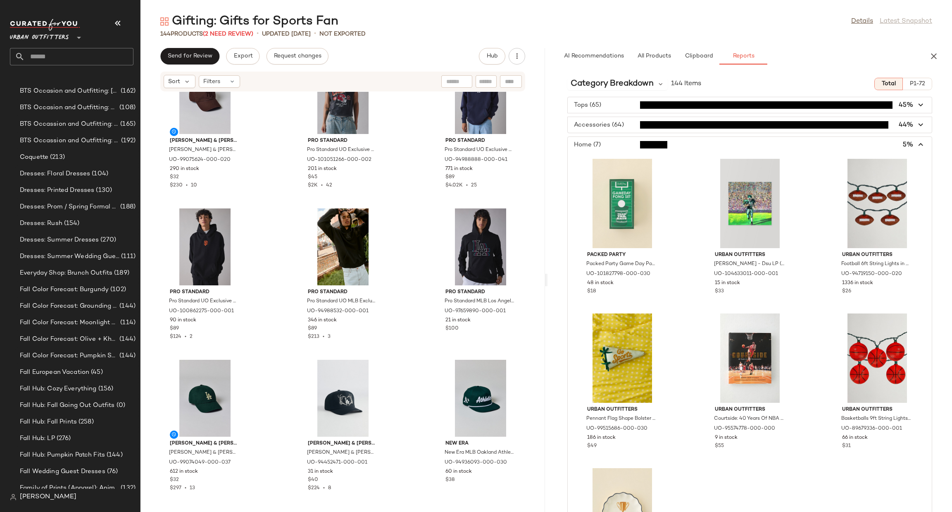
click at [619, 145] on span "button" at bounding box center [750, 145] width 364 height 16
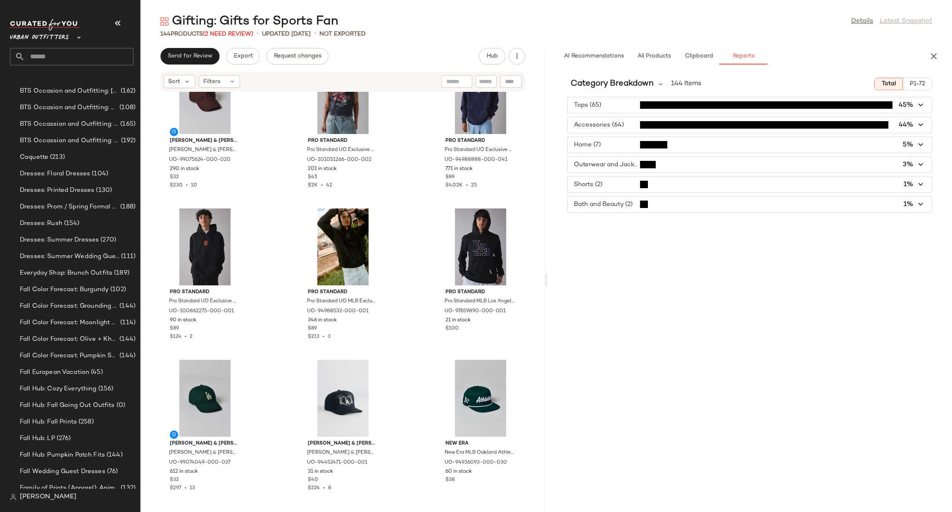
click at [654, 164] on span "button" at bounding box center [750, 165] width 364 height 16
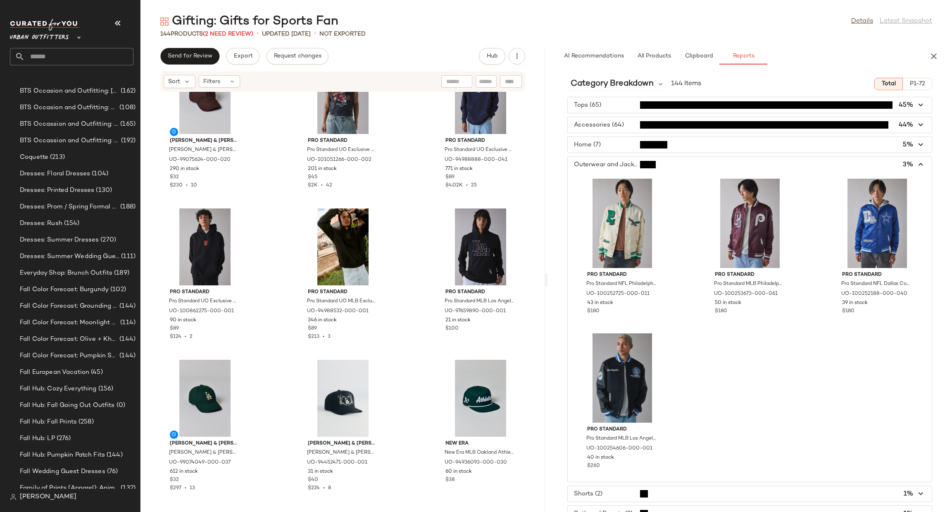
click at [654, 164] on span "button" at bounding box center [750, 165] width 364 height 16
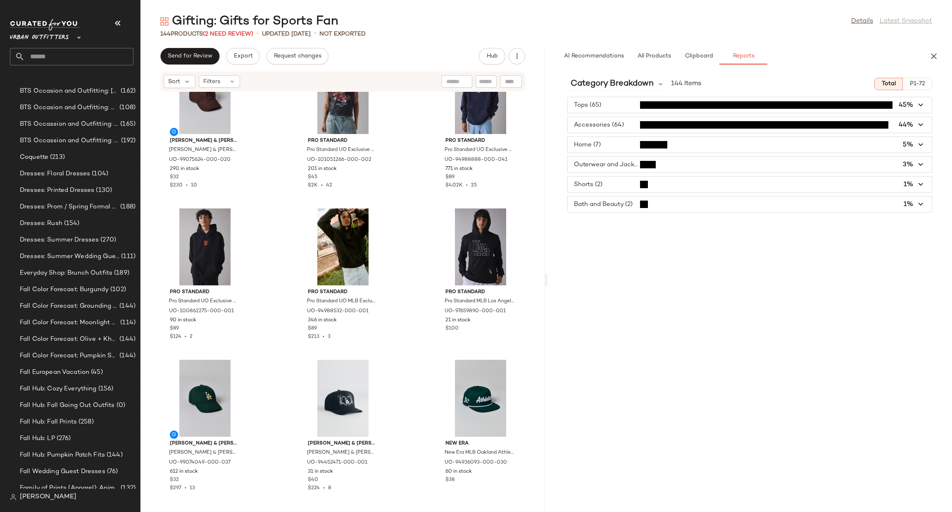
click at [645, 192] on span "button" at bounding box center [750, 184] width 364 height 16
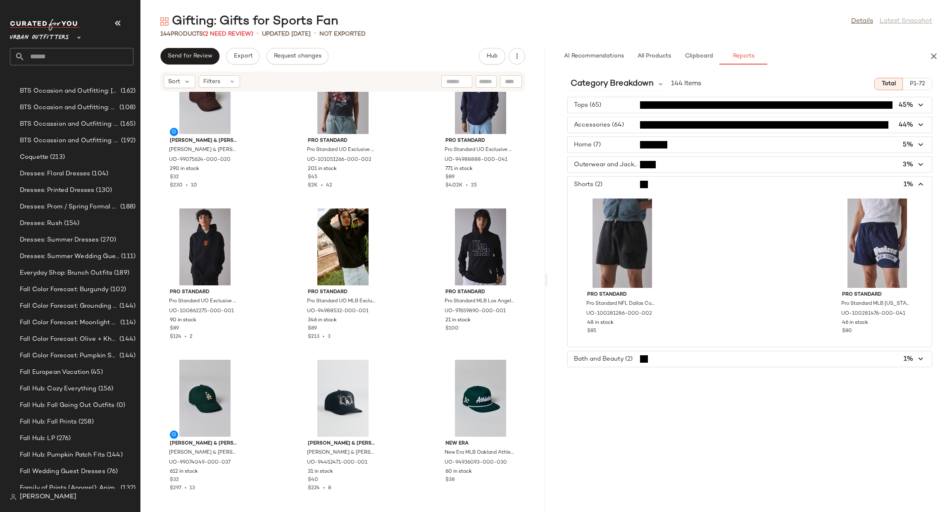
click at [645, 192] on span "button" at bounding box center [750, 184] width 364 height 16
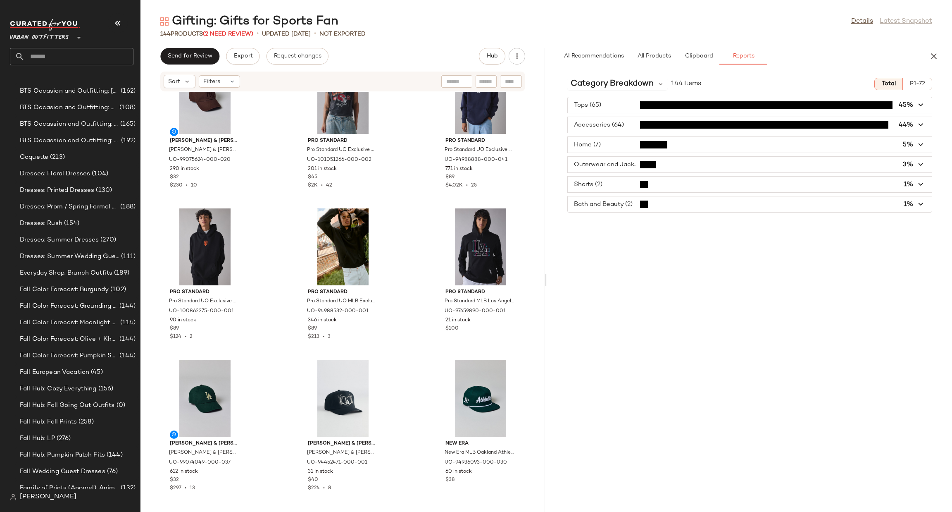
click at [632, 209] on span "button" at bounding box center [750, 204] width 364 height 16
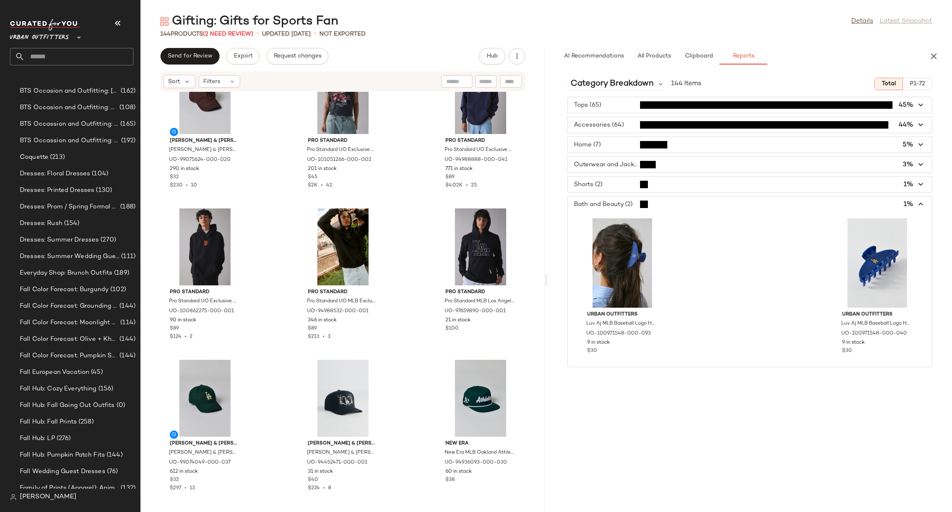
click at [631, 208] on span "button" at bounding box center [750, 204] width 364 height 16
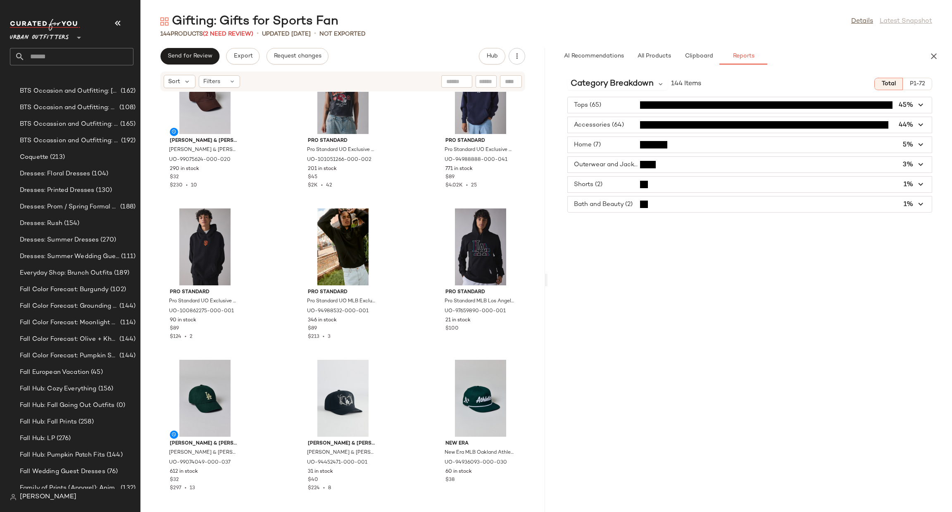
click at [602, 102] on span "button" at bounding box center [750, 105] width 364 height 16
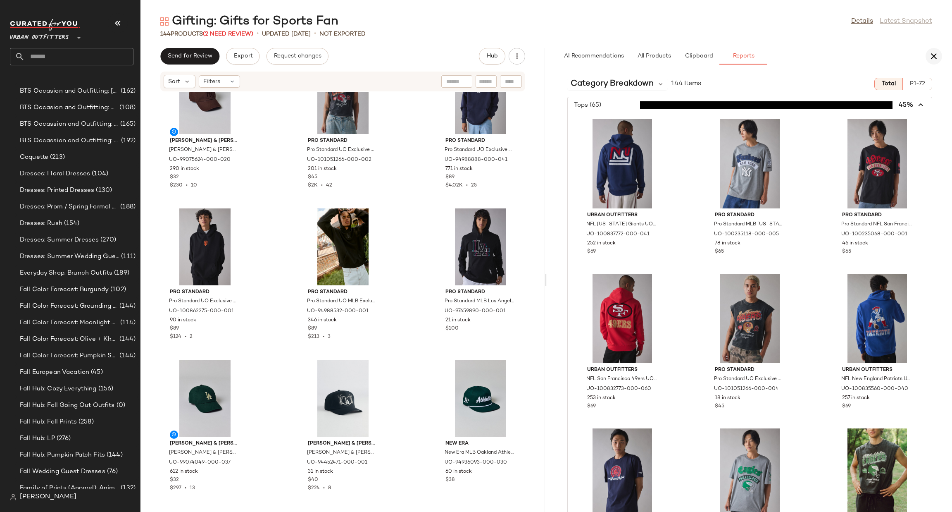
click at [930, 55] on icon "button" at bounding box center [934, 56] width 10 height 10
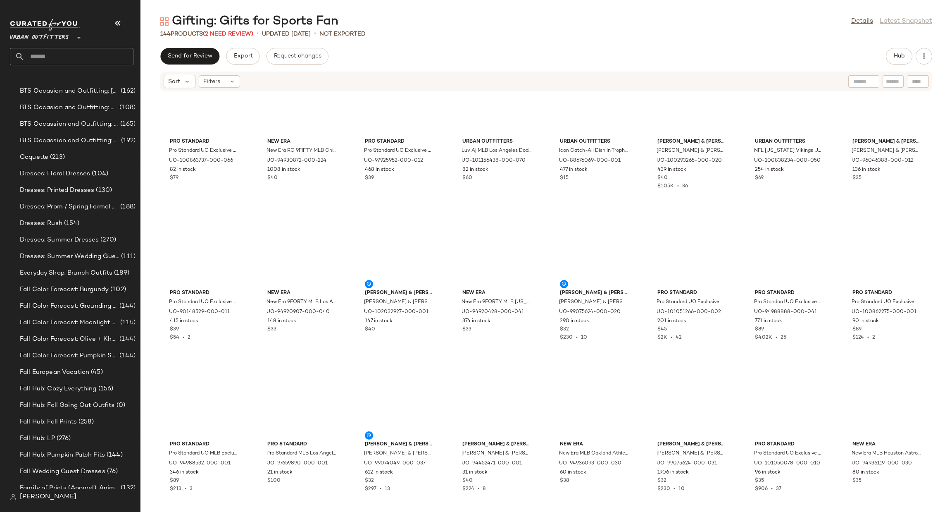
scroll to position [2268, 0]
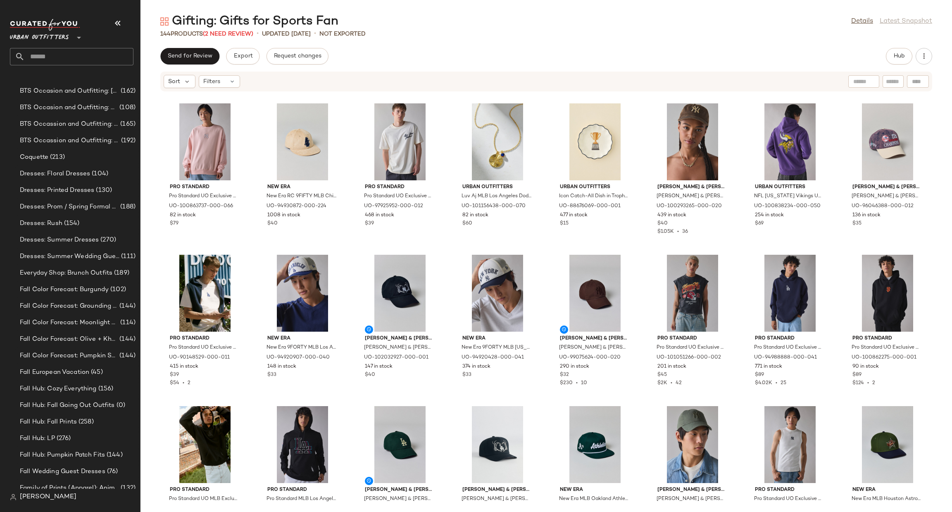
click at [66, 58] on input "text" at bounding box center [79, 56] width 109 height 17
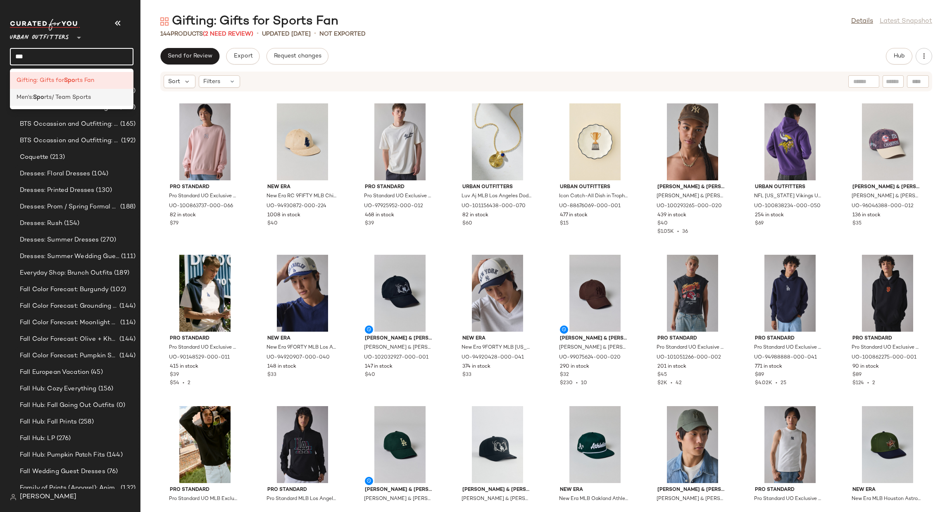
type input "***"
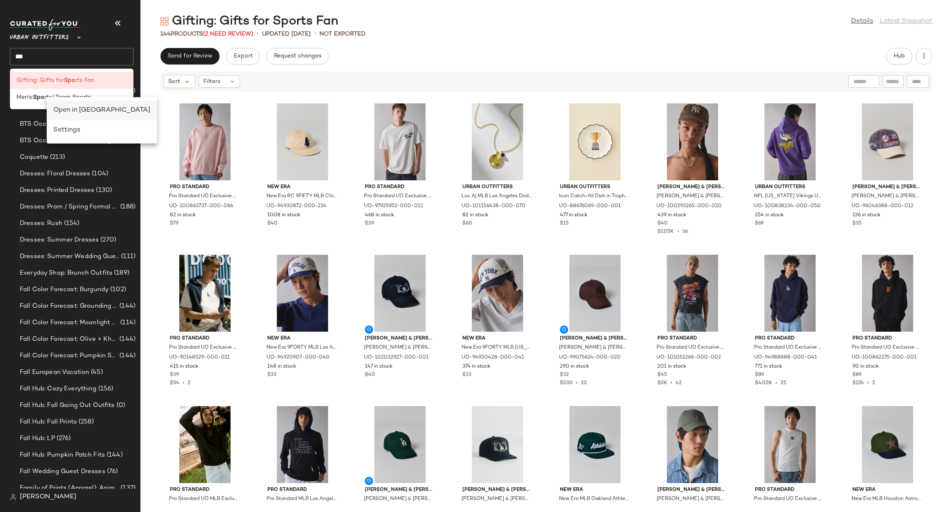
click at [59, 107] on div "Open in Split View" at bounding box center [101, 110] width 97 height 10
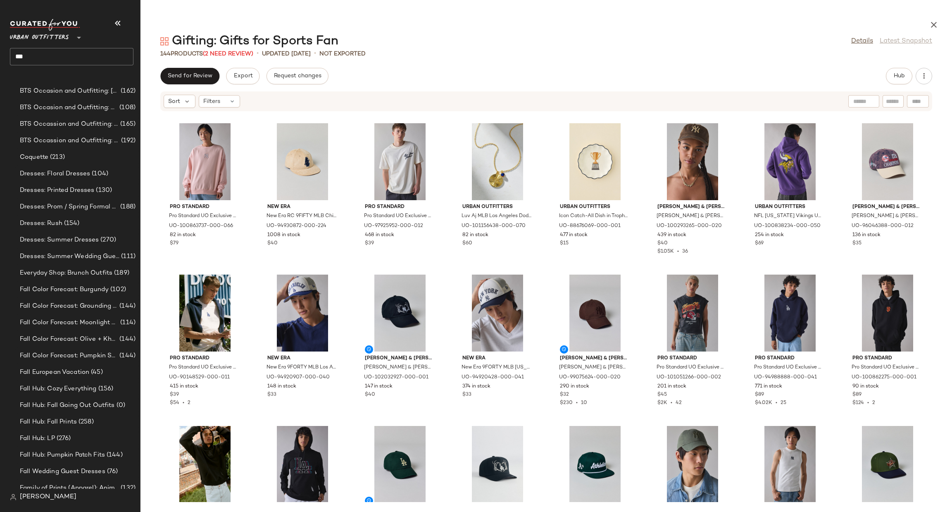
click at [78, 56] on input "***" at bounding box center [72, 56] width 124 height 17
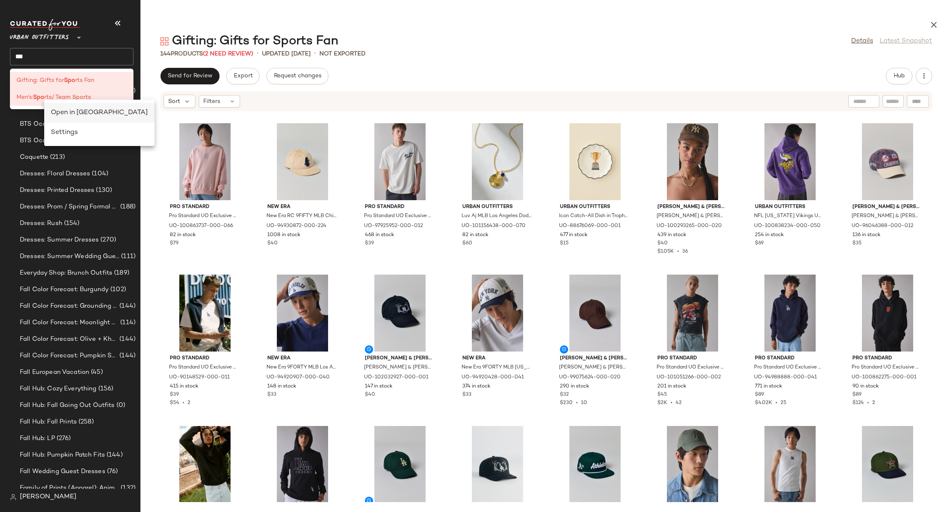
click at [65, 123] on div "Open in Split View" at bounding box center [99, 133] width 110 height 20
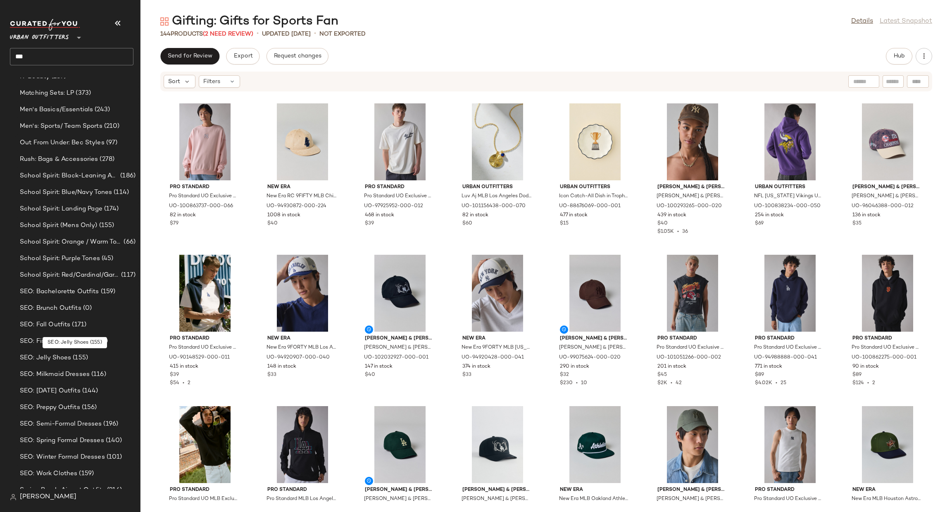
scroll to position [959, 0]
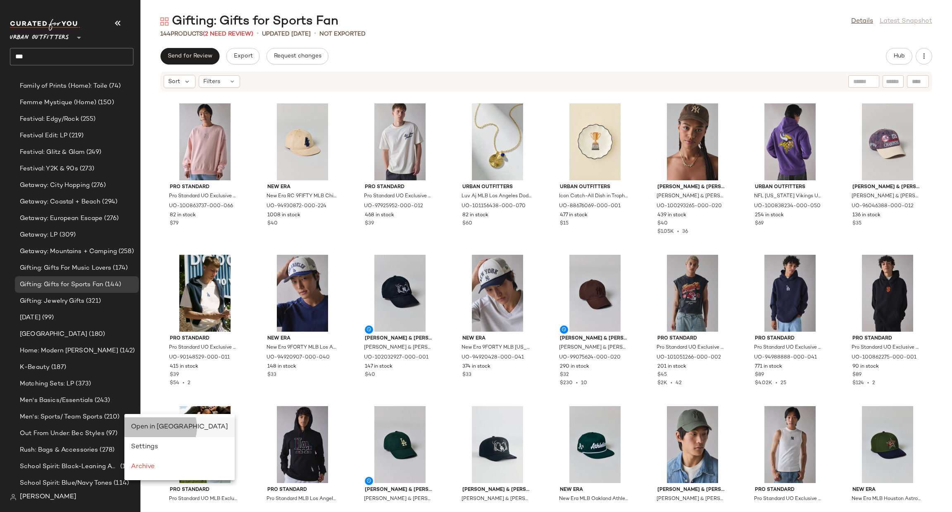
click at [140, 430] on span "Open in Split View" at bounding box center [179, 426] width 97 height 7
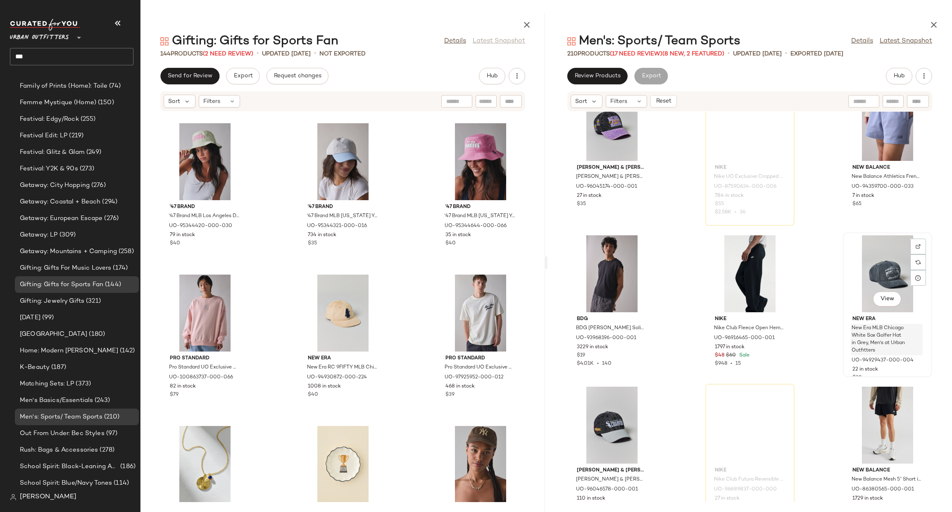
scroll to position [10198, 0]
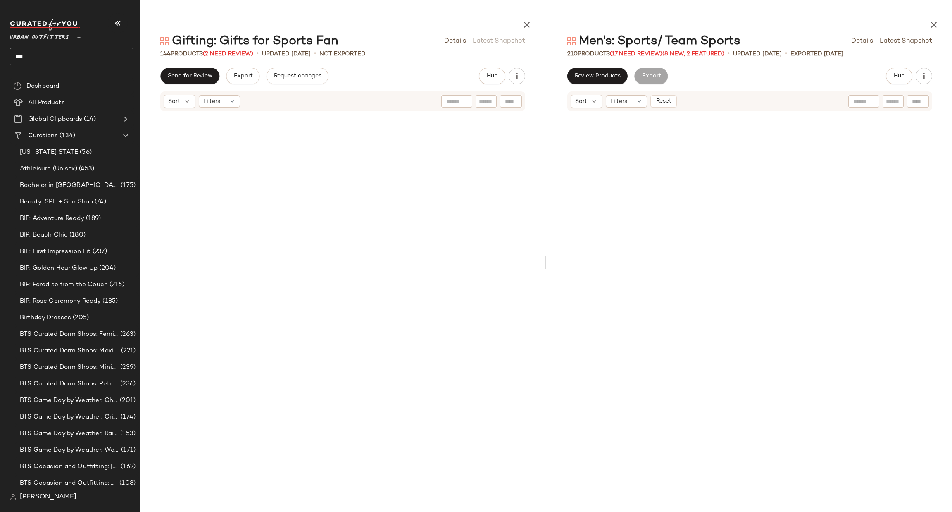
scroll to position [10198, 0]
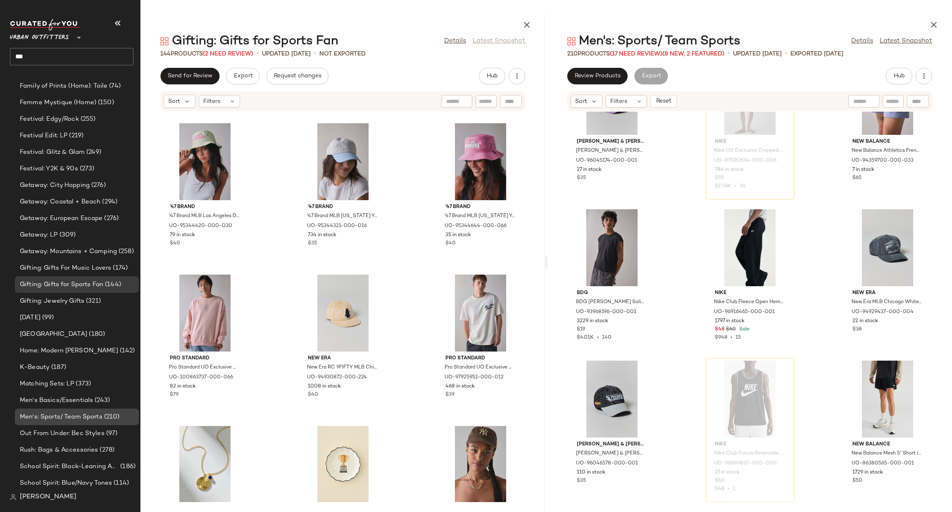
click at [41, 420] on span "Men's: Sports/ Team Sports" at bounding box center [61, 417] width 83 height 10
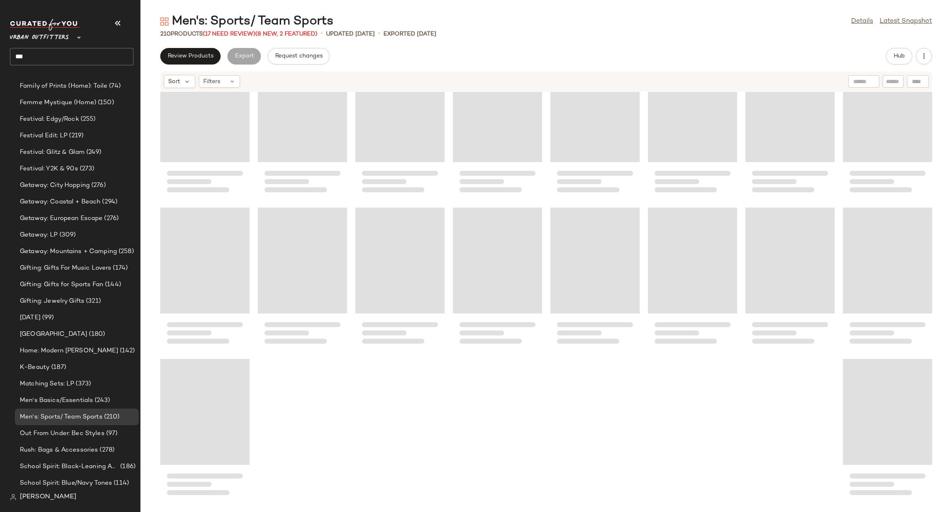
scroll to position [3630, 0]
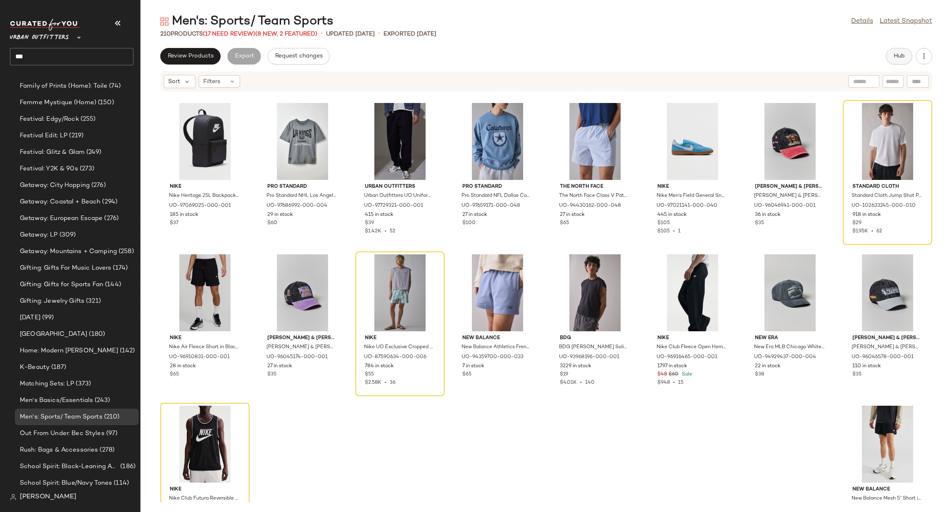
click at [905, 56] on span "Hub" at bounding box center [899, 56] width 12 height 7
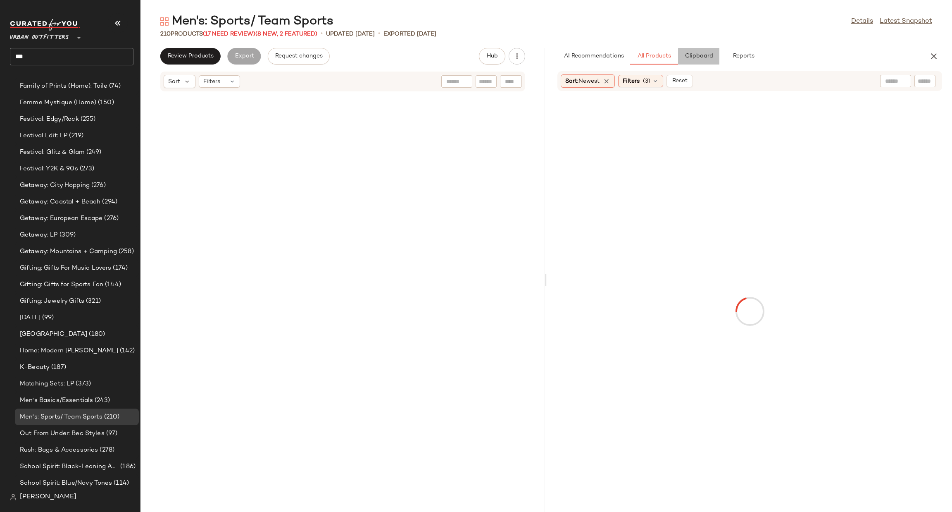
click at [698, 52] on button "Clipboard" at bounding box center [698, 56] width 41 height 17
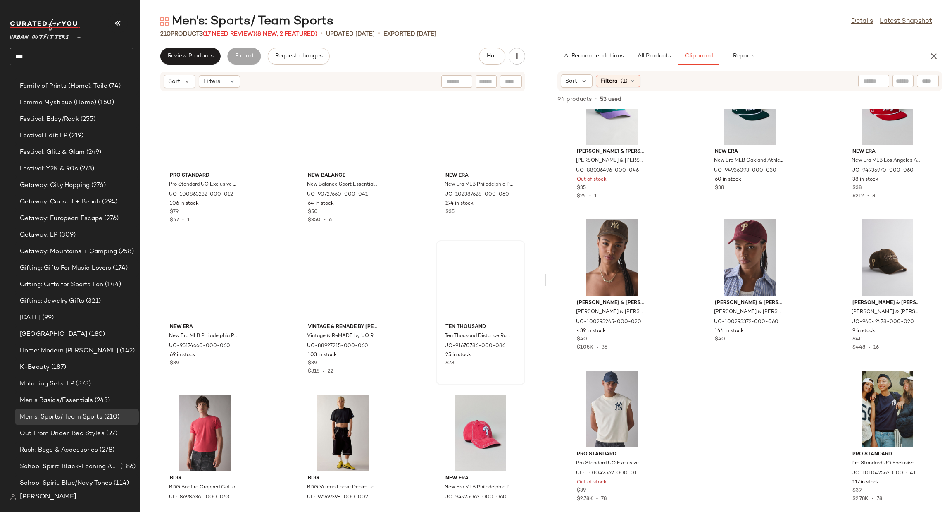
scroll to position [0, 0]
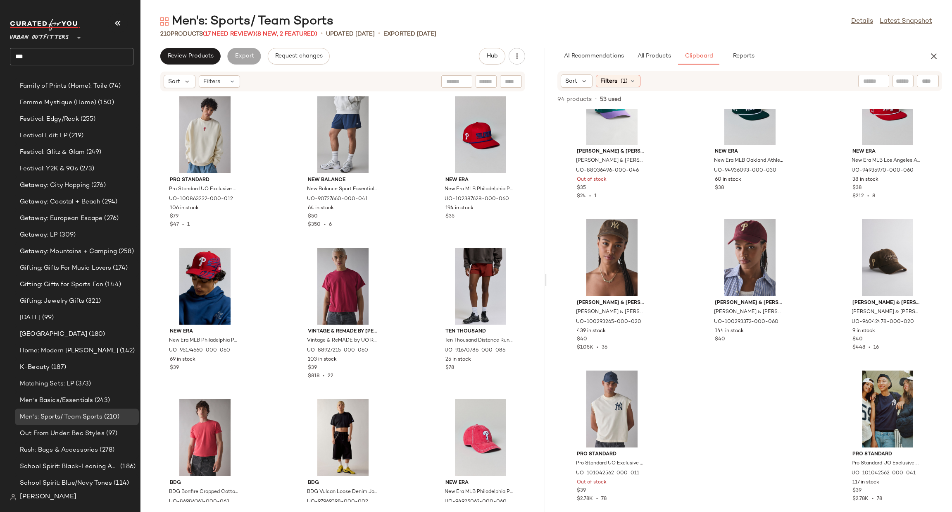
click at [869, 84] on input "text" at bounding box center [873, 81] width 21 height 9
click at [654, 48] on button "All Products" at bounding box center [654, 56] width 48 height 17
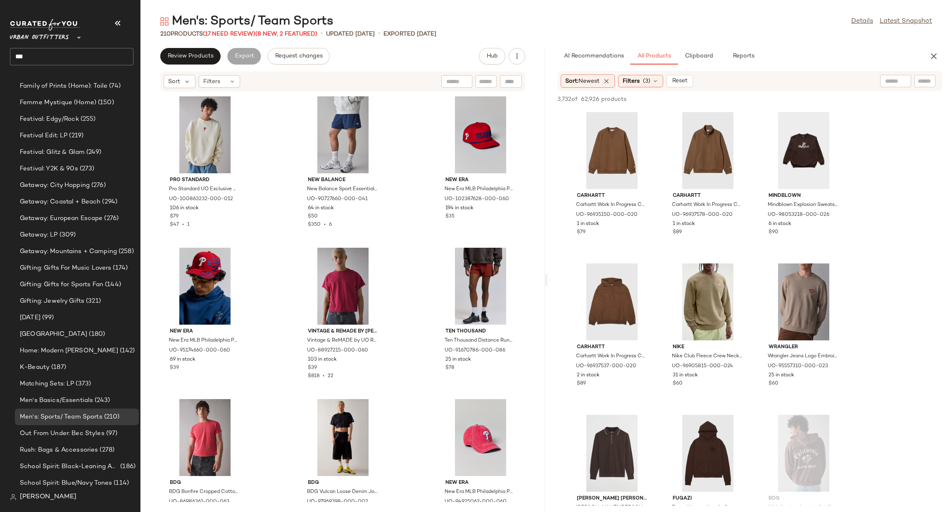
click at [904, 80] on div at bounding box center [895, 81] width 31 height 12
type input "*******"
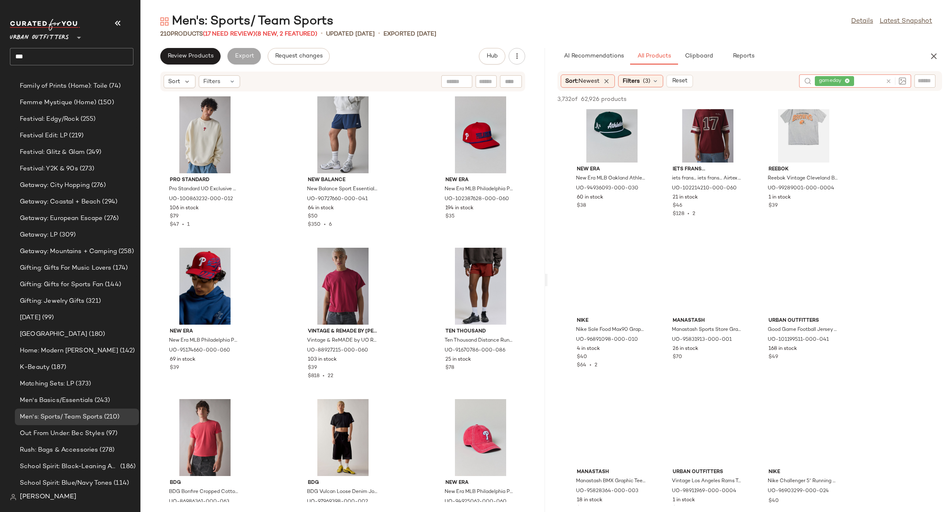
scroll to position [2231, 0]
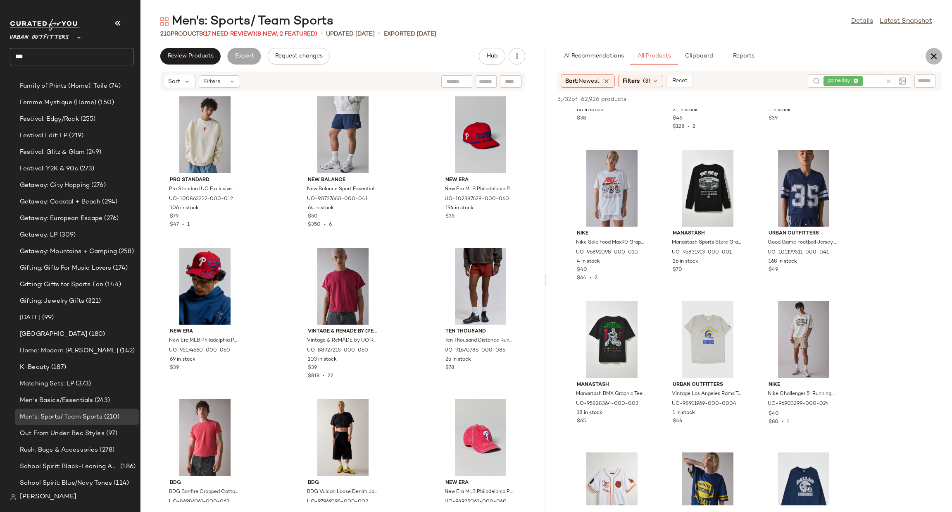
click at [933, 52] on icon "button" at bounding box center [934, 56] width 10 height 10
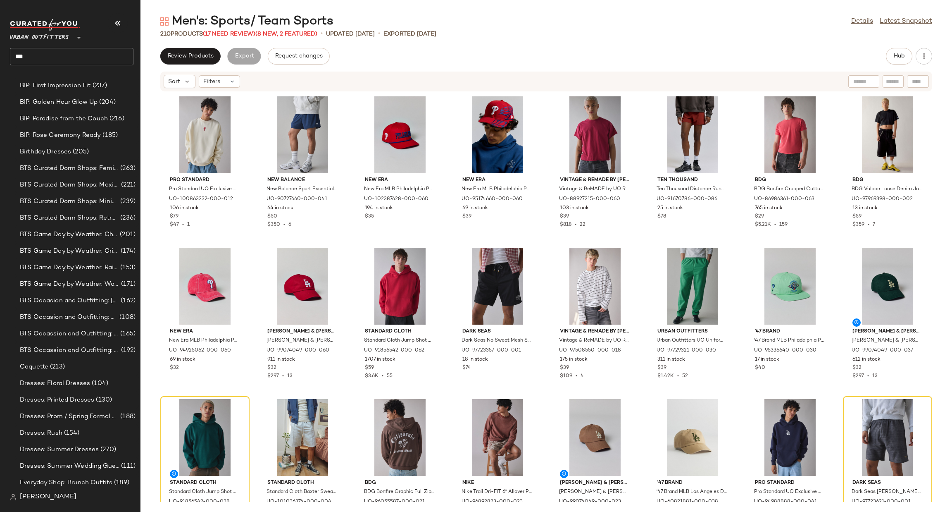
scroll to position [0, 0]
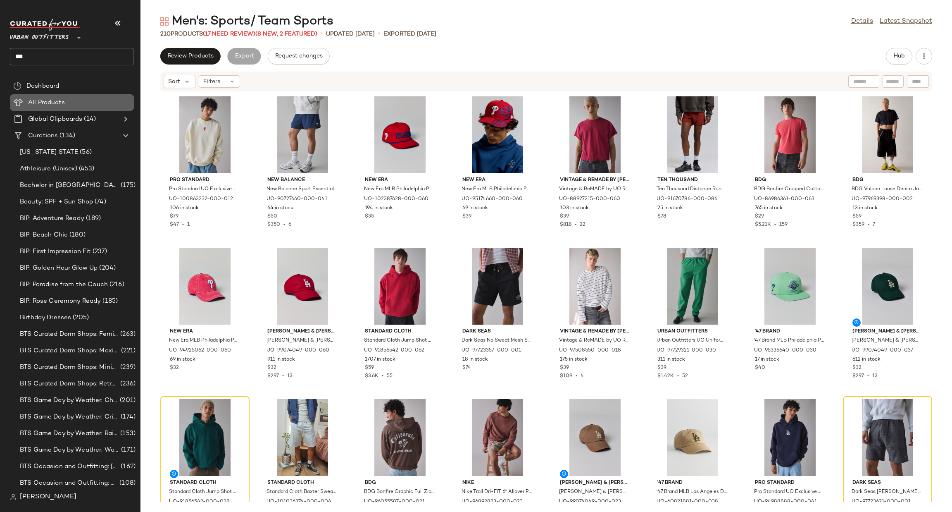
click at [64, 97] on Products "All Products" at bounding box center [72, 102] width 124 height 17
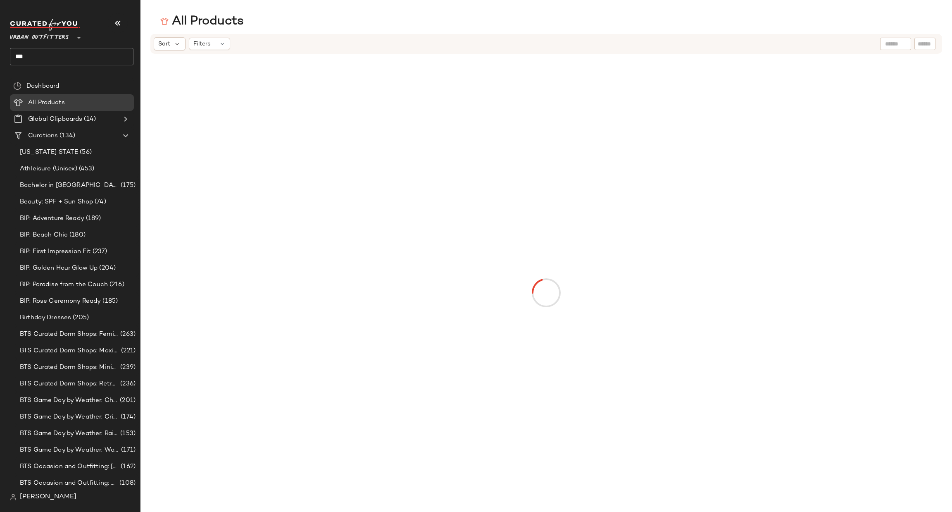
click at [893, 42] on input "text" at bounding box center [895, 44] width 21 height 9
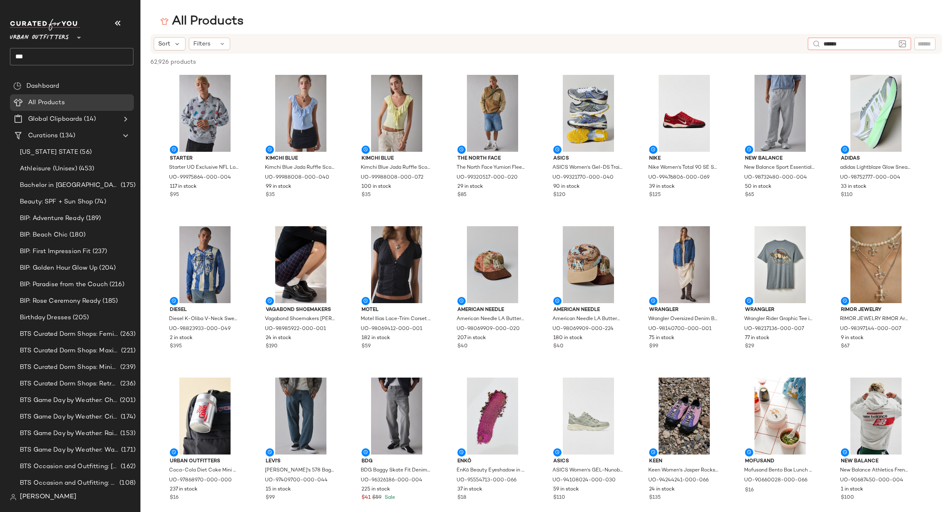
type input "*******"
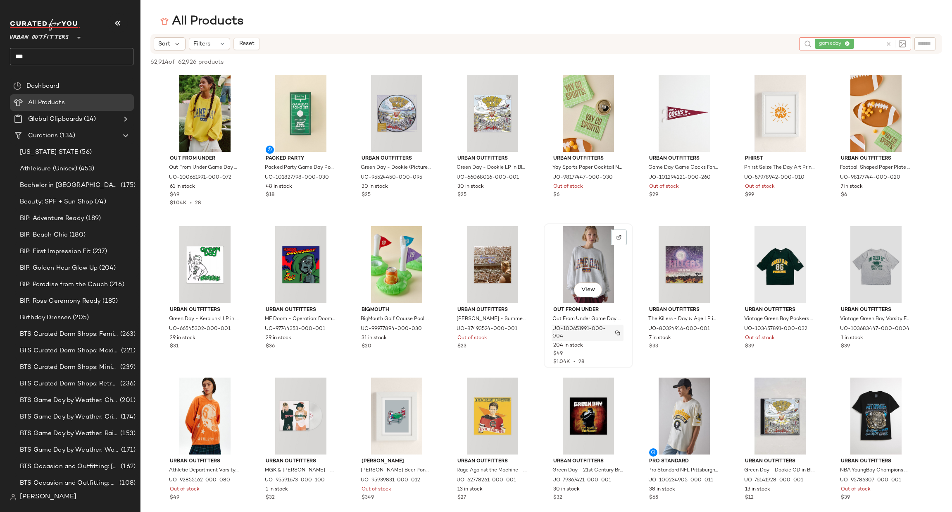
click at [618, 333] on img "button" at bounding box center [617, 332] width 5 height 5
click at [70, 49] on input "***" at bounding box center [72, 56] width 124 height 17
click at [68, 48] on input "***" at bounding box center [72, 56] width 124 height 17
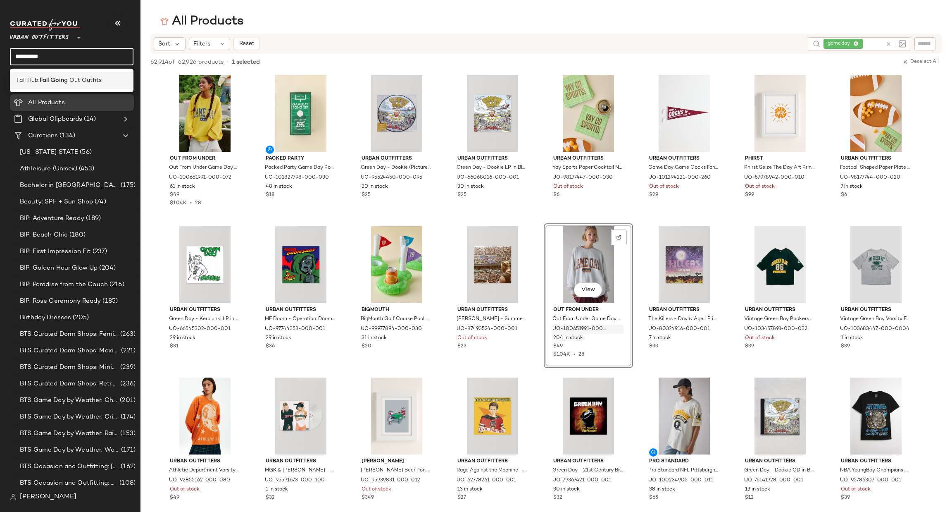
type input "*********"
click at [98, 74] on div "Fall Hub: Fall Goin g Out Outfits" at bounding box center [72, 80] width 124 height 17
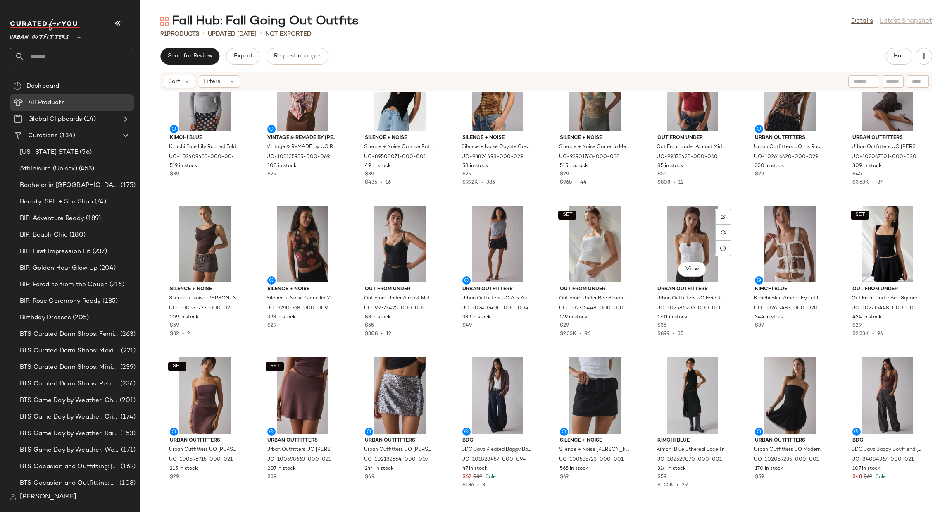
scroll to position [750, 0]
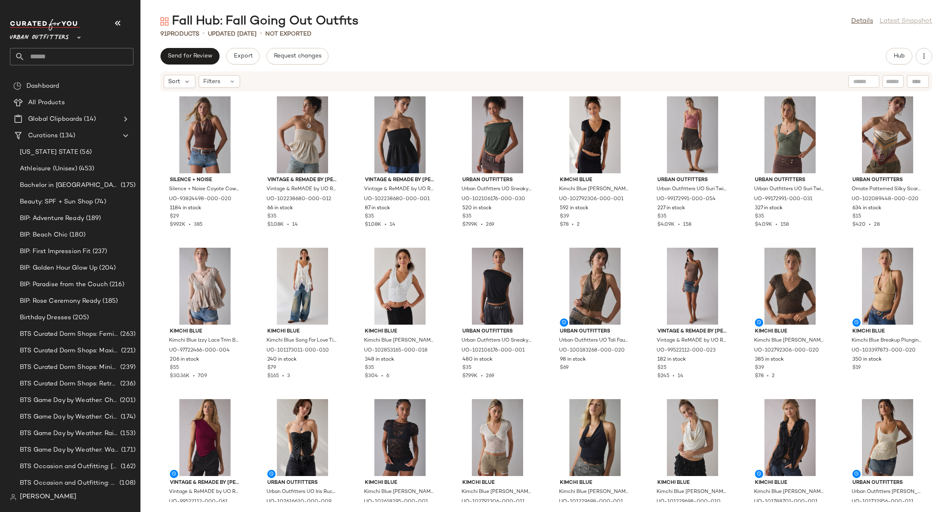
click at [73, 38] on div at bounding box center [78, 32] width 12 height 21
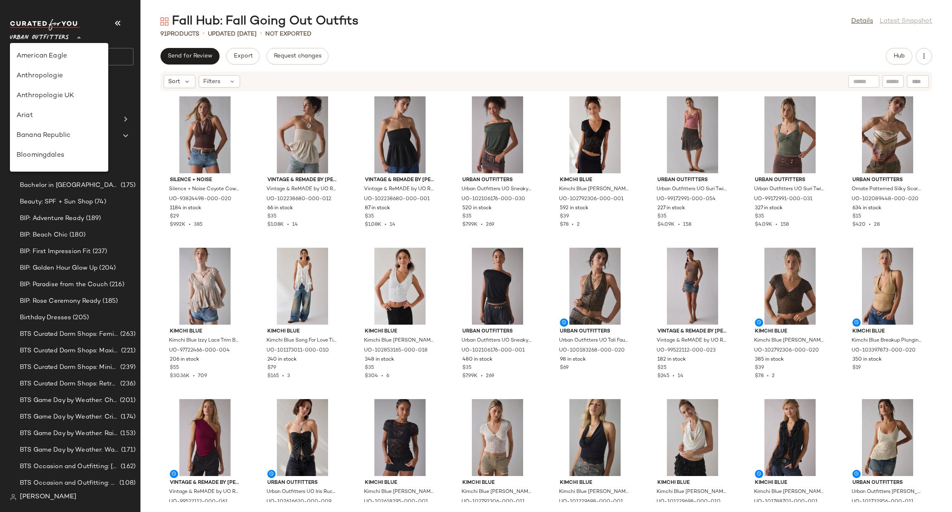
scroll to position [473, 0]
click at [68, 98] on div "Urban Outfitters UK" at bounding box center [59, 99] width 85 height 10
type input "**"
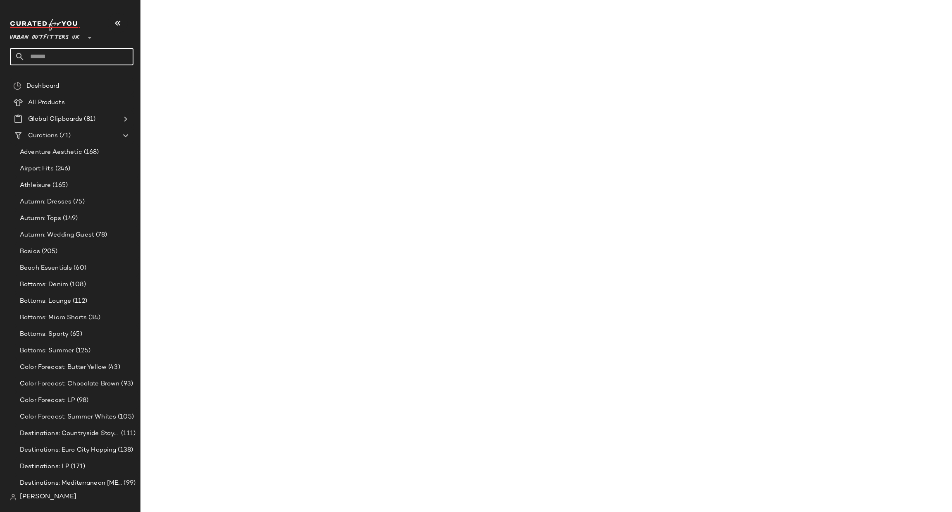
click at [79, 56] on input "text" at bounding box center [79, 56] width 109 height 17
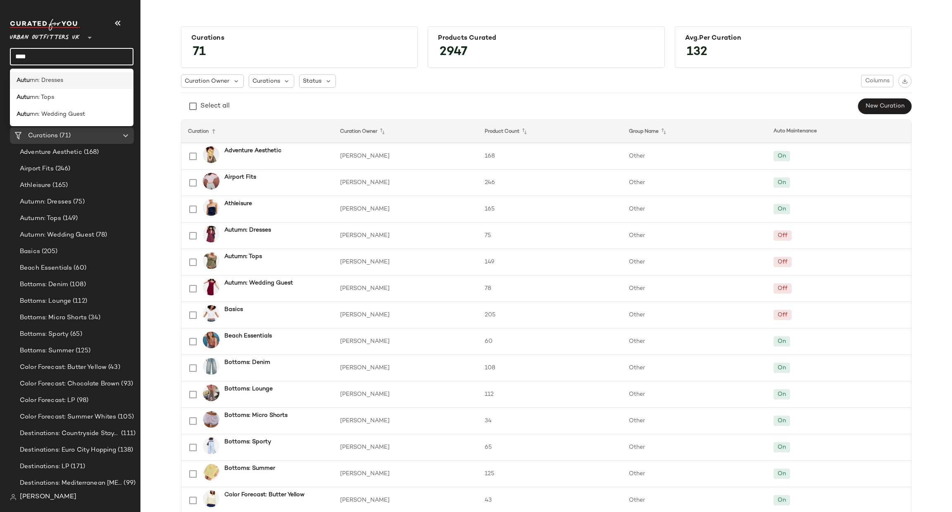
type input "****"
click at [100, 81] on div "Autu mn: Dresses" at bounding box center [72, 80] width 110 height 9
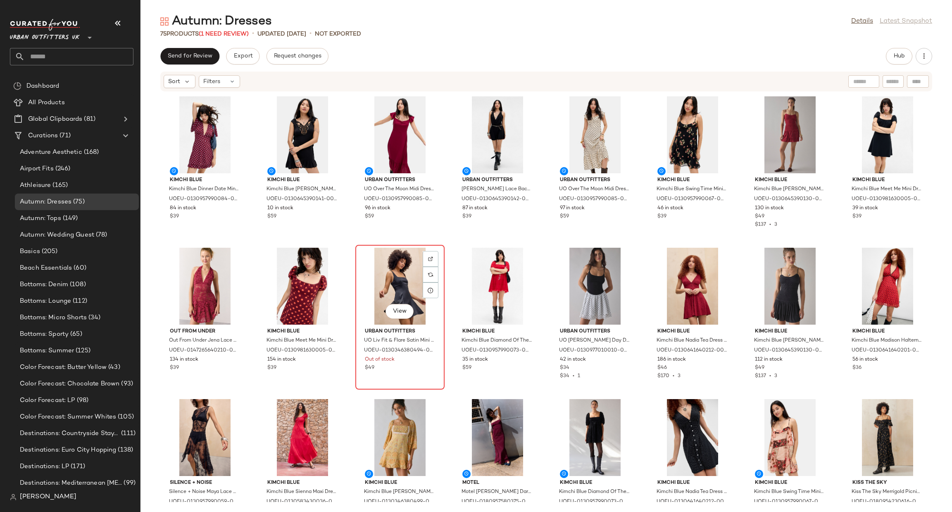
click at [387, 286] on div "View" at bounding box center [399, 286] width 83 height 77
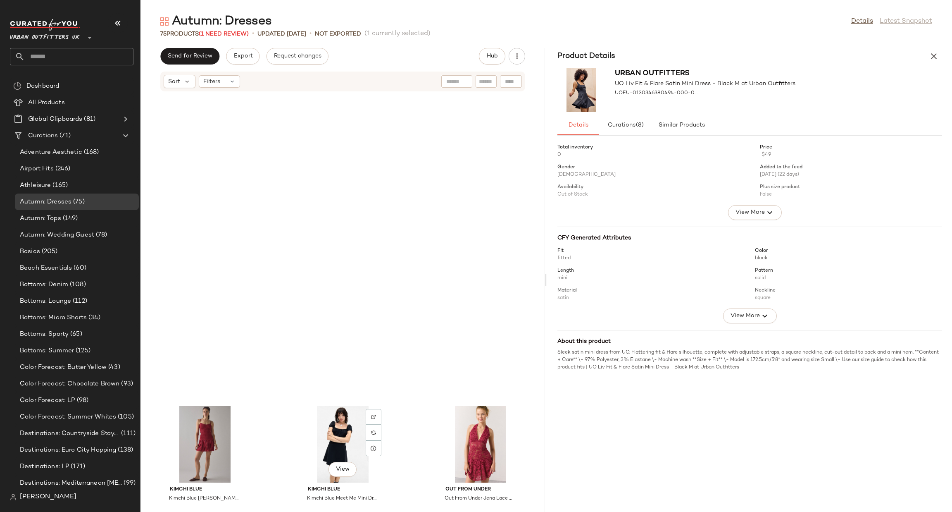
scroll to position [309, 0]
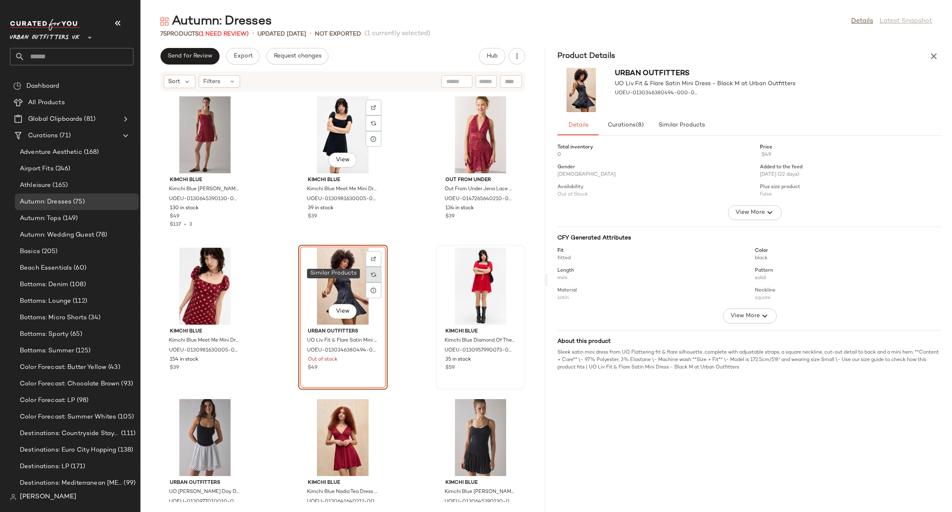
click at [371, 272] on img at bounding box center [373, 274] width 5 height 5
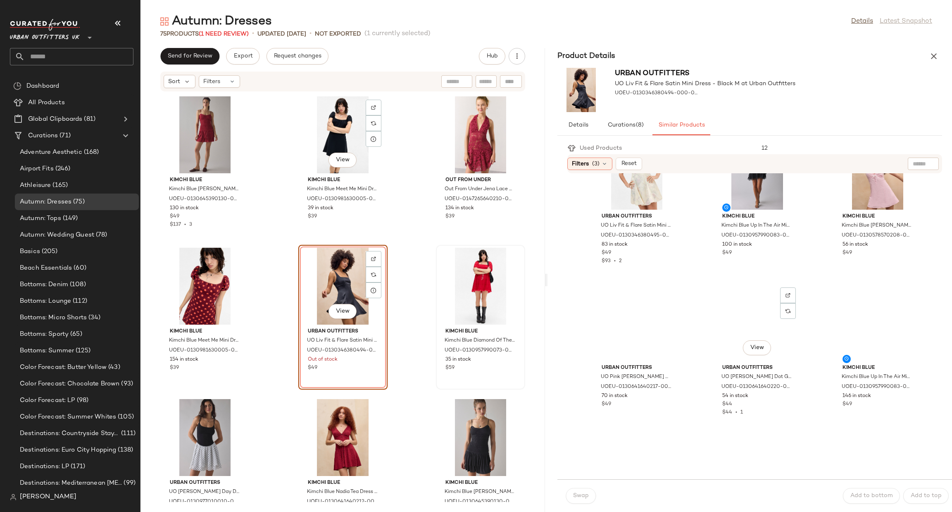
scroll to position [371, 0]
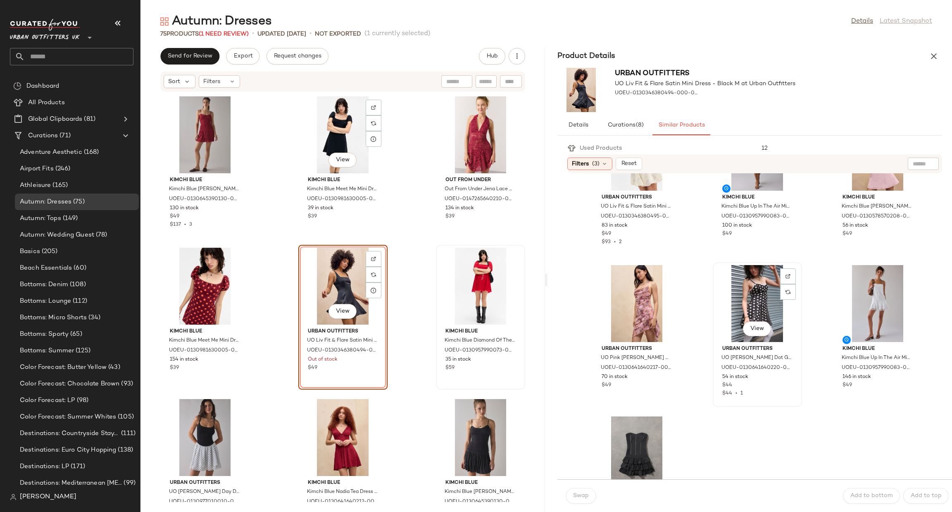
click at [745, 299] on div "View" at bounding box center [757, 303] width 83 height 77
click at [588, 490] on button "Swap" at bounding box center [581, 496] width 30 height 16
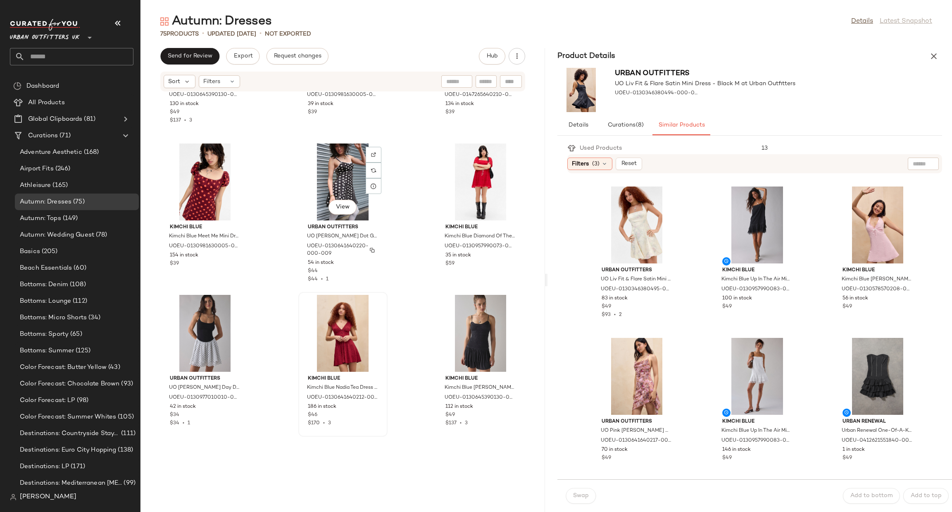
scroll to position [433, 0]
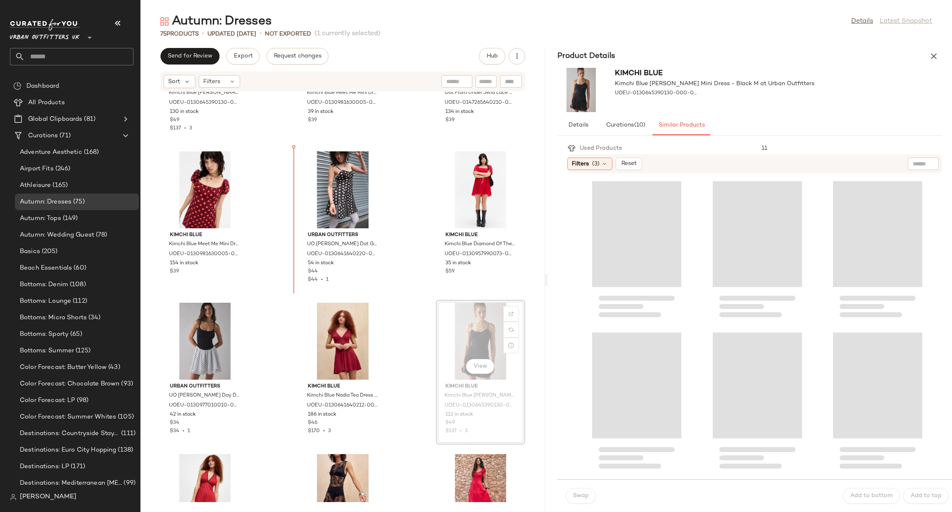
scroll to position [405, 0]
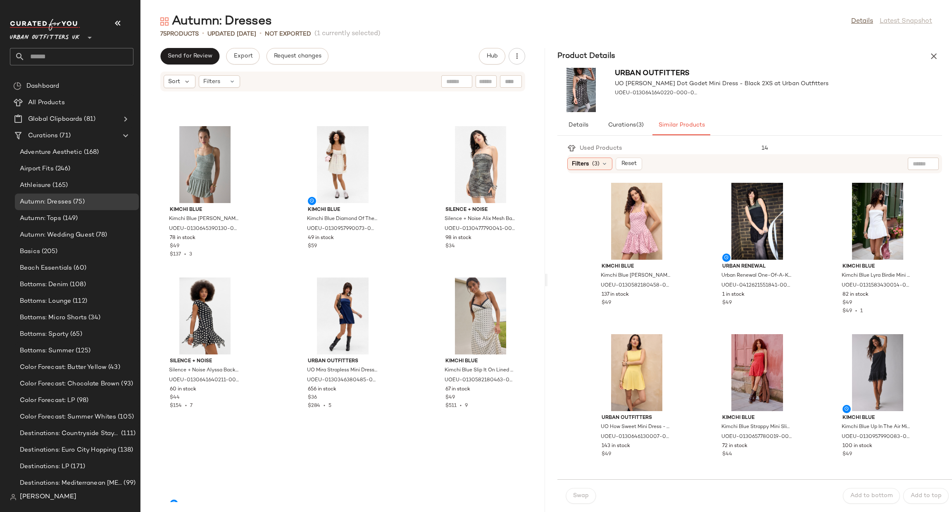
scroll to position [3372, 0]
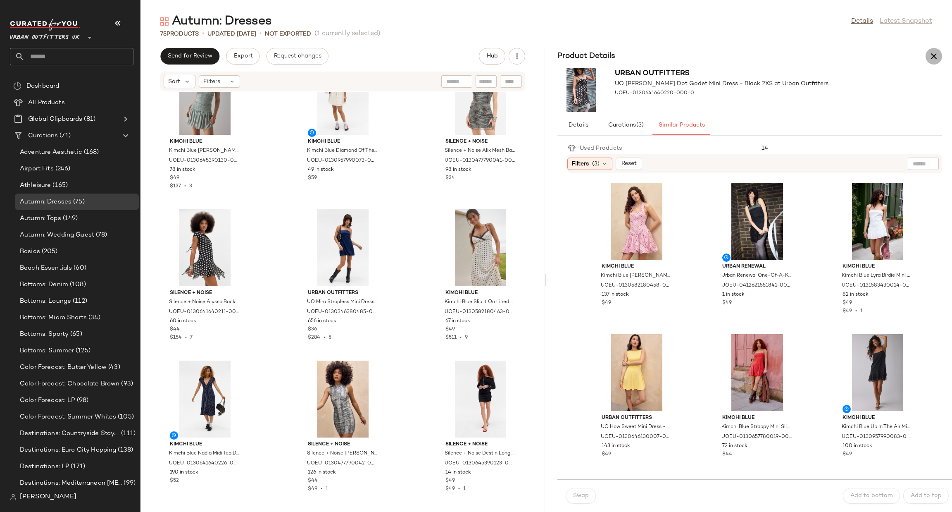
click at [941, 57] on button "button" at bounding box center [934, 56] width 17 height 17
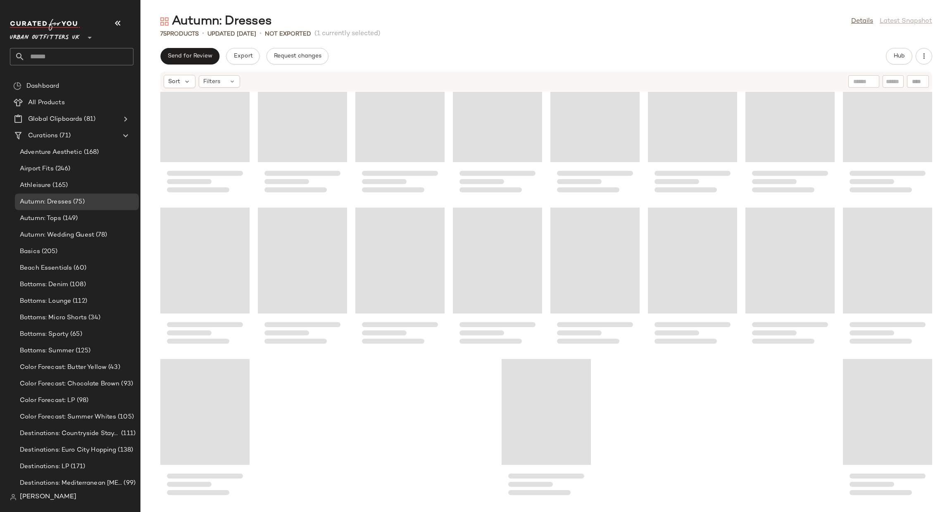
scroll to position [1058, 0]
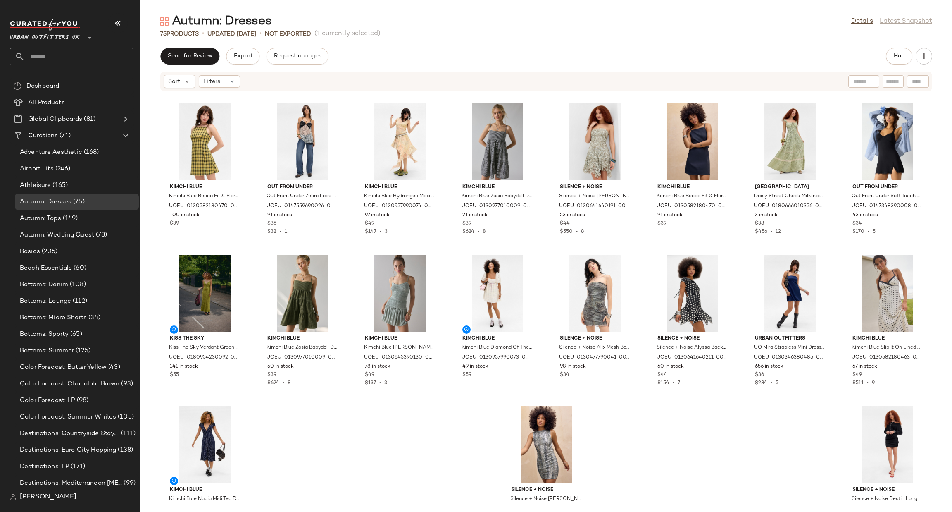
click at [76, 66] on div "Urban Outfitters UK **" at bounding box center [75, 42] width 130 height 51
click at [73, 59] on input "text" at bounding box center [79, 56] width 109 height 17
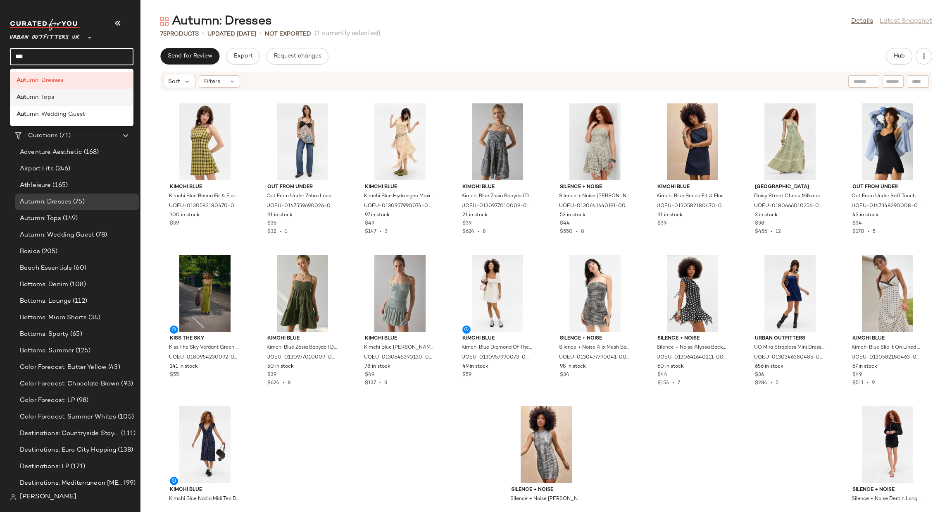
type input "***"
click at [79, 98] on div "Aut umn: Tops" at bounding box center [72, 97] width 110 height 9
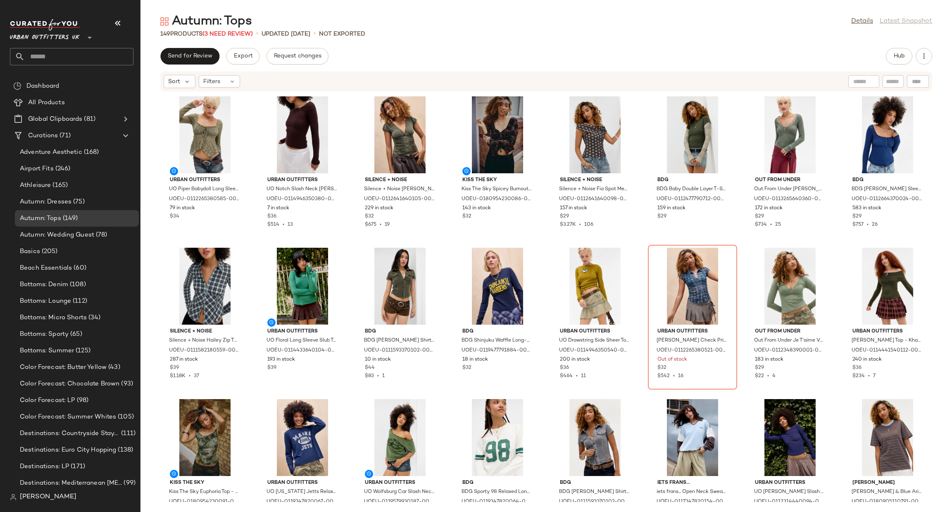
click at [76, 57] on input "text" at bounding box center [79, 56] width 109 height 17
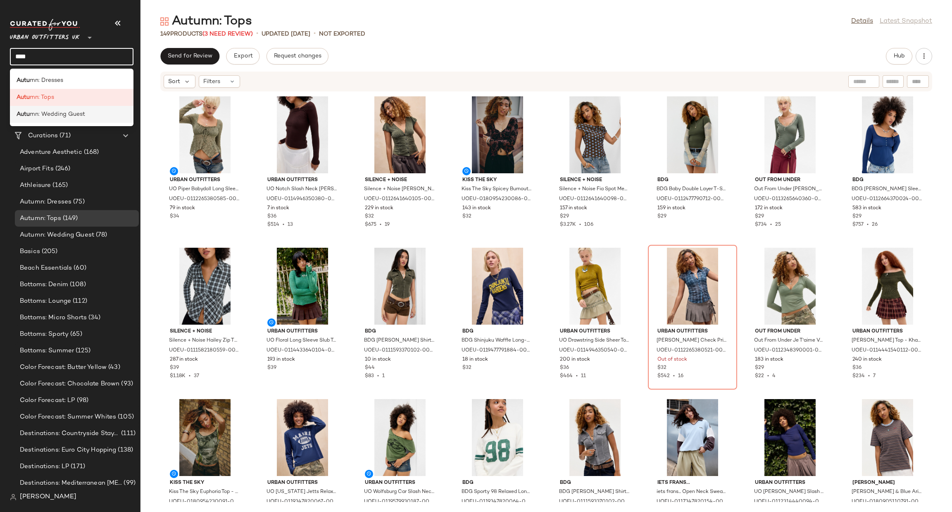
type input "****"
click at [95, 108] on div "Autu mn: Wedding Guest" at bounding box center [72, 114] width 124 height 17
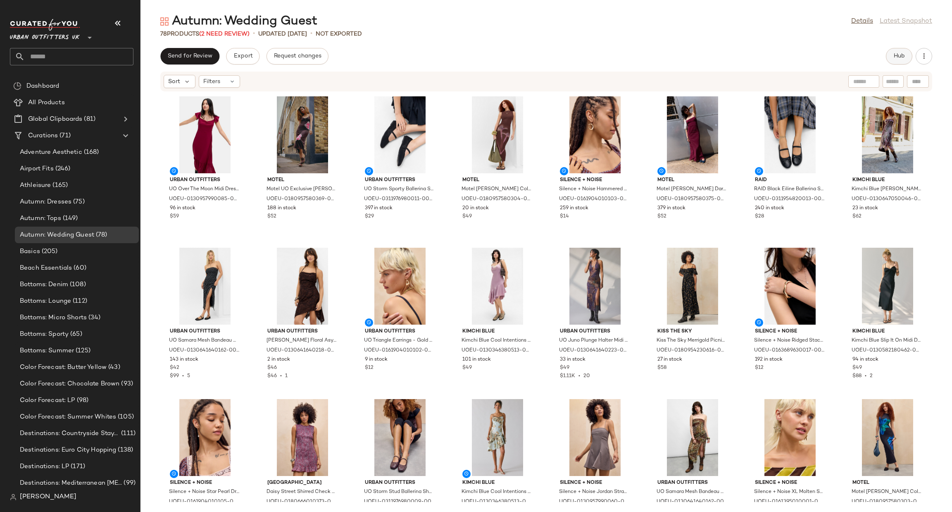
click at [897, 51] on button "Hub" at bounding box center [899, 56] width 26 height 17
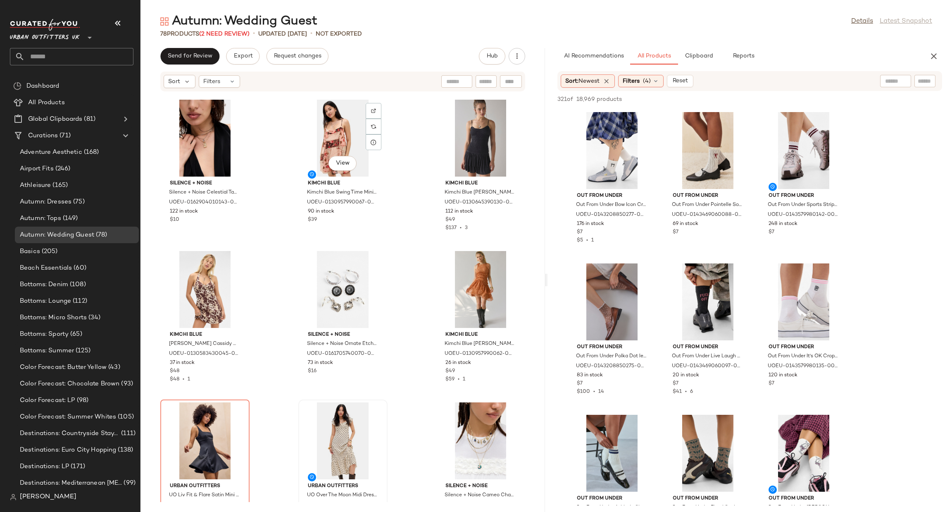
scroll to position [2114, 0]
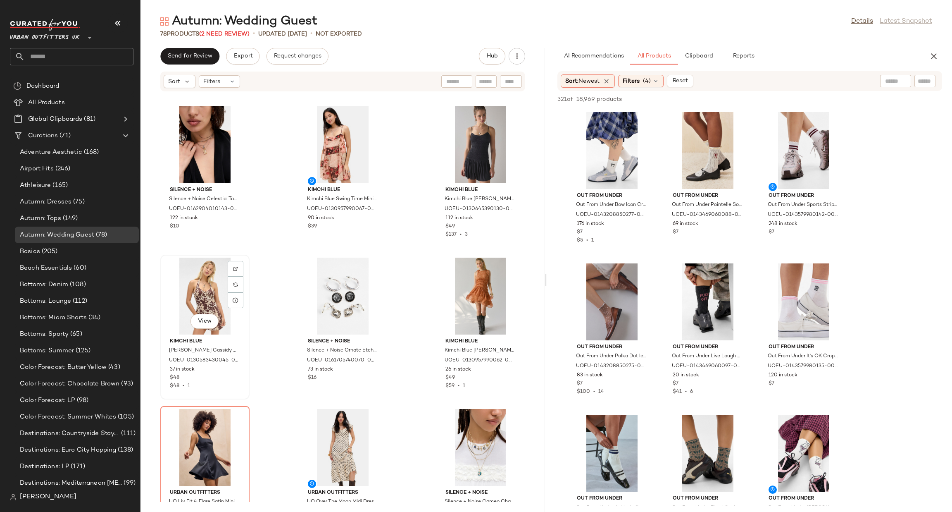
click at [188, 281] on div "View" at bounding box center [204, 295] width 83 height 77
click at [239, 285] on div at bounding box center [236, 284] width 16 height 16
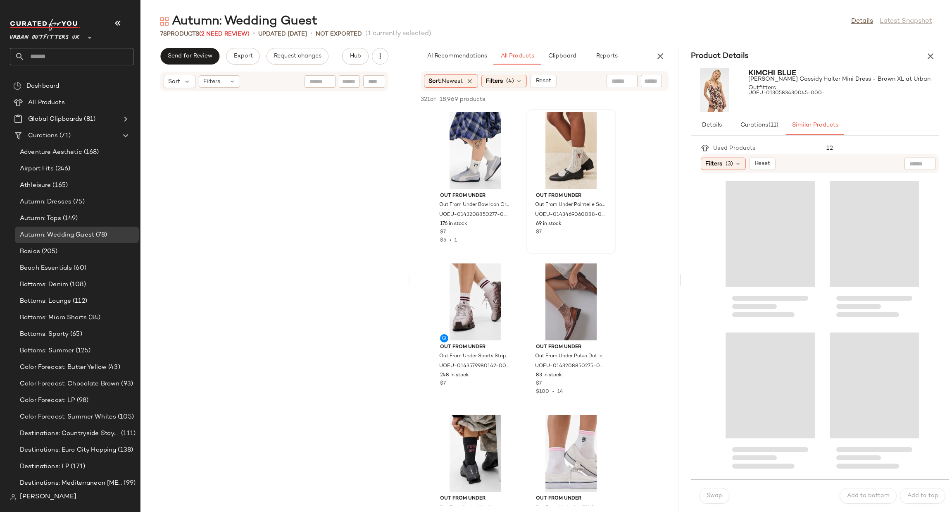
scroll to position [3176, 0]
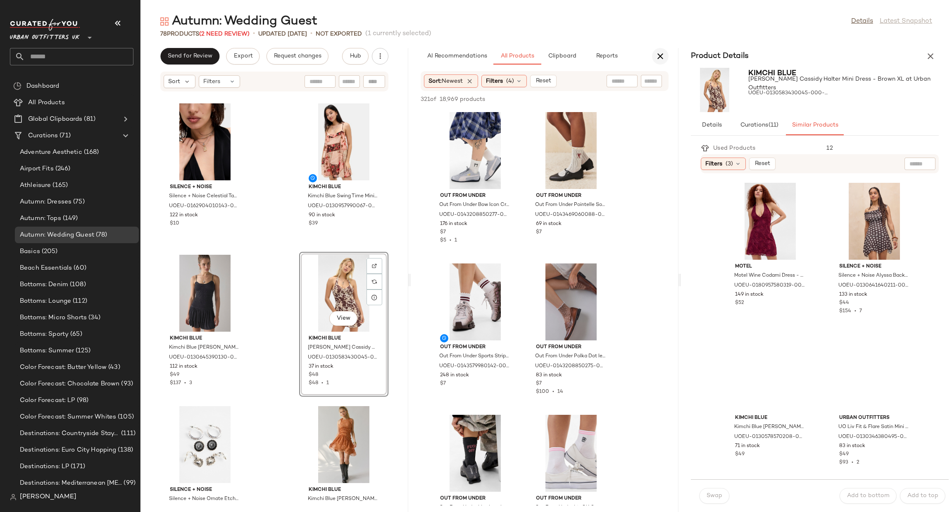
click at [657, 51] on icon "button" at bounding box center [660, 56] width 10 height 10
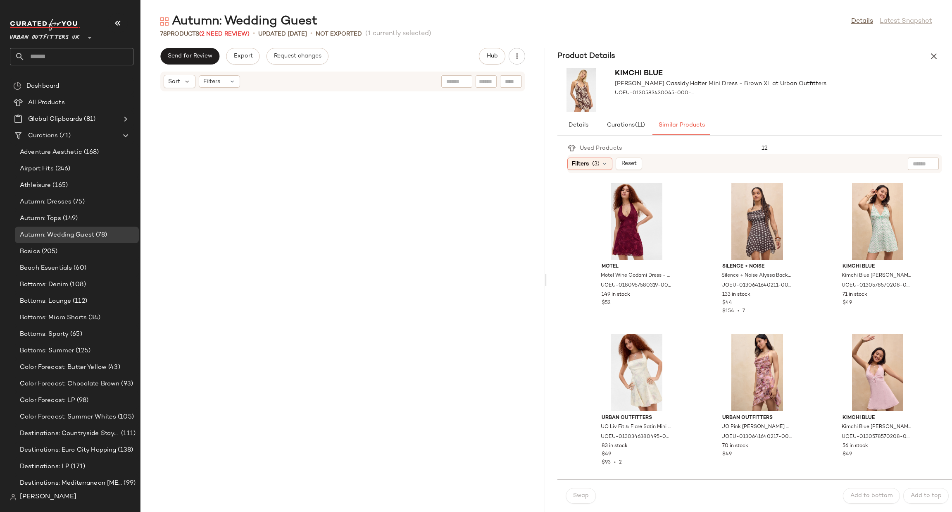
scroll to position [2117, 0]
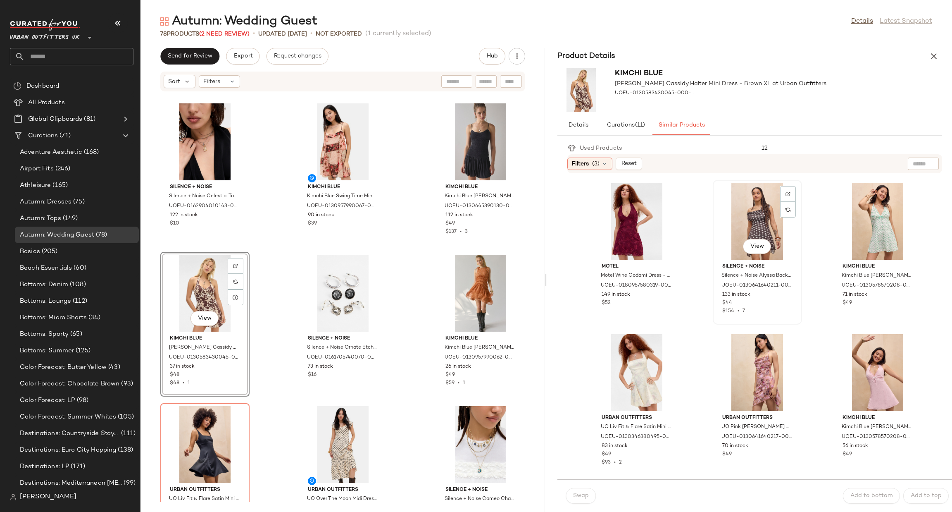
click at [759, 217] on div "View" at bounding box center [757, 221] width 83 height 77
click at [745, 379] on div "View" at bounding box center [757, 372] width 83 height 77
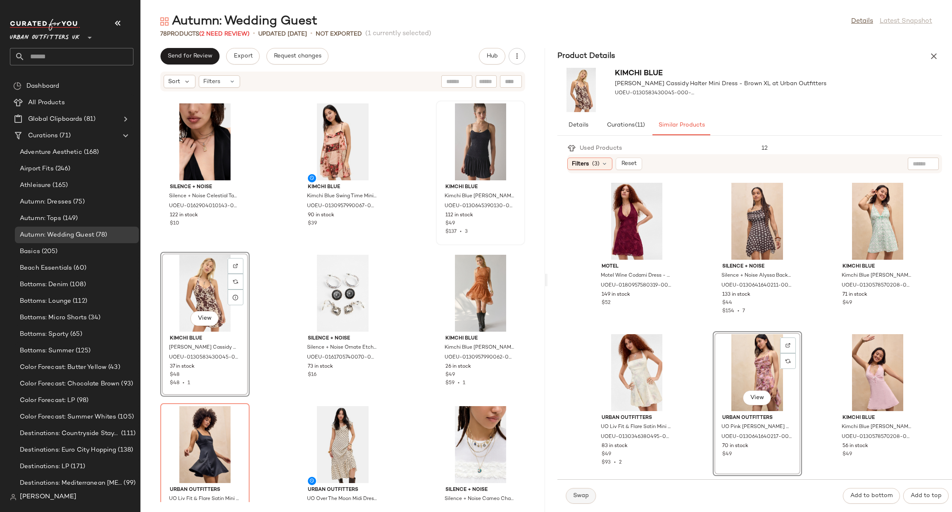
click at [583, 496] on span "Swap" at bounding box center [581, 495] width 16 height 7
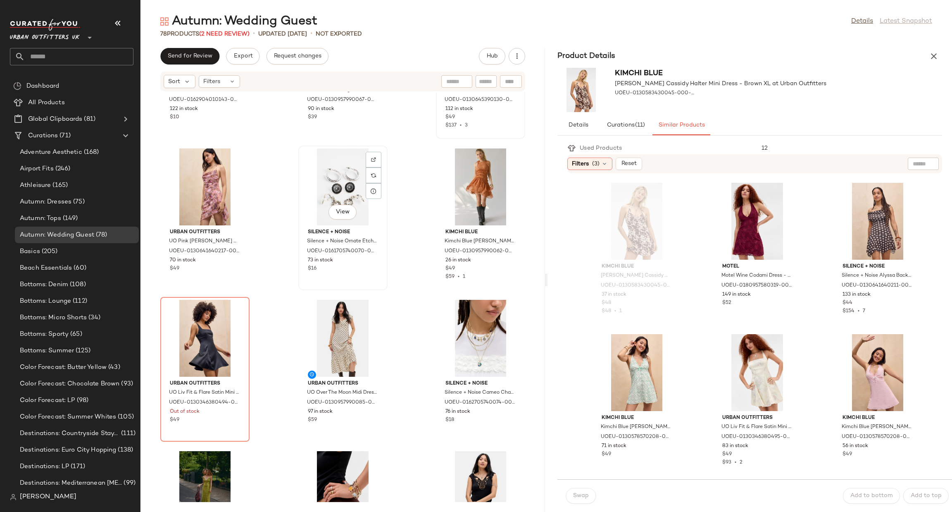
scroll to position [2241, 0]
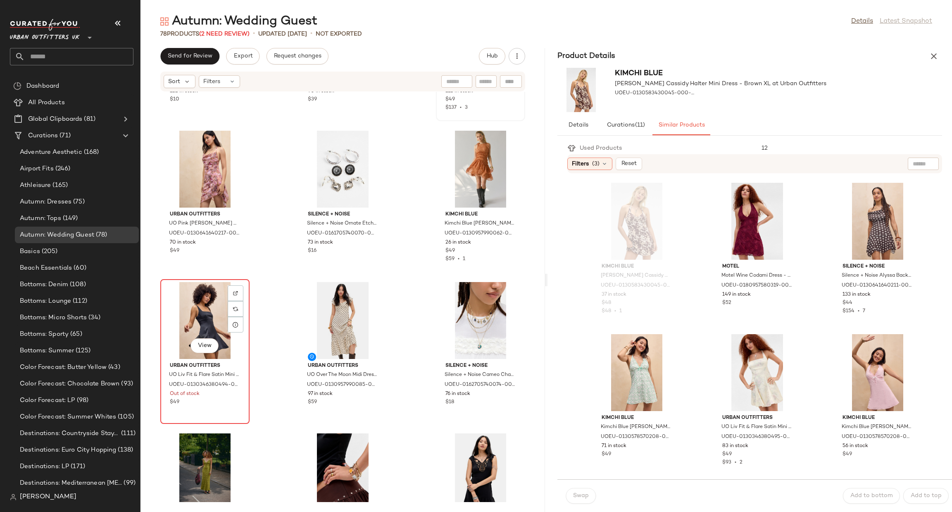
click at [211, 318] on div "View" at bounding box center [204, 320] width 83 height 77
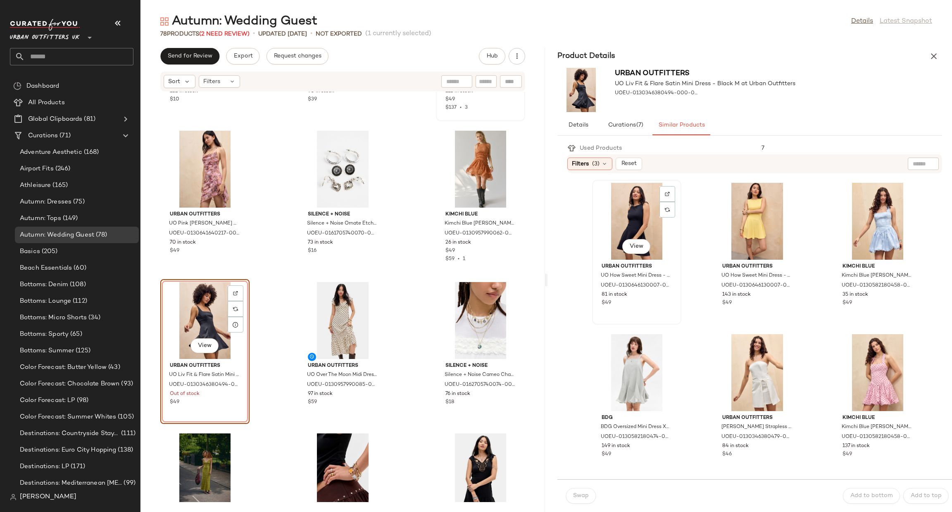
click at [634, 262] on div "Urban Outfitters UO How Sweet Mini Dress - Black XL at Urban Outfitters UOEU-01…" at bounding box center [636, 283] width 83 height 48
click at [574, 494] on span "Swap" at bounding box center [581, 495] width 16 height 7
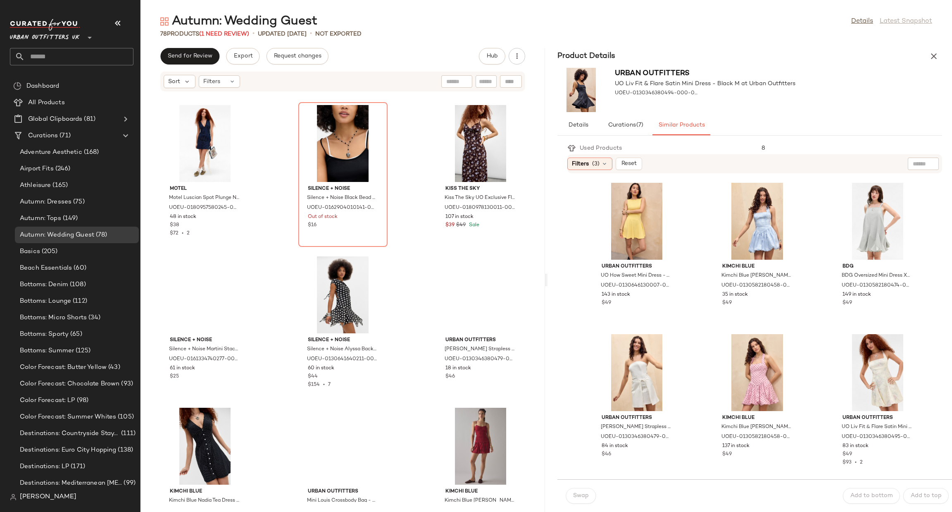
scroll to position [3233, 0]
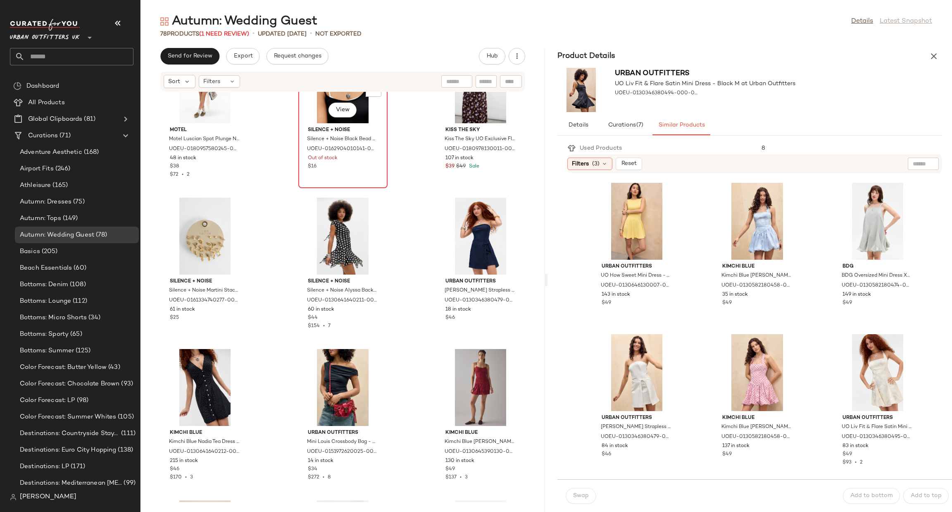
click at [359, 122] on div "View" at bounding box center [342, 84] width 83 height 77
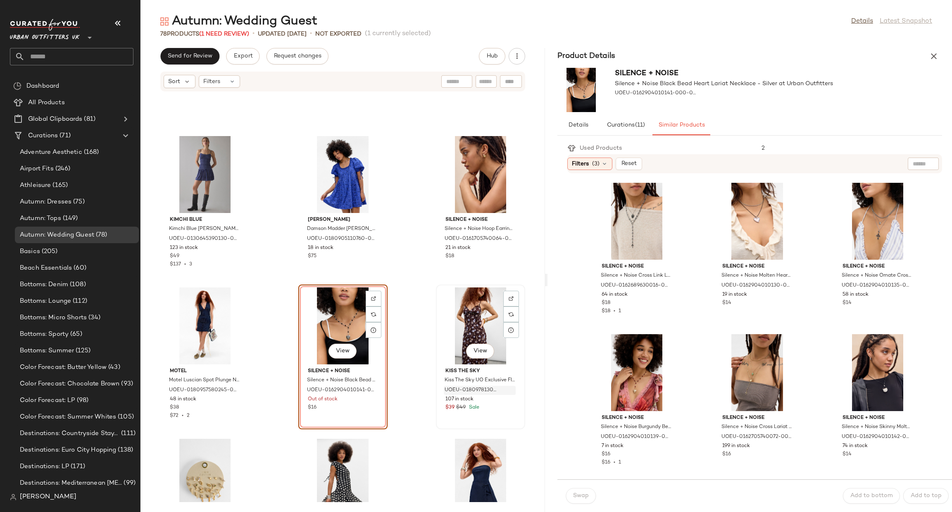
scroll to position [2985, 0]
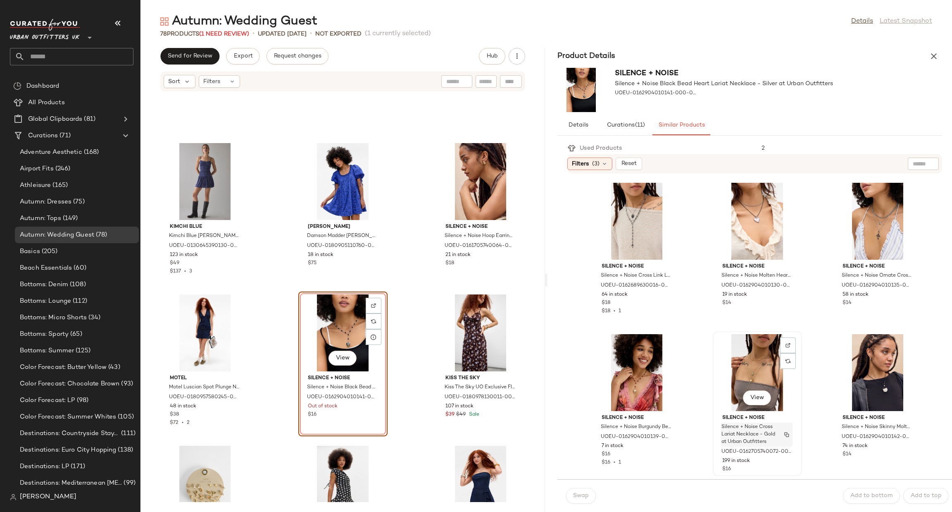
click at [759, 424] on span "Silence + Noise Cross Lariat Necklace - Gold at Urban Outfitters" at bounding box center [748, 434] width 55 height 22
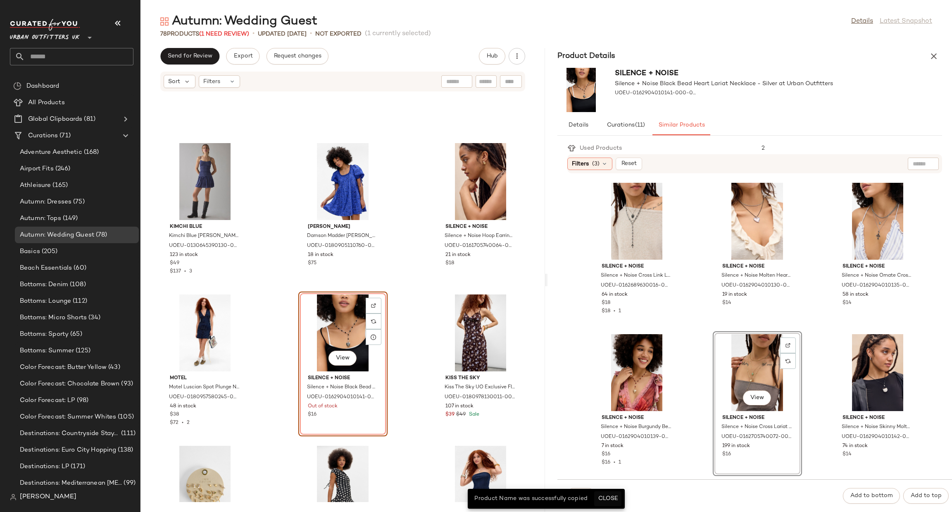
click at [612, 495] on span "Close" at bounding box center [607, 498] width 20 height 7
drag, startPoint x: 578, startPoint y: 488, endPoint x: 487, endPoint y: 419, distance: 114.7
click at [579, 488] on button "Swap" at bounding box center [581, 496] width 30 height 16
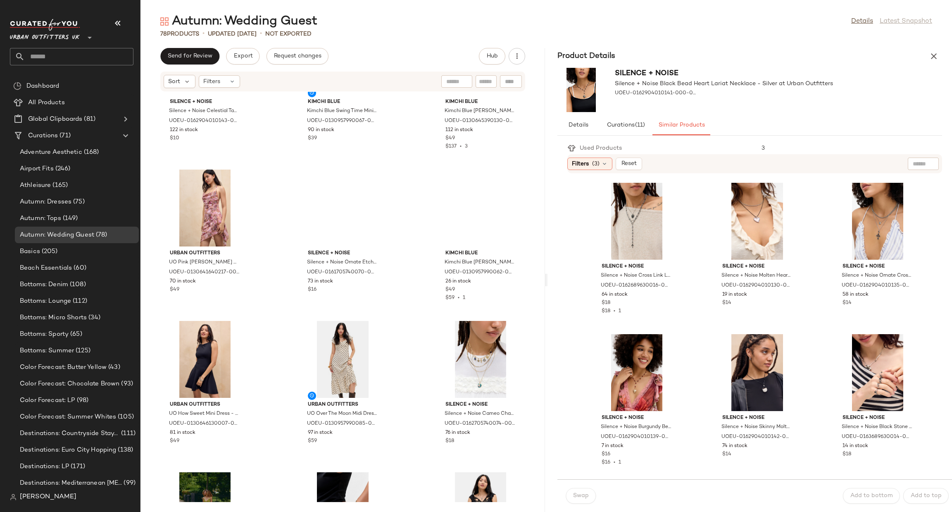
scroll to position [2160, 0]
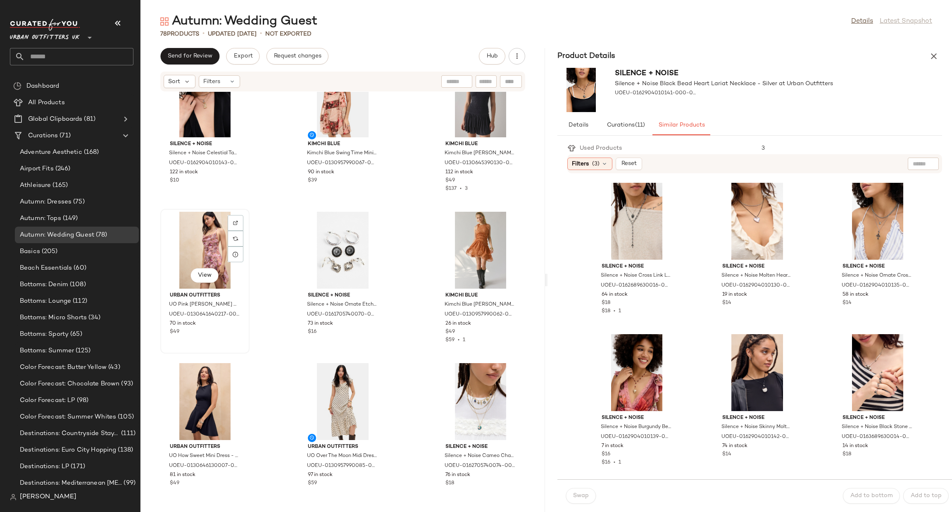
click at [195, 248] on div "View" at bounding box center [204, 250] width 83 height 77
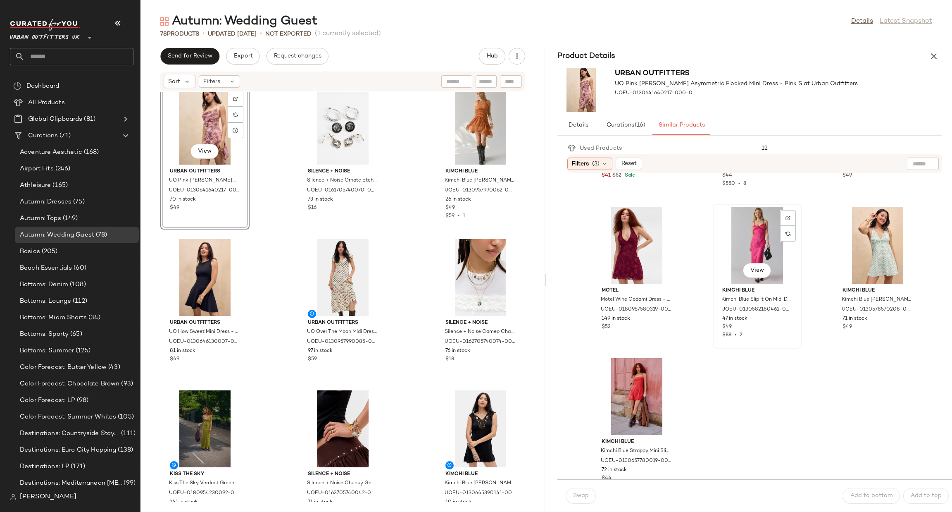
scroll to position [450, 0]
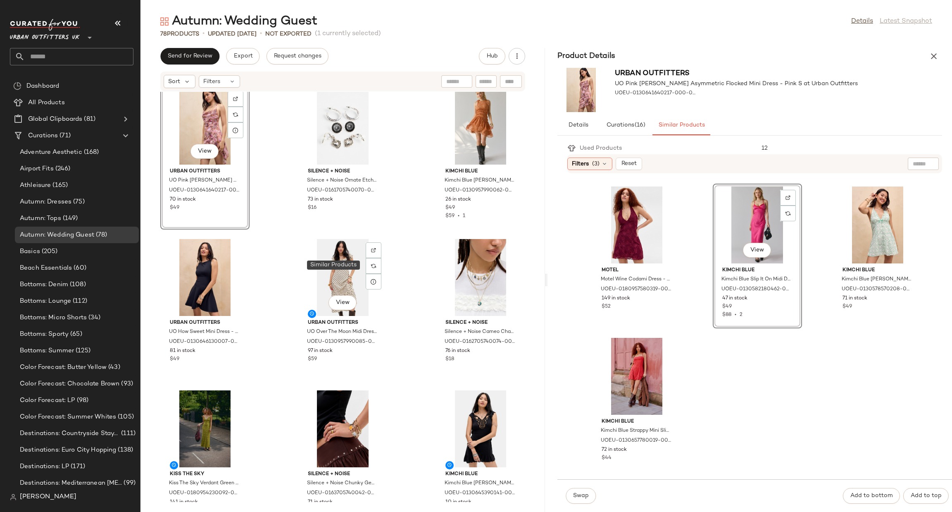
scroll to position [299, 0]
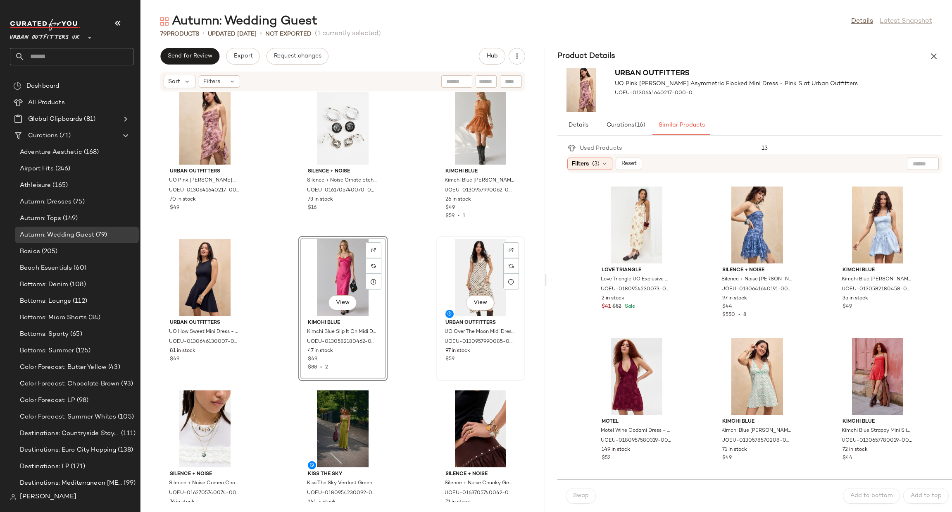
click at [468, 283] on div "View" at bounding box center [480, 277] width 83 height 77
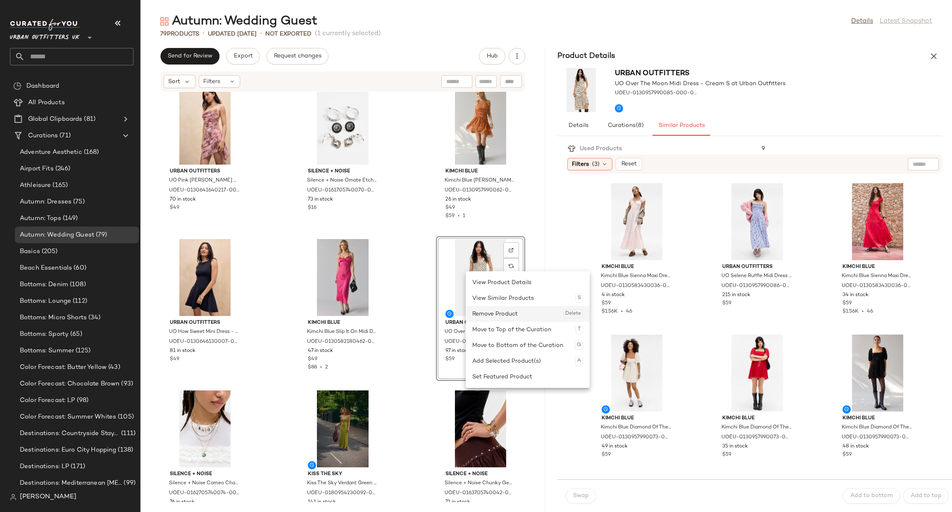
click at [524, 314] on div "Remove Product Delete" at bounding box center [527, 314] width 111 height 16
click at [416, 261] on div "Silence + Noise Silence + Noise Celestial Tablet Pendant Necklace - Gold at Urb…" at bounding box center [342, 297] width 405 height 410
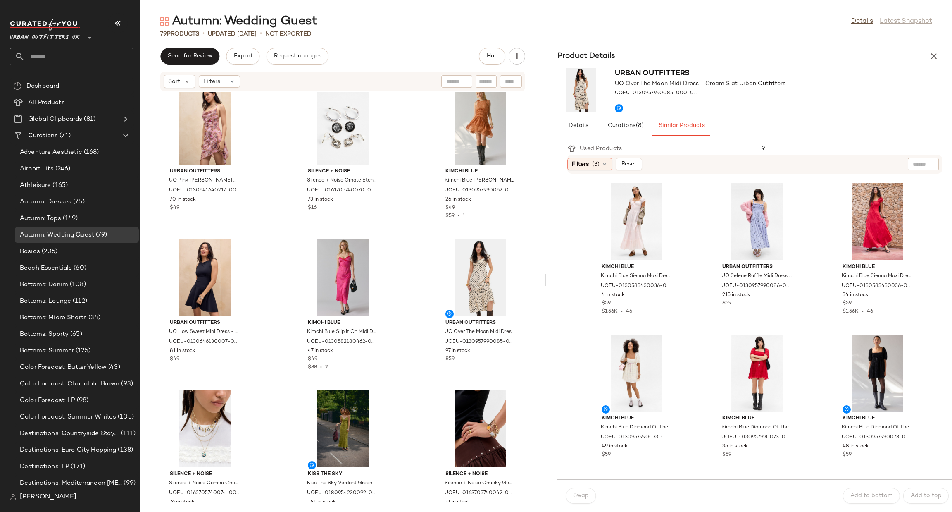
click at [414, 260] on div "Silence + Noise Silence + Noise Celestial Tablet Pendant Necklace - Gold at Urb…" at bounding box center [342, 297] width 405 height 410
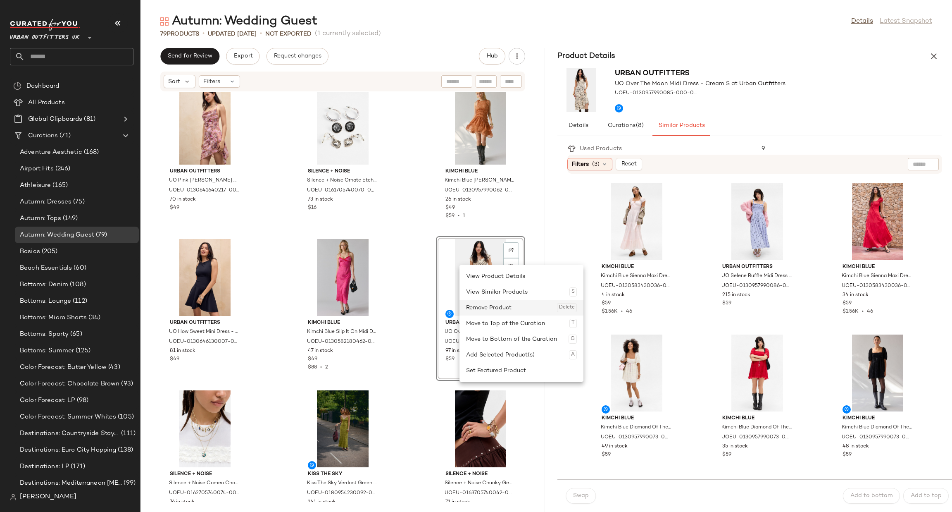
click at [485, 310] on div "Remove Product Delete" at bounding box center [521, 308] width 111 height 16
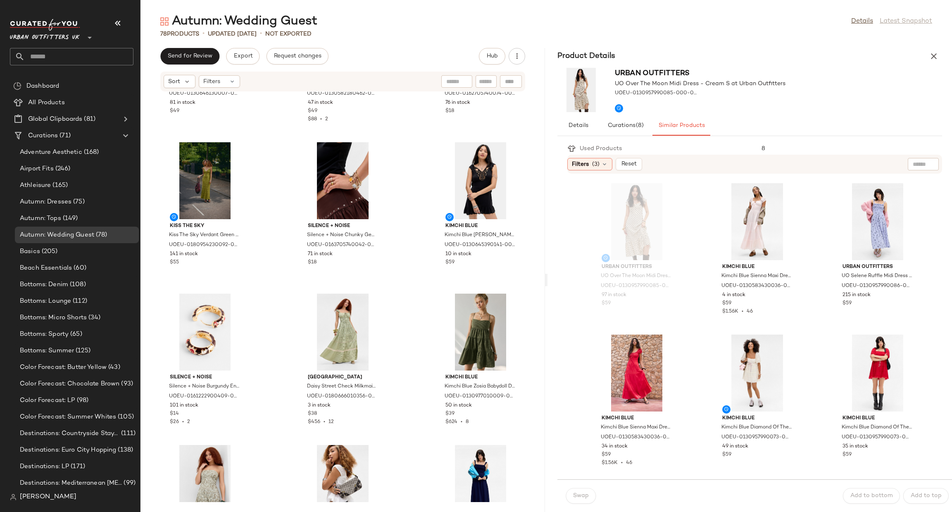
scroll to position [2656, 0]
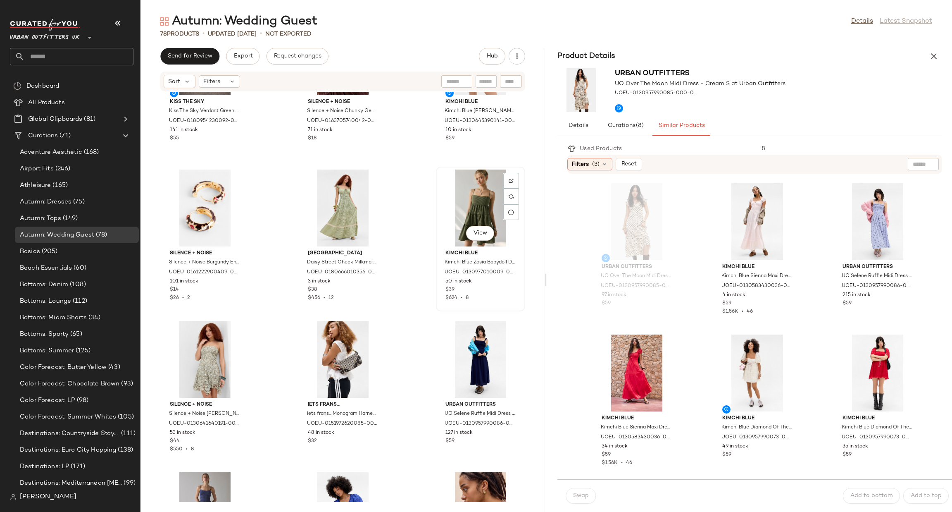
click at [448, 202] on div "View" at bounding box center [480, 207] width 83 height 77
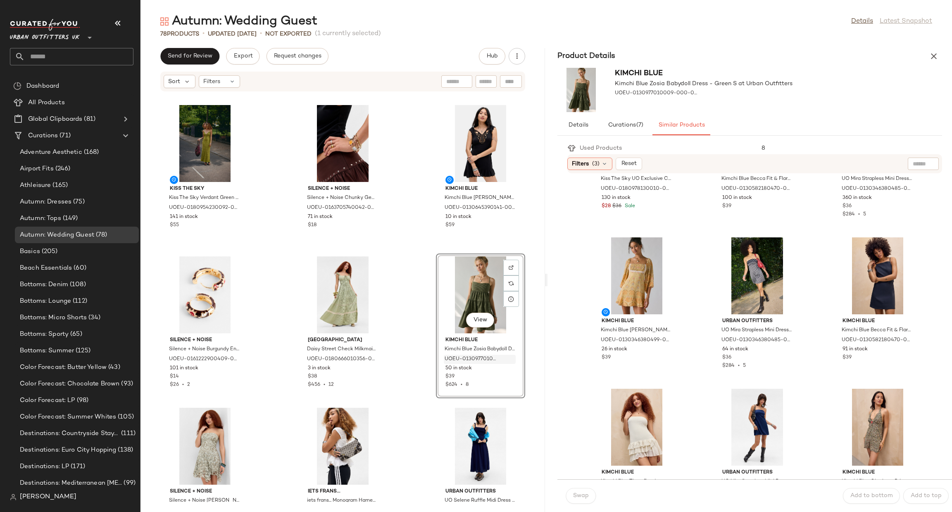
scroll to position [2532, 0]
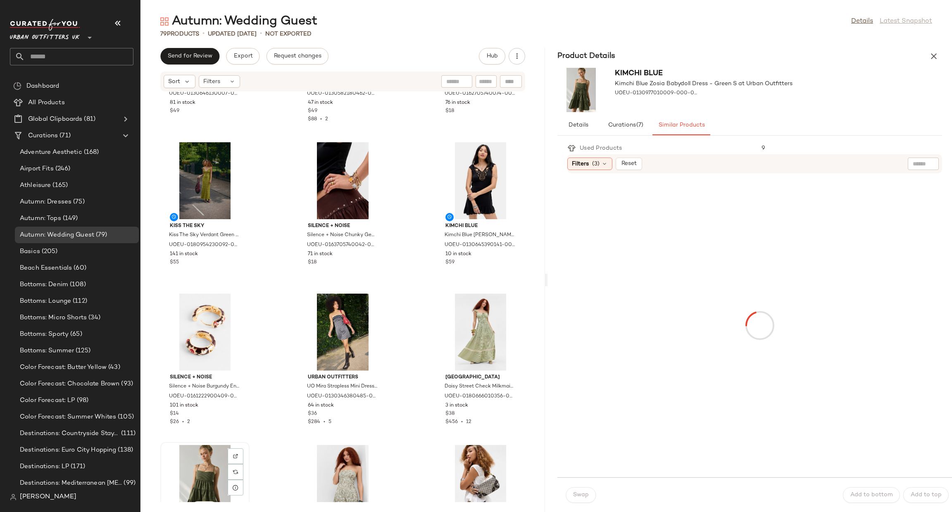
click at [191, 471] on div "View" at bounding box center [204, 483] width 83 height 77
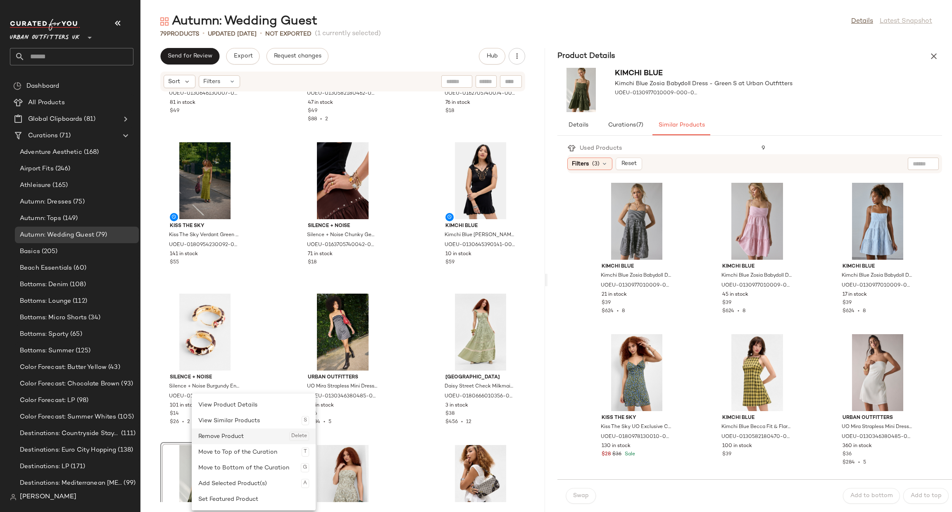
click at [238, 430] on div "Remove Product Delete" at bounding box center [253, 436] width 111 height 16
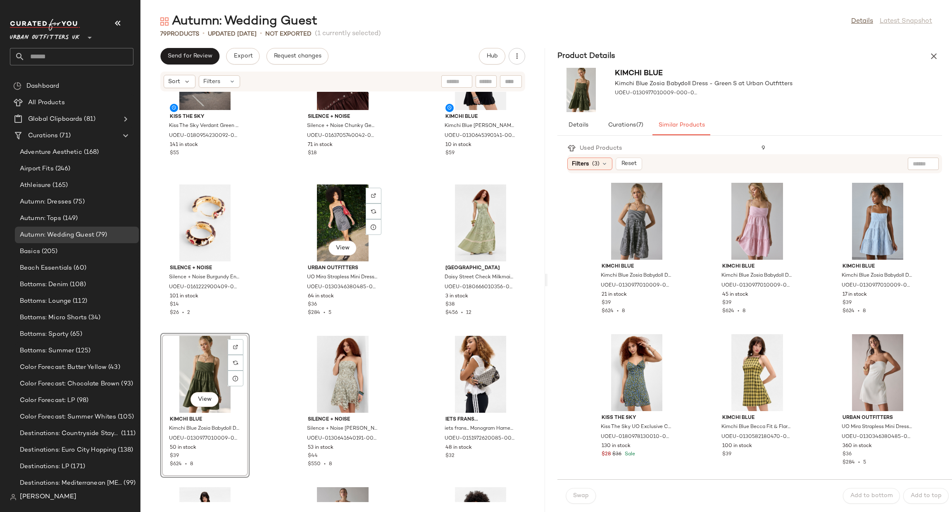
scroll to position [2656, 0]
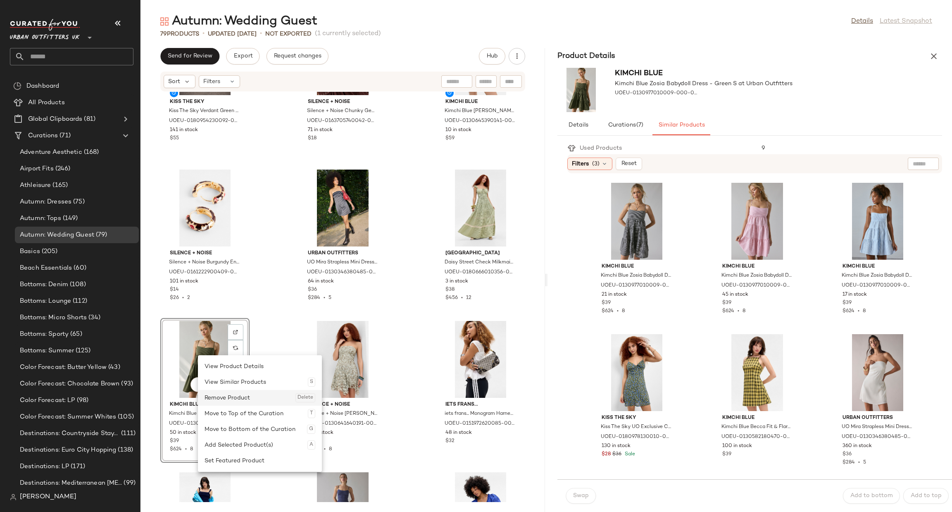
click at [225, 398] on div "Remove Product Delete" at bounding box center [260, 398] width 111 height 16
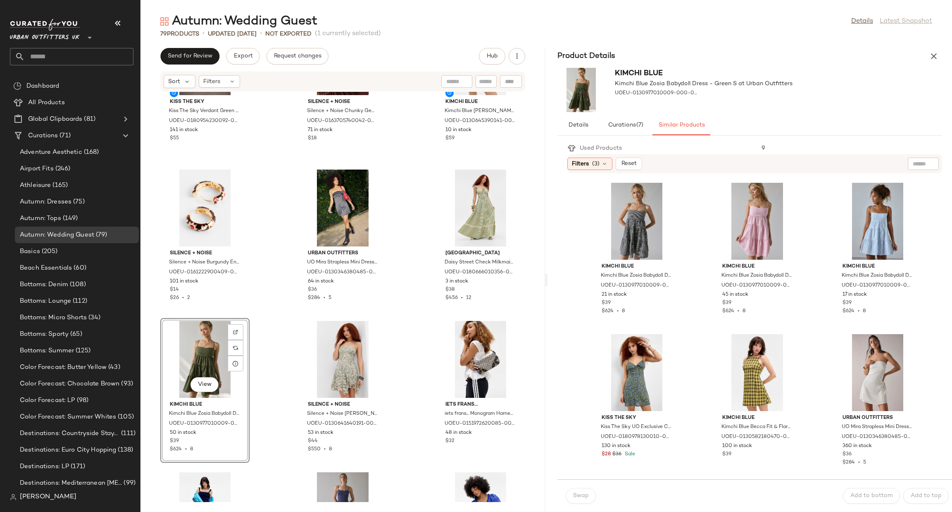
click at [398, 331] on div "Kiss The Sky Kiss The Sky Verdant Green Slip Dress - Green M at Urban Outfitter…" at bounding box center [342, 297] width 405 height 410
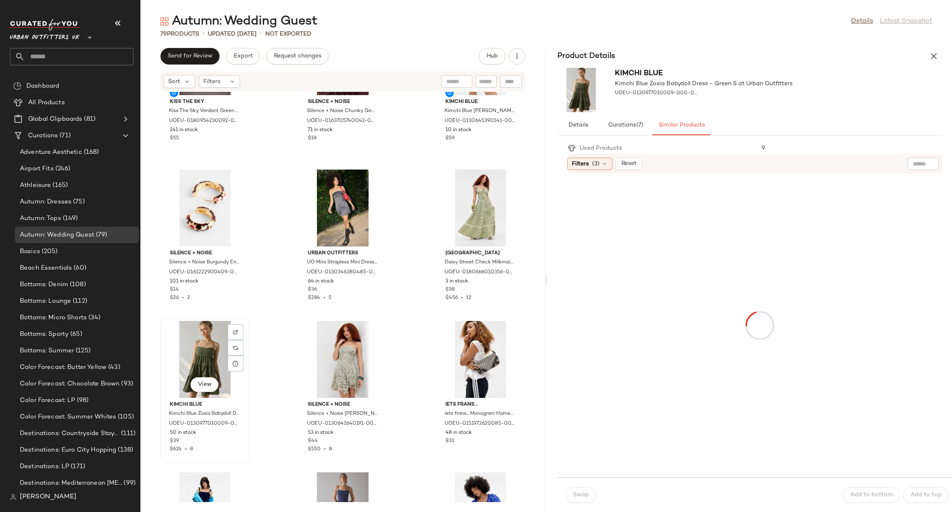
click at [172, 344] on div "View" at bounding box center [204, 359] width 83 height 77
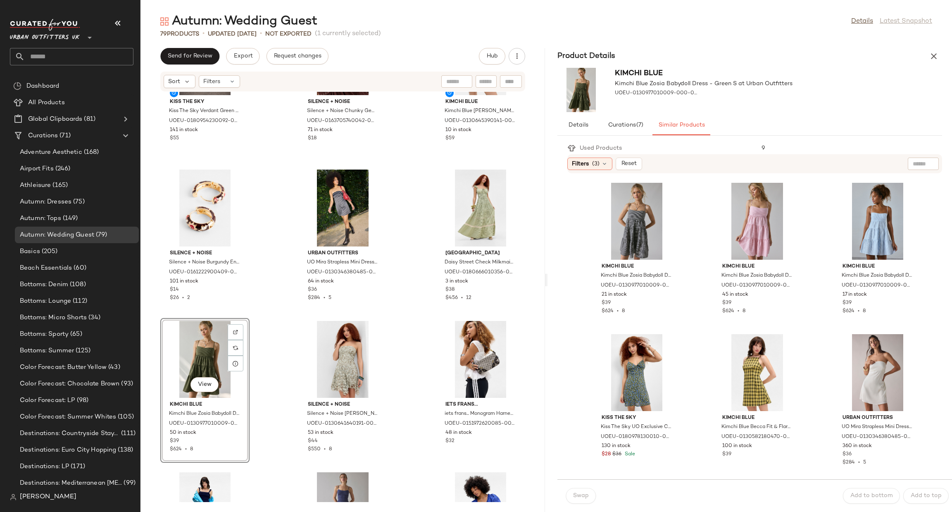
click at [407, 326] on div "Kiss The Sky Kiss The Sky Verdant Green Slip Dress - Green M at Urban Outfitter…" at bounding box center [342, 297] width 405 height 410
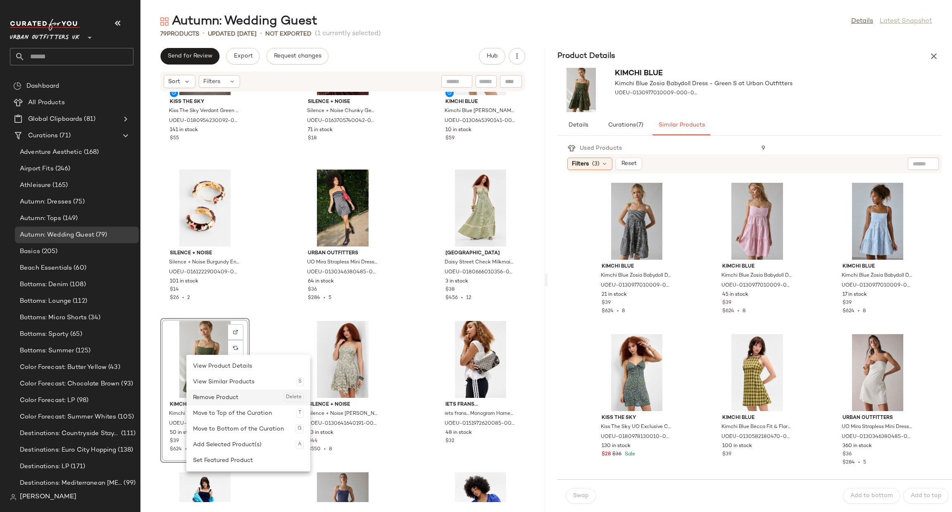
click at [228, 399] on div "Remove Product Delete" at bounding box center [248, 397] width 111 height 16
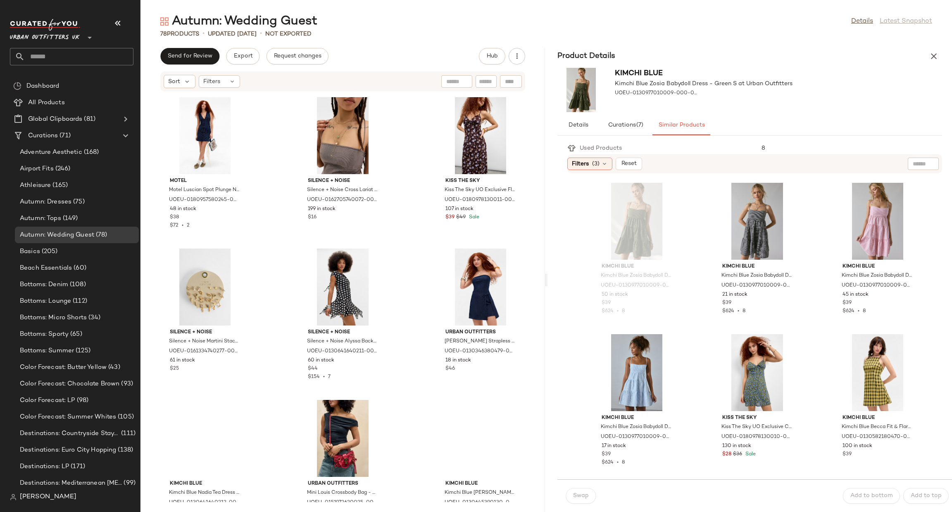
scroll to position [3275, 0]
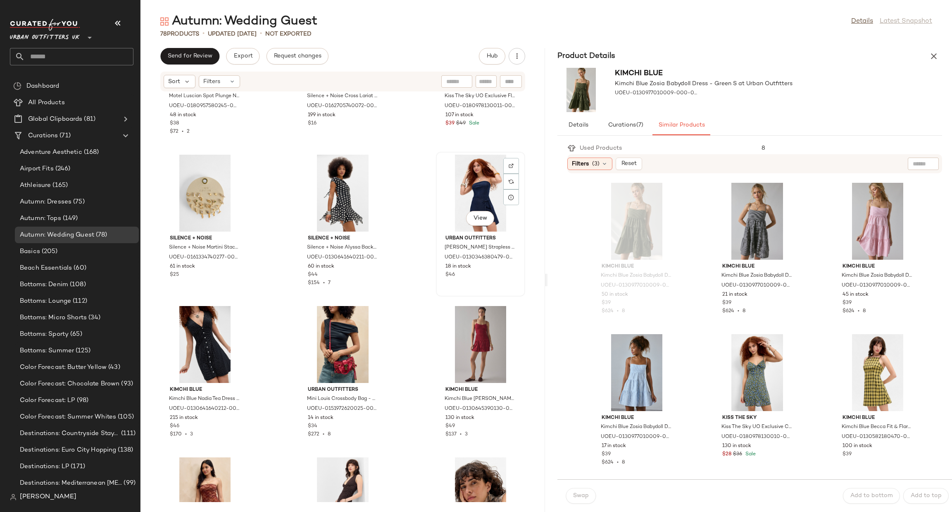
click at [462, 194] on div "View" at bounding box center [480, 193] width 83 height 77
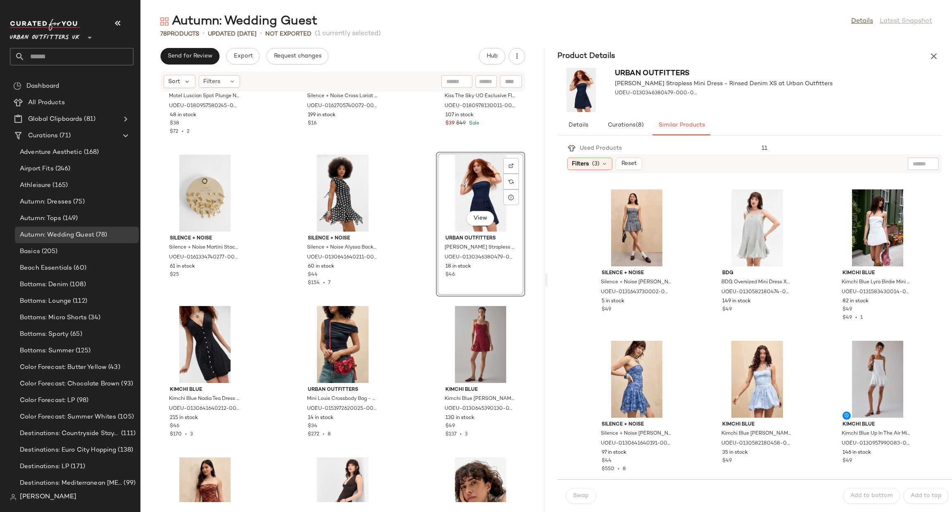
scroll to position [124, 0]
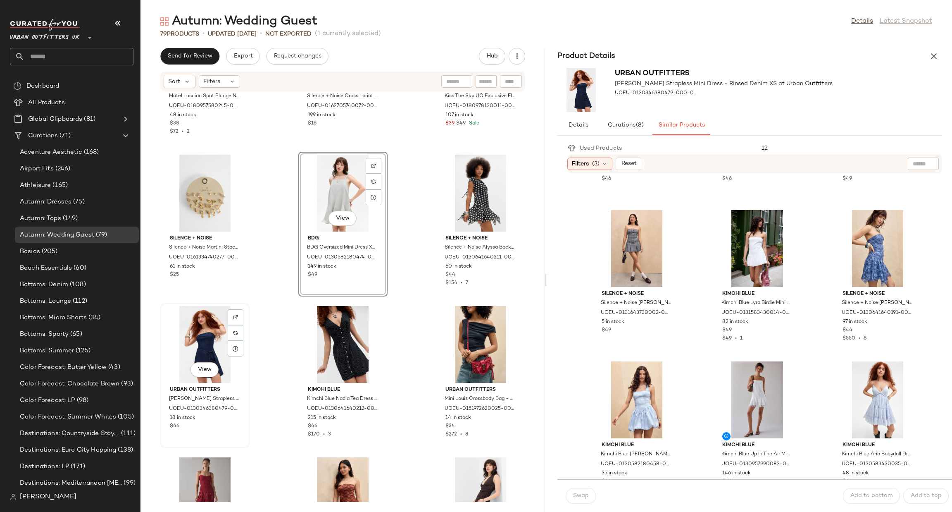
click at [200, 341] on div "View" at bounding box center [204, 344] width 83 height 77
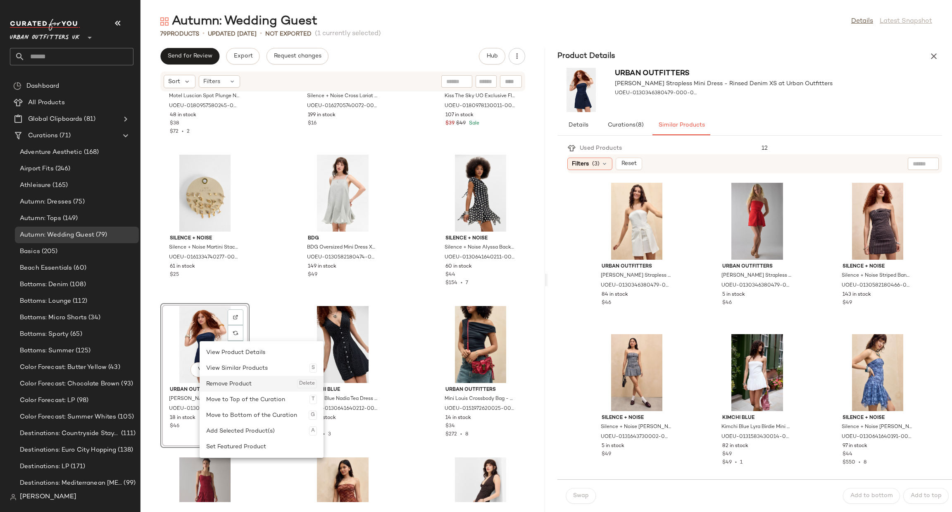
click at [235, 386] on div "Remove Product Delete" at bounding box center [261, 384] width 111 height 16
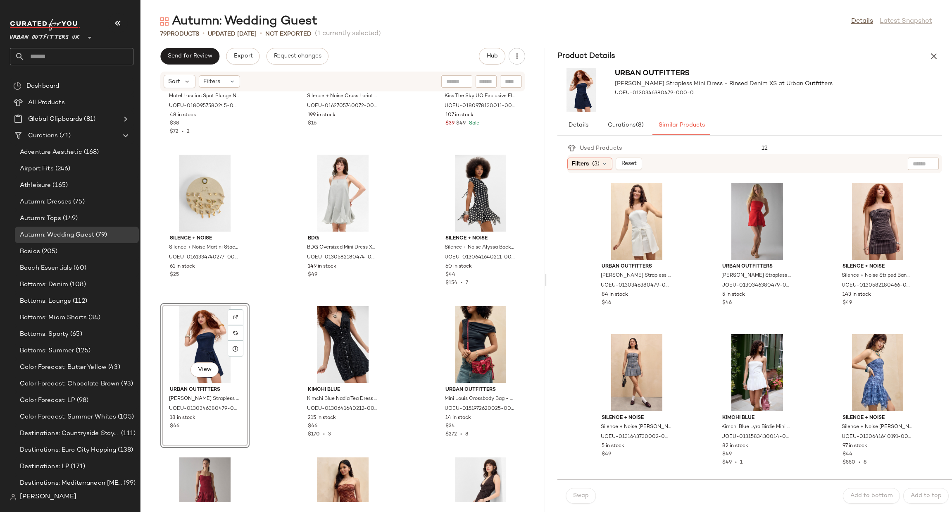
click at [267, 362] on div "Motel Motel Luscian Spot Plunge Neck Mini dress - Navy S at Urban Outfitters UO…" at bounding box center [342, 297] width 405 height 410
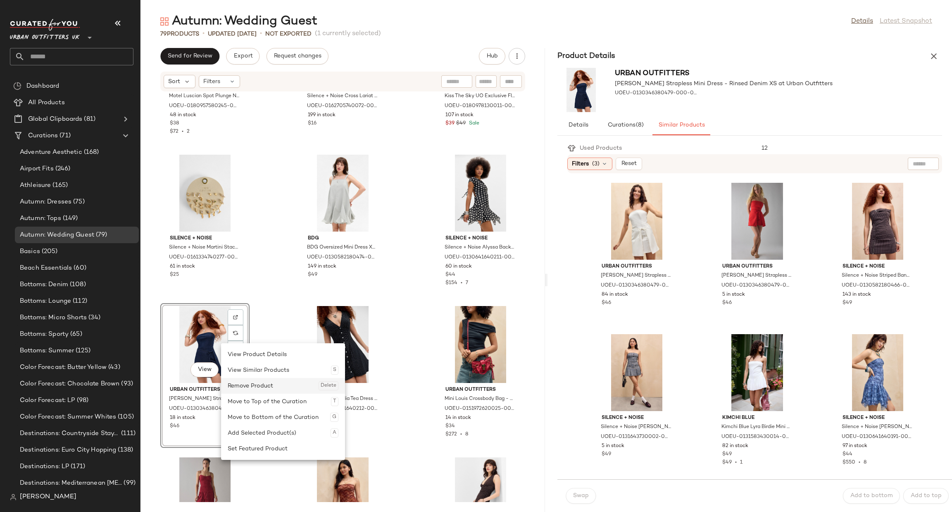
click at [256, 389] on div "Remove Product Delete" at bounding box center [283, 386] width 111 height 16
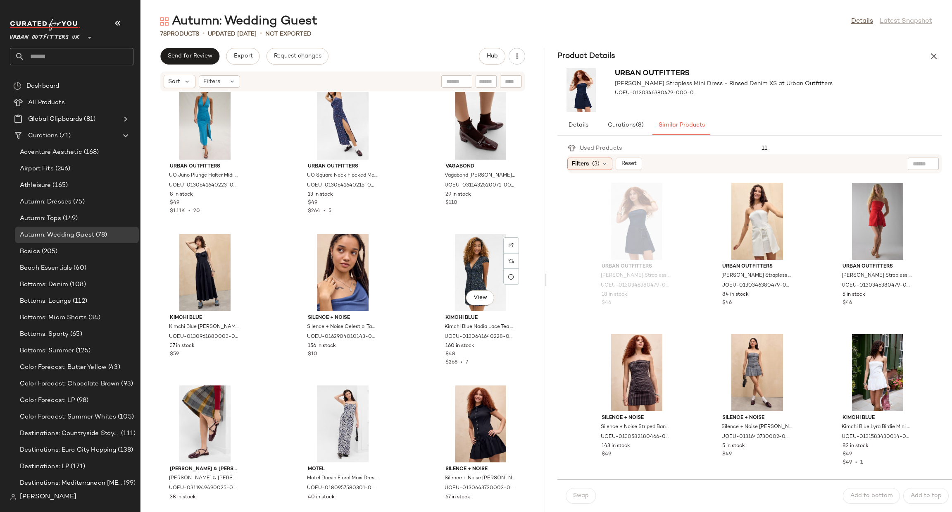
scroll to position [1168, 0]
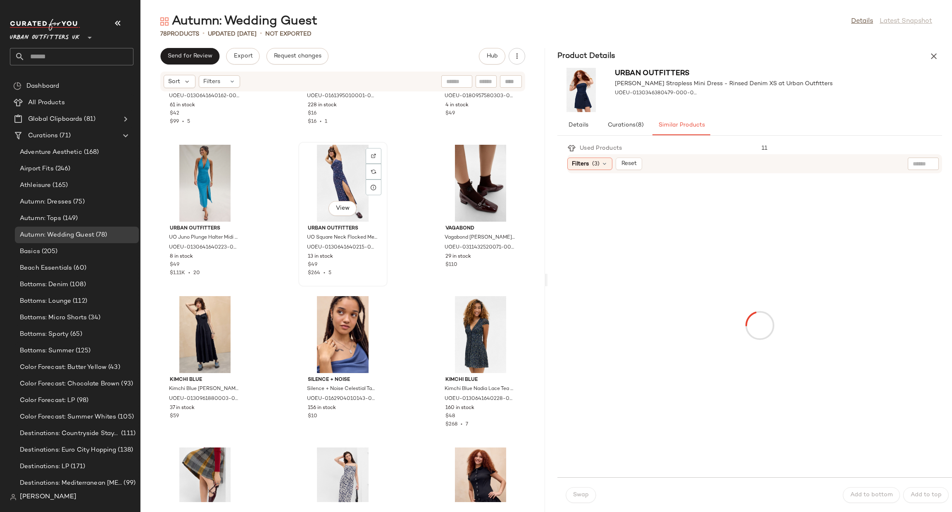
click at [309, 159] on div "View" at bounding box center [342, 183] width 83 height 77
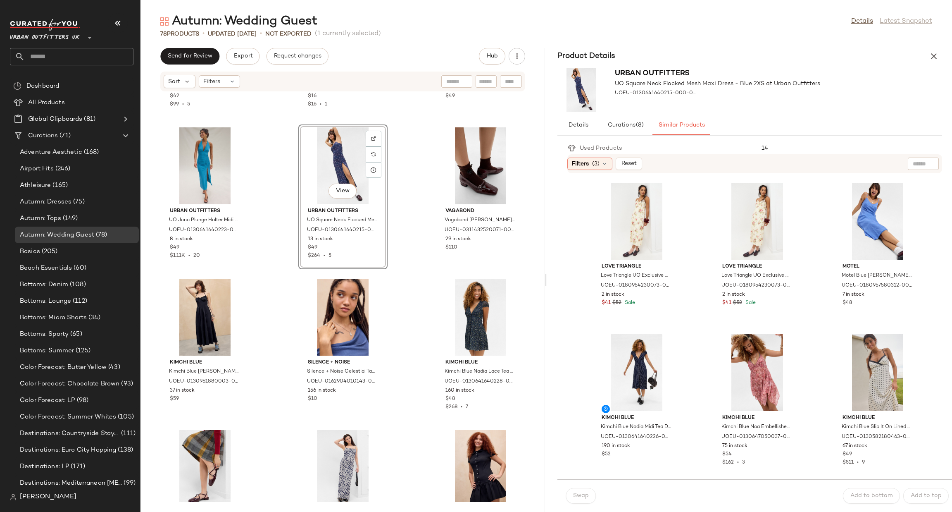
scroll to position [1168, 0]
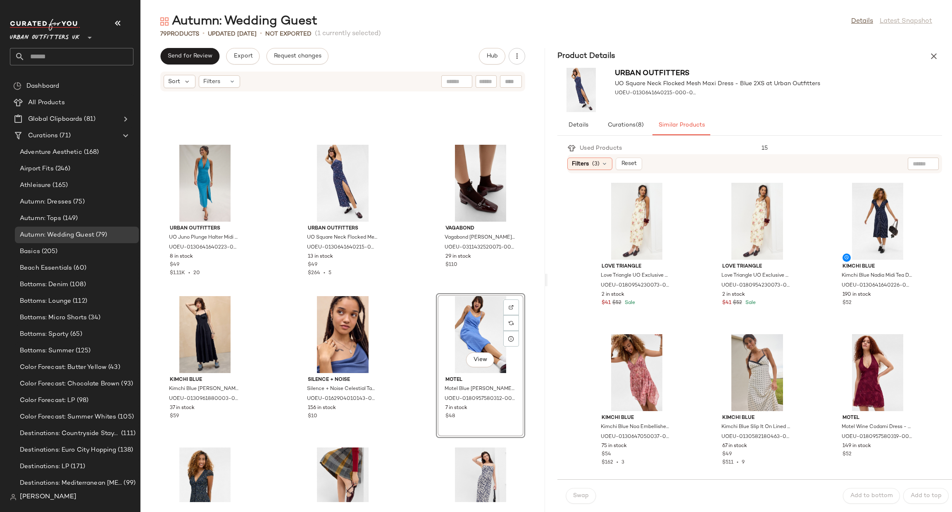
scroll to position [1292, 0]
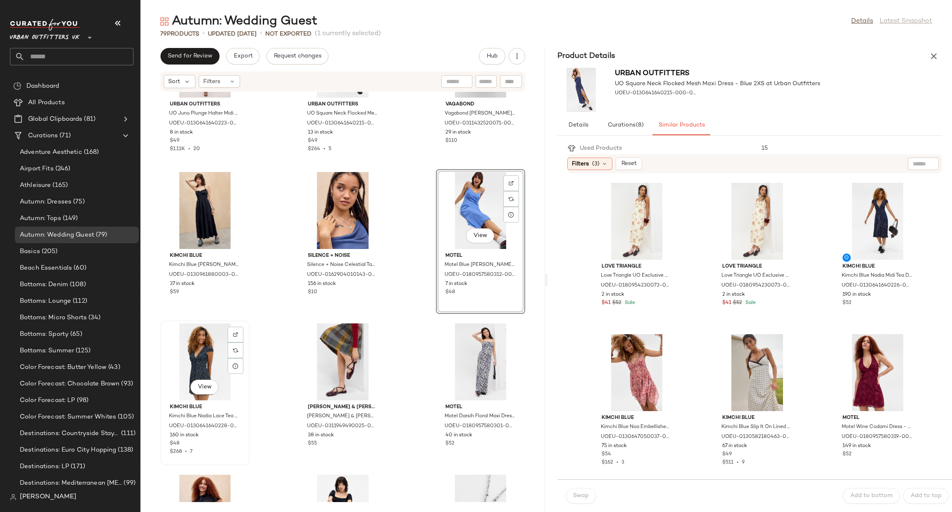
click at [207, 353] on div "View" at bounding box center [204, 361] width 83 height 77
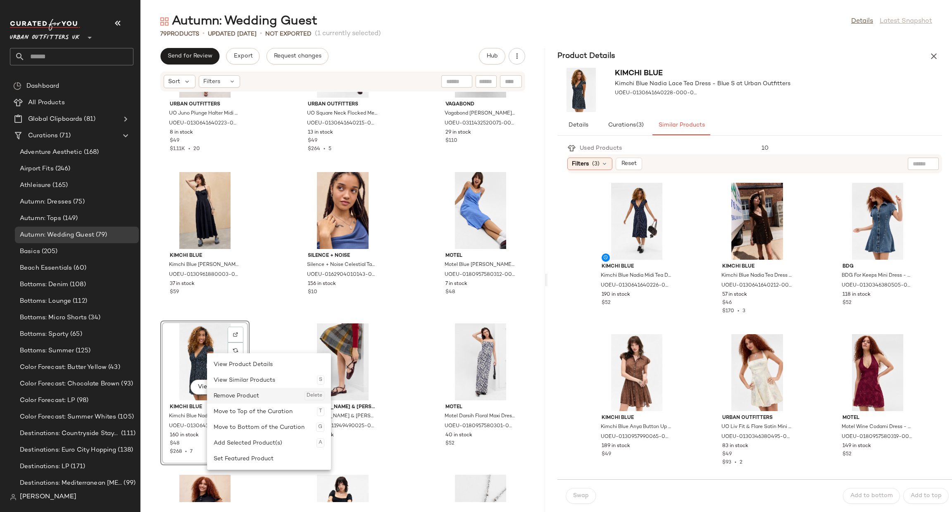
click at [242, 391] on div "Remove Product Delete" at bounding box center [269, 396] width 111 height 16
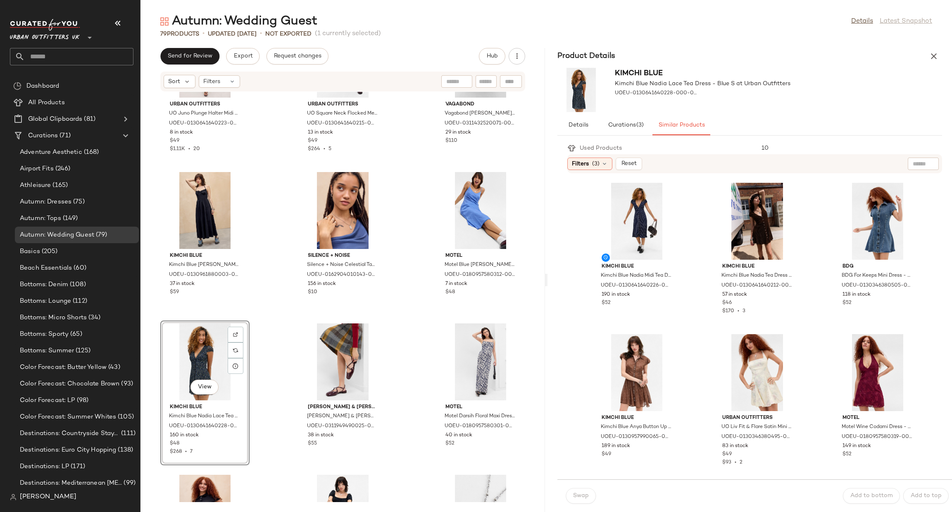
click at [264, 371] on div "Urban Outfitters UO Juno Plunge Halter Midi Dress - Turquoise XL at Urban Outfi…" at bounding box center [342, 297] width 405 height 410
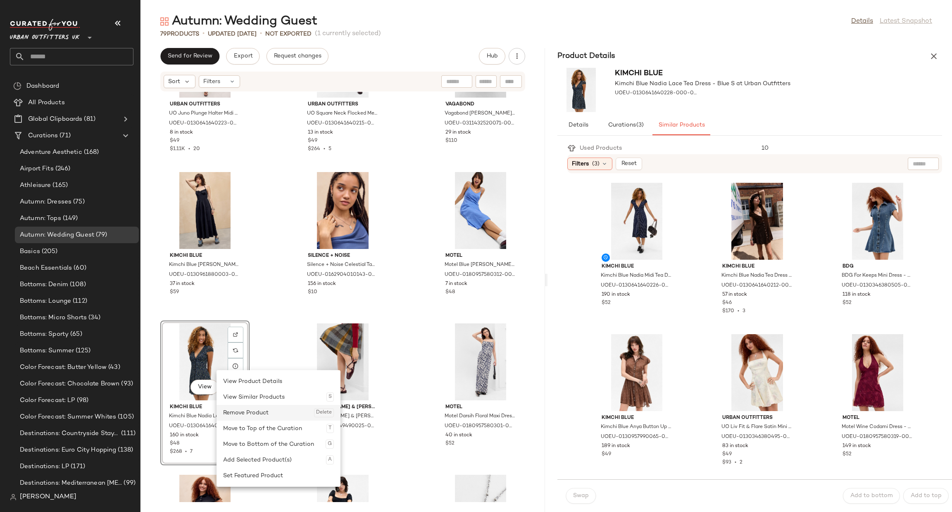
click at [251, 408] on div "Remove Product Delete" at bounding box center [278, 413] width 111 height 16
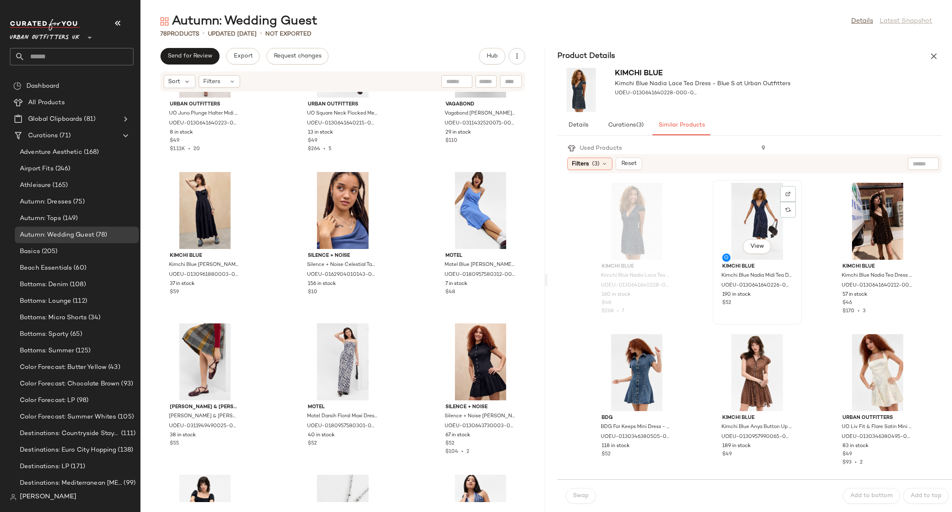
click at [786, 192] on img at bounding box center [788, 193] width 5 height 5
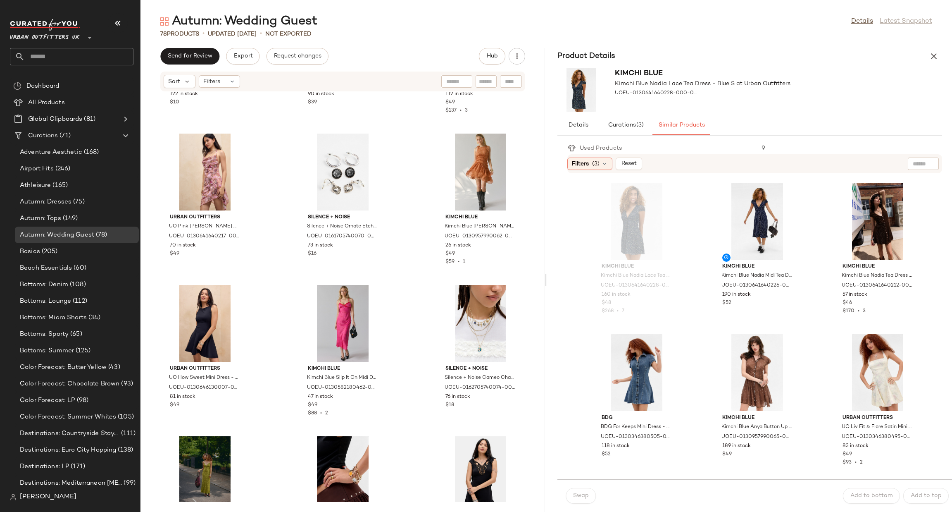
scroll to position [2486, 0]
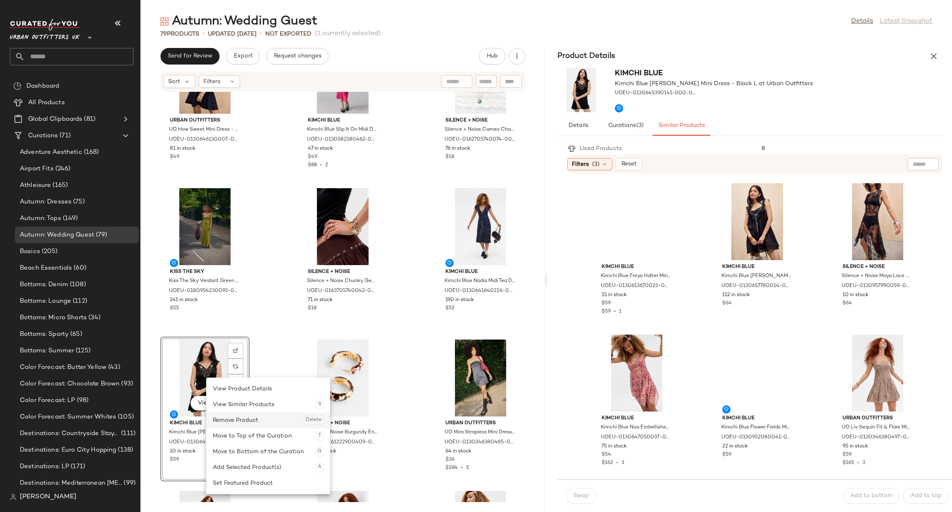
click at [237, 417] on div "Remove Product Delete" at bounding box center [268, 420] width 111 height 16
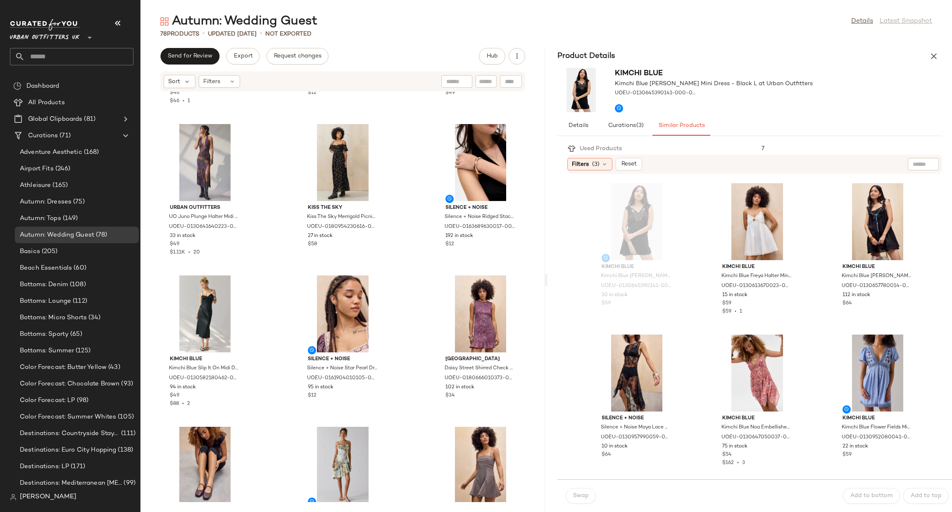
scroll to position [626, 0]
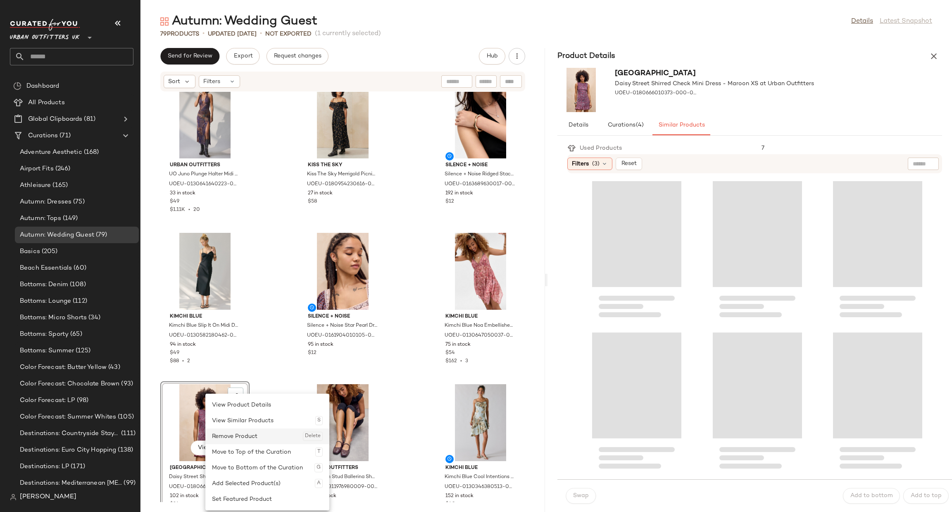
click at [232, 432] on div "Remove Product Delete" at bounding box center [267, 436] width 111 height 16
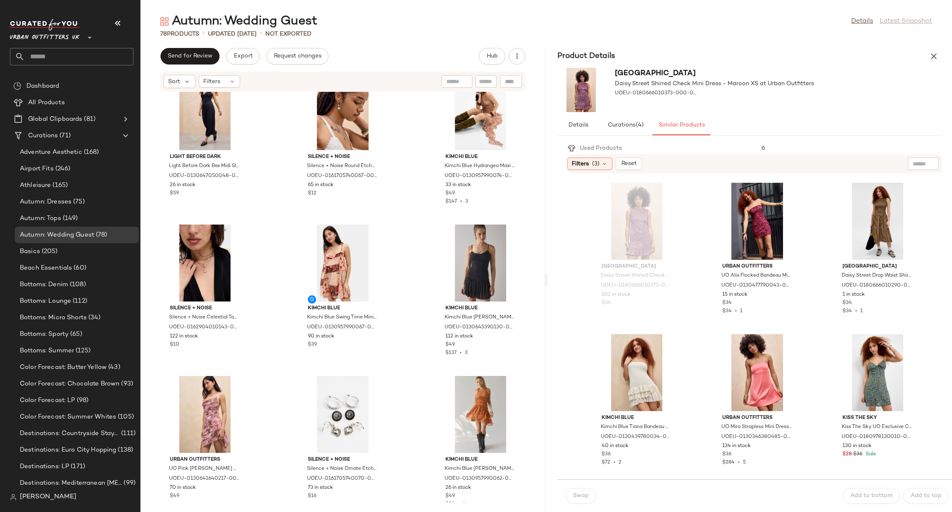
scroll to position [2114, 0]
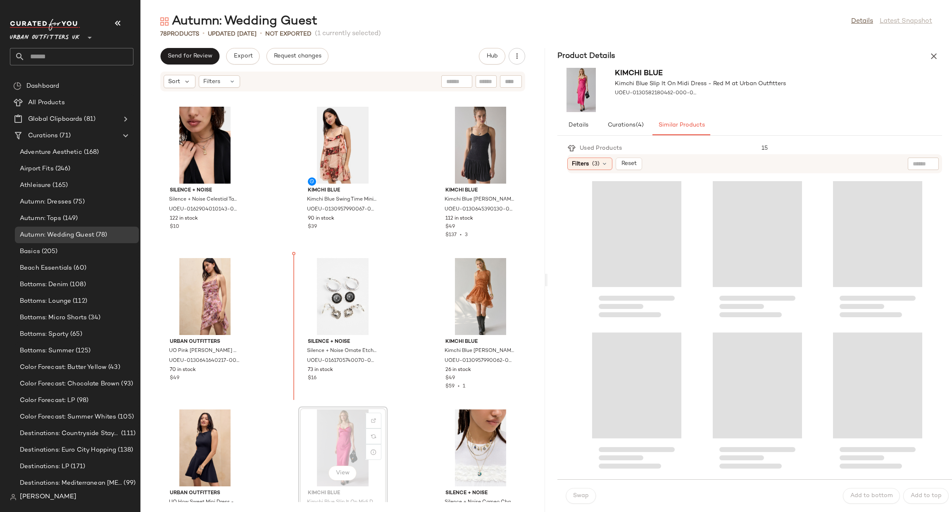
scroll to position [2114, 0]
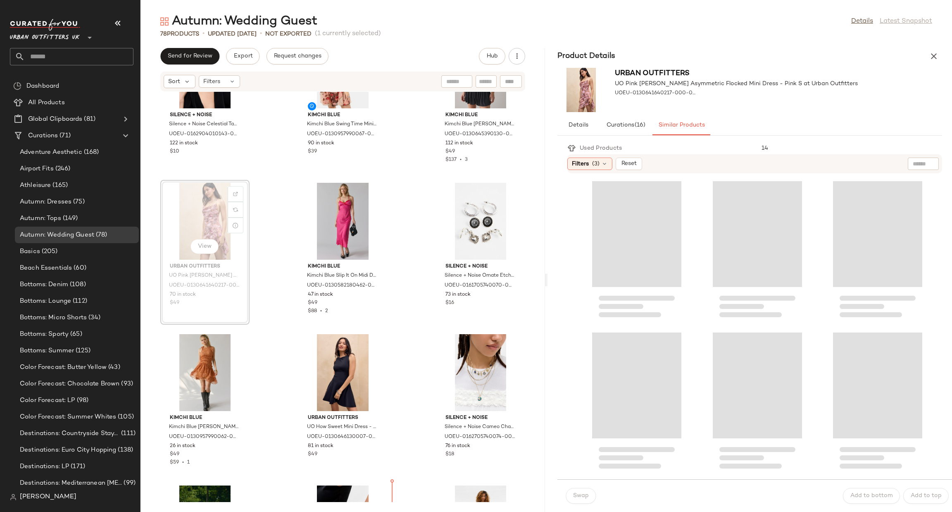
scroll to position [2228, 0]
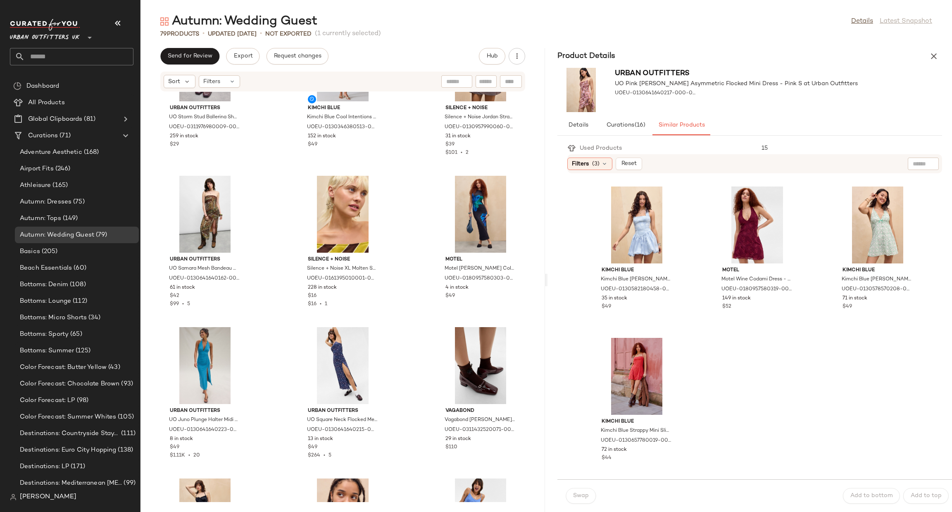
scroll to position [865, 0]
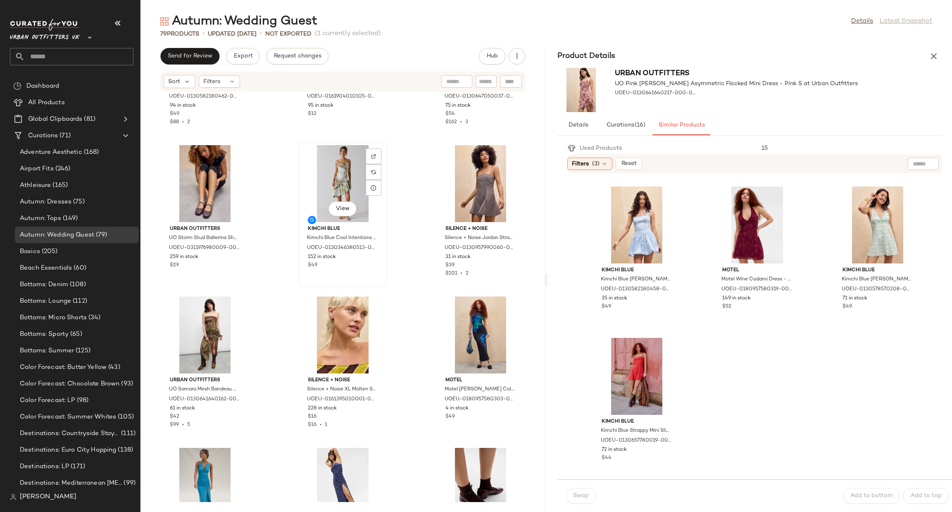
click at [324, 176] on div "View" at bounding box center [342, 183] width 83 height 77
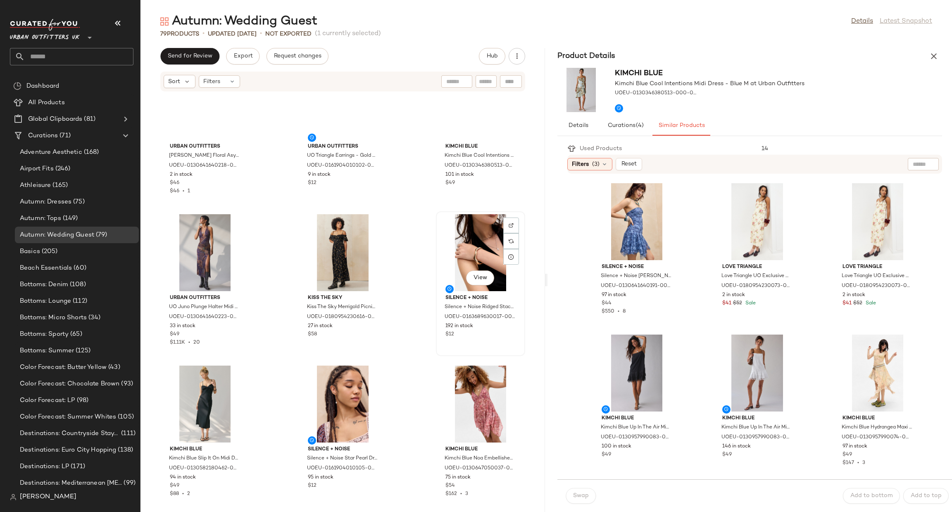
scroll to position [493, 0]
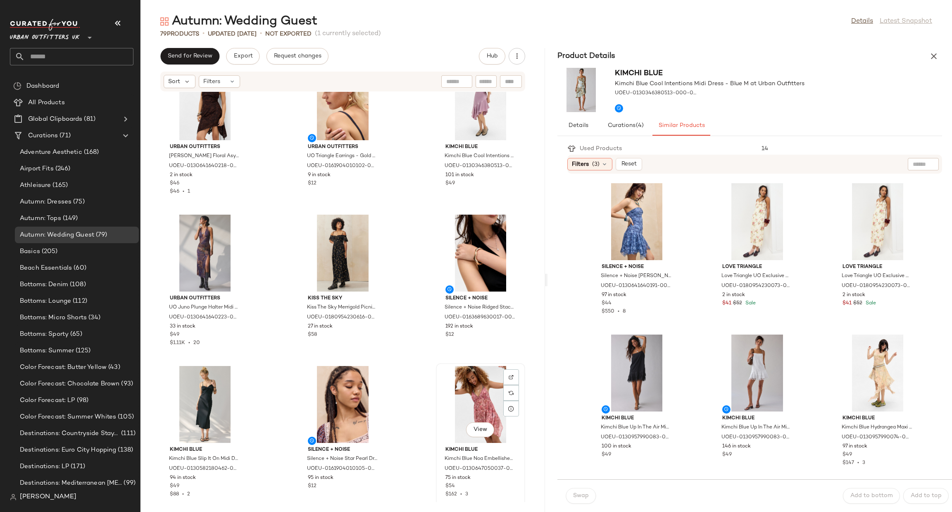
click at [467, 386] on div "View" at bounding box center [480, 404] width 83 height 77
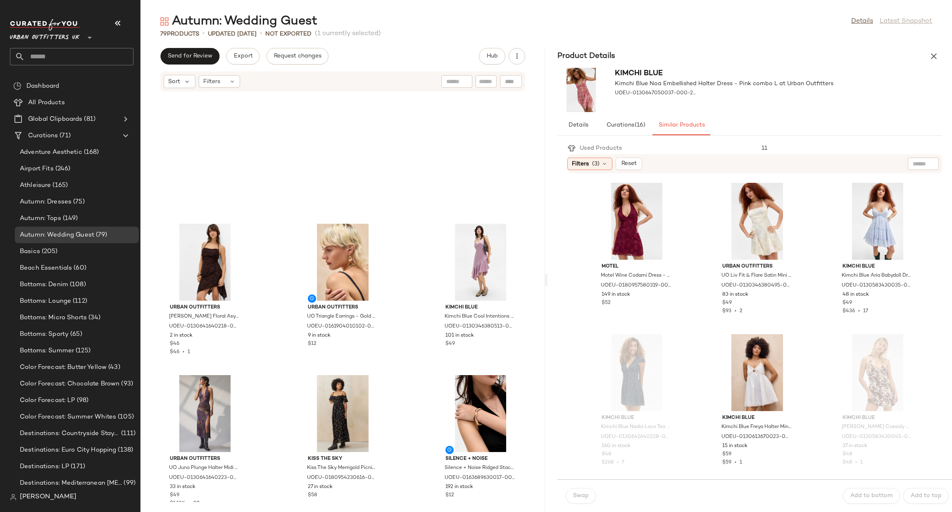
scroll to position [245, 0]
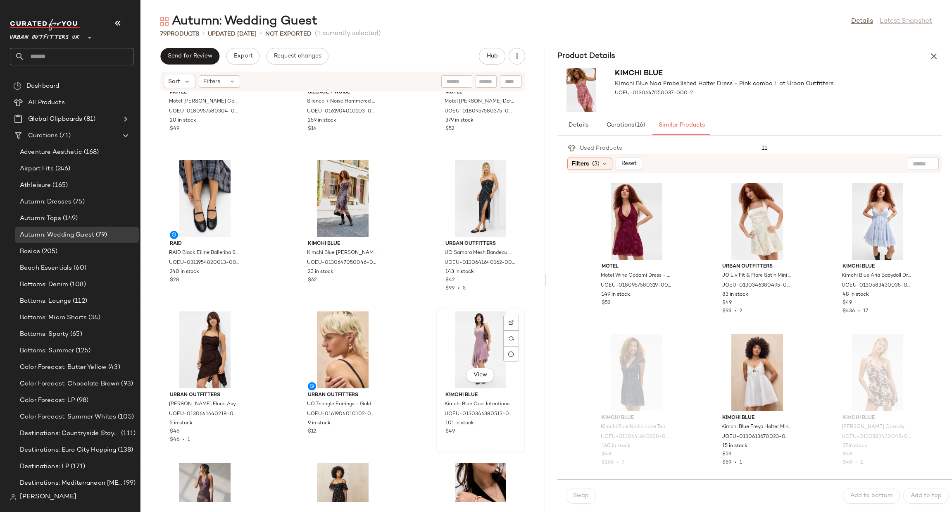
click at [479, 350] on div "View" at bounding box center [480, 349] width 83 height 77
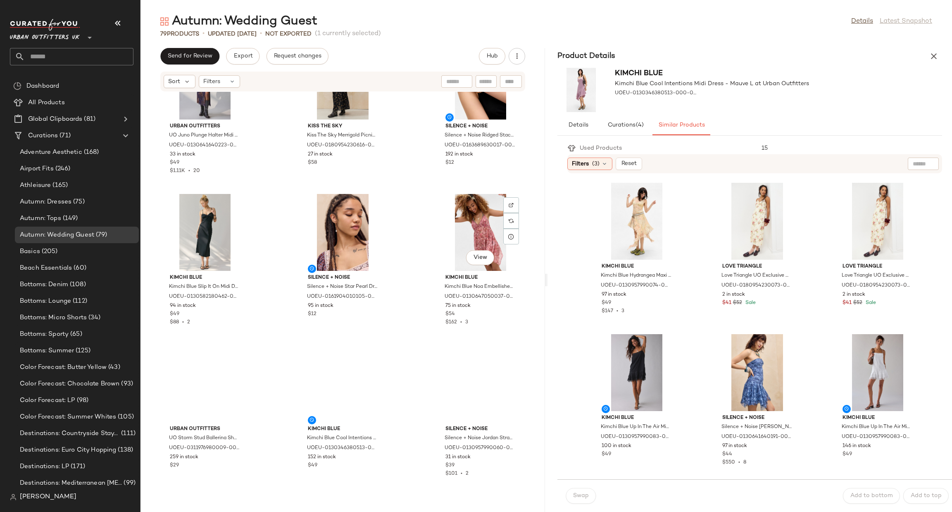
scroll to position [741, 0]
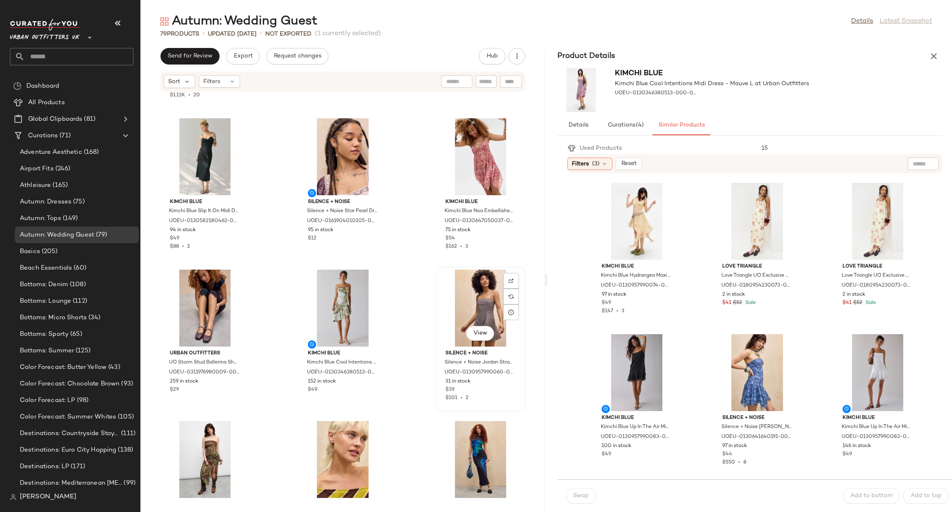
click at [459, 281] on div "View" at bounding box center [480, 307] width 83 height 77
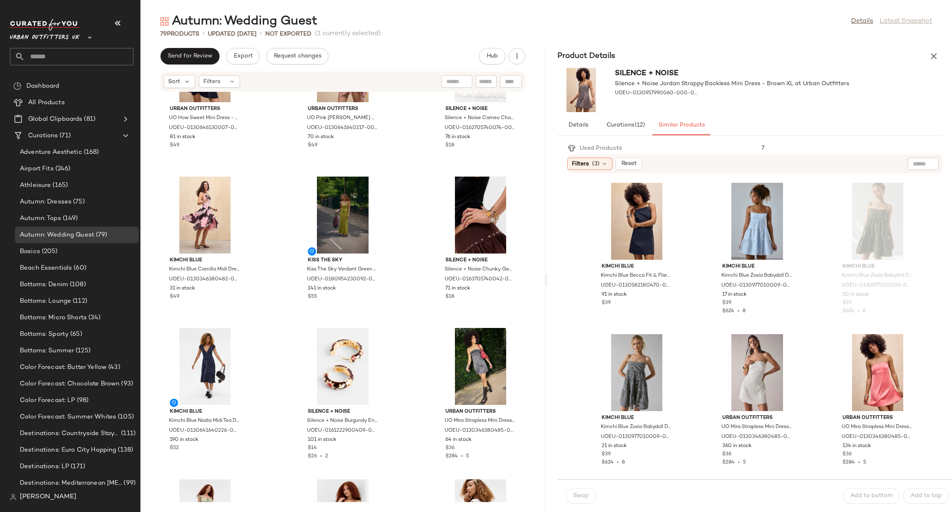
scroll to position [2476, 0]
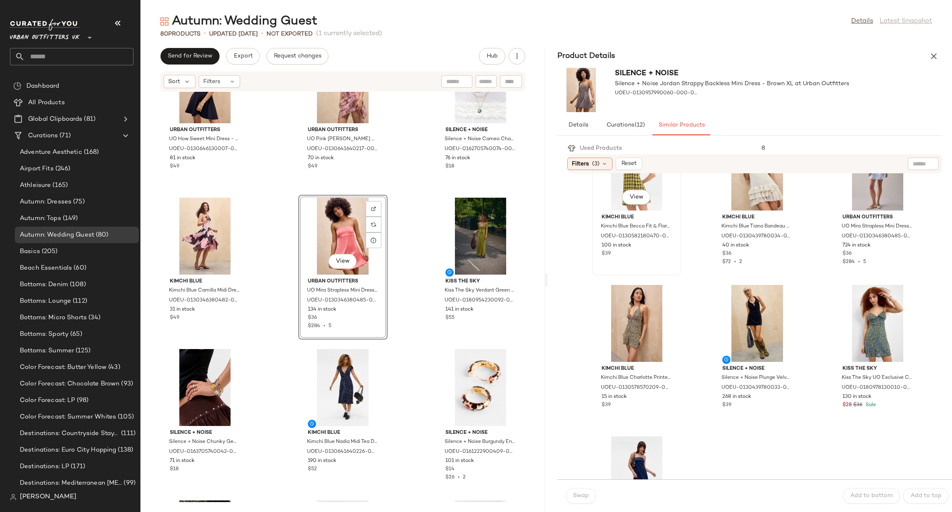
scroll to position [371, 0]
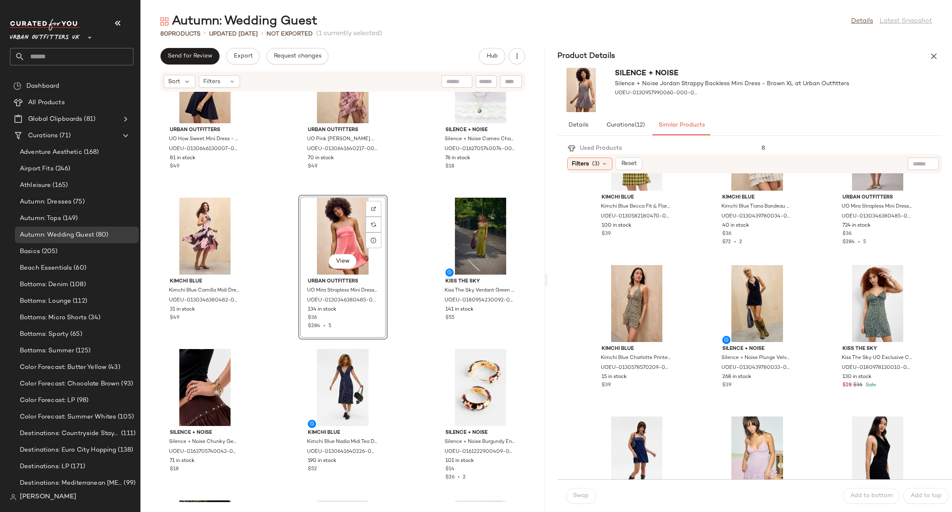
click at [331, 229] on div "View" at bounding box center [342, 236] width 83 height 77
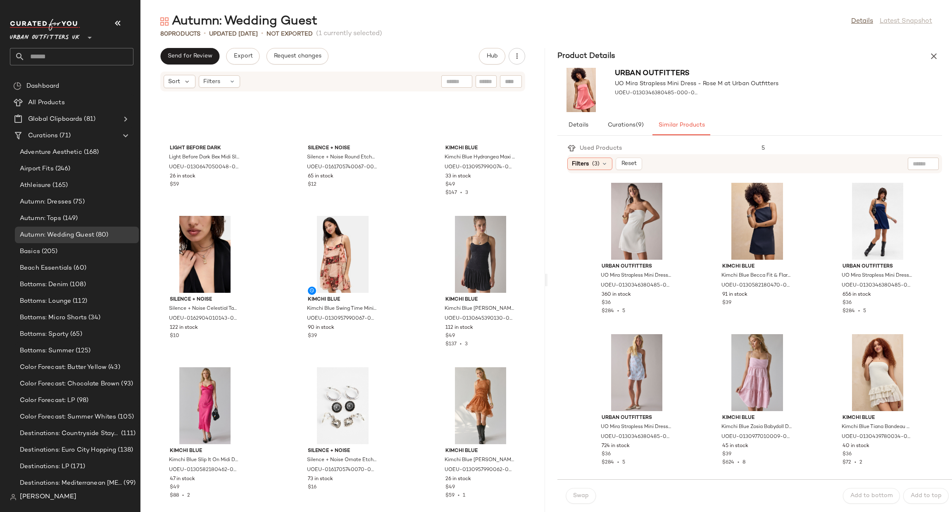
scroll to position [1857, 0]
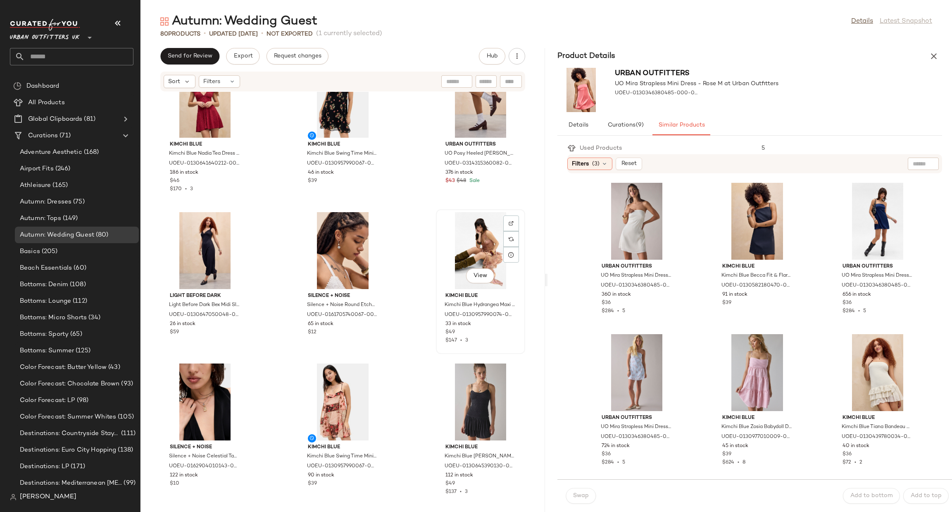
click at [452, 254] on div "View" at bounding box center [480, 250] width 83 height 77
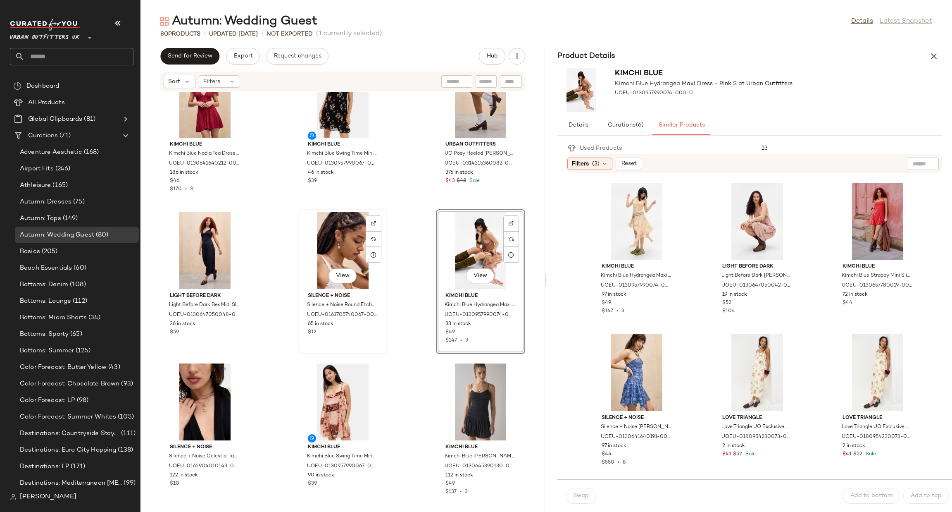
click at [352, 244] on div "View" at bounding box center [342, 250] width 83 height 77
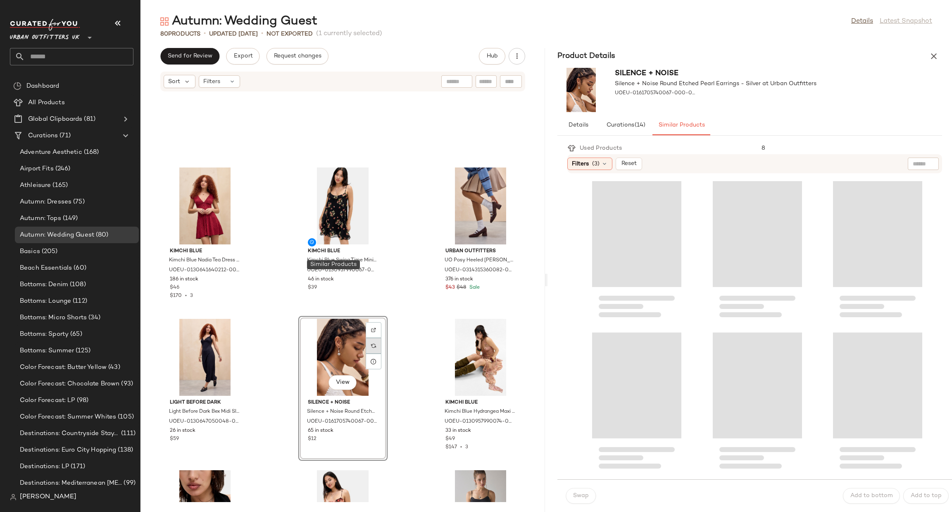
scroll to position [1609, 0]
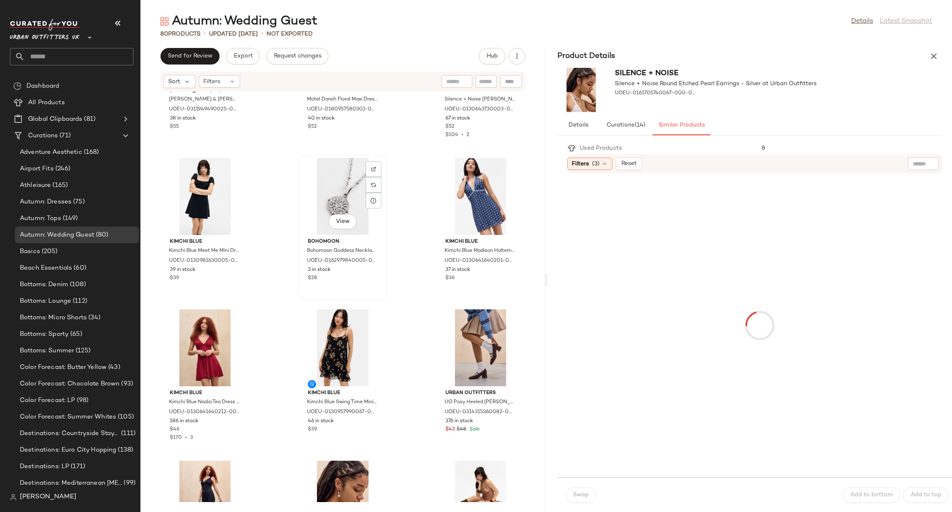
click at [332, 207] on div "View" at bounding box center [342, 196] width 83 height 77
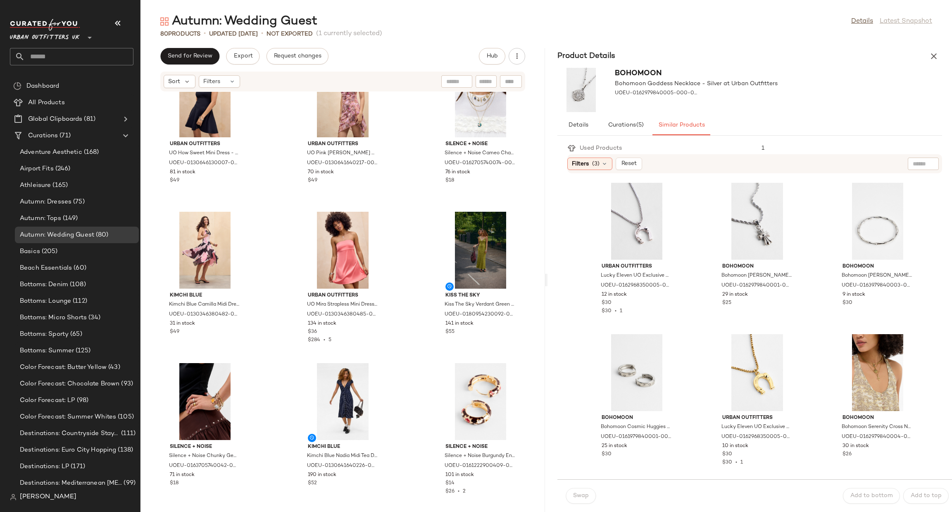
scroll to position [2476, 0]
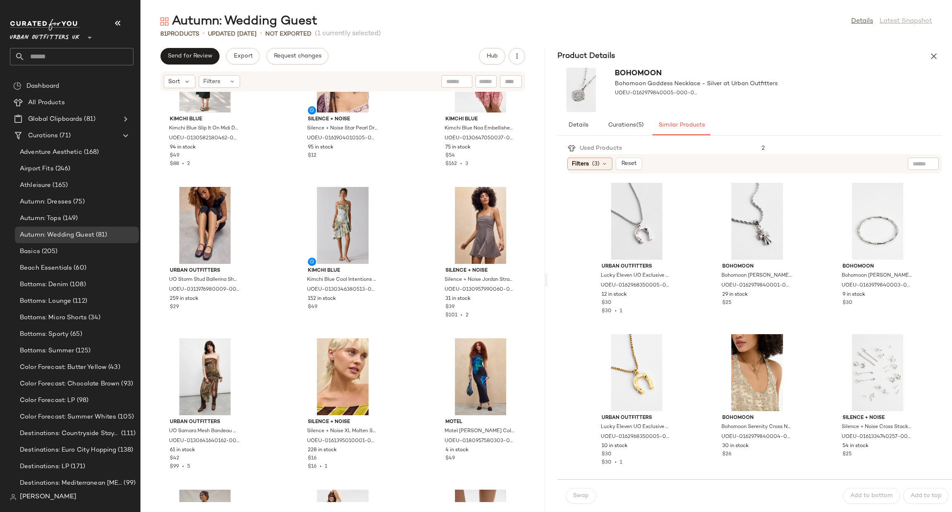
scroll to position [452, 0]
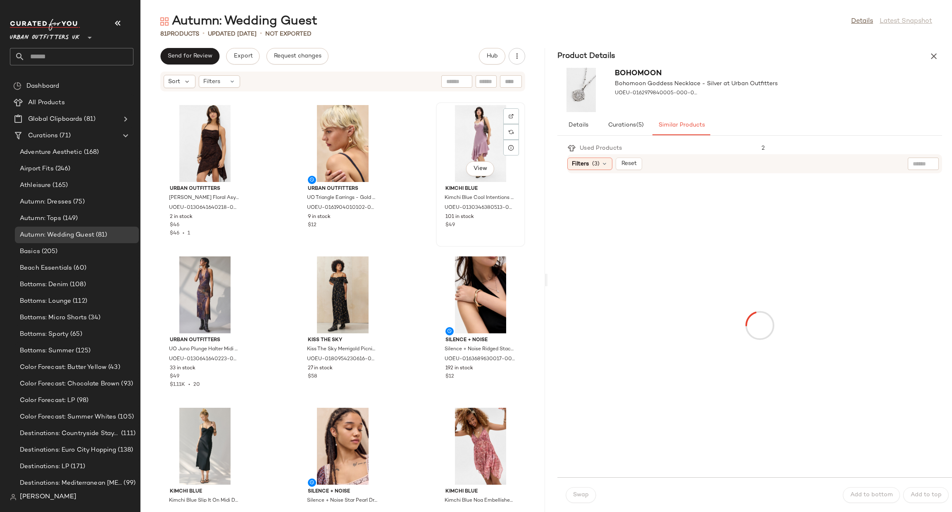
click at [461, 185] on span "Kimchi Blue" at bounding box center [480, 188] width 70 height 7
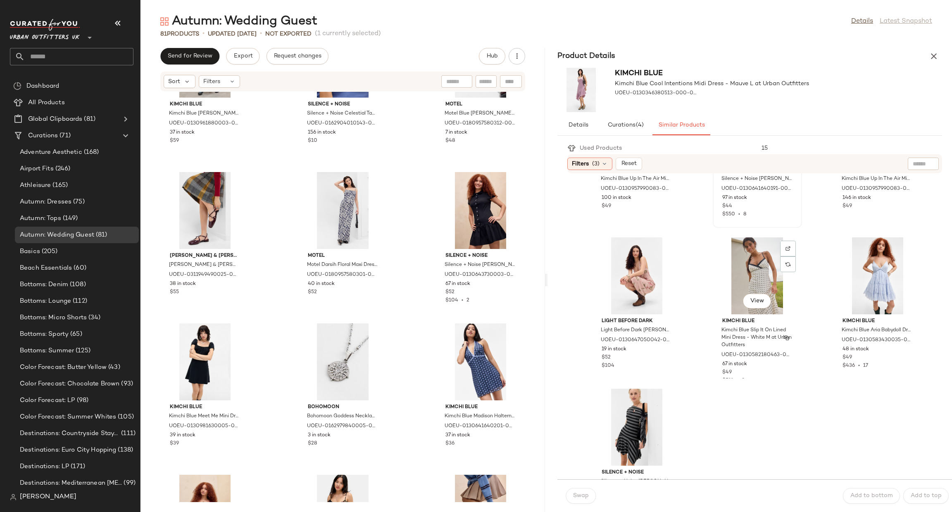
scroll to position [124, 0]
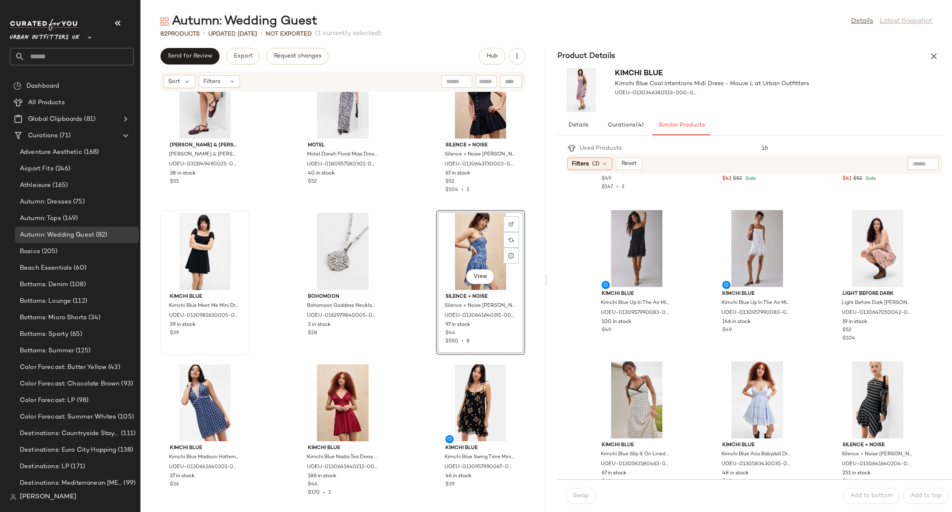
scroll to position [1567, 0]
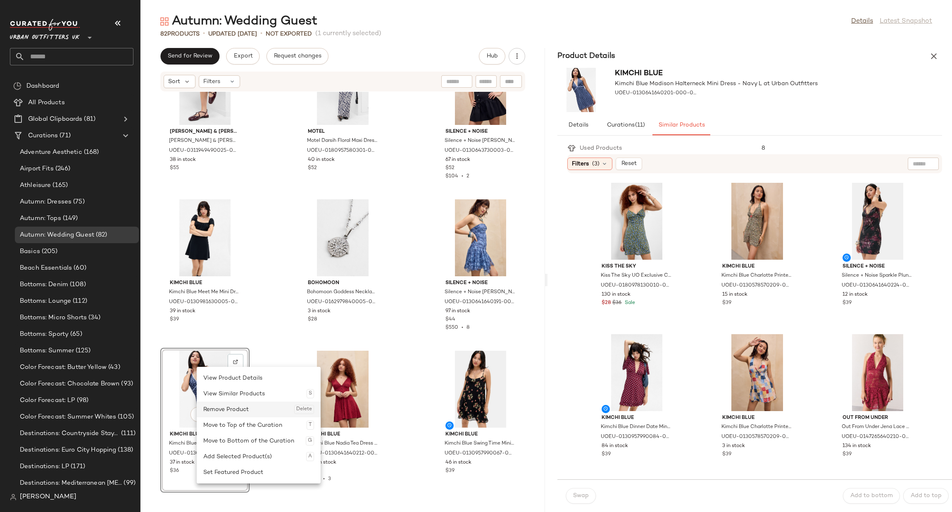
click at [244, 405] on div "Remove Product Delete" at bounding box center [258, 409] width 111 height 16
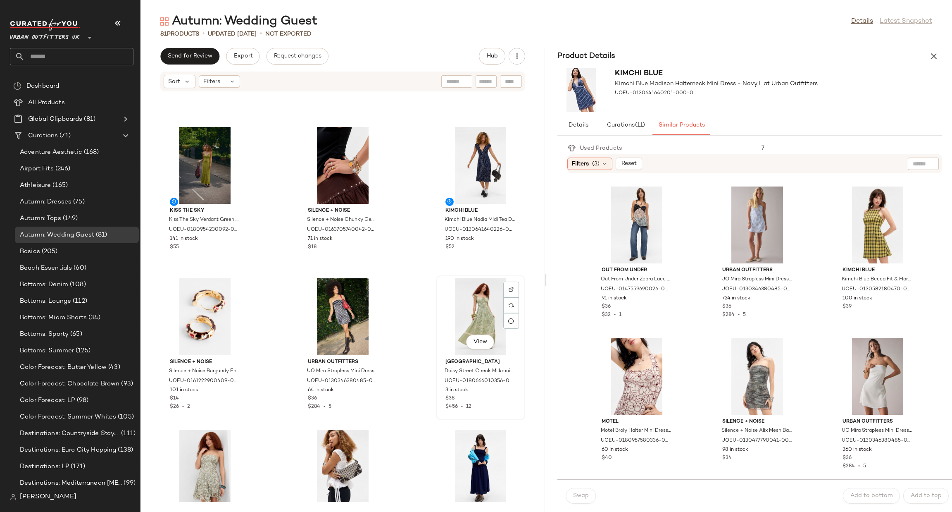
scroll to position [2683, 0]
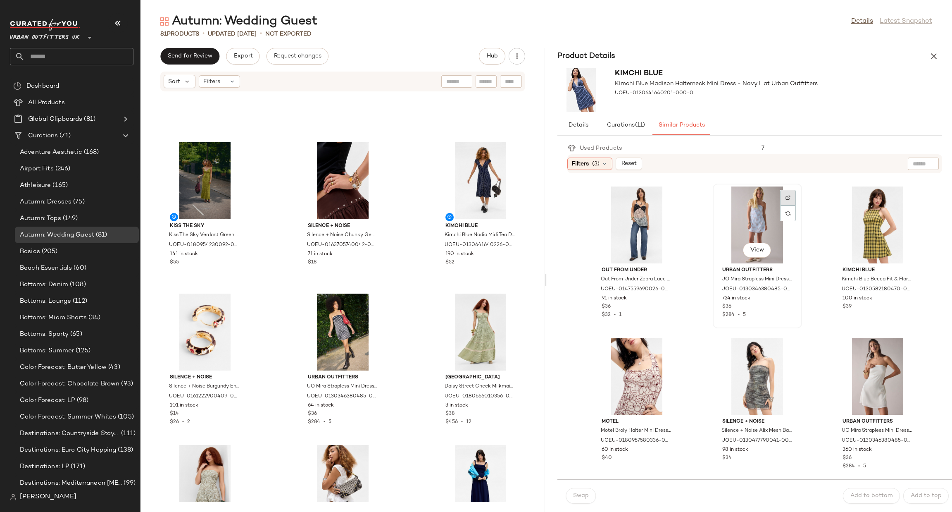
click at [780, 205] on div at bounding box center [788, 213] width 16 height 16
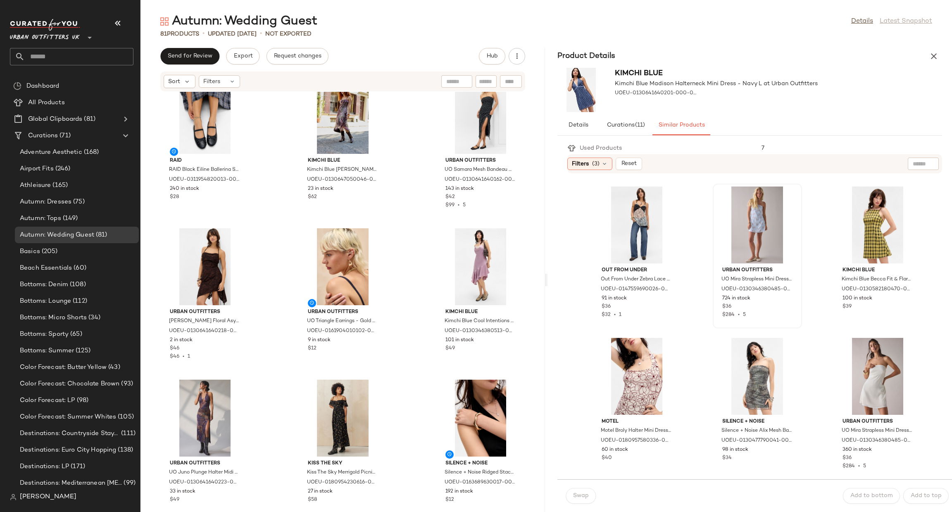
scroll to position [328, 0]
click at [663, 357] on div at bounding box center [667, 365] width 16 height 16
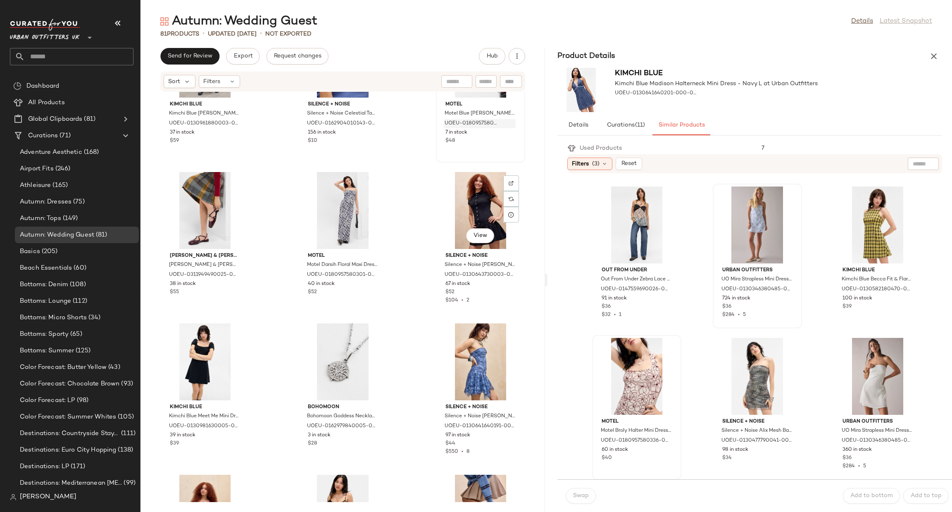
scroll to position [1691, 0]
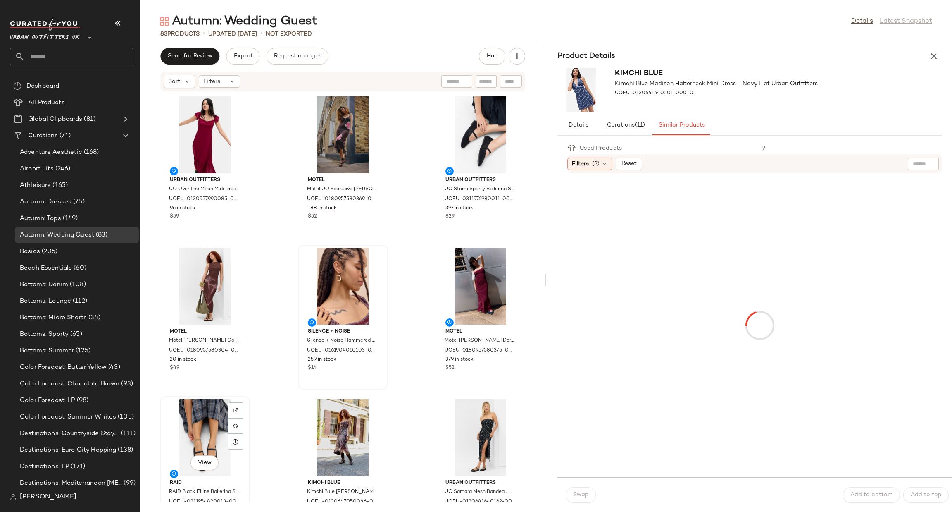
click at [208, 422] on div "View" at bounding box center [204, 437] width 83 height 77
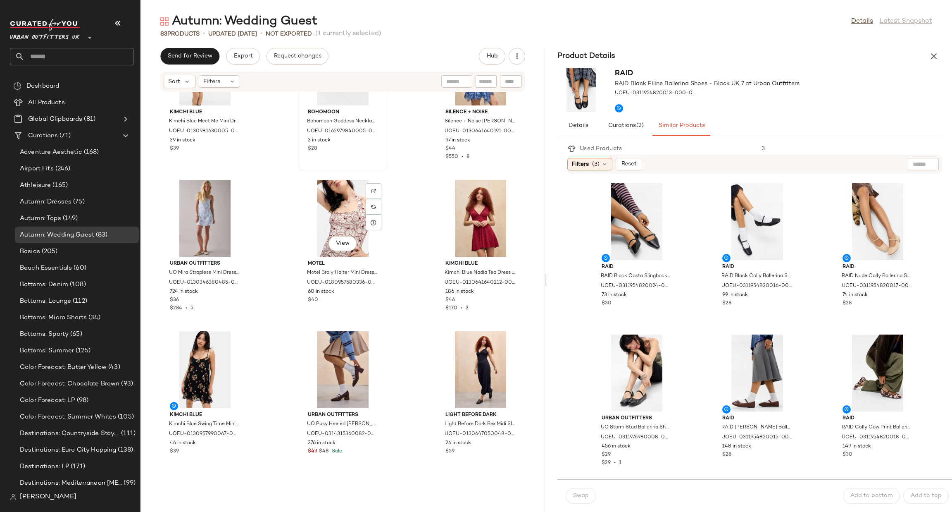
scroll to position [1742, 0]
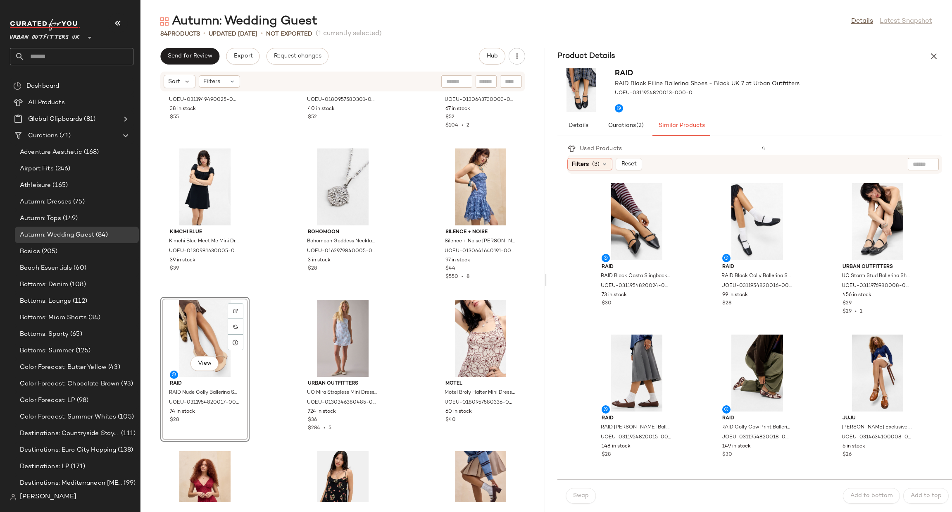
scroll to position [1494, 0]
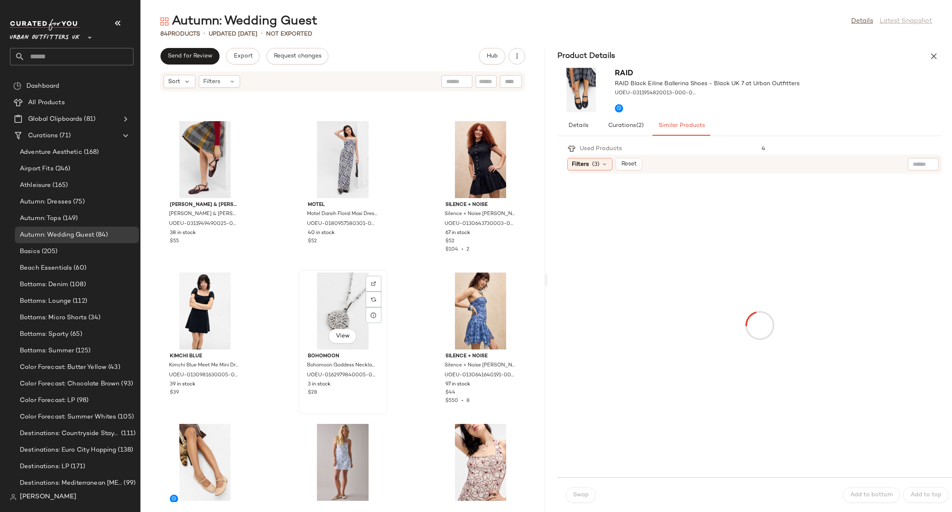
click at [350, 291] on div "View" at bounding box center [342, 310] width 83 height 77
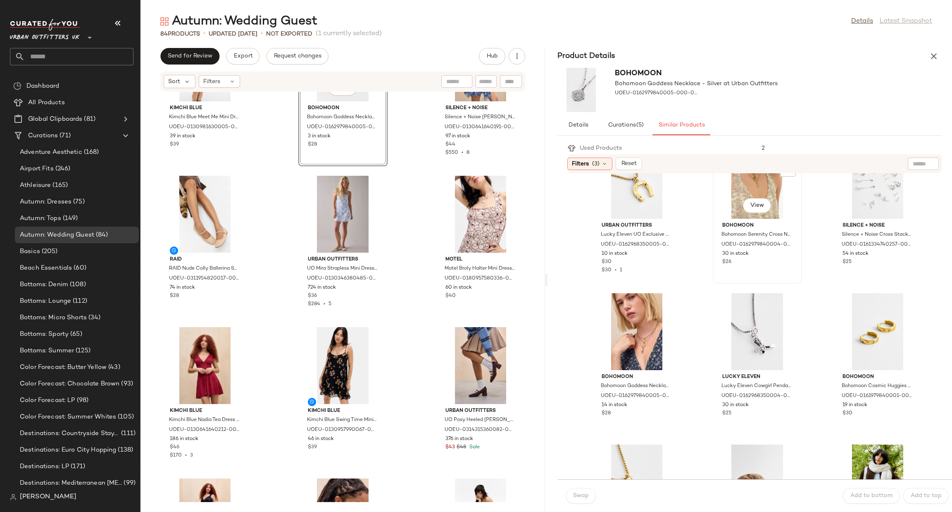
scroll to position [248, 0]
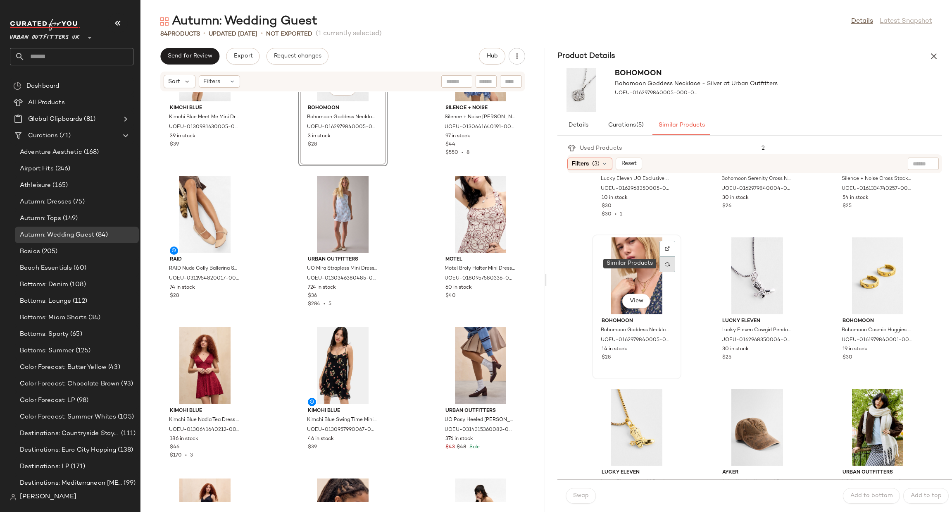
click at [664, 265] on div at bounding box center [667, 264] width 16 height 16
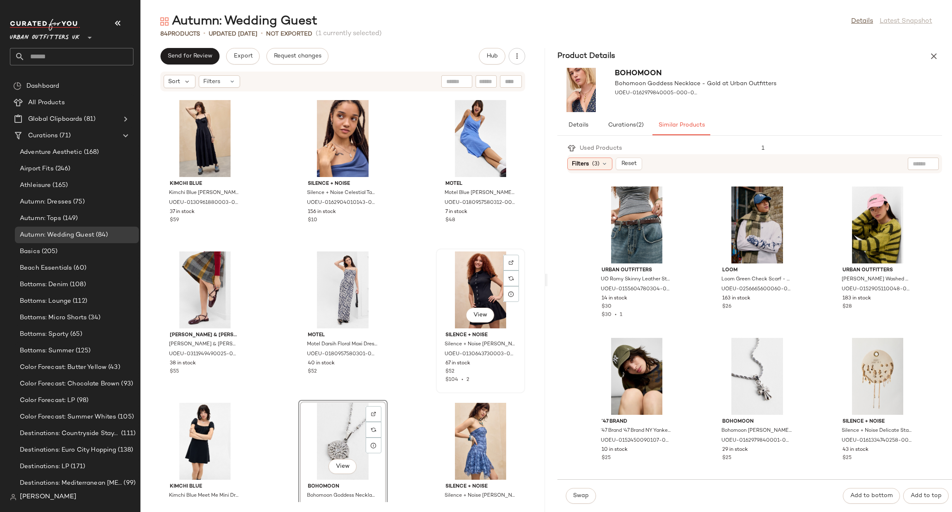
scroll to position [1246, 0]
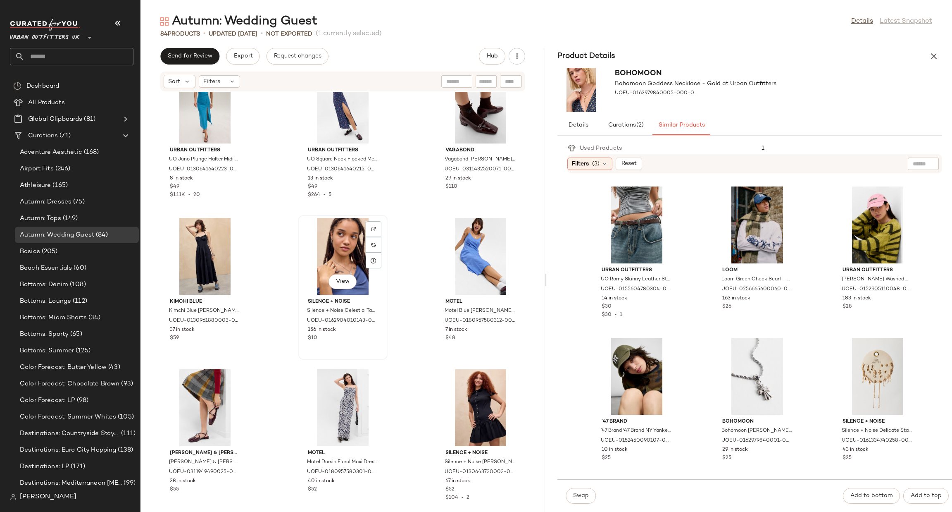
click at [315, 239] on div "View" at bounding box center [342, 256] width 83 height 77
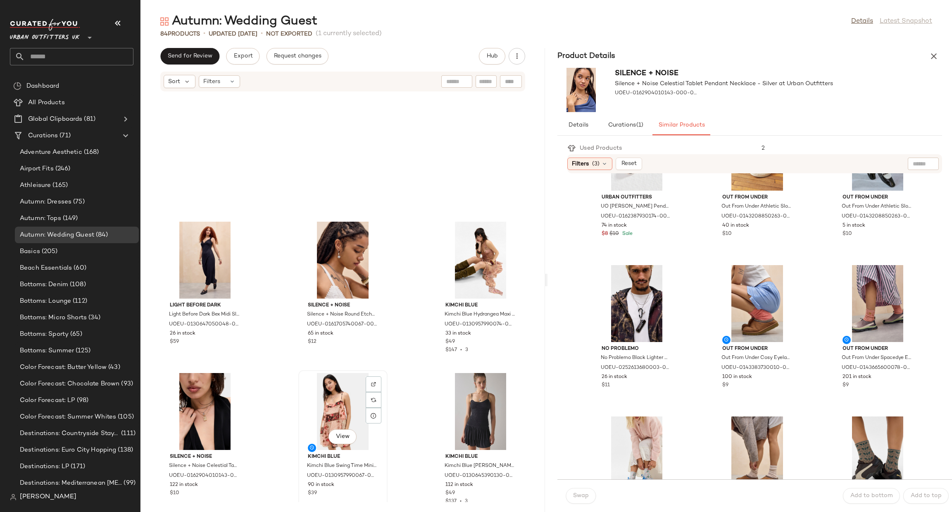
scroll to position [2238, 0]
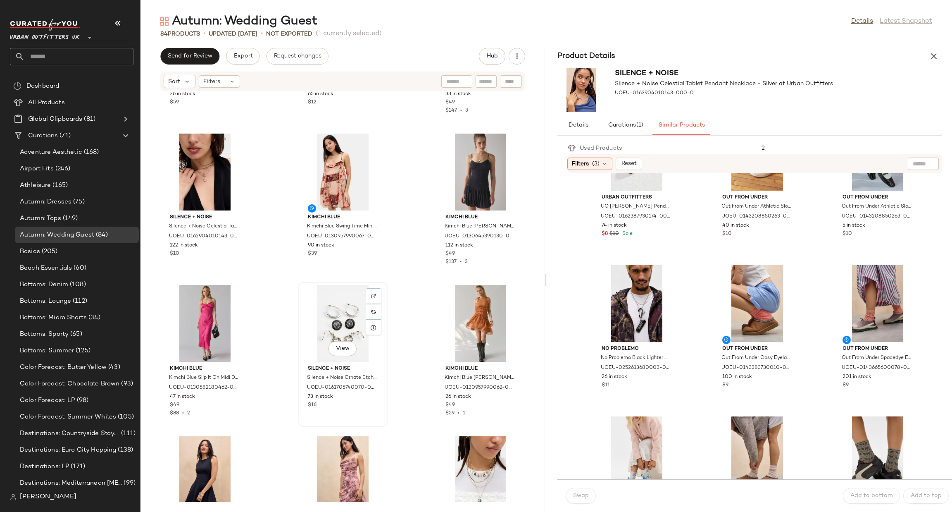
click at [349, 323] on div "View" at bounding box center [342, 323] width 83 height 77
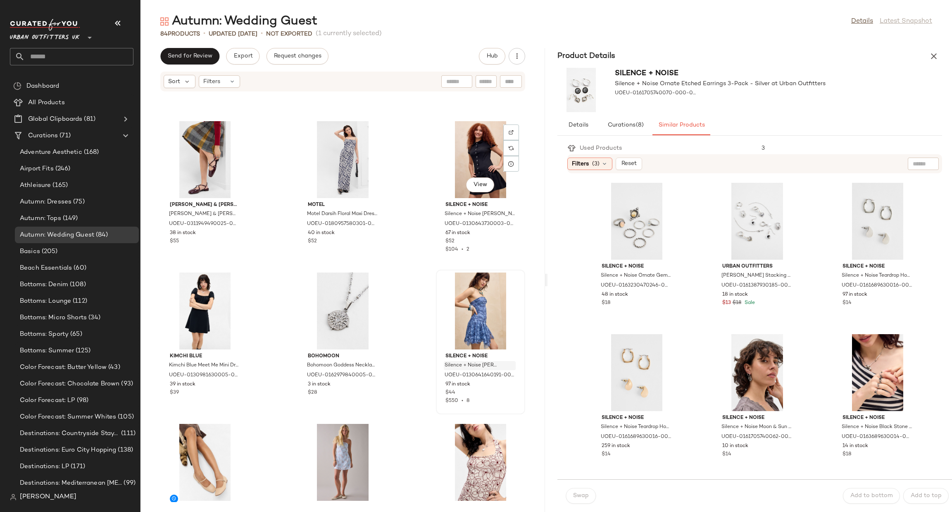
scroll to position [1618, 0]
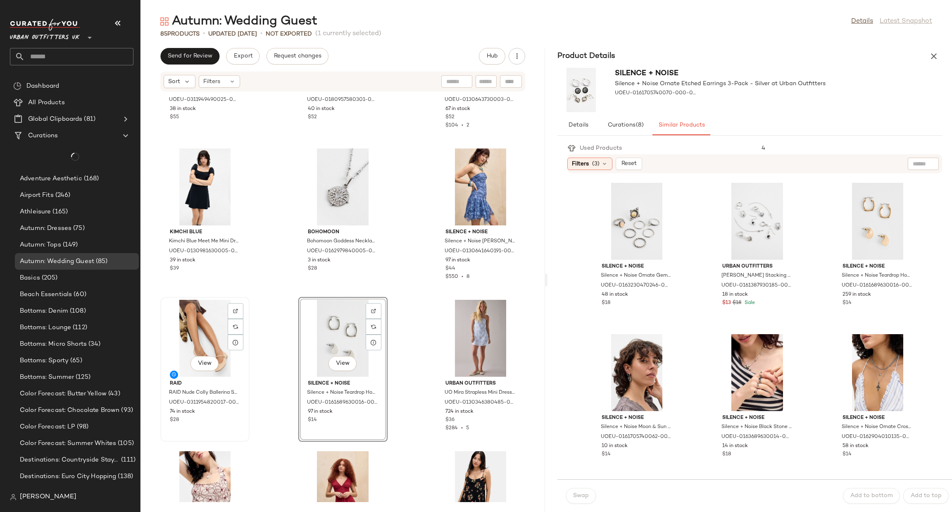
click at [195, 337] on div "View" at bounding box center [204, 338] width 83 height 77
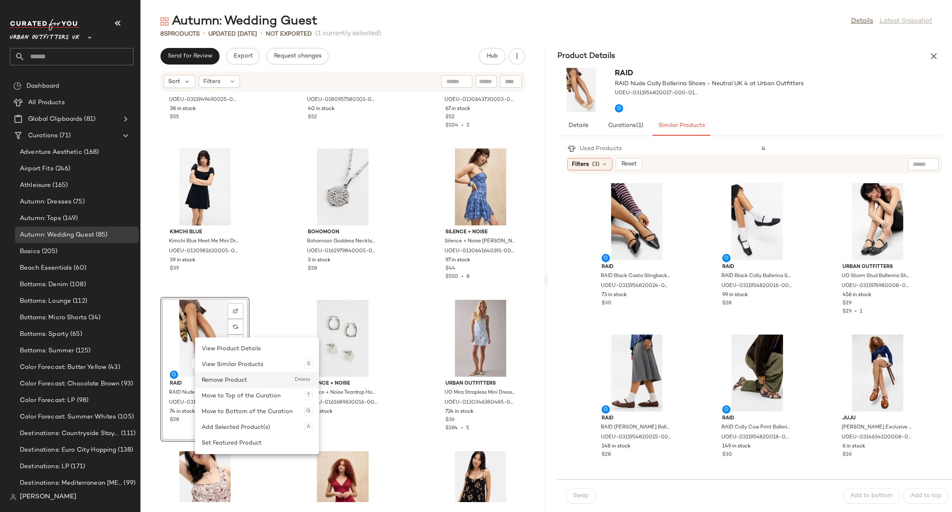
click at [241, 383] on div "Remove Product Delete" at bounding box center [257, 380] width 111 height 16
click at [267, 361] on div "Charles & Keith Charles & Keith Burgundy Open Mary Jane Shoes - Maroon UK 3 at …" at bounding box center [342, 297] width 405 height 410
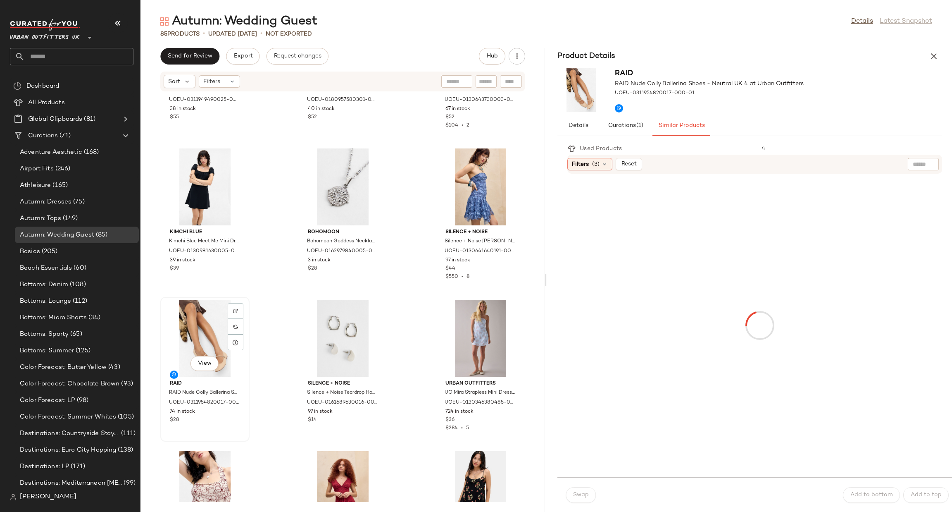
click at [208, 342] on div "View" at bounding box center [204, 338] width 83 height 77
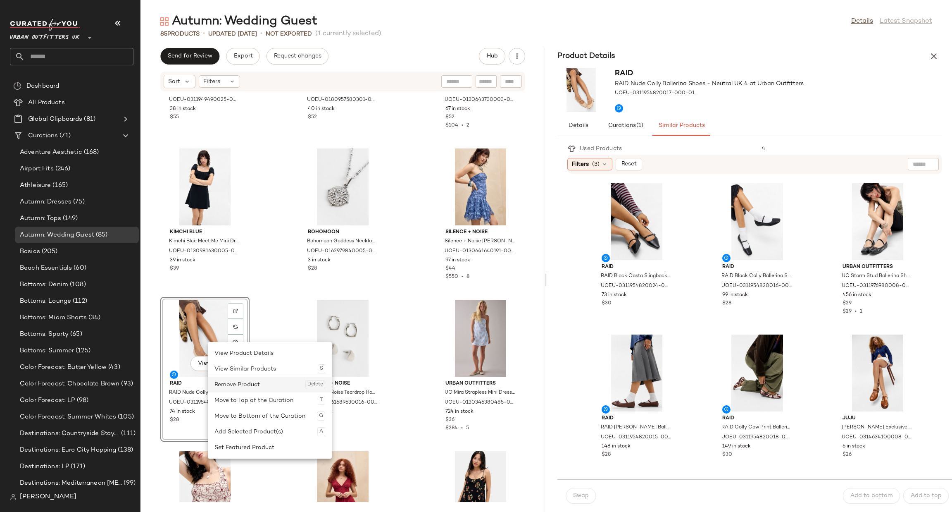
click at [244, 380] on div "Remove Product Delete" at bounding box center [269, 384] width 111 height 16
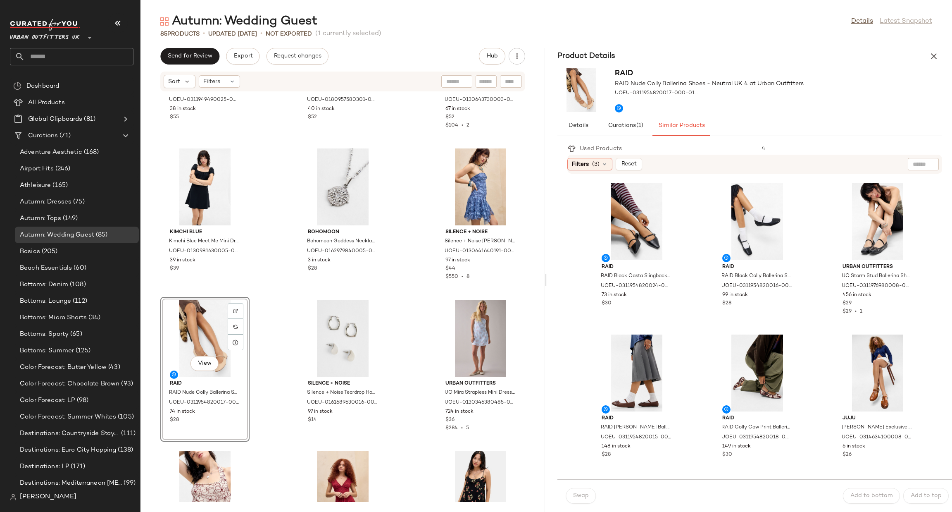
click at [264, 367] on div "Charles & Keith Charles & Keith Burgundy Open Mary Jane Shoes - Maroon UK 3 at …" at bounding box center [342, 297] width 405 height 410
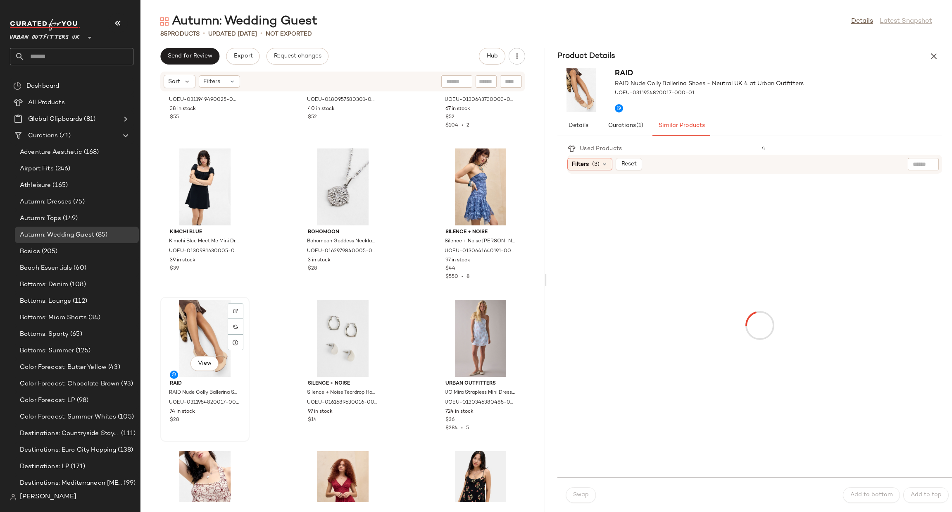
click at [201, 343] on div "View" at bounding box center [204, 338] width 83 height 77
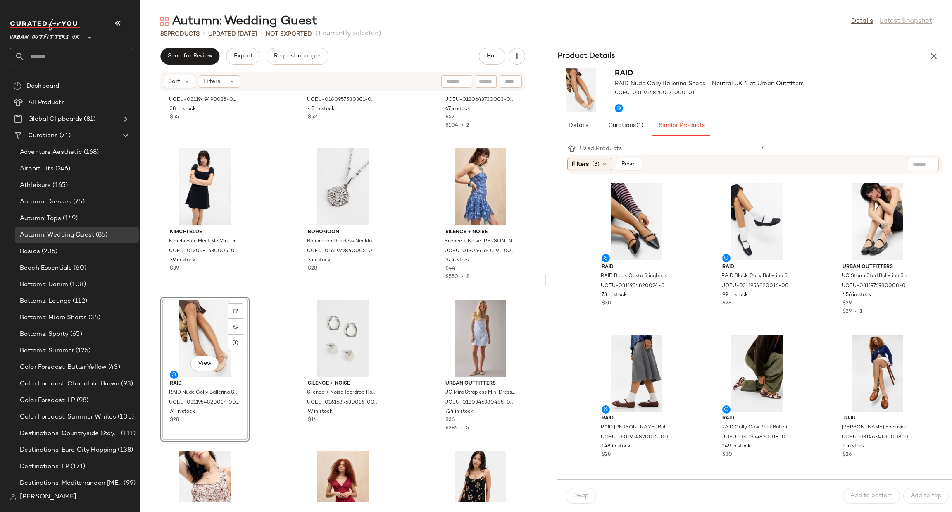
click at [276, 288] on div "Charles & Keith Charles & Keith Burgundy Open Mary Jane Shoes - Maroon UK 3 at …" at bounding box center [342, 297] width 405 height 410
click at [272, 291] on div "Charles & Keith Charles & Keith Burgundy Open Mary Jane Shoes - Maroon UK 3 at …" at bounding box center [342, 297] width 405 height 410
click at [220, 374] on div "Remove Product Delete" at bounding box center [246, 381] width 111 height 16
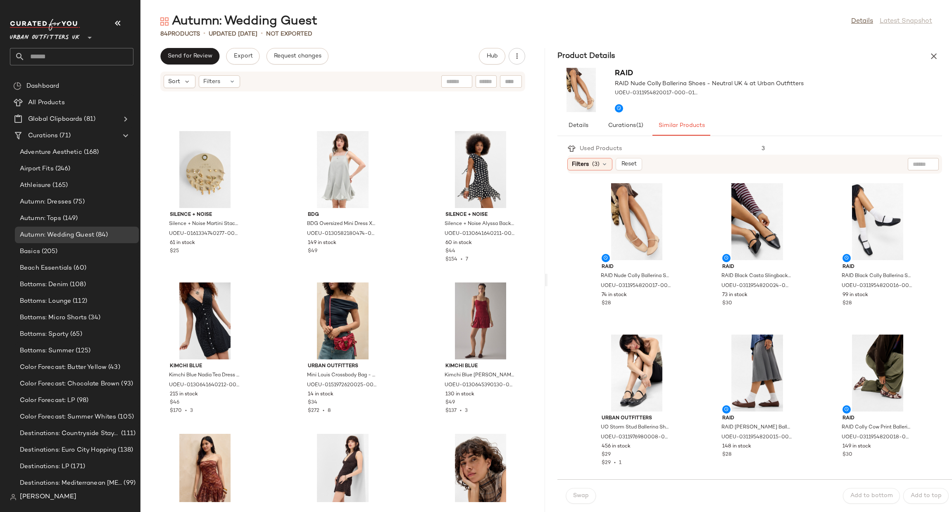
scroll to position [3826, 0]
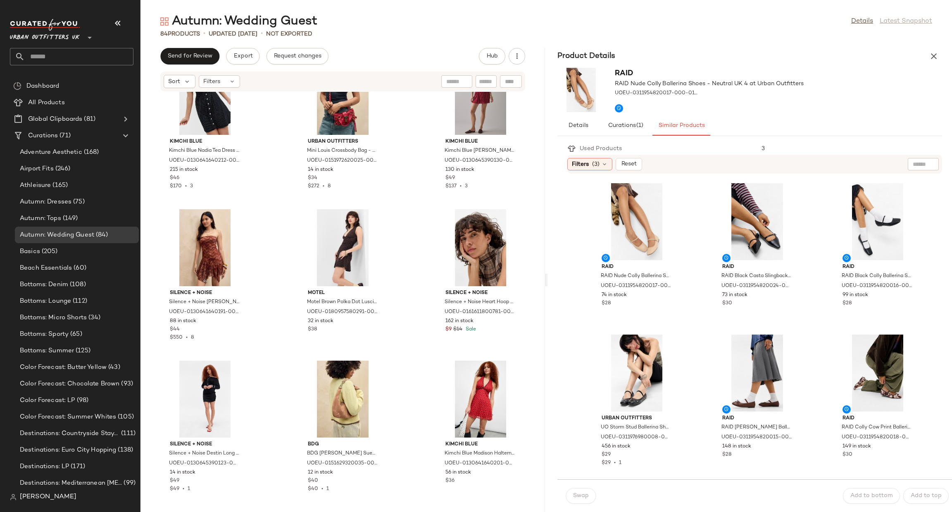
click at [944, 60] on div "Product Details" at bounding box center [750, 56] width 405 height 17
click at [941, 57] on button "button" at bounding box center [934, 56] width 17 height 17
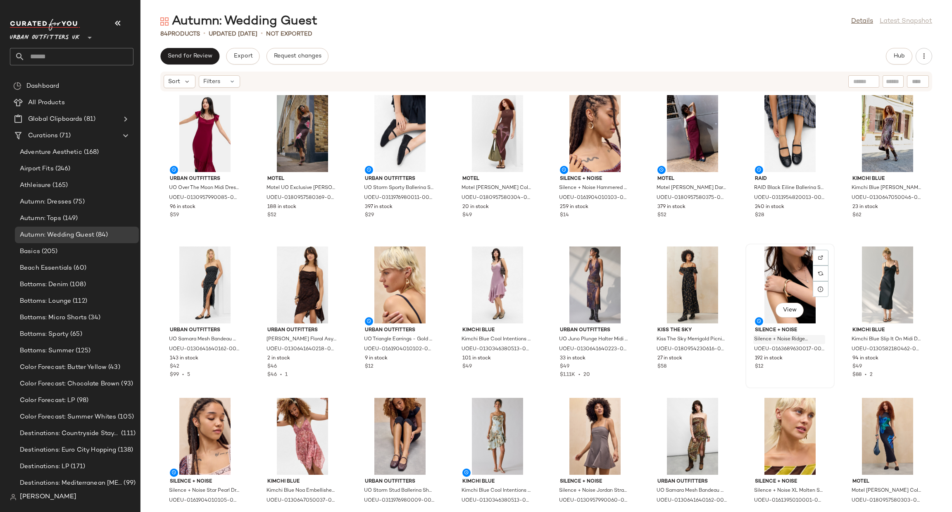
scroll to position [0, 0]
